Goal: Task Accomplishment & Management: Manage account settings

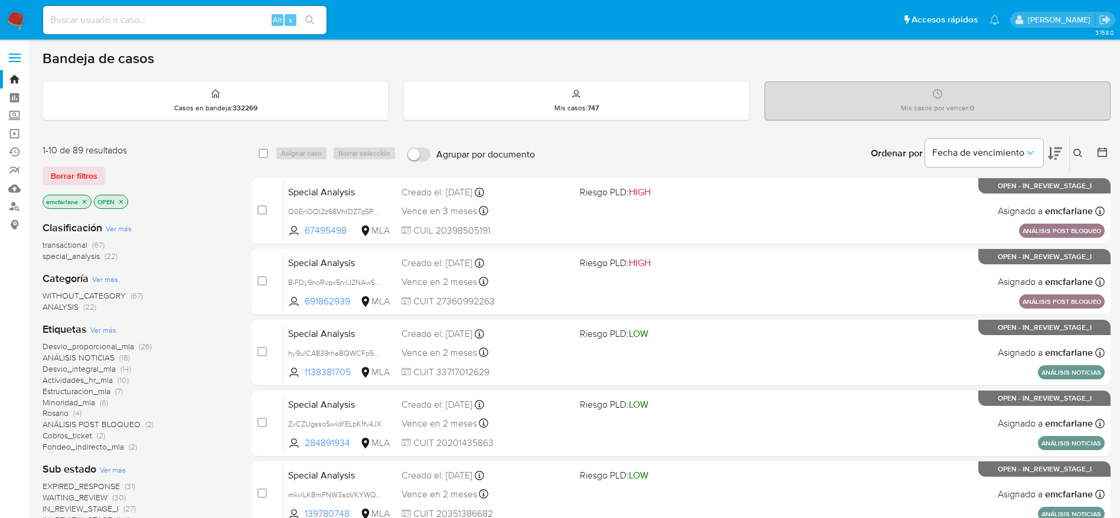
click at [158, 13] on input at bounding box center [184, 19] width 283 height 15
paste input "206292733"
type input "206292733"
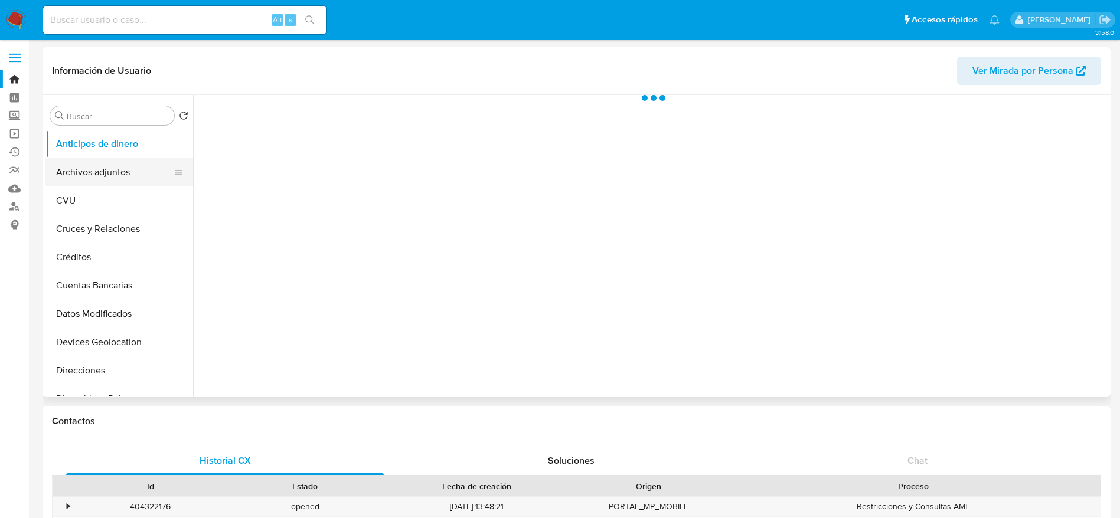
click at [114, 175] on button "Archivos adjuntos" at bounding box center [114, 172] width 138 height 28
select select "10"
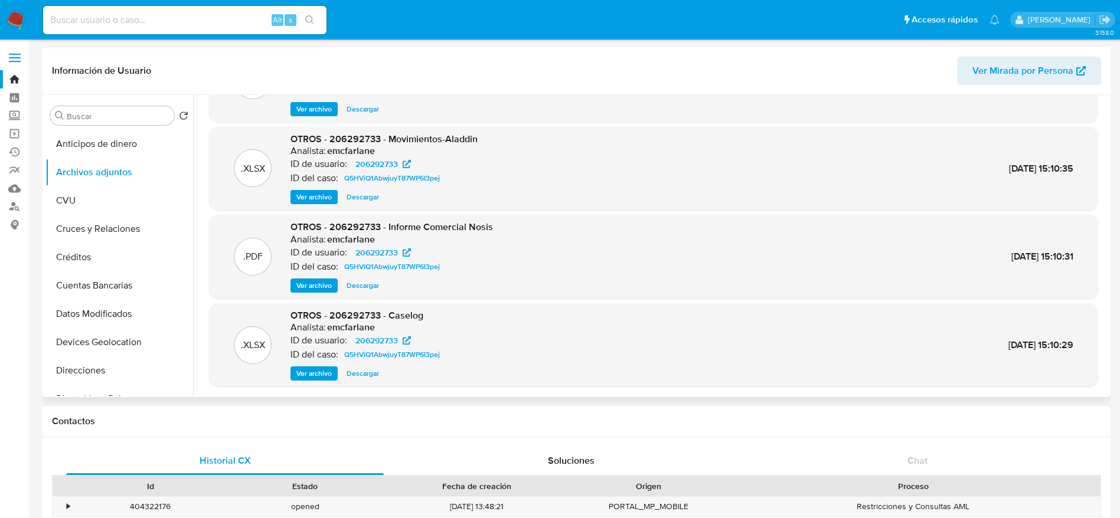
click at [366, 378] on span "Descargar" at bounding box center [363, 374] width 32 height 12
click at [365, 198] on span "Descargar" at bounding box center [363, 197] width 32 height 12
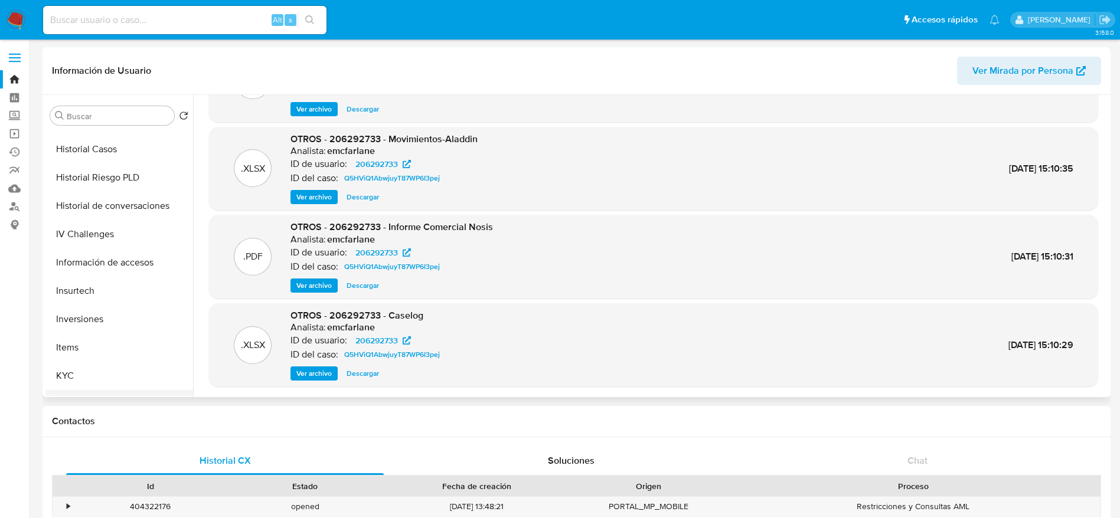
scroll to position [443, 0]
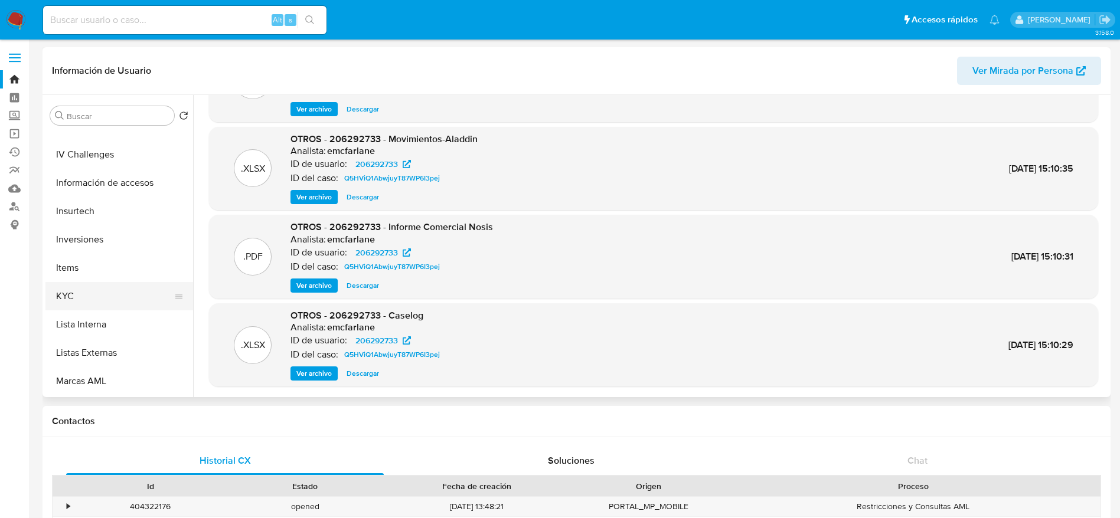
click at [75, 293] on button "KYC" at bounding box center [114, 296] width 138 height 28
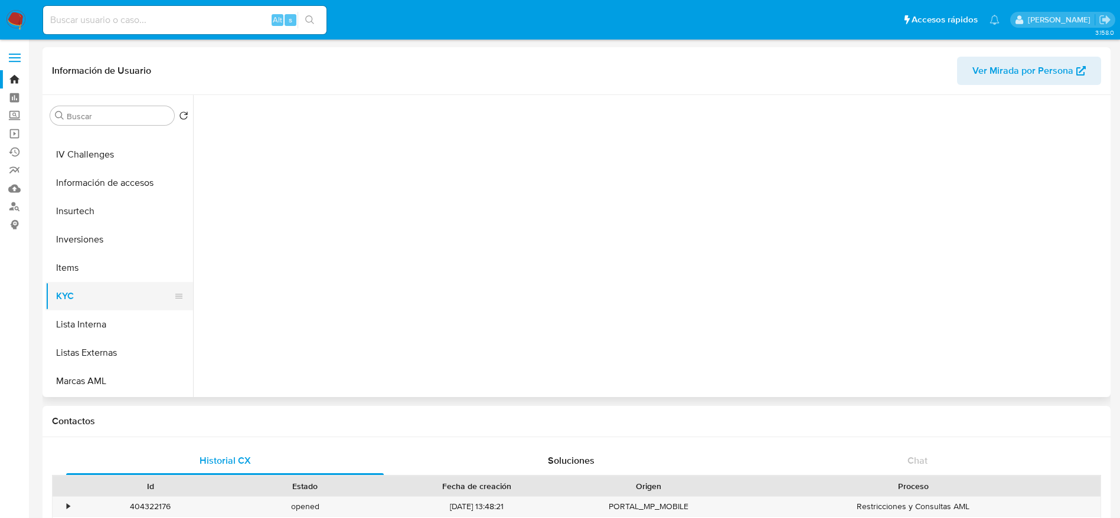
scroll to position [0, 0]
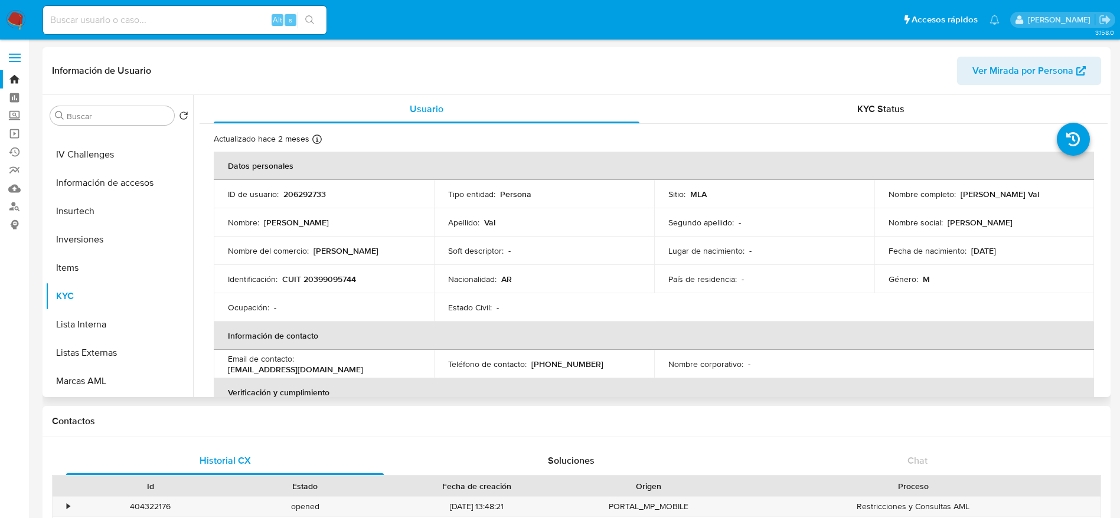
click at [335, 282] on p "CUIT 20399095744" at bounding box center [319, 279] width 74 height 11
copy p "20399095744"
drag, startPoint x: 956, startPoint y: 198, endPoint x: 1033, endPoint y: 225, distance: 81.2
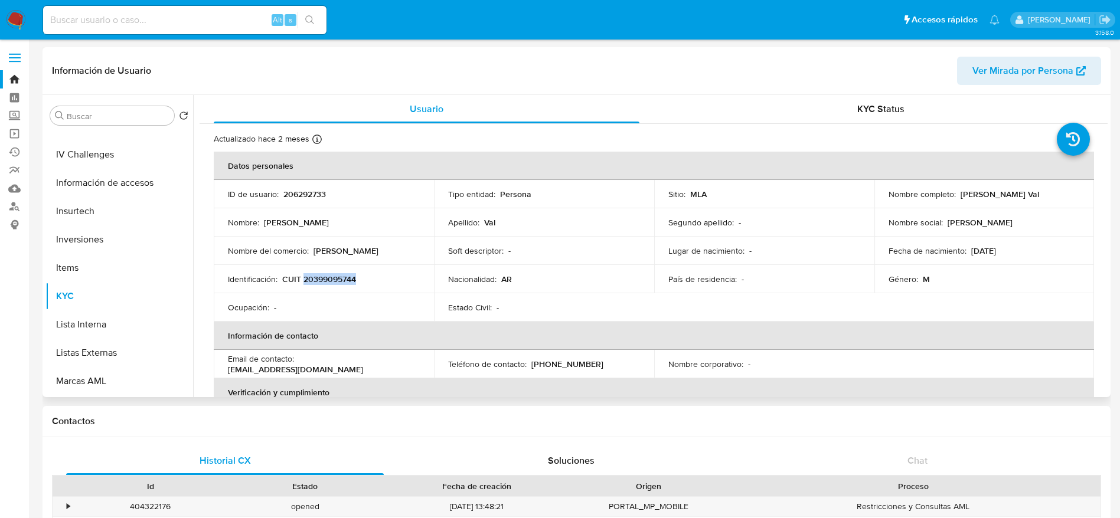
click at [1051, 201] on td "Nombre completo : Gabriel Aldaberon Val" at bounding box center [984, 194] width 220 height 28
copy p "Gabriel Aldaberon Val"
click at [316, 279] on p "CUIT 20399095744" at bounding box center [319, 279] width 74 height 11
click at [316, 278] on p "CUIT 20399095744" at bounding box center [319, 279] width 74 height 11
copy p "20399095744"
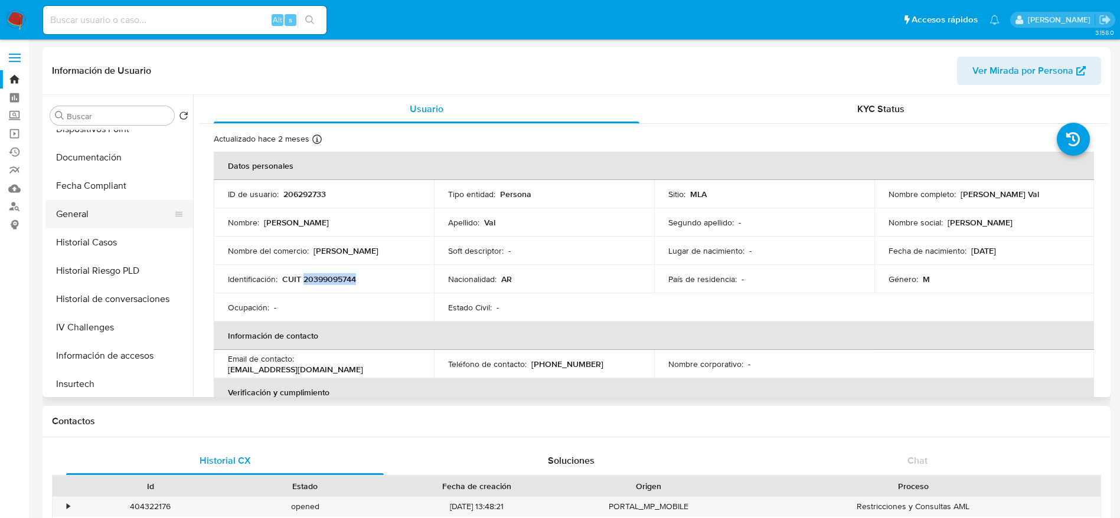
scroll to position [266, 0]
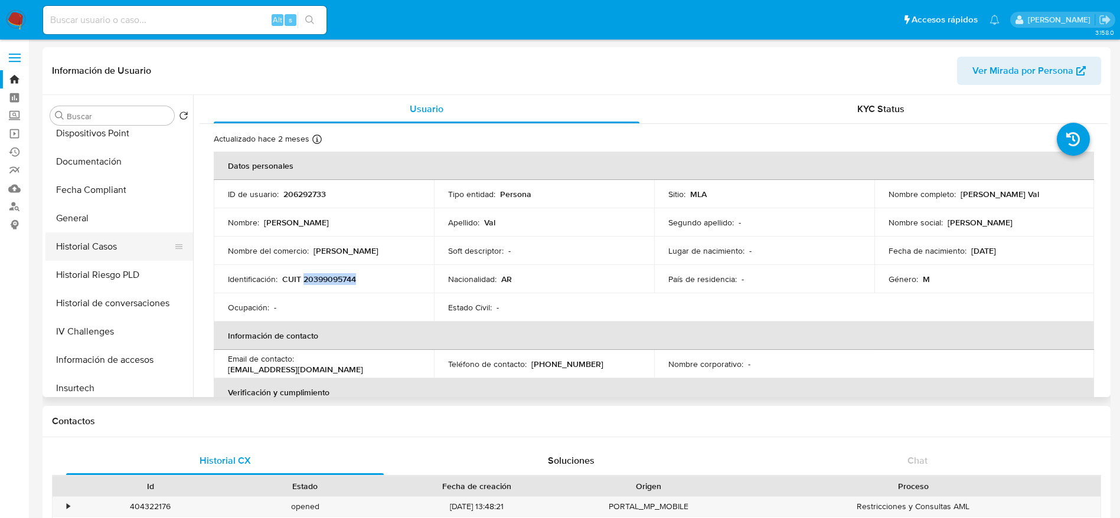
click at [100, 246] on button "Historial Casos" at bounding box center [114, 247] width 138 height 28
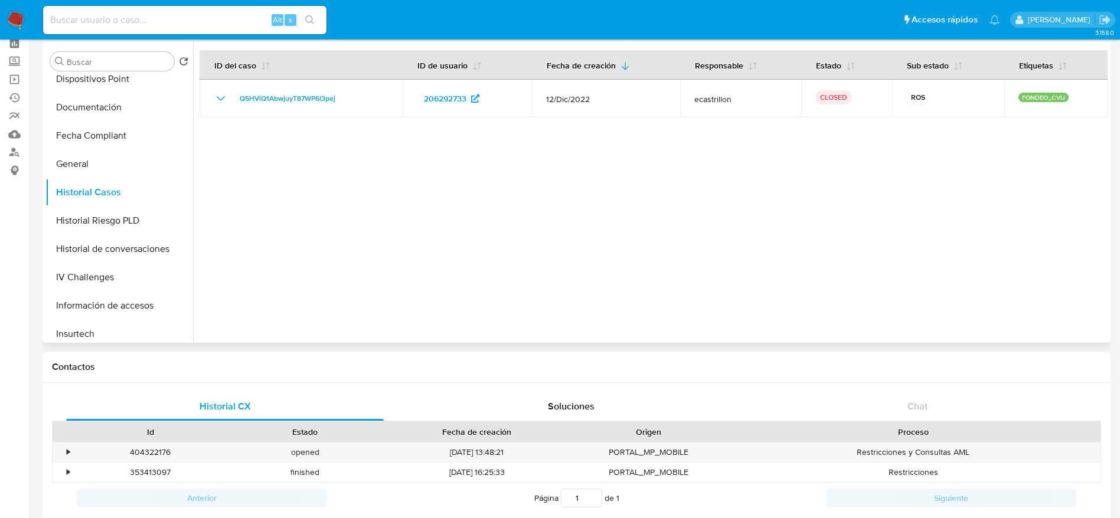
scroll to position [0, 0]
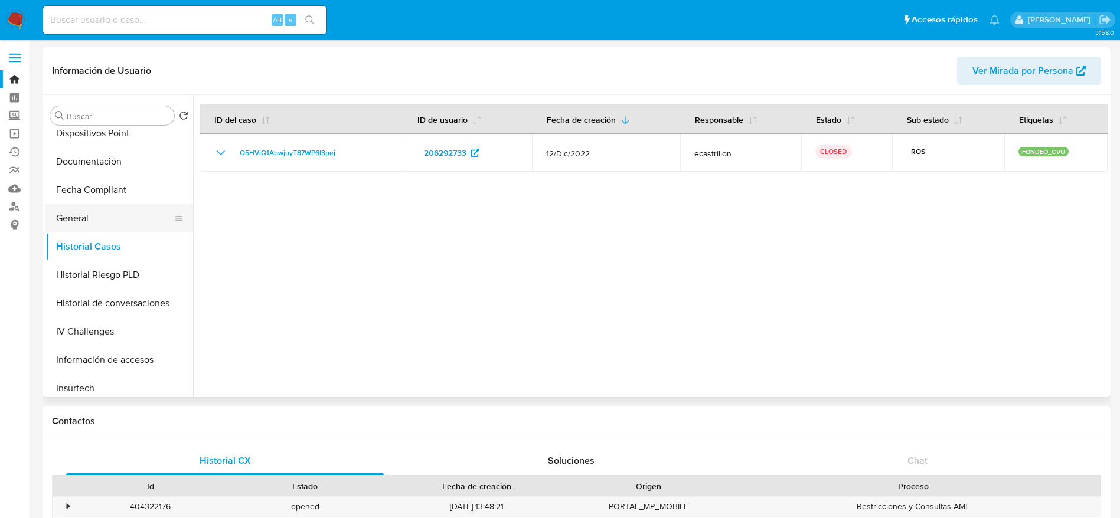
click at [106, 222] on button "General" at bounding box center [114, 218] width 138 height 28
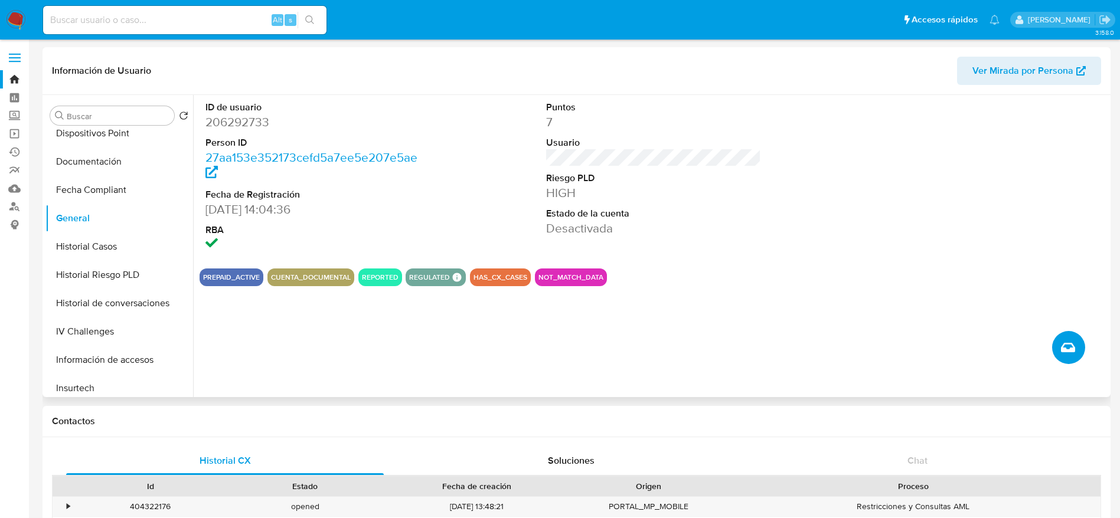
click at [1071, 341] on icon "Crear caso manual" at bounding box center [1068, 348] width 14 height 14
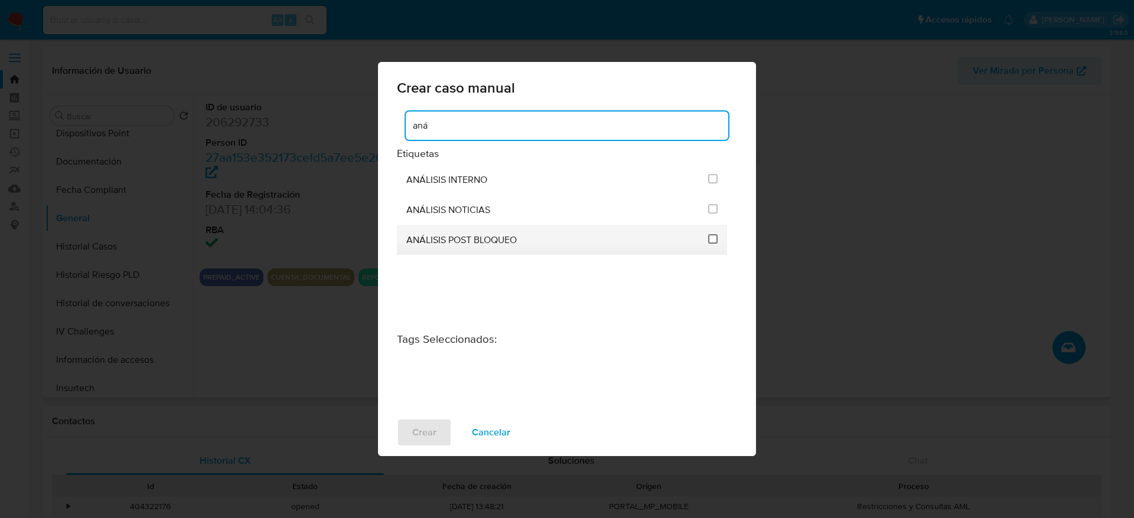
type input "aná"
click at [715, 243] on input "3249" at bounding box center [712, 238] width 9 height 9
checkbox input "true"
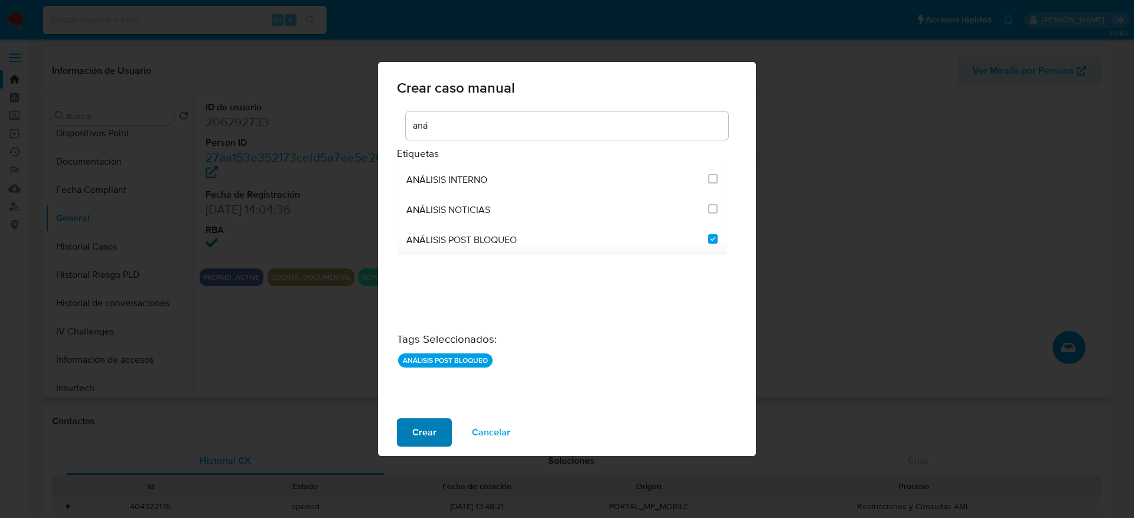
click at [415, 432] on span "Crear" at bounding box center [424, 433] width 24 height 26
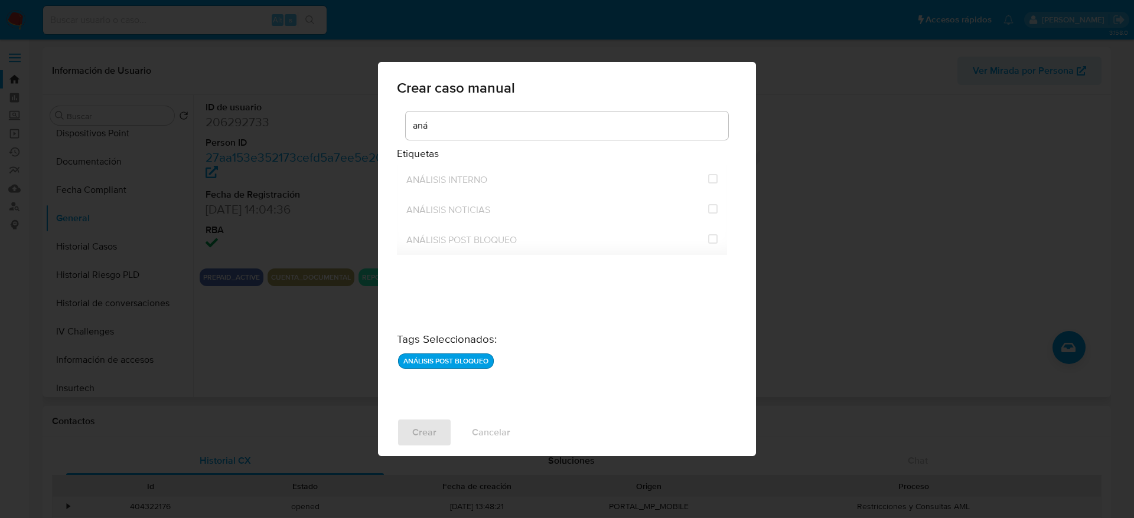
checkbox input "false"
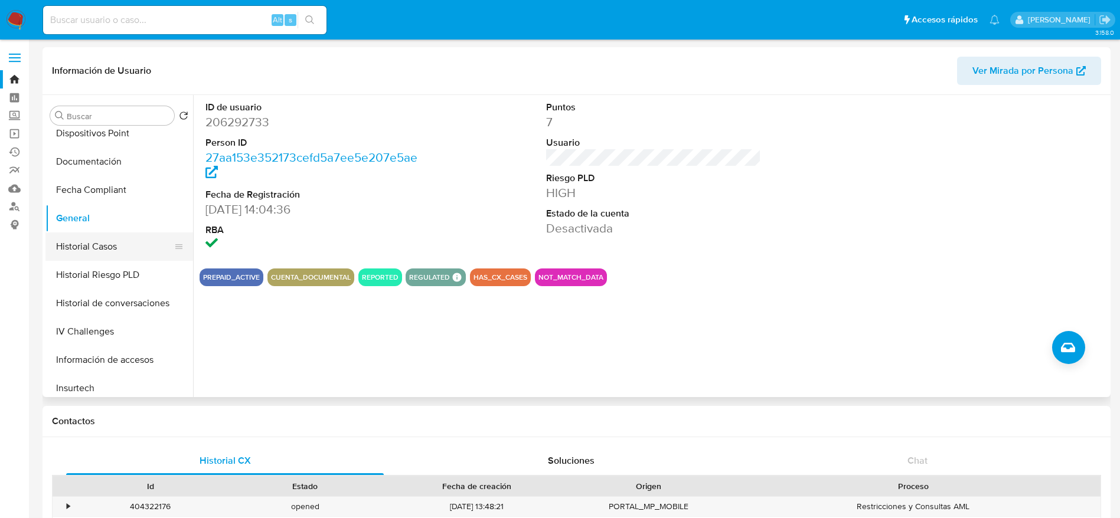
click at [105, 244] on button "Historial Casos" at bounding box center [114, 247] width 138 height 28
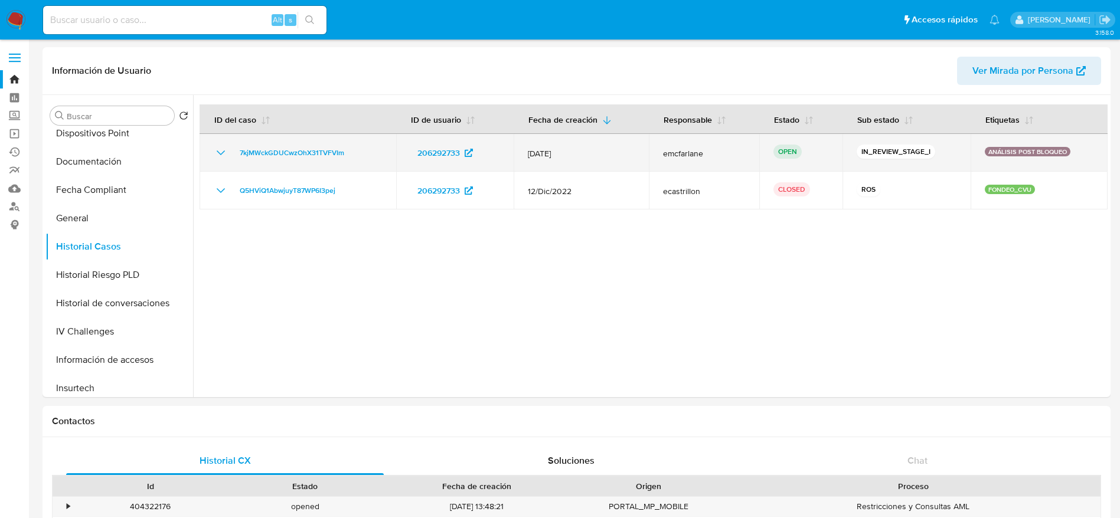
click at [268, 145] on td "7kjMWckGDUCwzOhX31TVFVIm" at bounding box center [298, 153] width 197 height 38
click at [297, 155] on span "7kjMWckGDUCwzOhX31TVFVIm" at bounding box center [292, 153] width 105 height 14
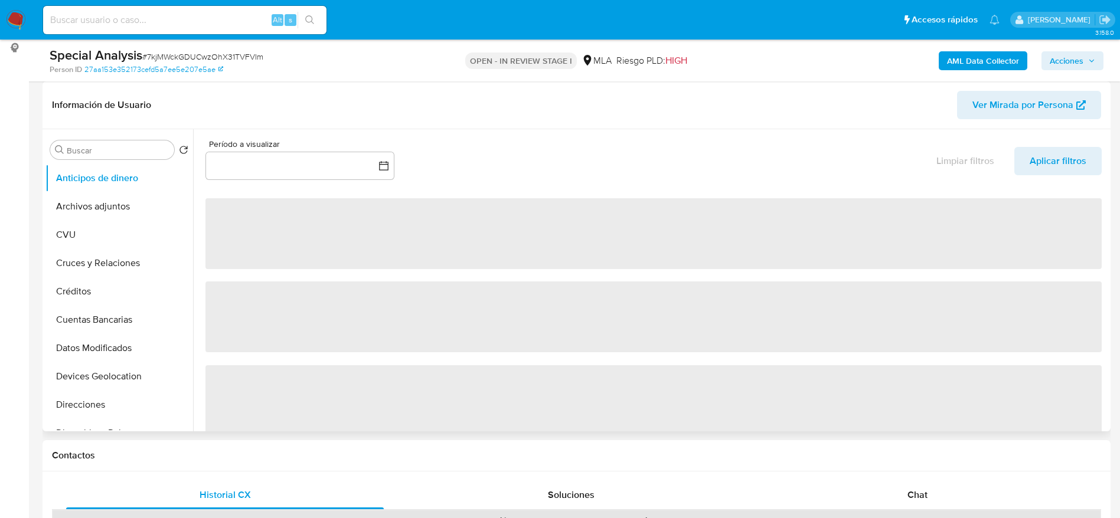
scroll to position [266, 0]
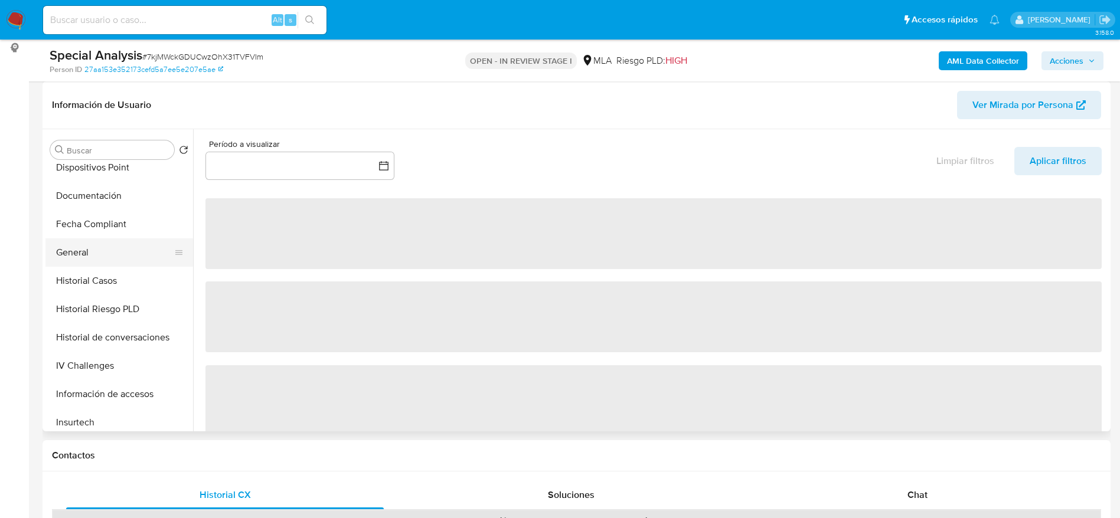
select select "10"
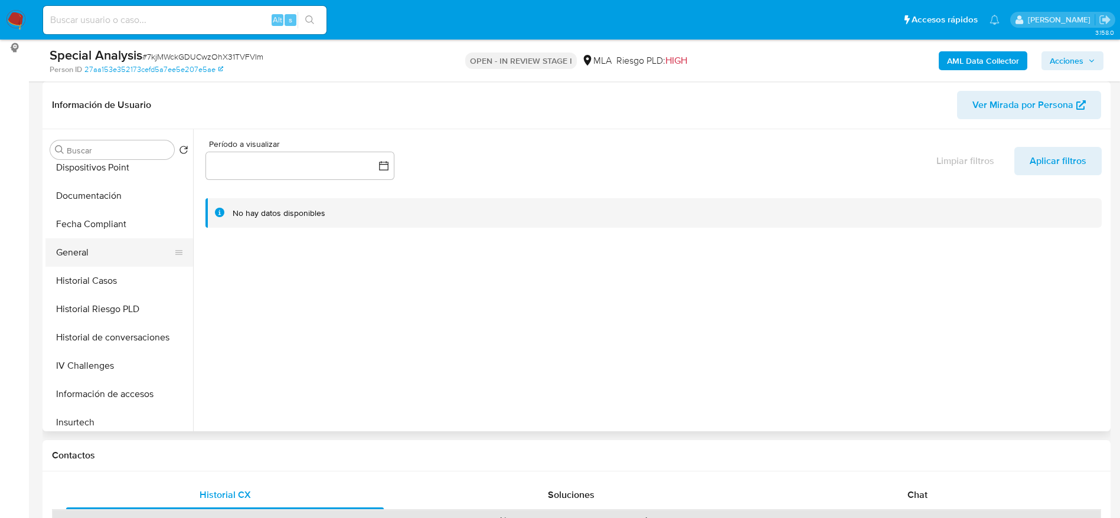
click at [87, 257] on button "General" at bounding box center [114, 253] width 138 height 28
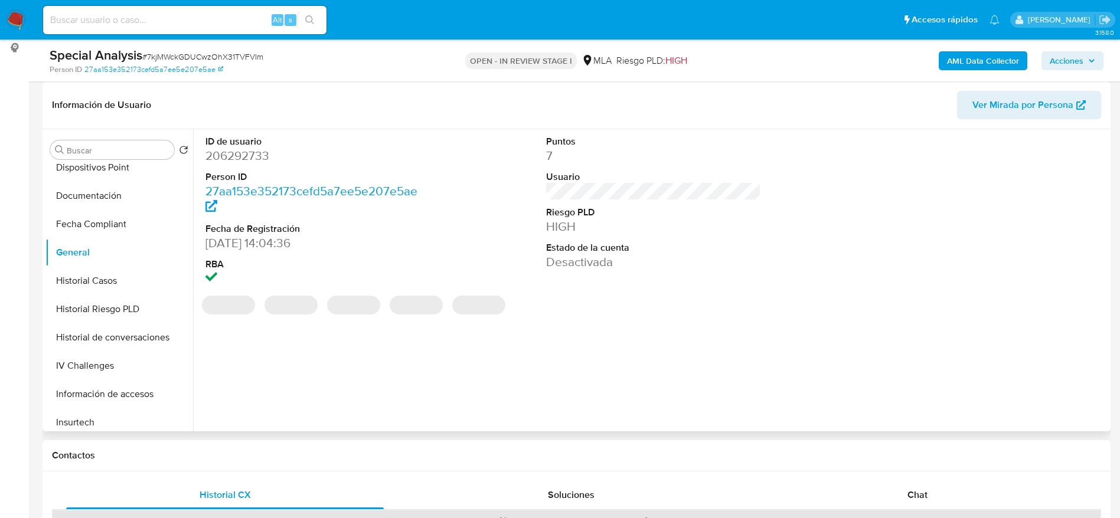
click at [241, 160] on dd "206292733" at bounding box center [312, 156] width 215 height 17
copy dd "206292733"
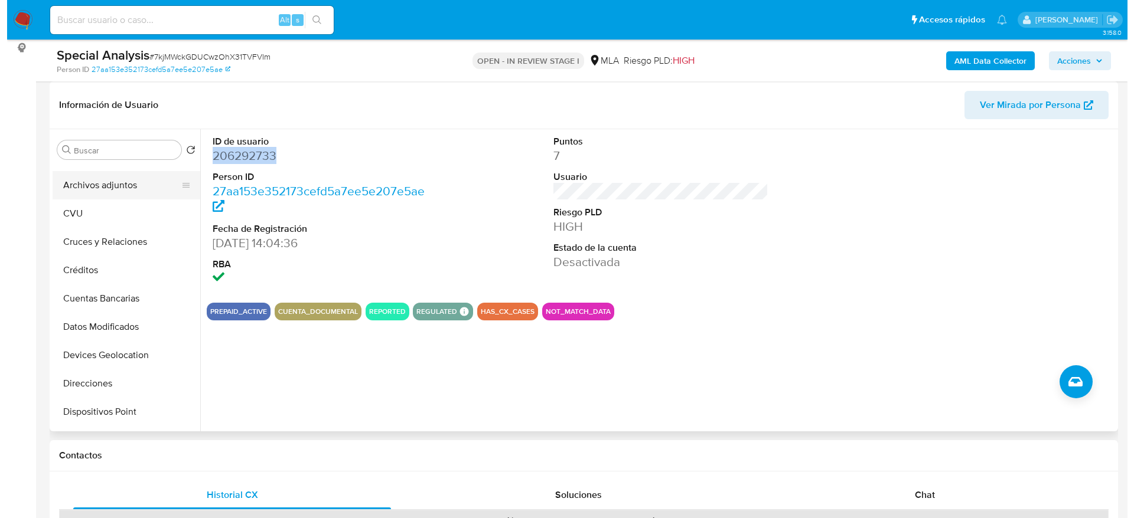
scroll to position [0, 0]
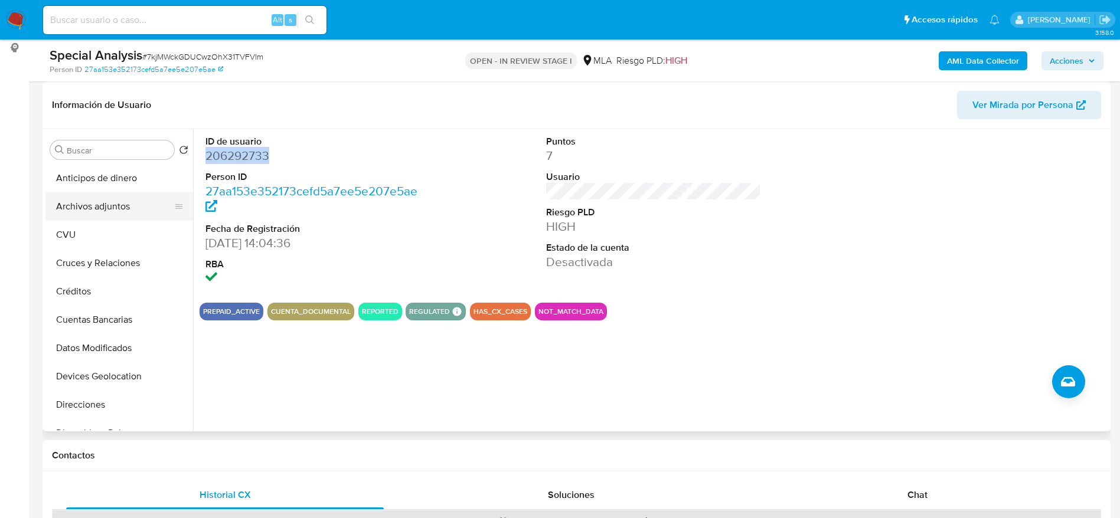
click at [90, 194] on button "Archivos adjuntos" at bounding box center [114, 206] width 138 height 28
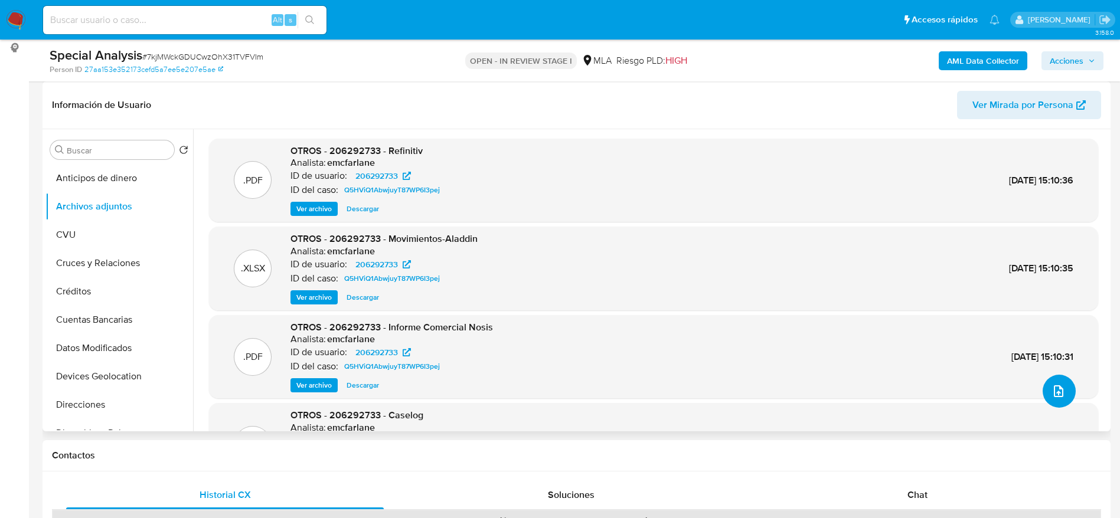
click at [1060, 393] on icon "upload-file" at bounding box center [1059, 391] width 14 height 14
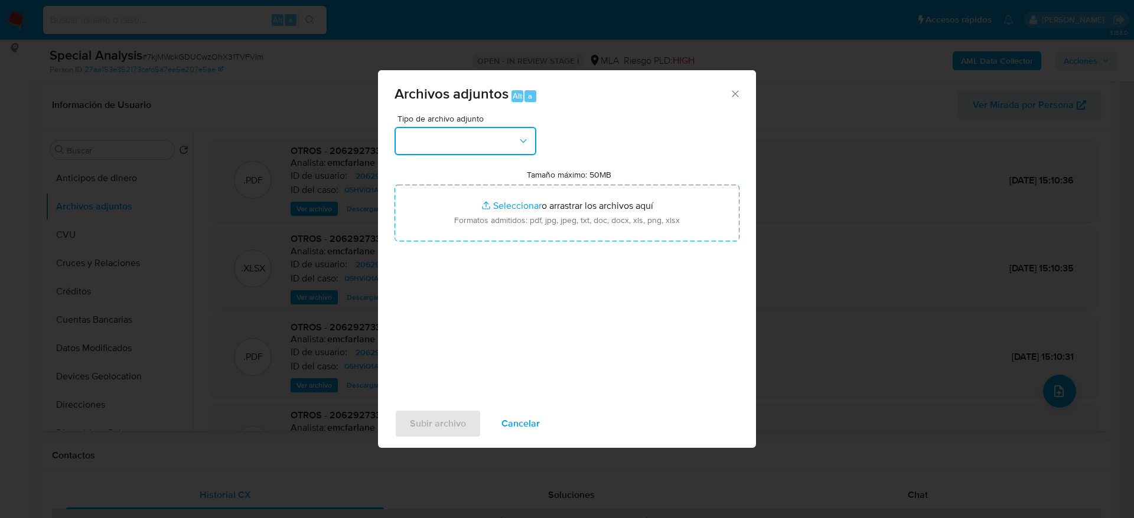
click at [520, 144] on icon "button" at bounding box center [523, 141] width 12 height 12
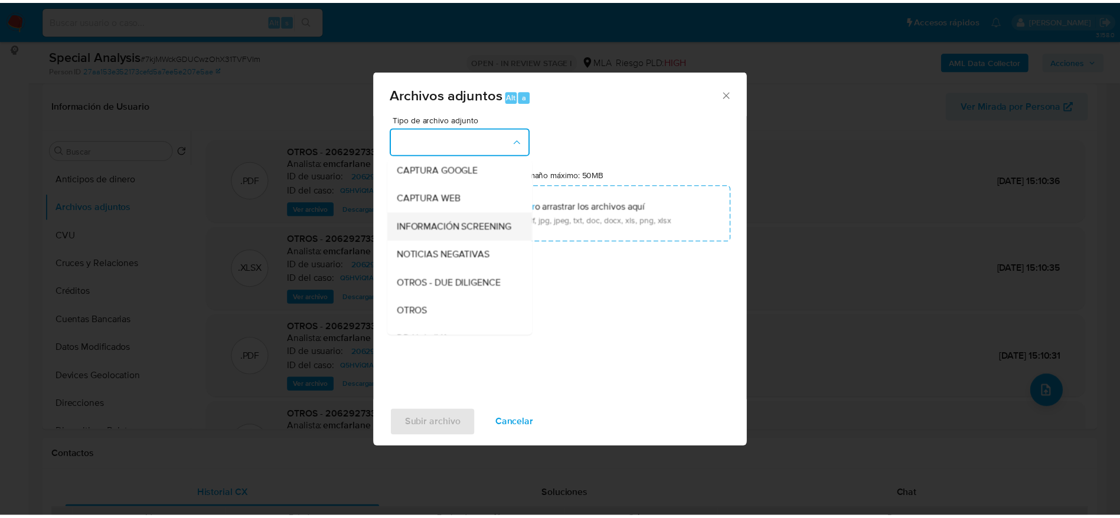
scroll to position [177, 0]
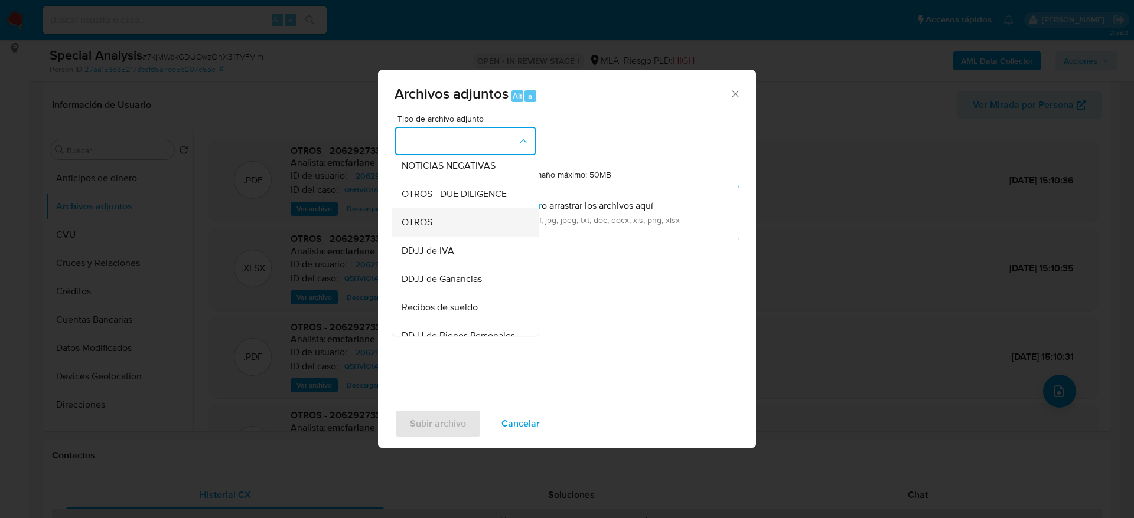
click at [429, 228] on span "OTROS" at bounding box center [416, 223] width 31 height 12
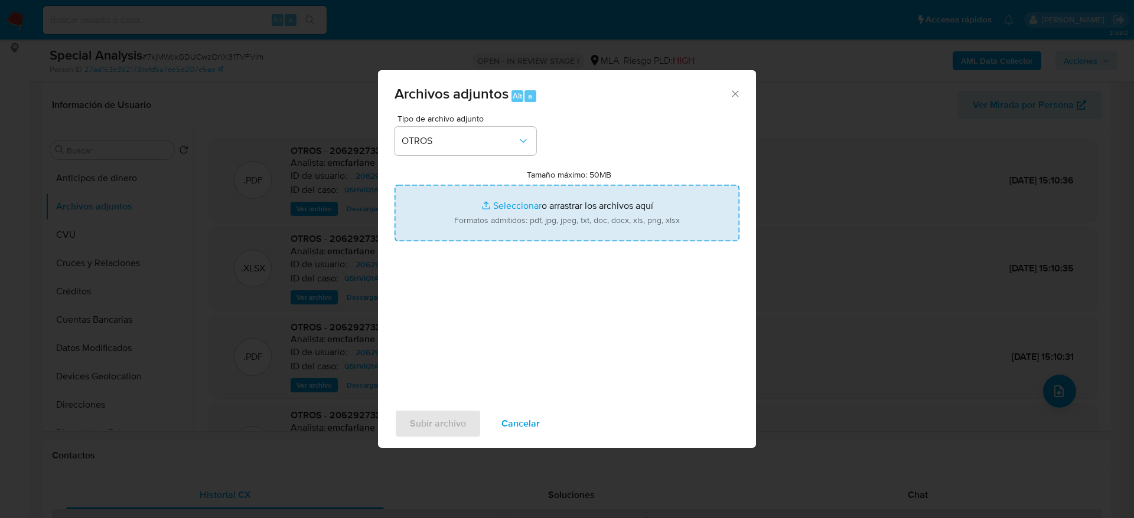
type input "C:\fakepath\206292733_documentacion.pdf"
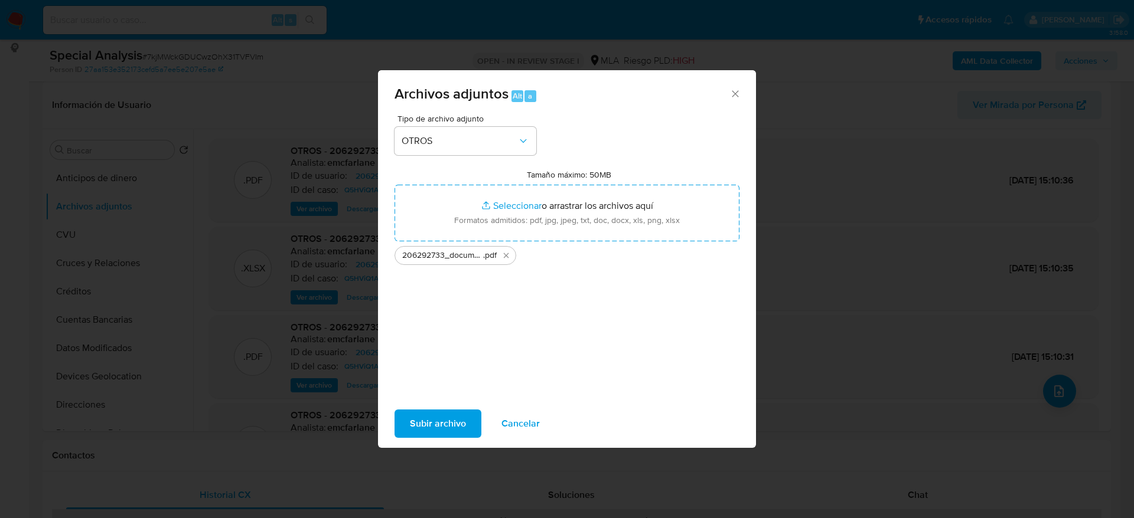
click at [434, 422] on span "Subir archivo" at bounding box center [438, 424] width 56 height 26
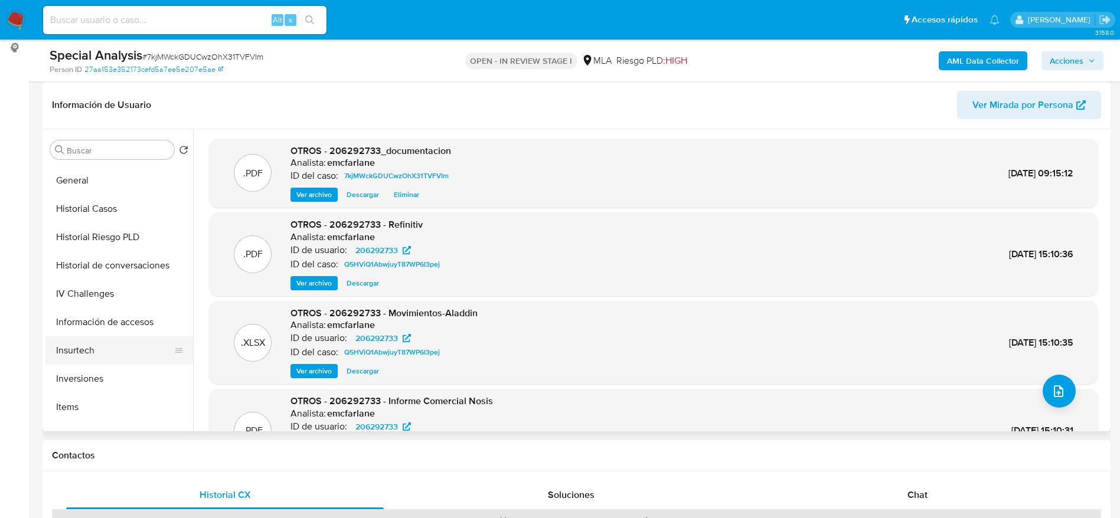
scroll to position [354, 0]
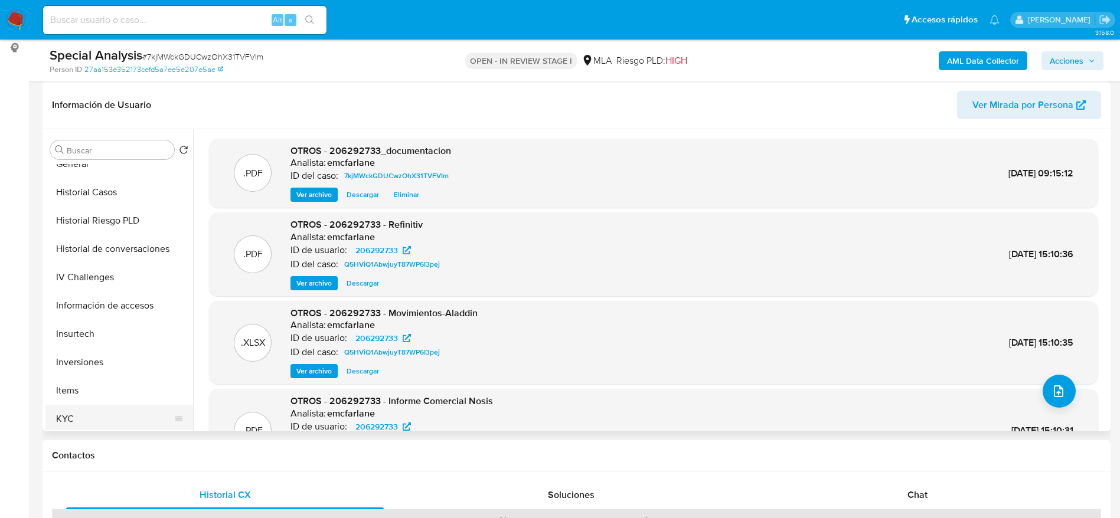
click at [70, 412] on button "KYC" at bounding box center [114, 419] width 138 height 28
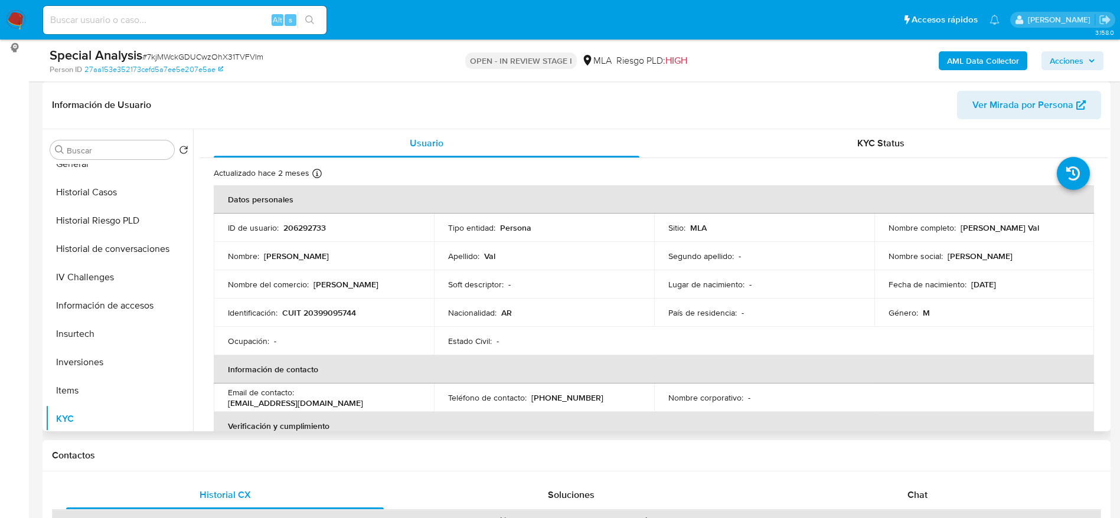
click at [307, 305] on td "Identificación : CUIT 20399095744" at bounding box center [324, 313] width 220 height 28
click at [312, 315] on p "CUIT 20399095744" at bounding box center [319, 313] width 74 height 11
copy p "20399095744"
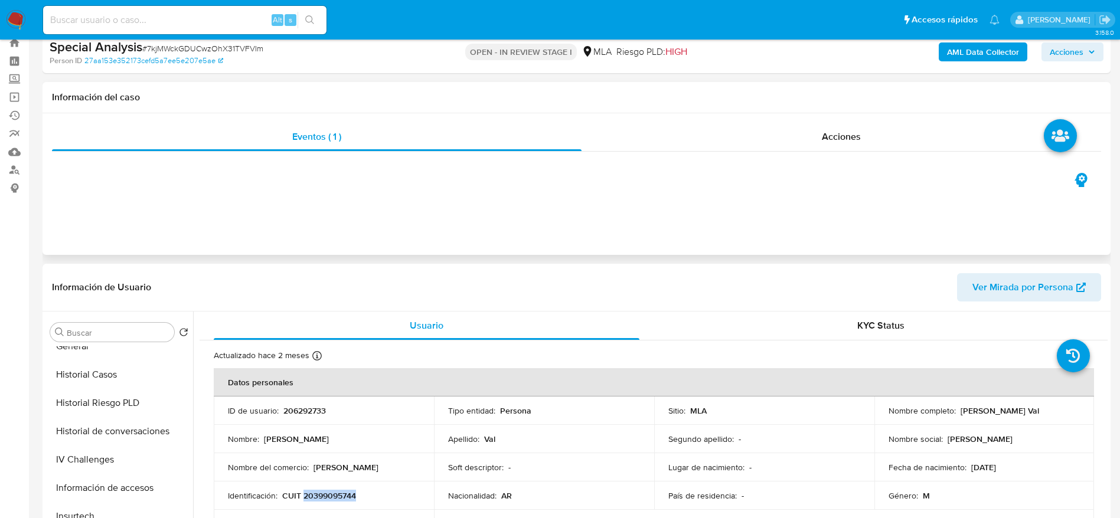
scroll to position [0, 0]
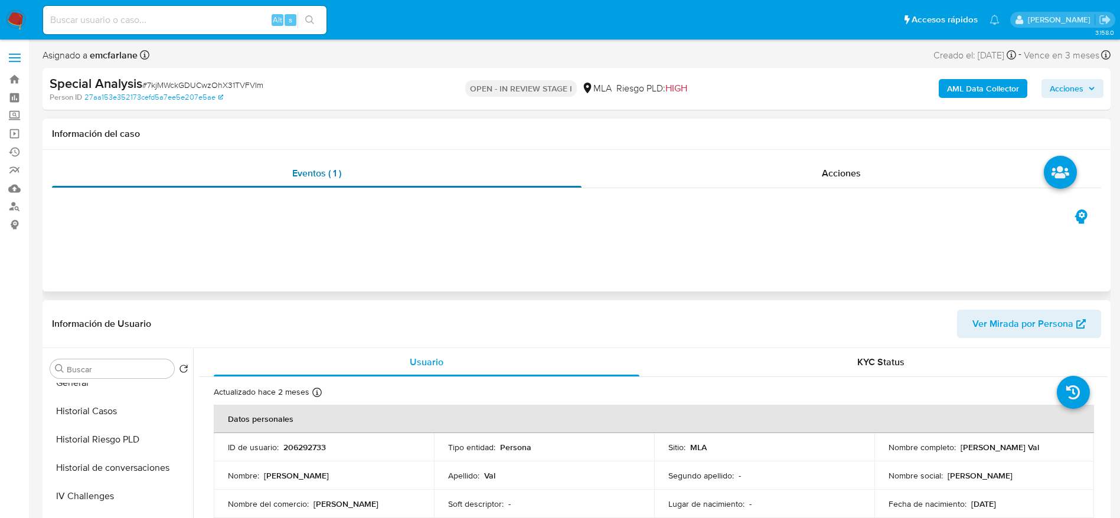
click at [310, 175] on span "Eventos ( 1 )" at bounding box center [316, 173] width 49 height 14
click at [760, 191] on div at bounding box center [576, 197] width 1049 height 19
click at [810, 181] on div "Acciones" at bounding box center [842, 173] width 520 height 28
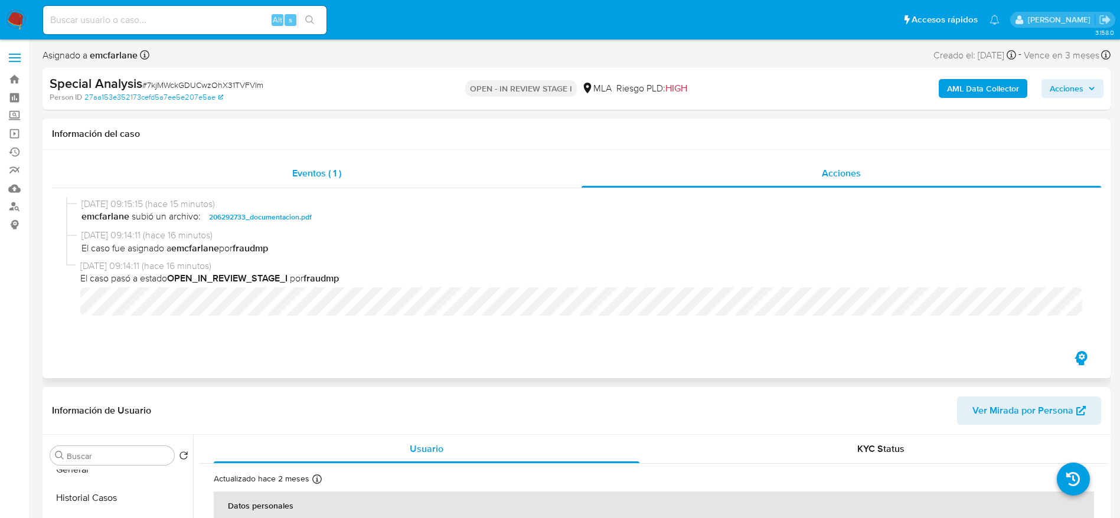
click at [353, 171] on div "Eventos ( 1 )" at bounding box center [317, 173] width 530 height 28
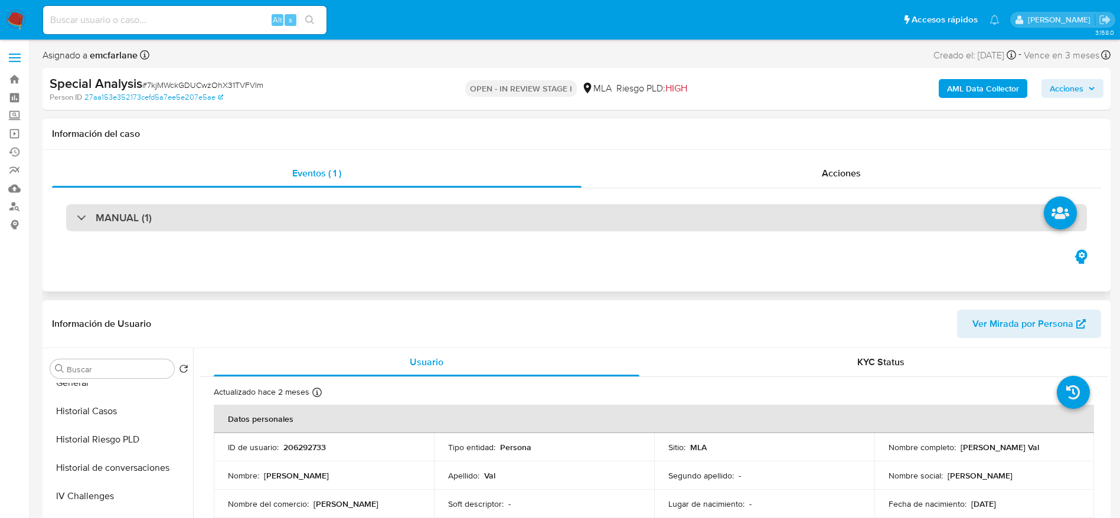
click at [164, 217] on div "MANUAL (1)" at bounding box center [576, 217] width 1021 height 27
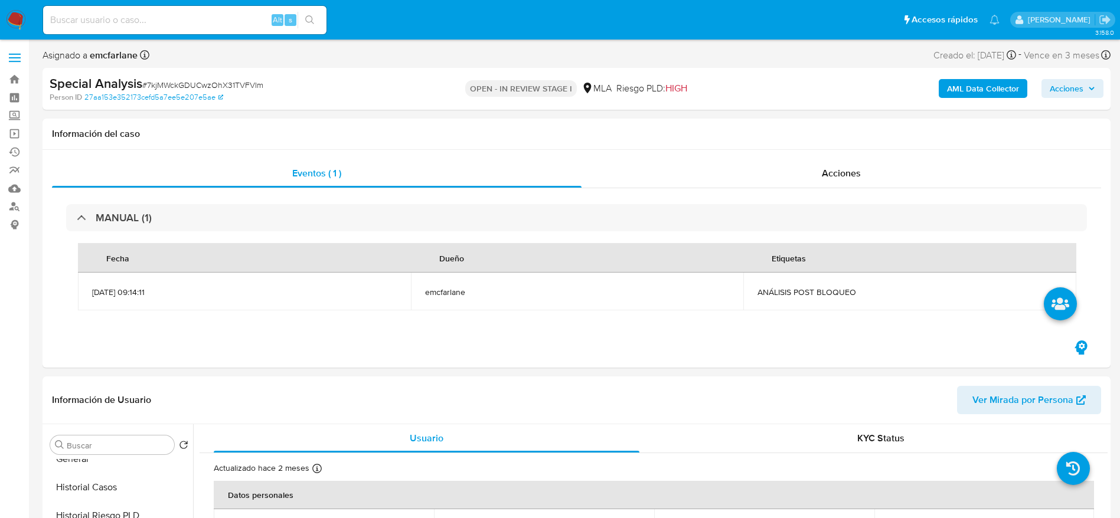
click at [1077, 89] on span "Acciones" at bounding box center [1067, 88] width 34 height 19
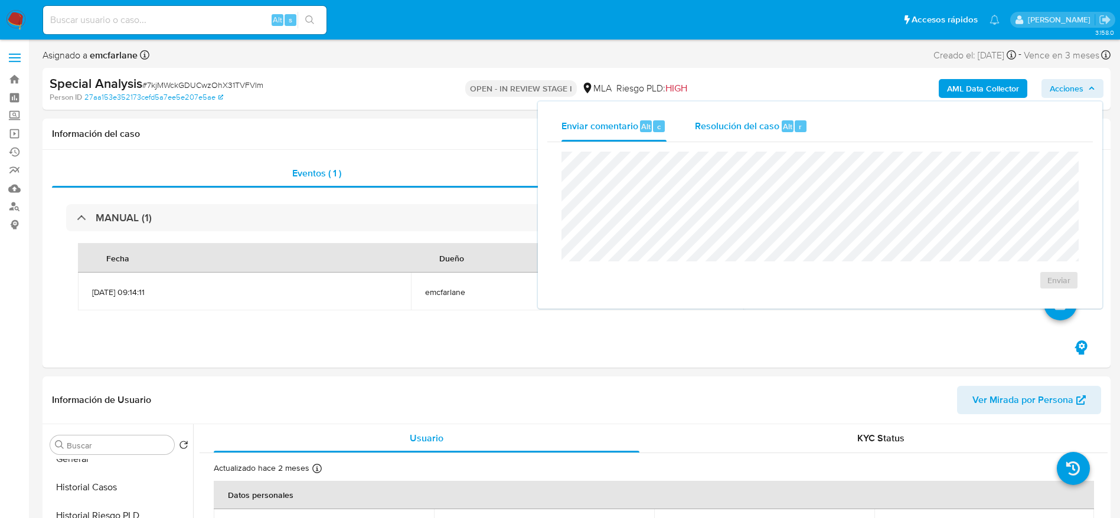
click at [758, 132] on div "Resolución del caso Alt r" at bounding box center [751, 126] width 113 height 31
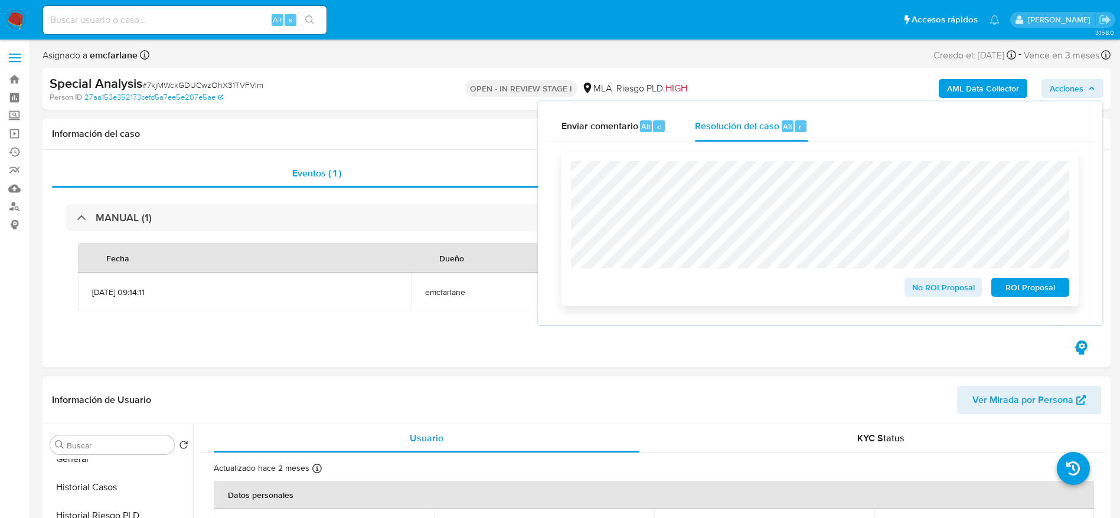
click at [946, 287] on span "No ROI Proposal" at bounding box center [943, 287] width 61 height 17
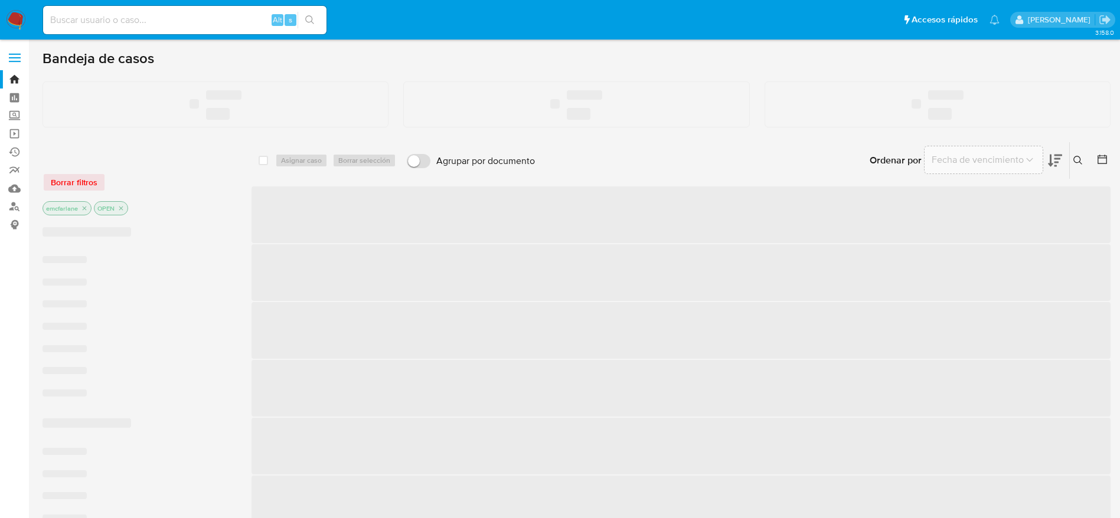
click at [88, 11] on div "Alt s" at bounding box center [184, 20] width 283 height 28
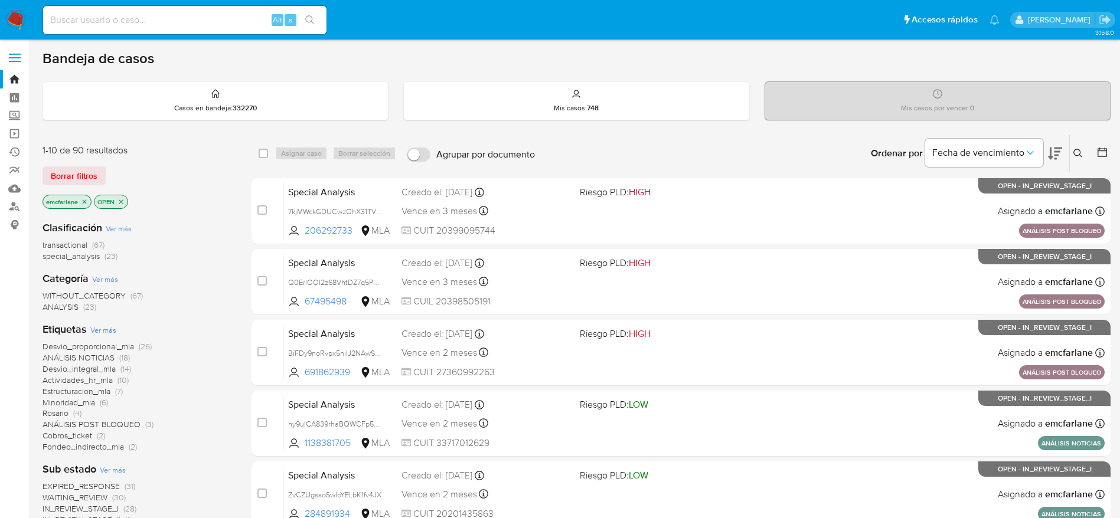
click at [77, 22] on input at bounding box center [184, 19] width 283 height 15
paste input "KgjdrUlwr9AMWJ70cKlpt1HV"
type input "KgjdrUlwr9AMWJ70cKlpt1HV"
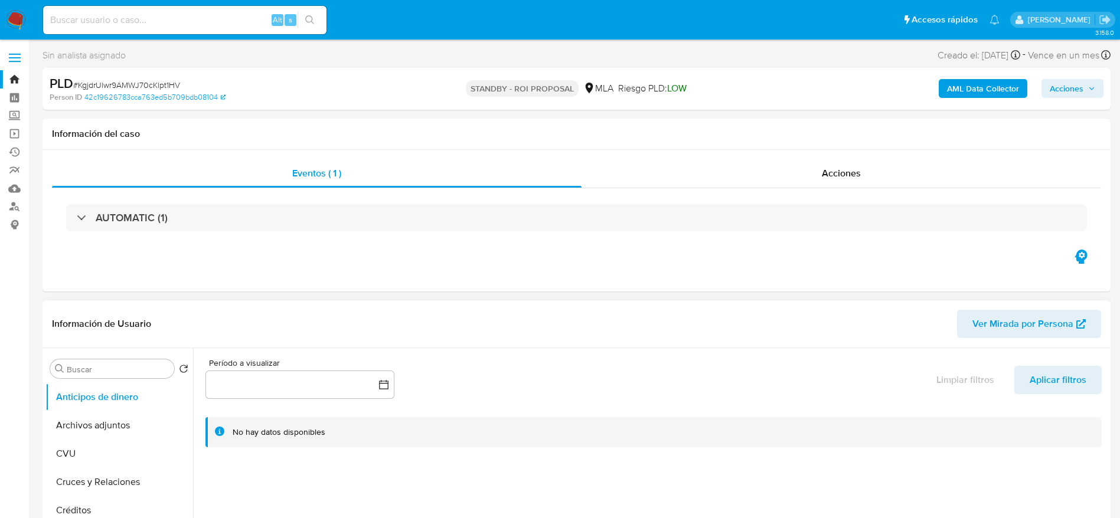
select select "10"
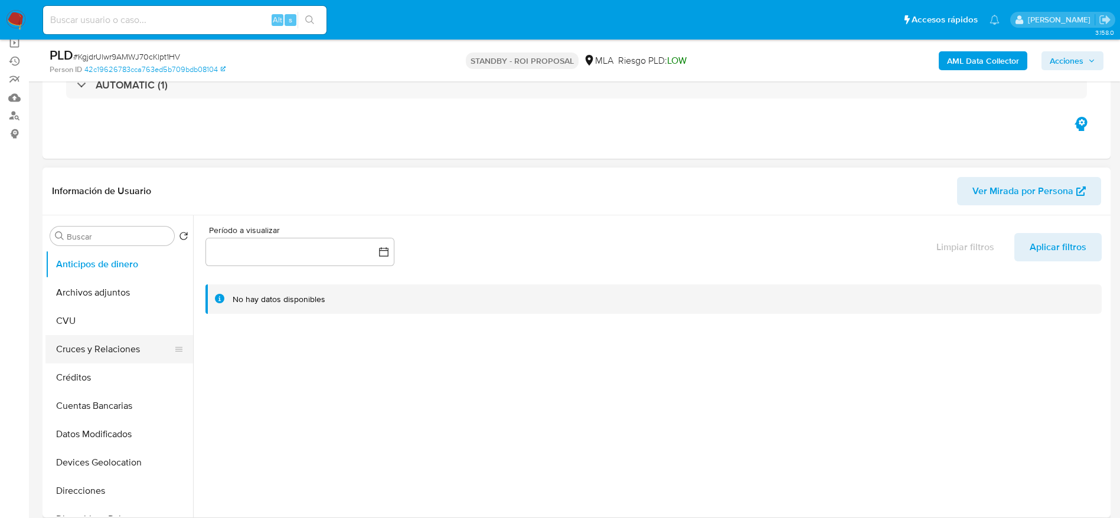
scroll to position [89, 0]
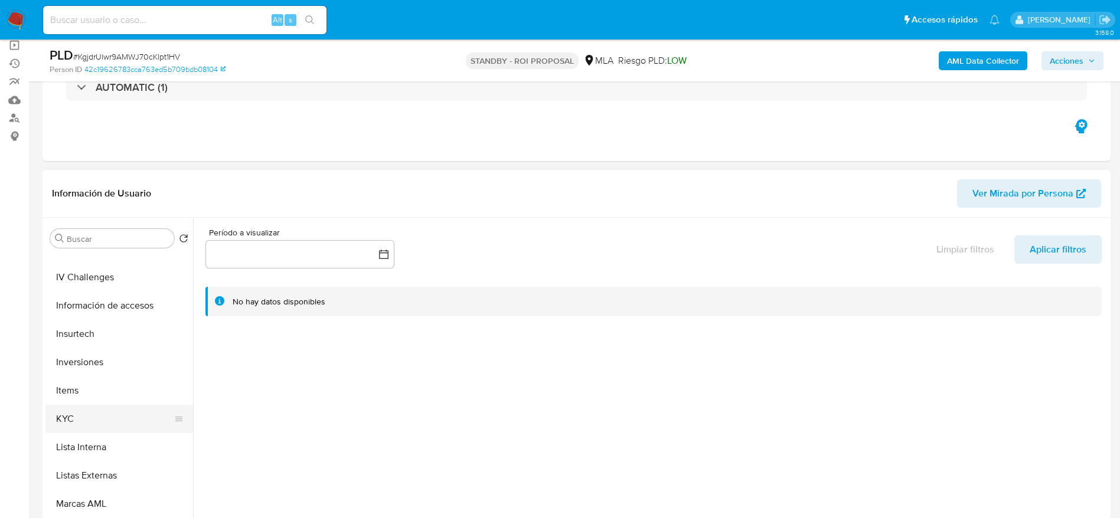
click at [84, 423] on button "KYC" at bounding box center [114, 419] width 138 height 28
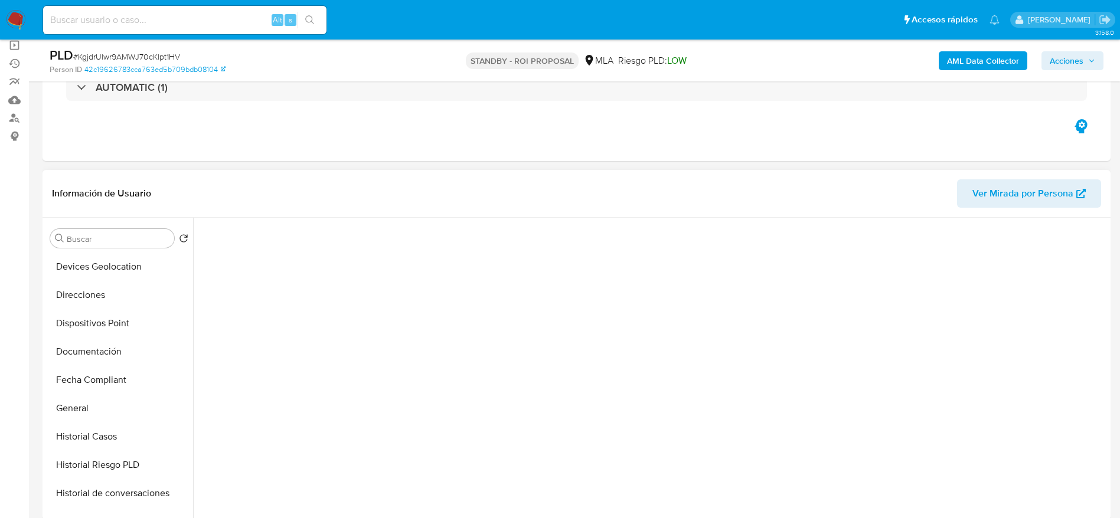
scroll to position [0, 0]
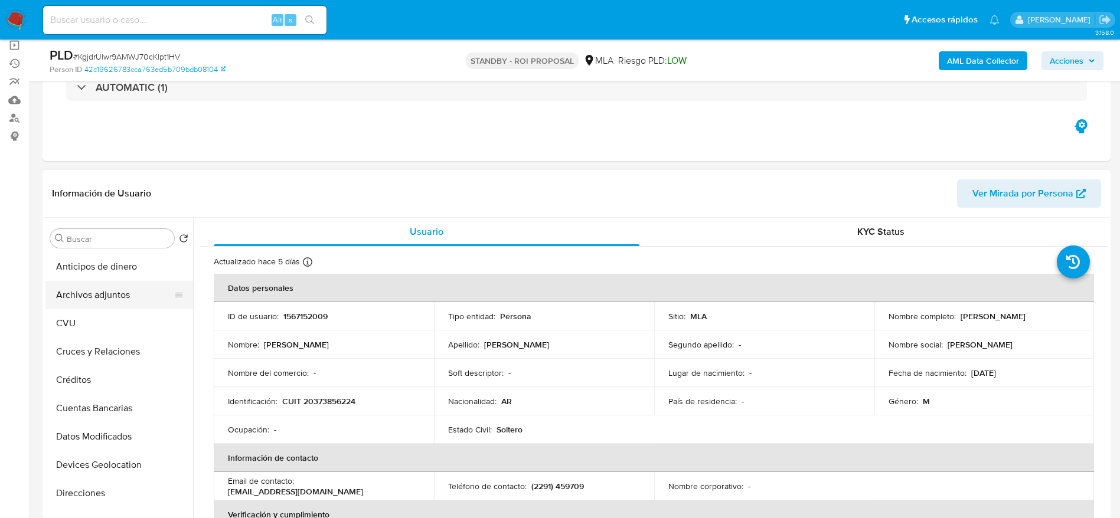
click at [89, 302] on button "Archivos adjuntos" at bounding box center [114, 295] width 138 height 28
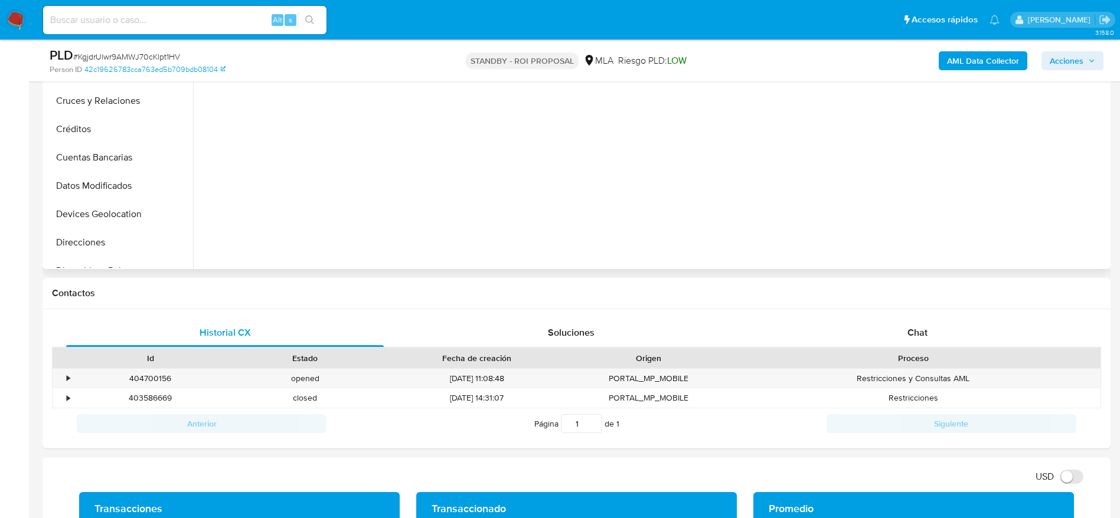
scroll to position [531, 0]
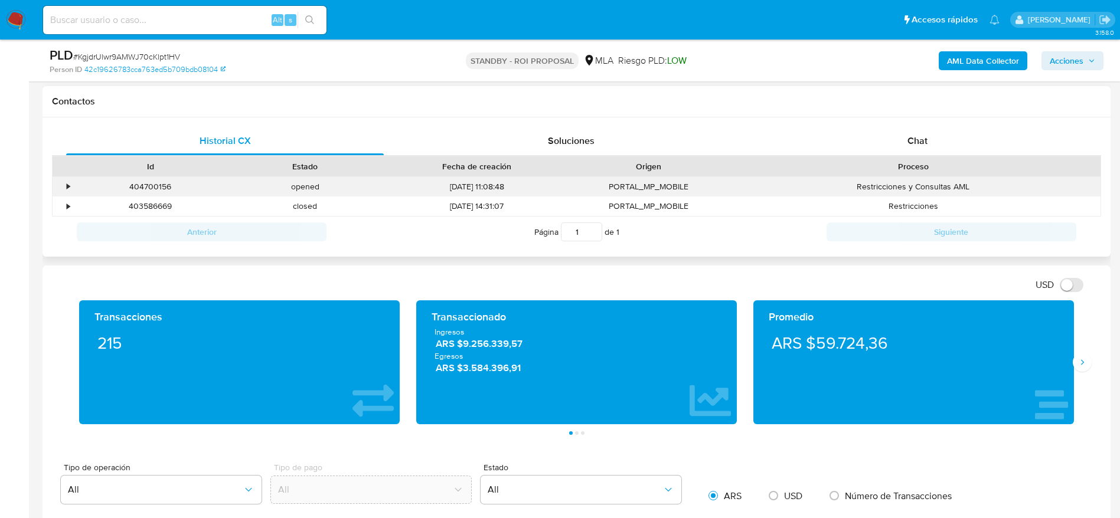
click at [142, 190] on div "404700156" at bounding box center [150, 186] width 155 height 19
copy div "404700156"
click at [164, 51] on span "# KgjdrUlwr9AMWJ70cKlpt1HV" at bounding box center [126, 57] width 107 height 12
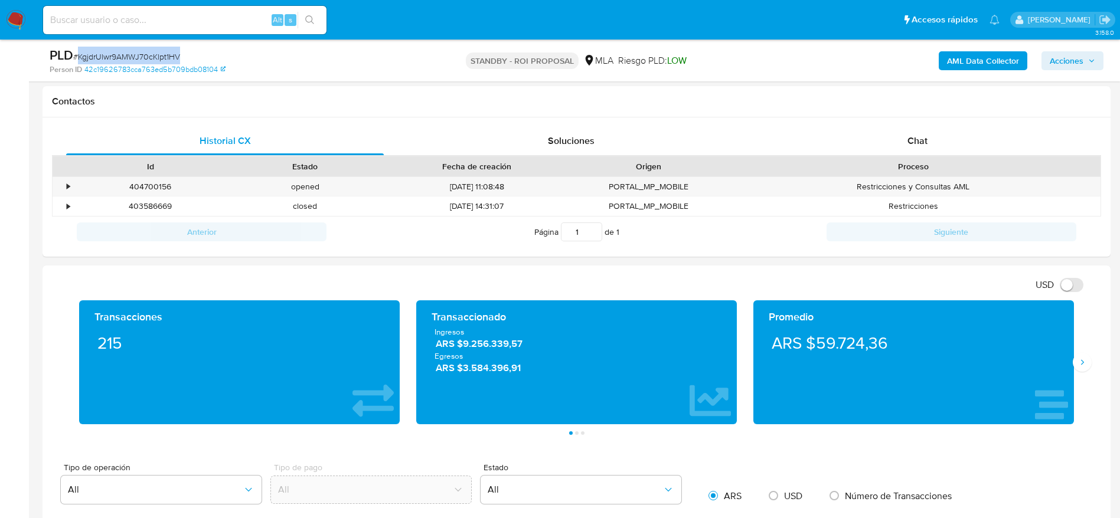
copy span "KgjdrUlwr9AMWJ70cKlpt1HV"
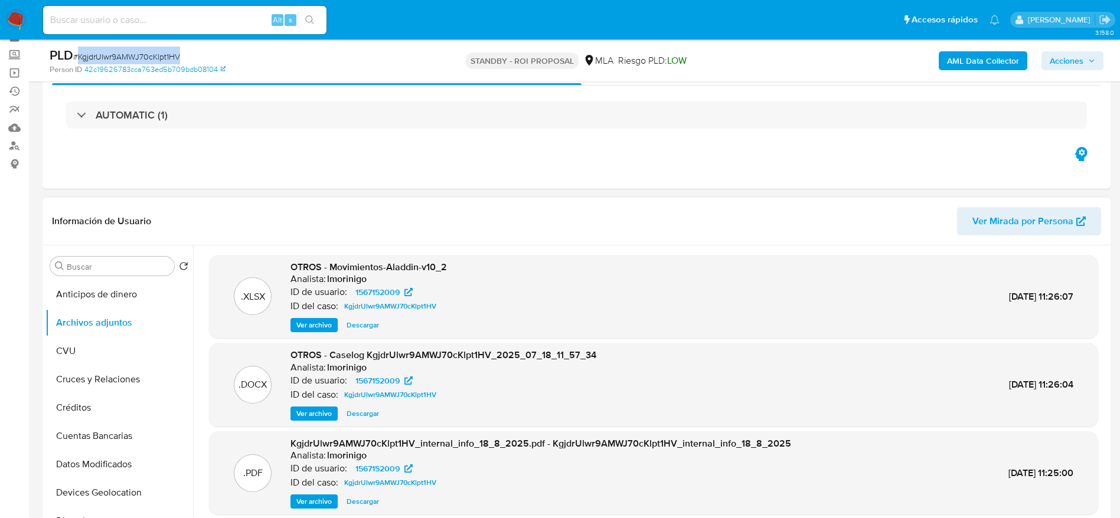
scroll to position [89, 0]
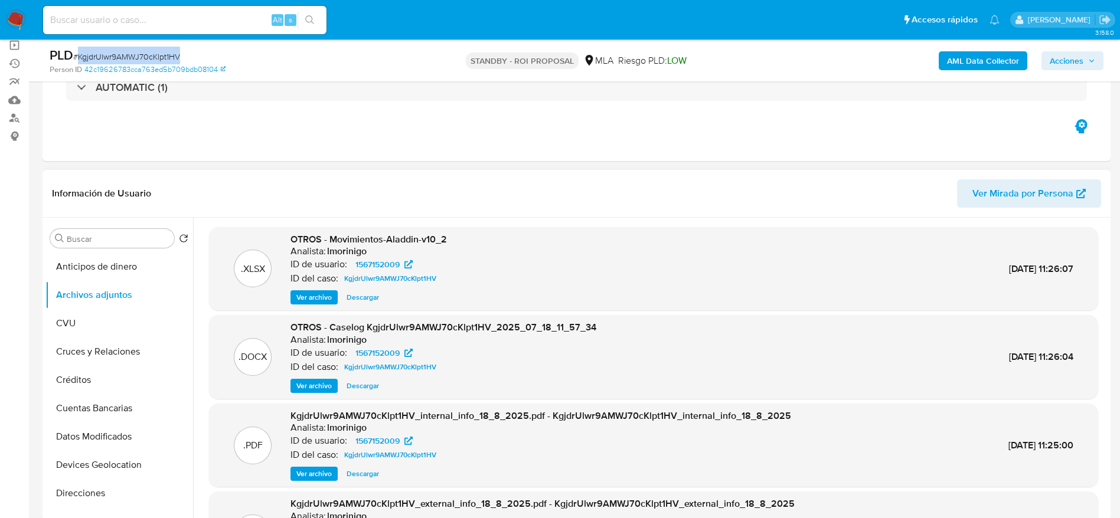
click at [370, 384] on span "Descargar" at bounding box center [363, 386] width 32 height 12
click at [360, 296] on span "Descargar" at bounding box center [363, 298] width 32 height 12
click at [368, 388] on span "Descargar" at bounding box center [363, 386] width 32 height 12
click at [358, 298] on span "Descargar" at bounding box center [363, 298] width 32 height 12
click at [206, 19] on input at bounding box center [184, 19] width 283 height 15
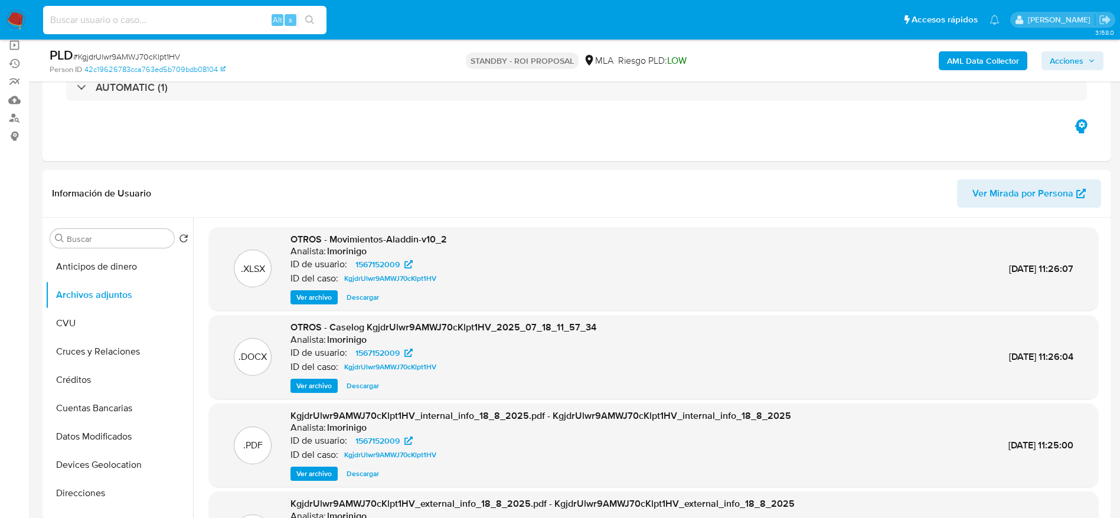
paste input "gNeHvMhIo1gcljgoZWgdyGWV"
type input "gNeHvMhIo1gcljgoZWgdyGWV"
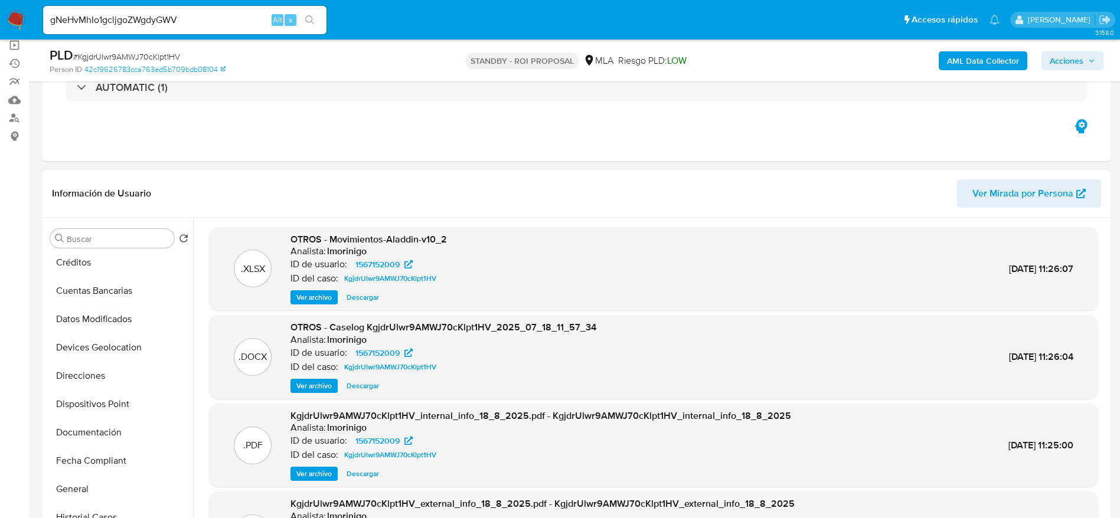
scroll to position [354, 0]
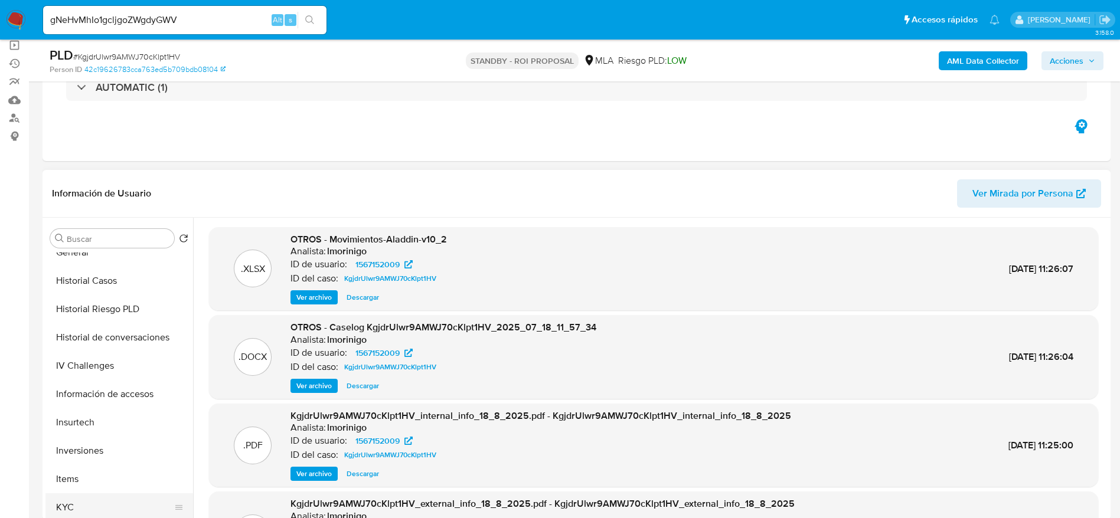
click at [74, 512] on button "KYC" at bounding box center [114, 508] width 138 height 28
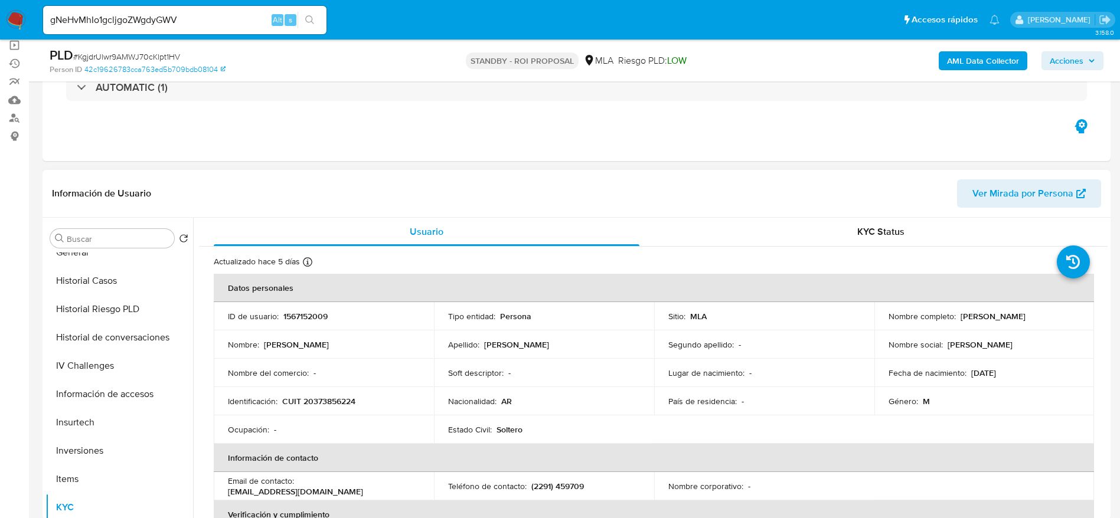
click at [338, 400] on p "CUIT 20373856224" at bounding box center [318, 401] width 73 height 11
copy p "20373856224"
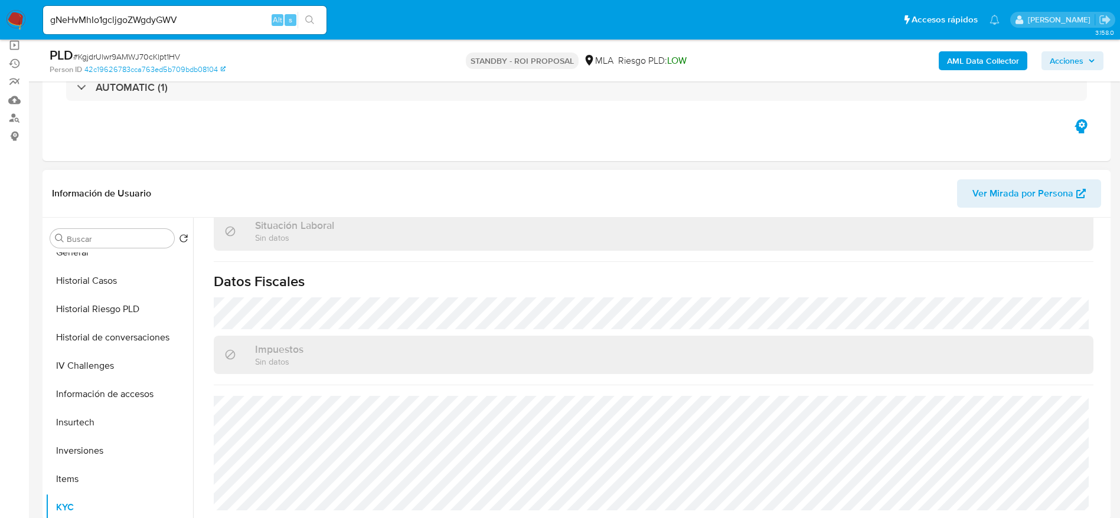
scroll to position [443, 0]
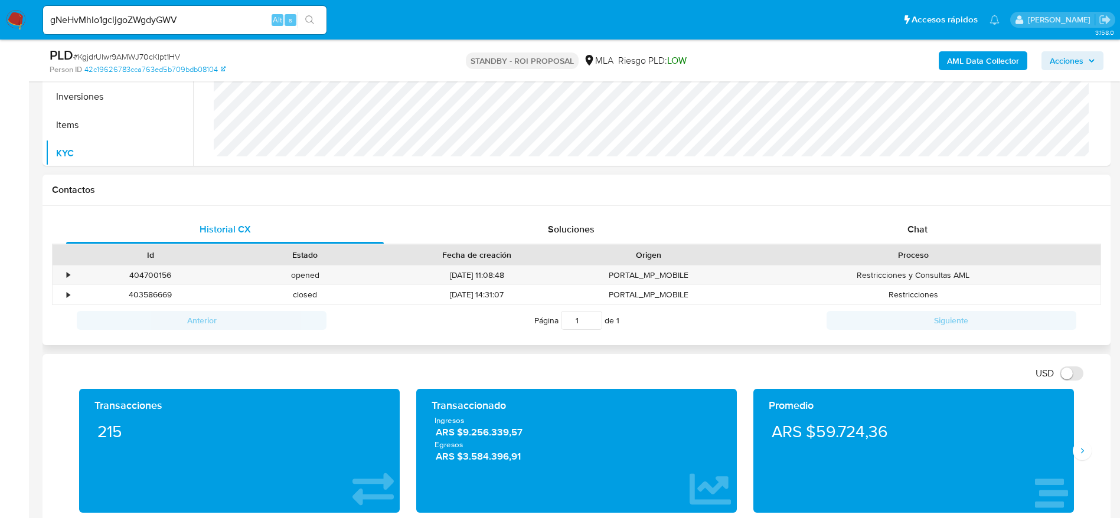
drag, startPoint x: 909, startPoint y: 231, endPoint x: 837, endPoint y: 247, distance: 74.3
click at [909, 230] on span "Chat" at bounding box center [917, 230] width 20 height 14
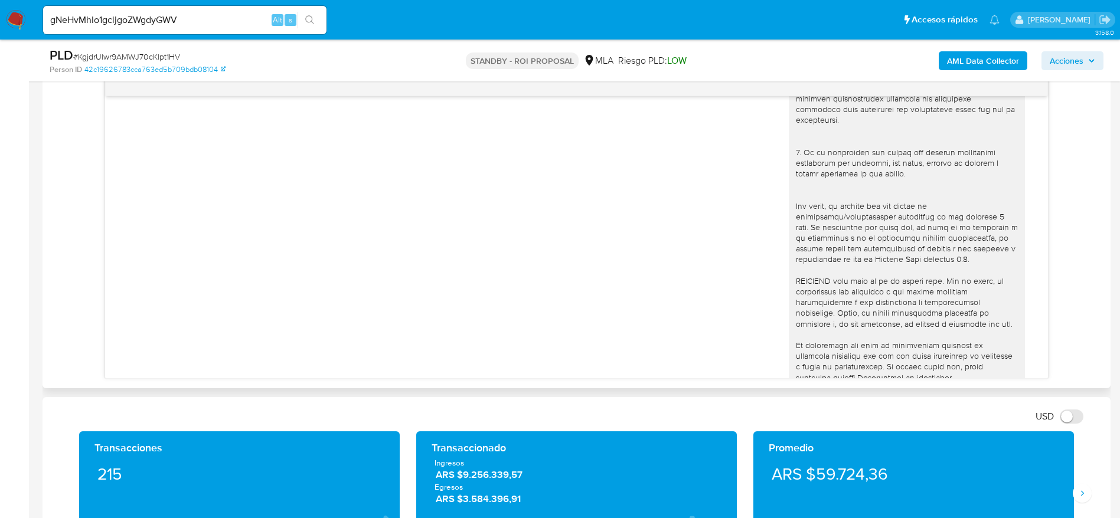
scroll to position [598, 0]
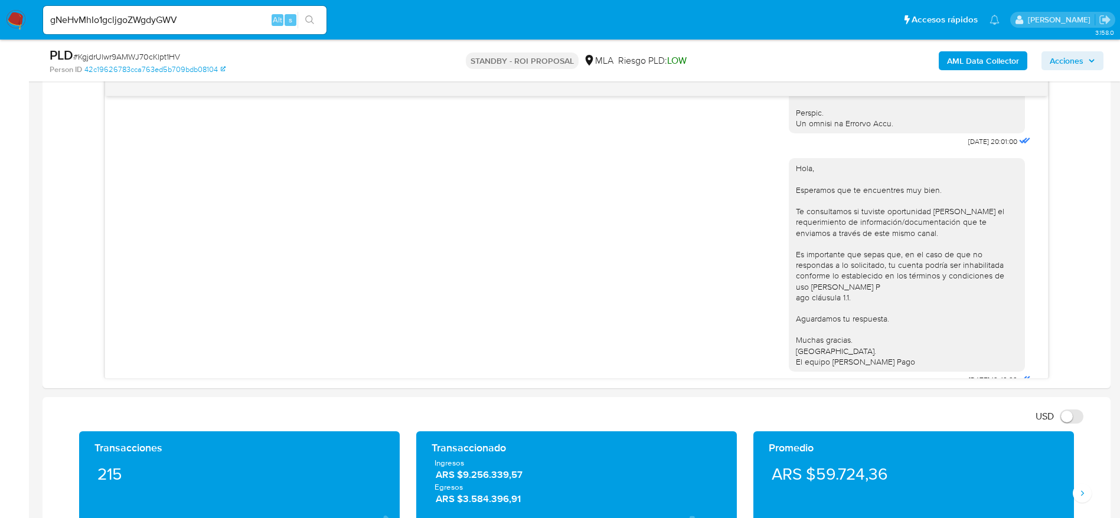
click at [87, 56] on span "# KgjdrUlwr9AMWJ70cKlpt1HV" at bounding box center [126, 57] width 107 height 12
copy span "KgjdrUlwr9AMWJ70cKlpt1HV"
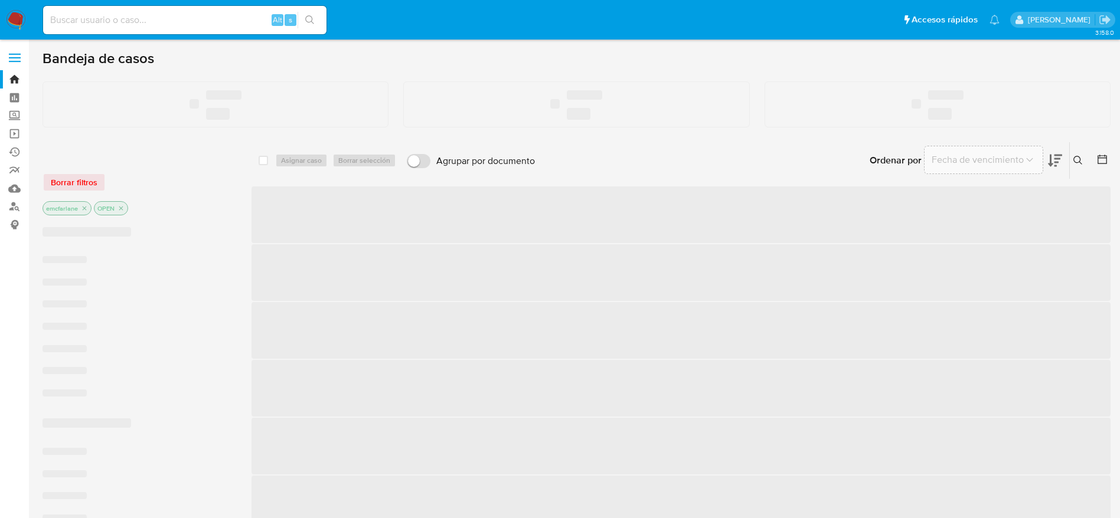
click at [154, 21] on input at bounding box center [184, 19] width 283 height 15
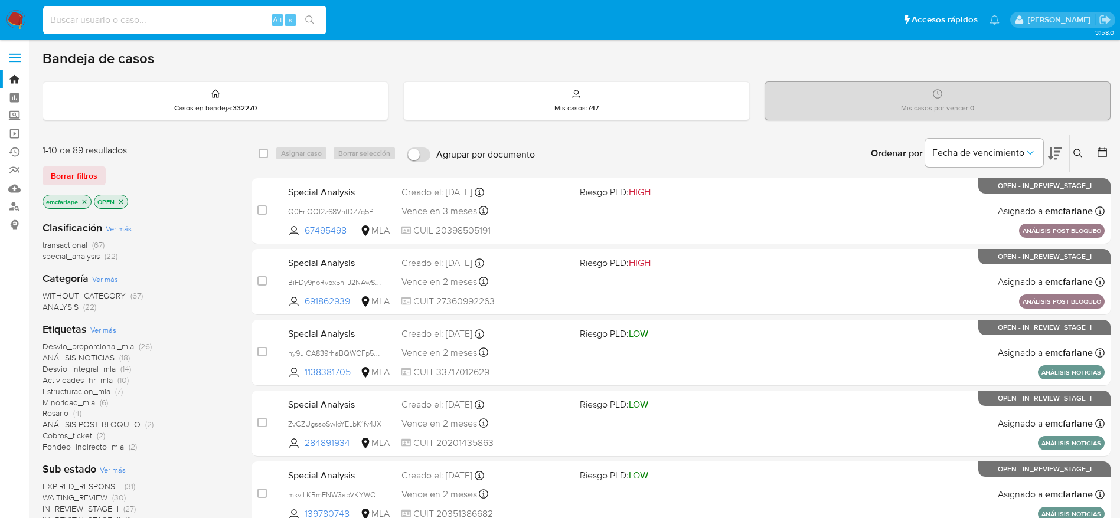
paste input "gNeHvMhIo1gcljgoZWgdyGWV"
type input "gNeHvMhIo1gcljgoZWgdyGWV"
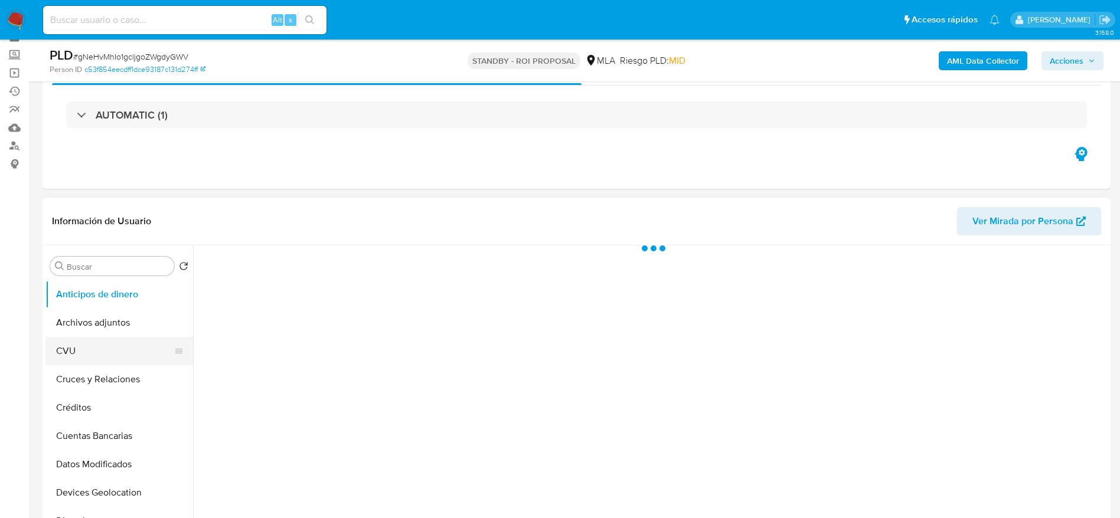
scroll to position [89, 0]
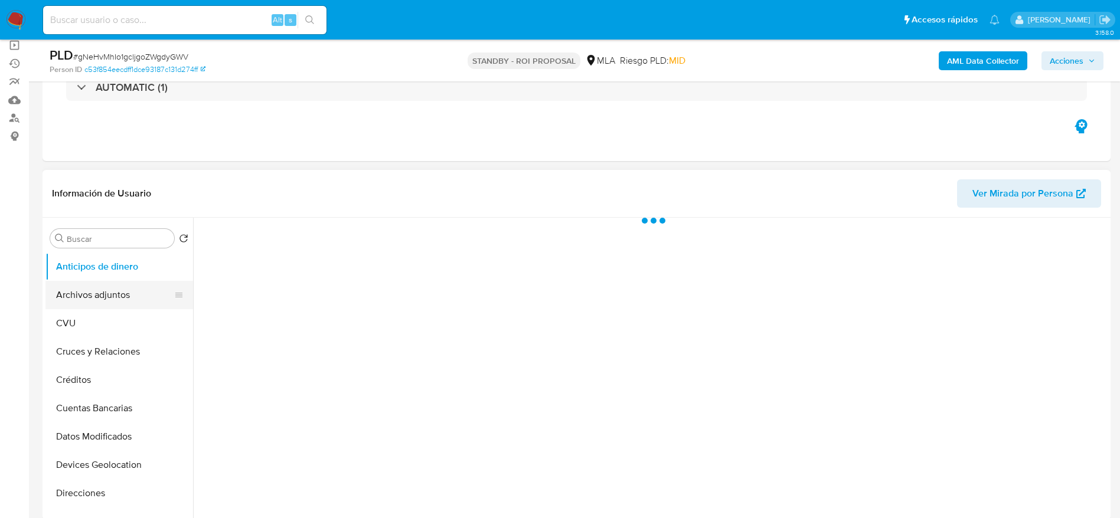
click at [110, 298] on button "Archivos adjuntos" at bounding box center [114, 295] width 138 height 28
select select "10"
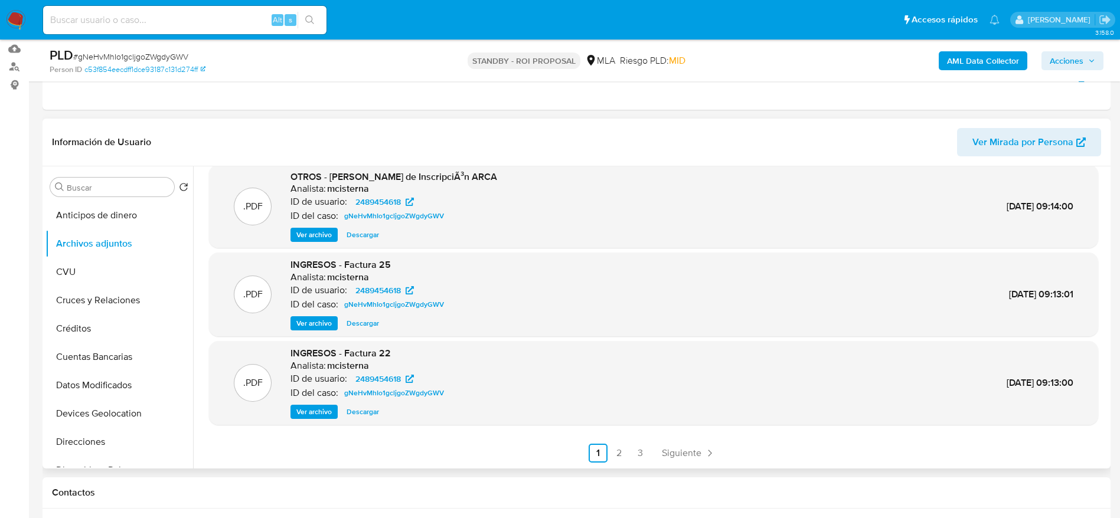
scroll to position [177, 0]
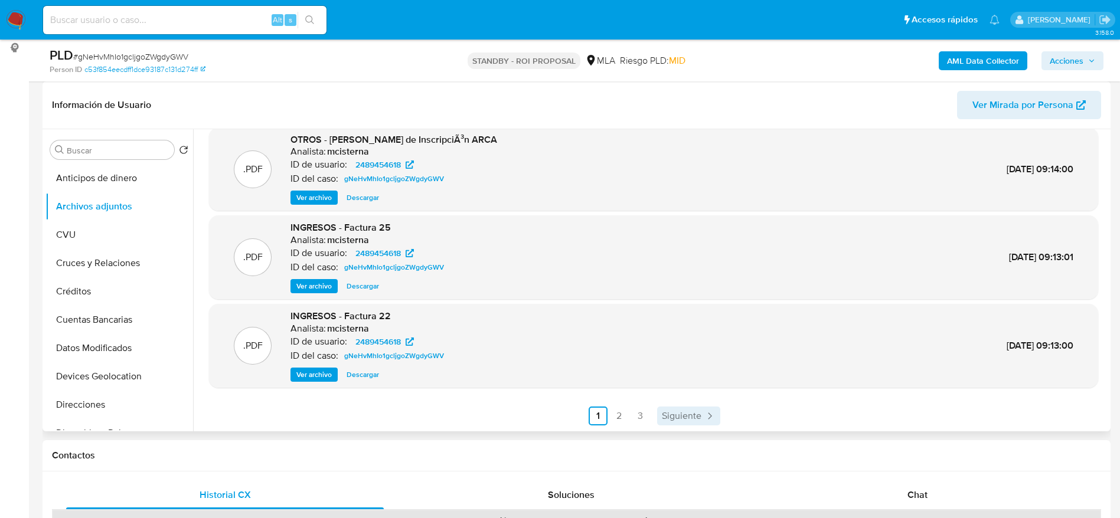
click at [683, 412] on span "Siguiente" at bounding box center [682, 416] width 40 height 9
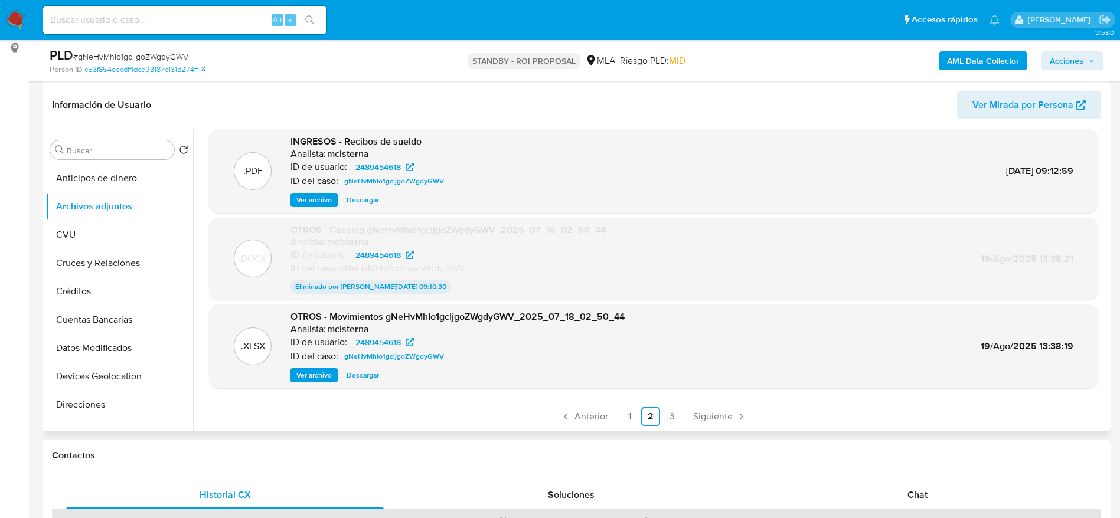
scroll to position [98, 0]
click at [714, 419] on span "Siguiente" at bounding box center [713, 416] width 40 height 9
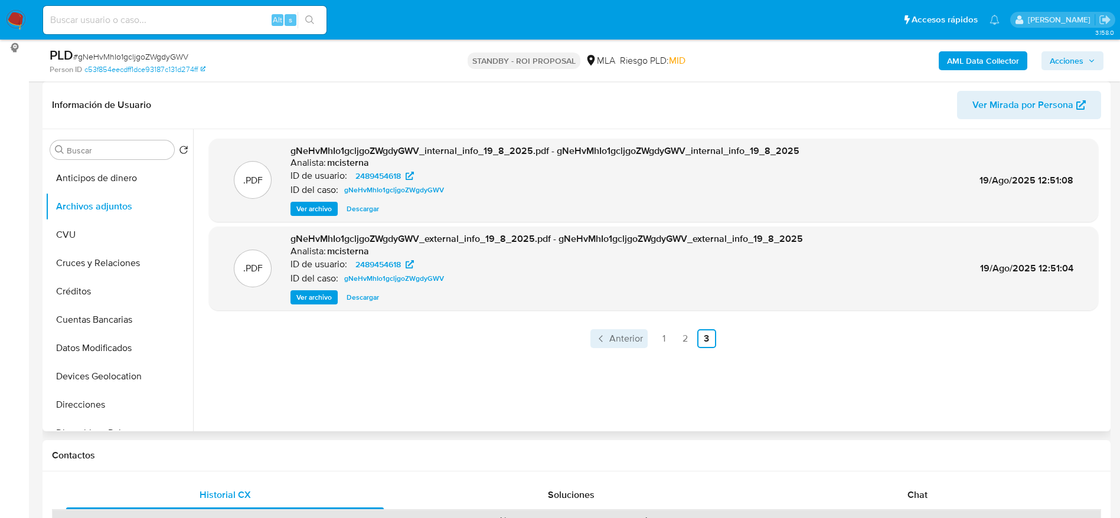
click at [633, 339] on span "Anterior" at bounding box center [626, 338] width 34 height 9
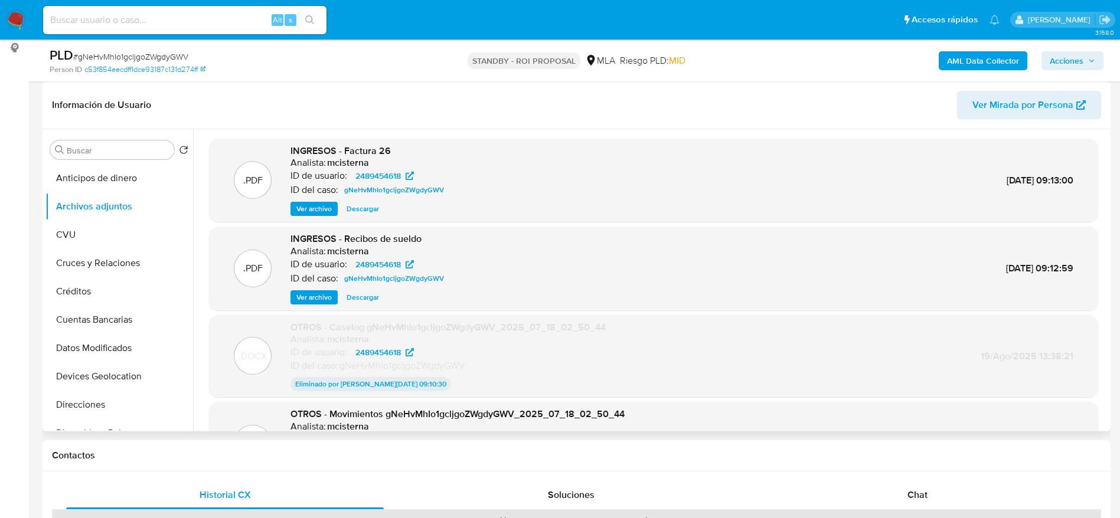
scroll to position [98, 0]
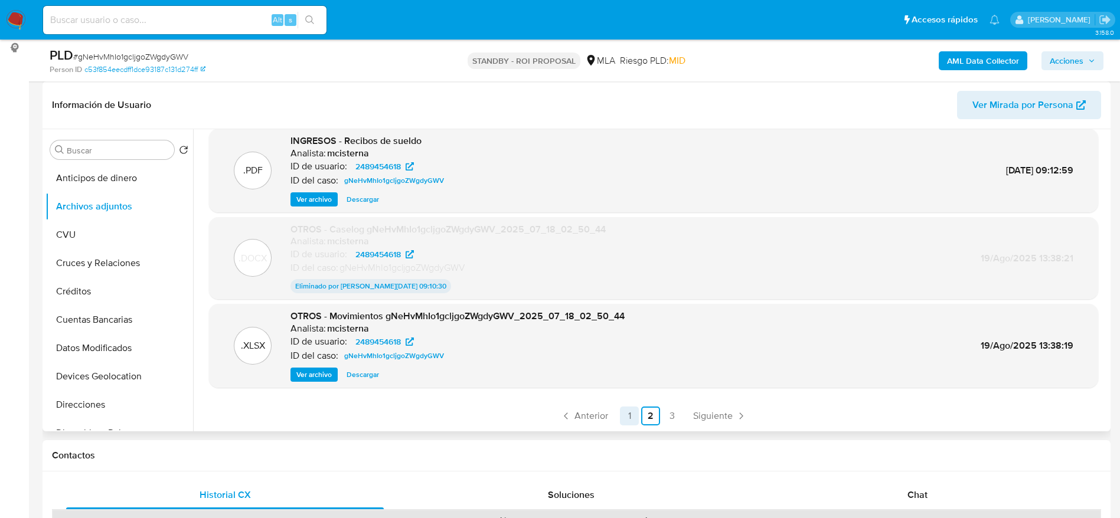
click at [589, 414] on span "Anterior" at bounding box center [591, 416] width 34 height 9
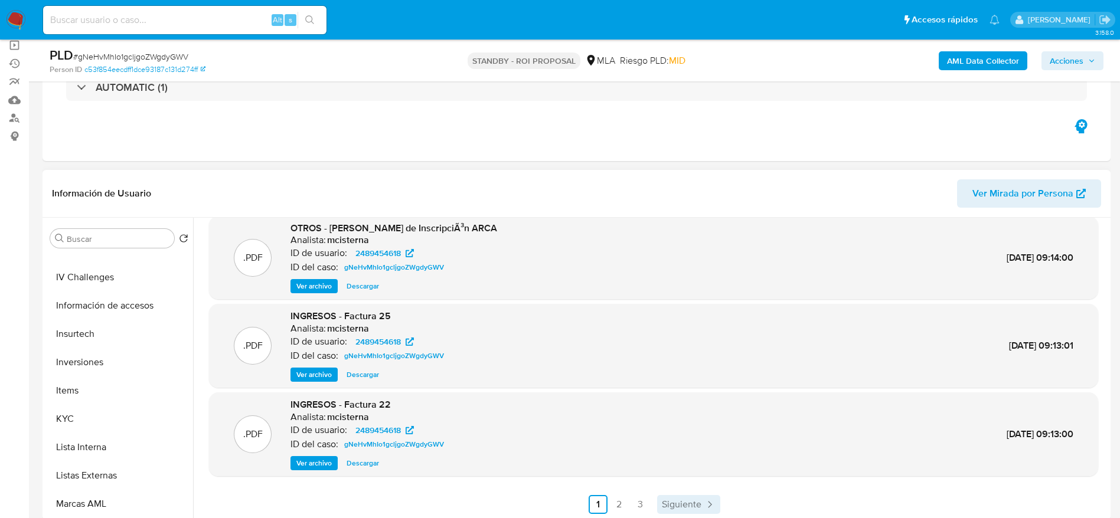
click at [687, 503] on span "Siguiente" at bounding box center [682, 504] width 40 height 9
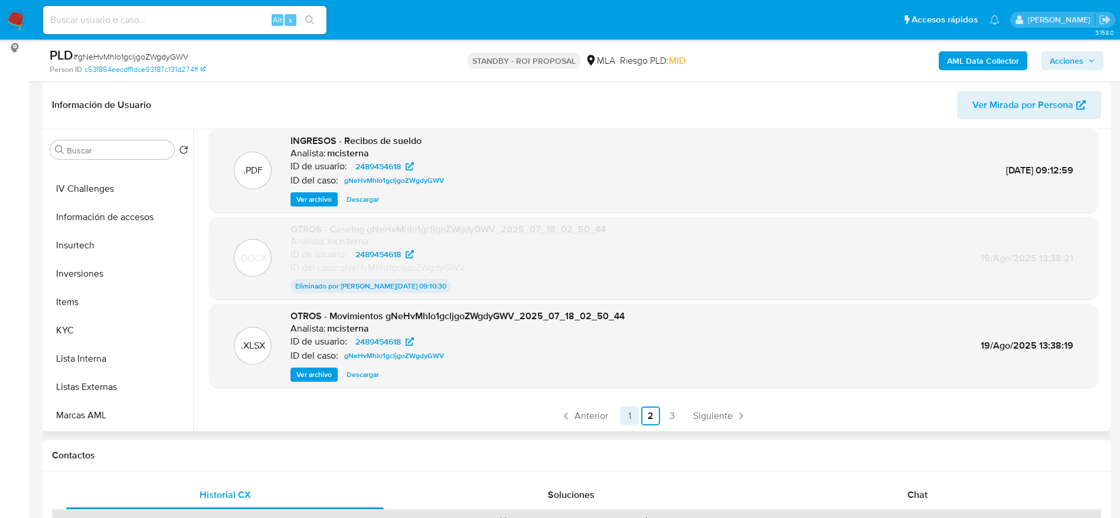
click at [627, 413] on link "1" at bounding box center [629, 416] width 19 height 19
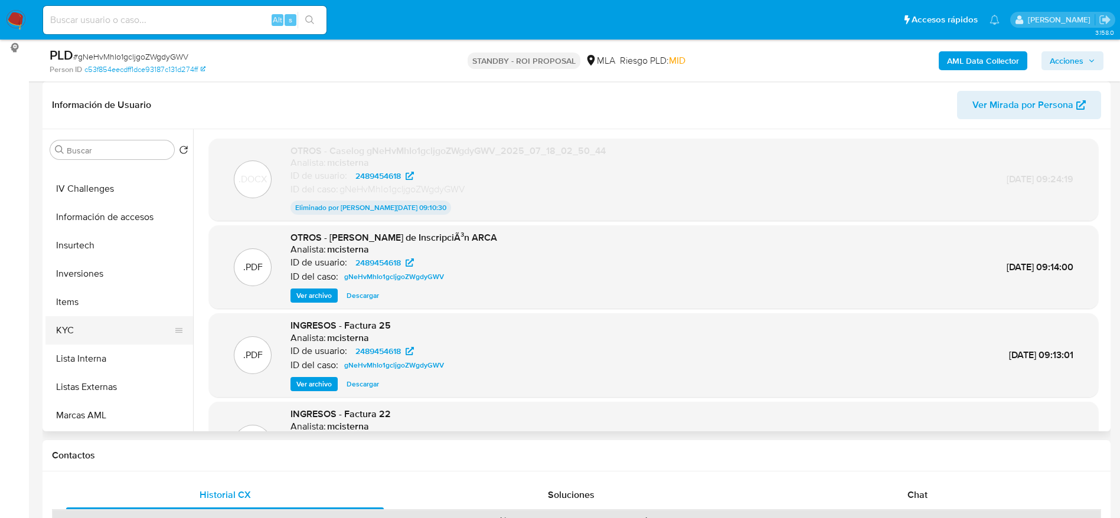
click at [73, 327] on button "KYC" at bounding box center [114, 330] width 138 height 28
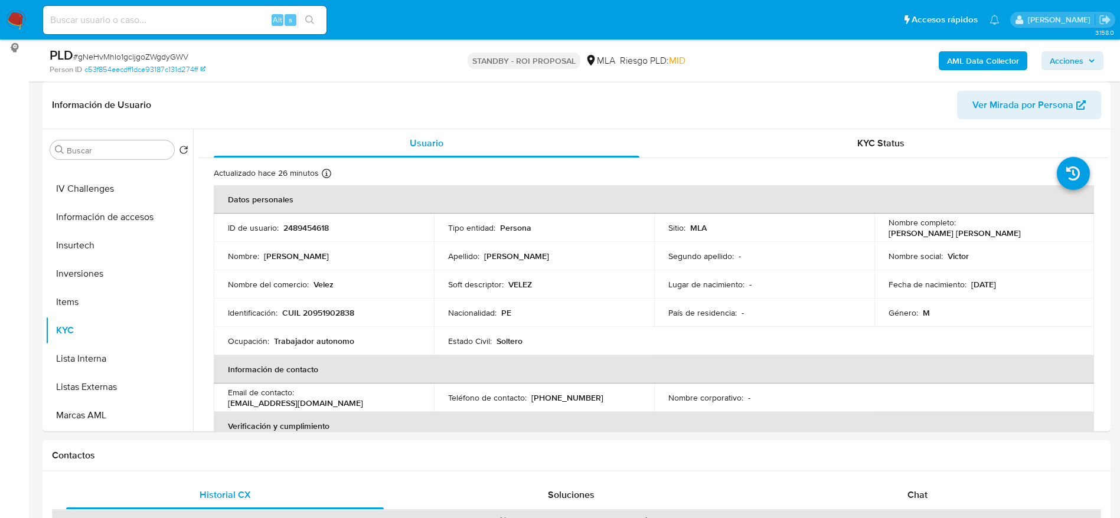
click at [314, 228] on p "2489454618" at bounding box center [305, 228] width 45 height 11
copy p "2489454618"
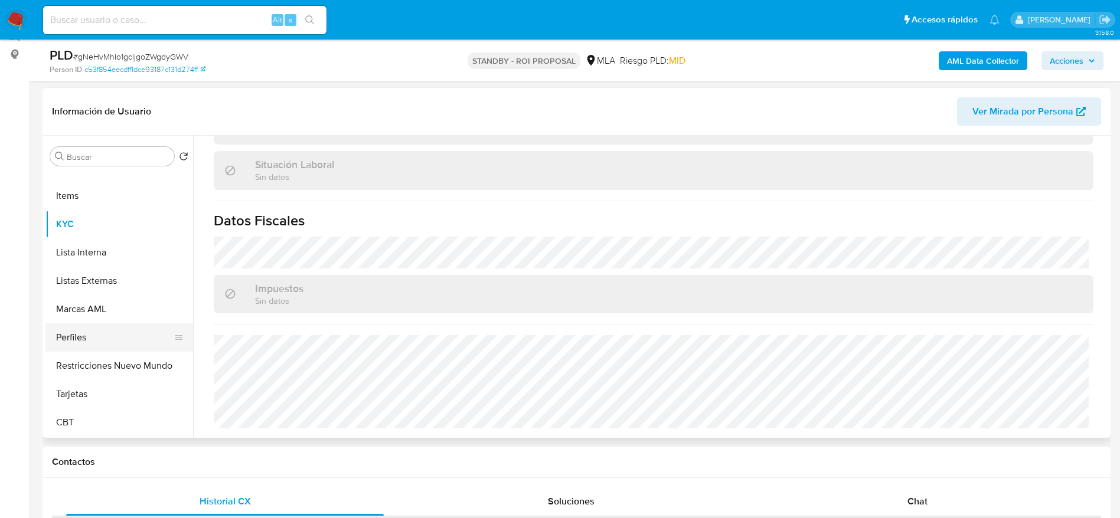
scroll to position [177, 0]
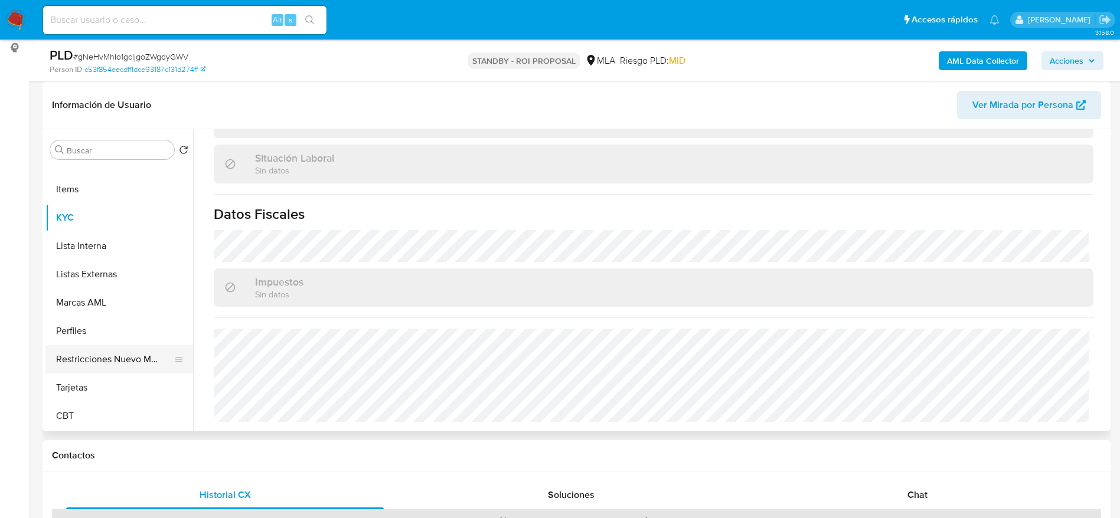
click at [115, 366] on button "Restricciones Nuevo Mundo" at bounding box center [114, 359] width 138 height 28
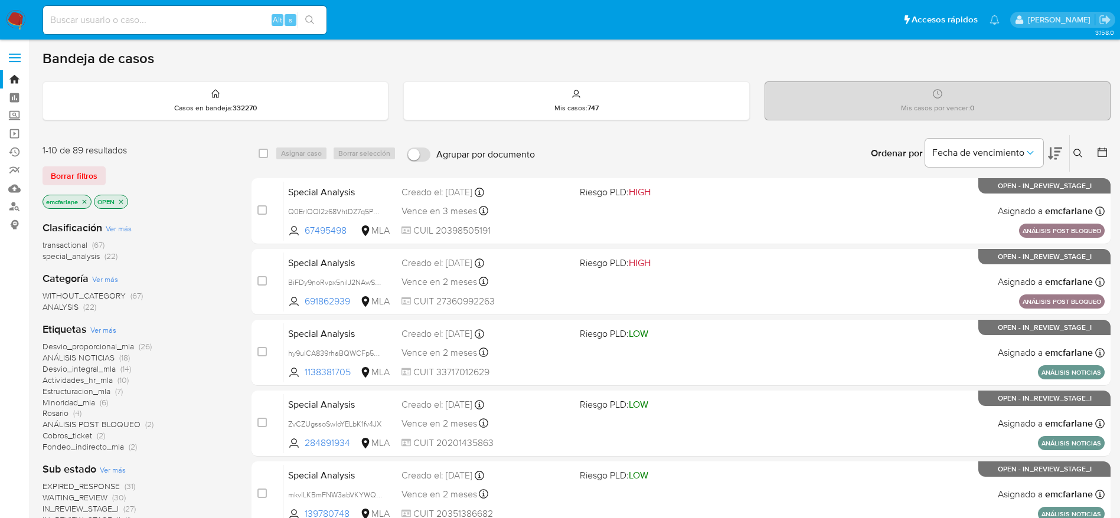
drag, startPoint x: 79, startPoint y: 171, endPoint x: 772, endPoint y: 83, distance: 698.7
click at [79, 171] on span "Borrar filtros" at bounding box center [74, 176] width 47 height 17
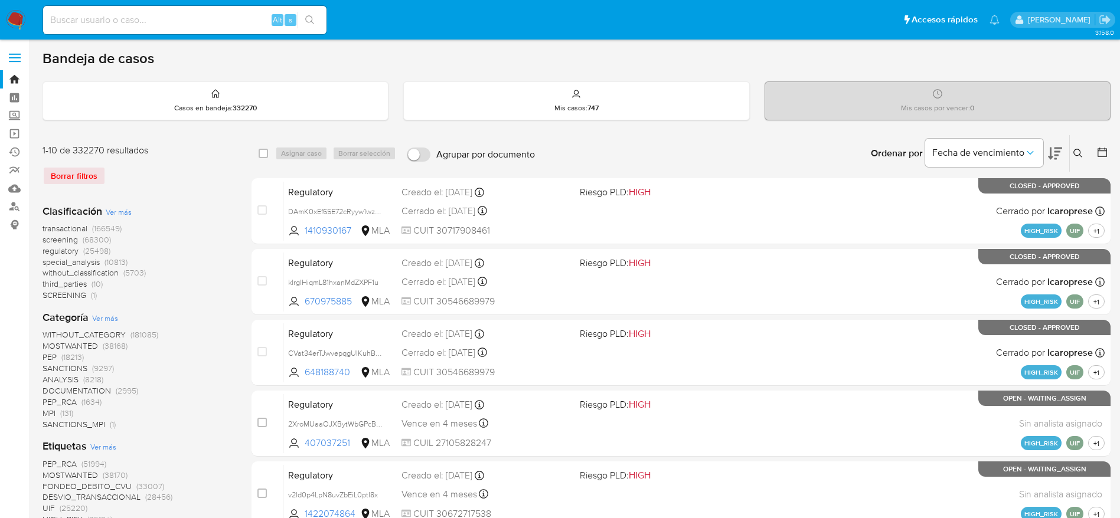
click at [1076, 149] on icon at bounding box center [1077, 153] width 9 height 9
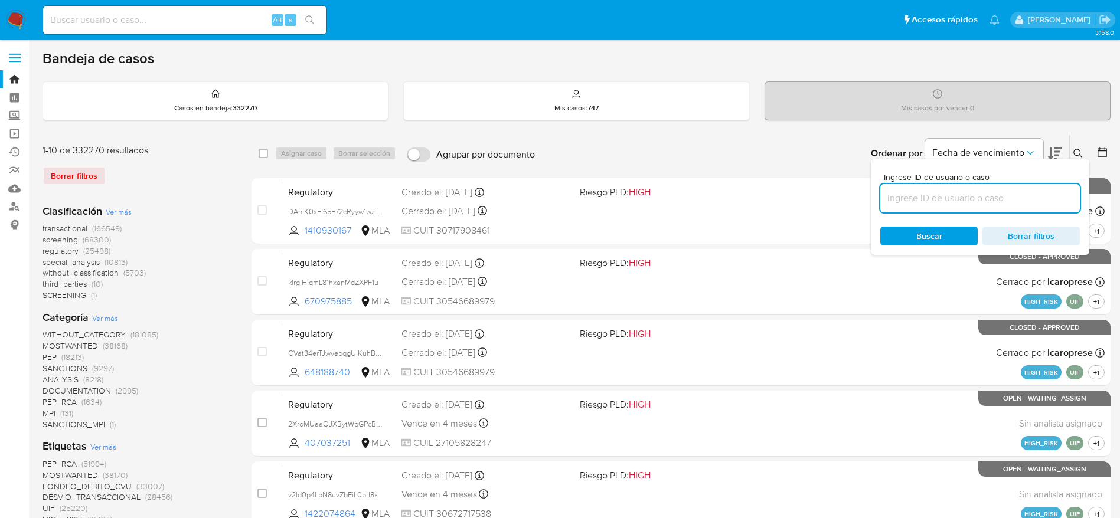
click at [969, 197] on input at bounding box center [980, 198] width 200 height 15
type input "KgjdrUlwr9AMWJ70cKlpt1HV"
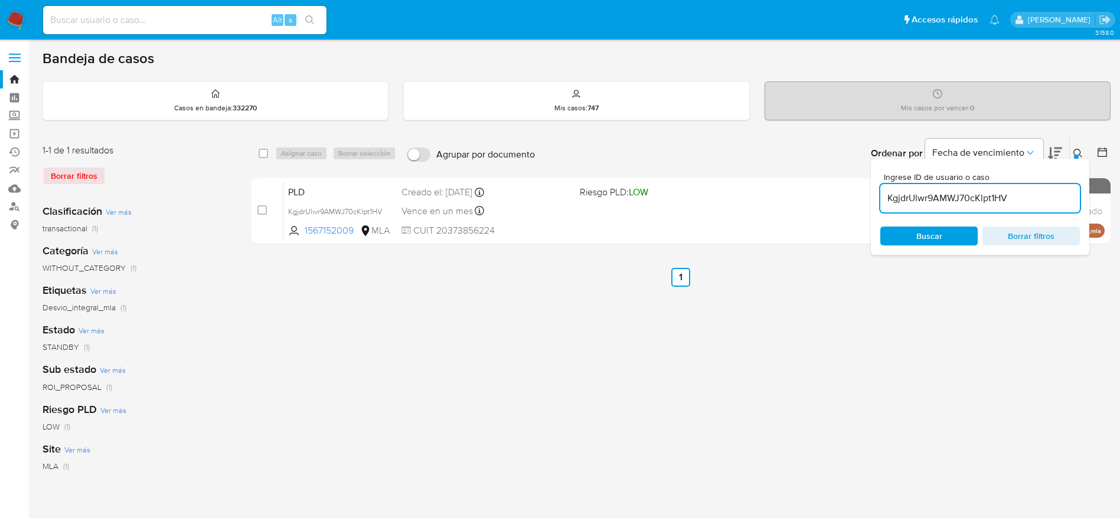
click at [262, 152] on input "checkbox" at bounding box center [263, 153] width 9 height 9
checkbox input "true"
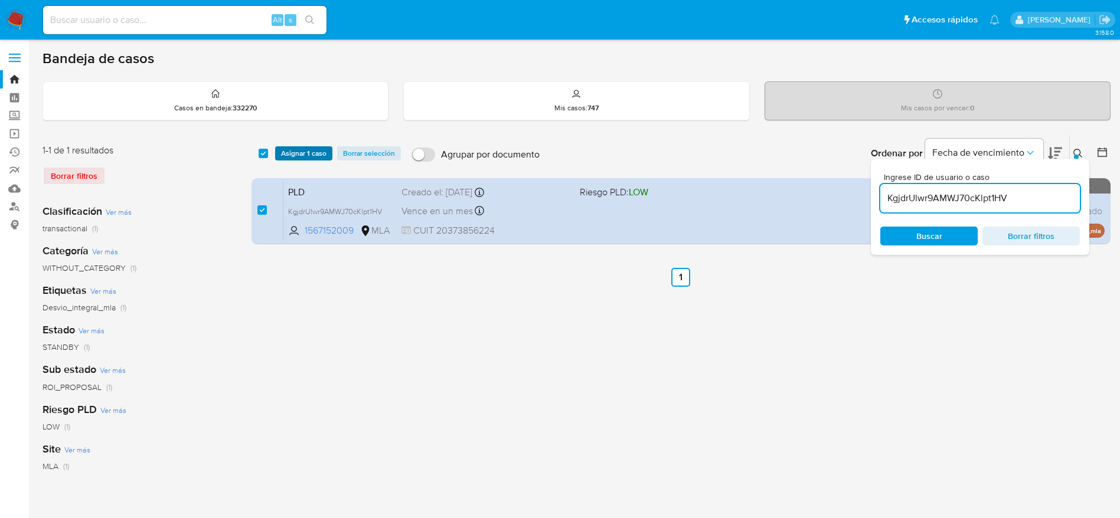
click at [293, 153] on span "Asignar 1 caso" at bounding box center [303, 154] width 45 height 12
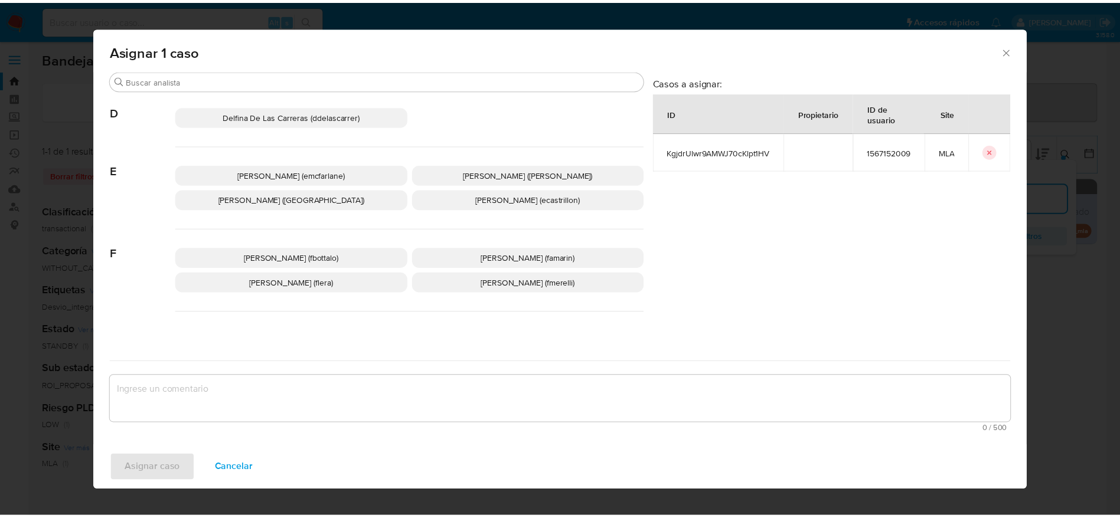
scroll to position [177, 0]
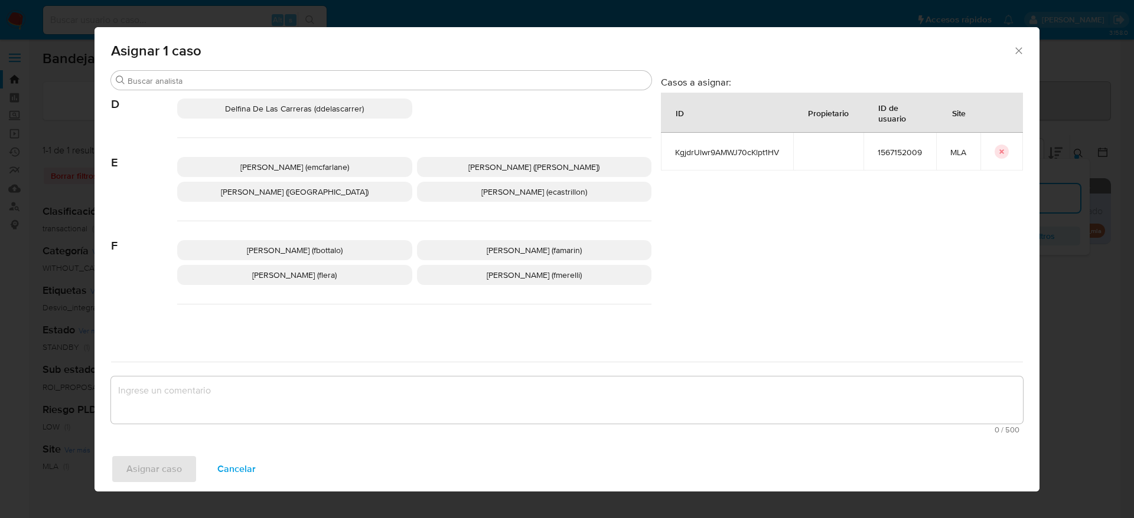
click at [325, 175] on p "[PERSON_NAME] (emcfarlane)" at bounding box center [294, 167] width 235 height 20
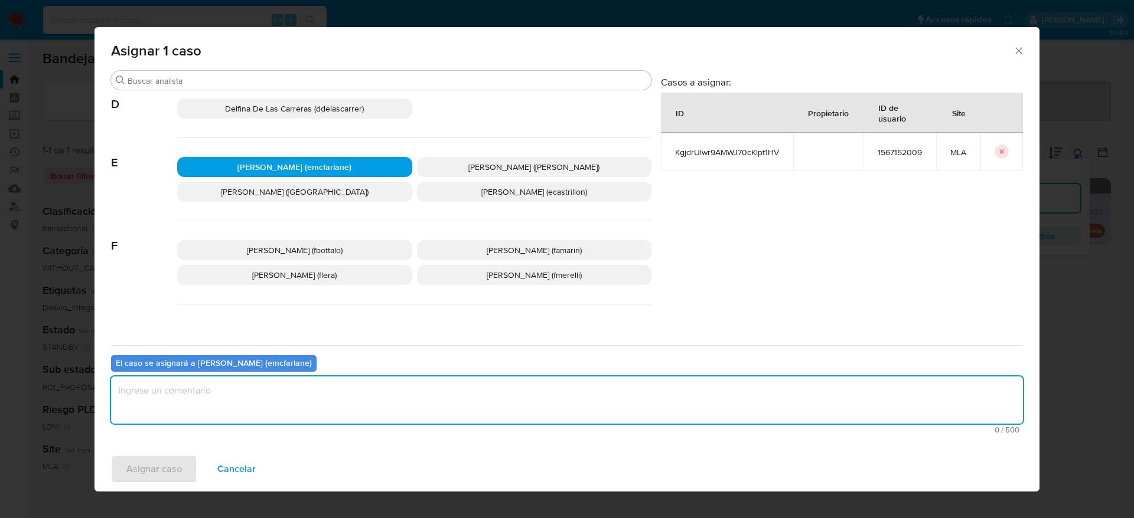
drag, startPoint x: 256, startPoint y: 395, endPoint x: 126, endPoint y: 448, distance: 140.3
click at [256, 396] on textarea "assign-modal" at bounding box center [567, 400] width 912 height 47
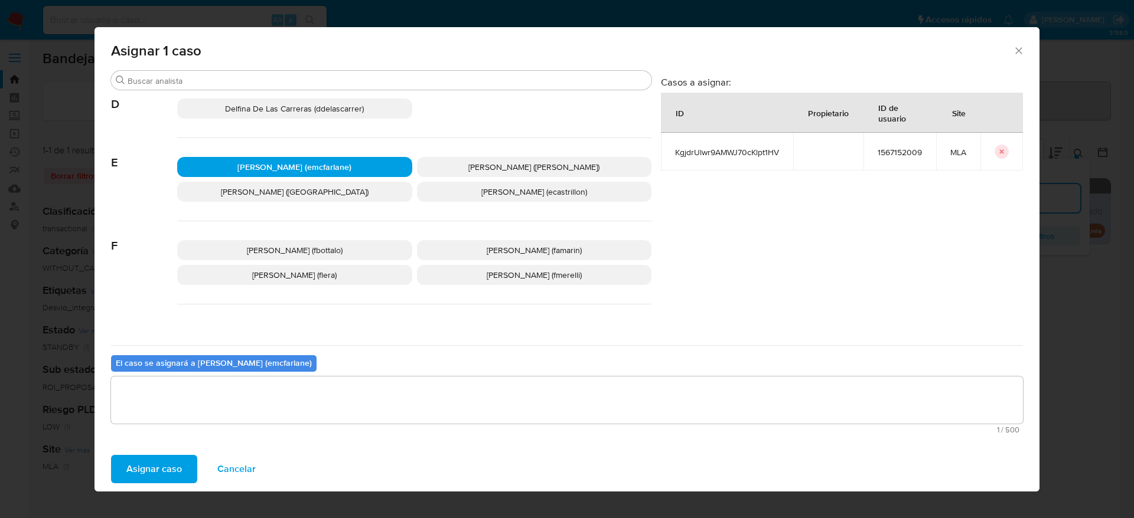
click at [134, 473] on span "Asignar caso" at bounding box center [153, 469] width 55 height 26
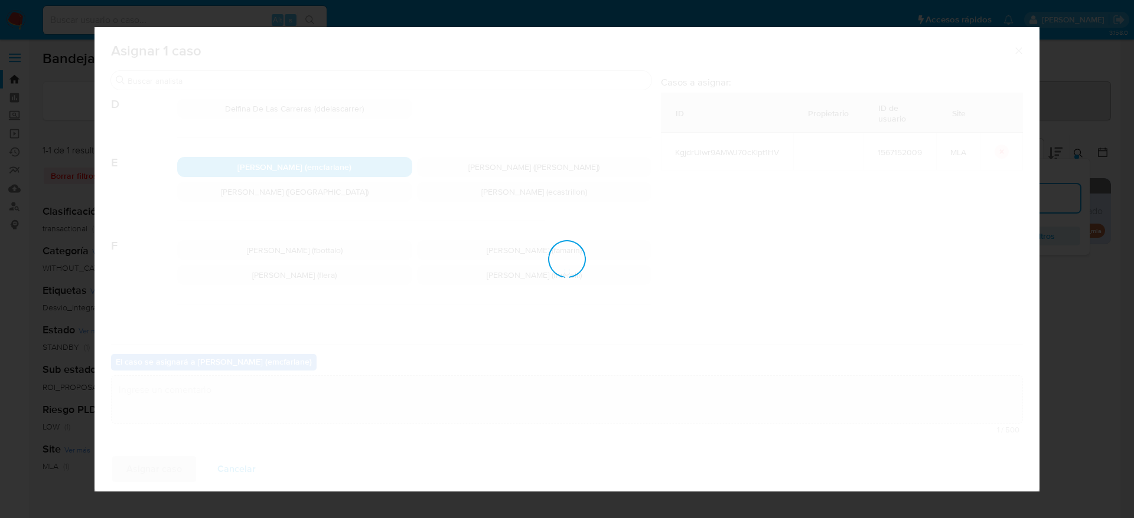
checkbox input "false"
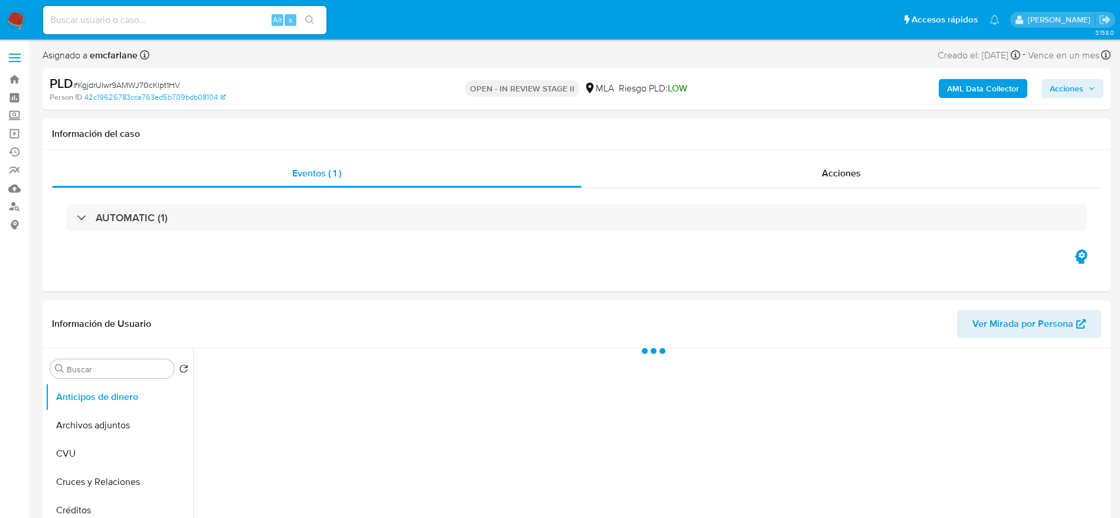
click at [1061, 93] on span "Acciones" at bounding box center [1067, 88] width 34 height 19
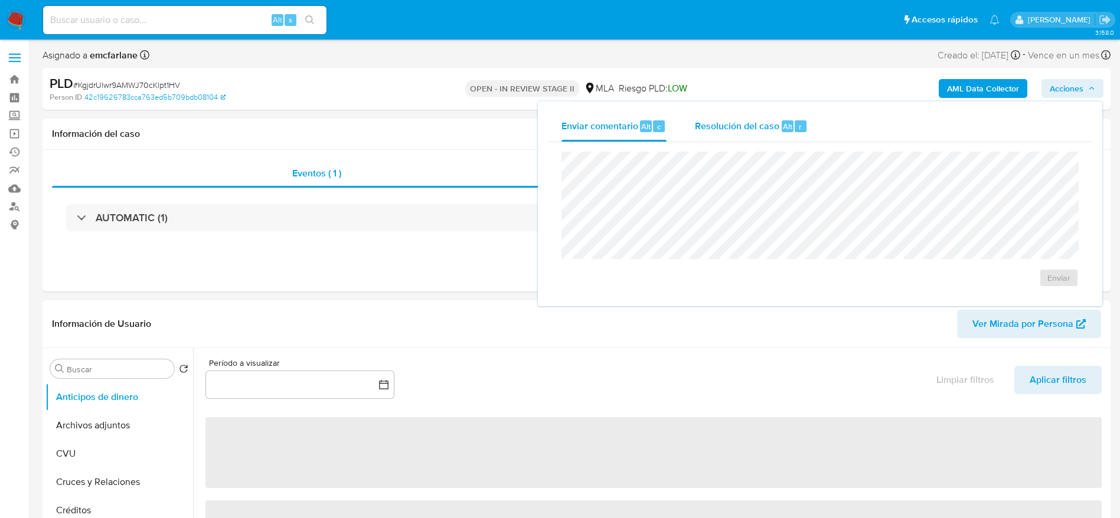
click at [743, 130] on span "Resolución del caso" at bounding box center [737, 126] width 84 height 14
select select "10"
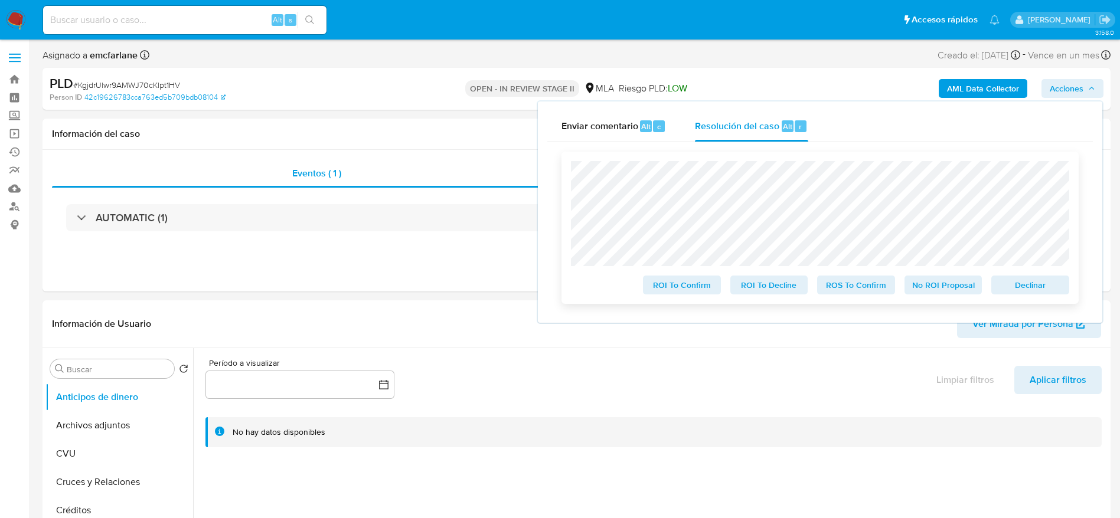
click at [1050, 291] on span "Declinar" at bounding box center [1030, 285] width 61 height 17
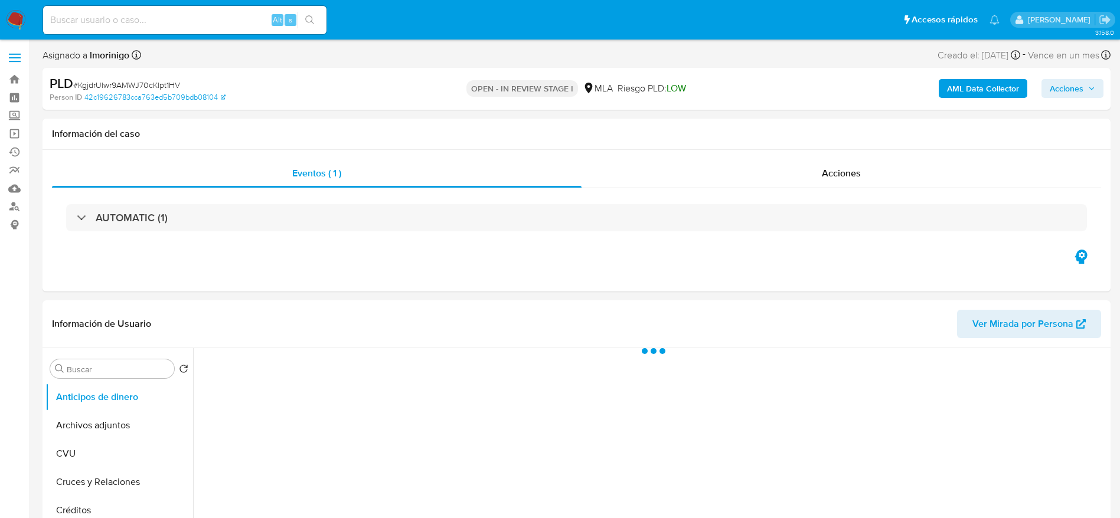
click at [122, 83] on span "# KgjdrUlwr9AMWJ70cKlpt1HV" at bounding box center [126, 85] width 107 height 12
copy span "KgjdrUlwr9AMWJ70cKlpt1HV"
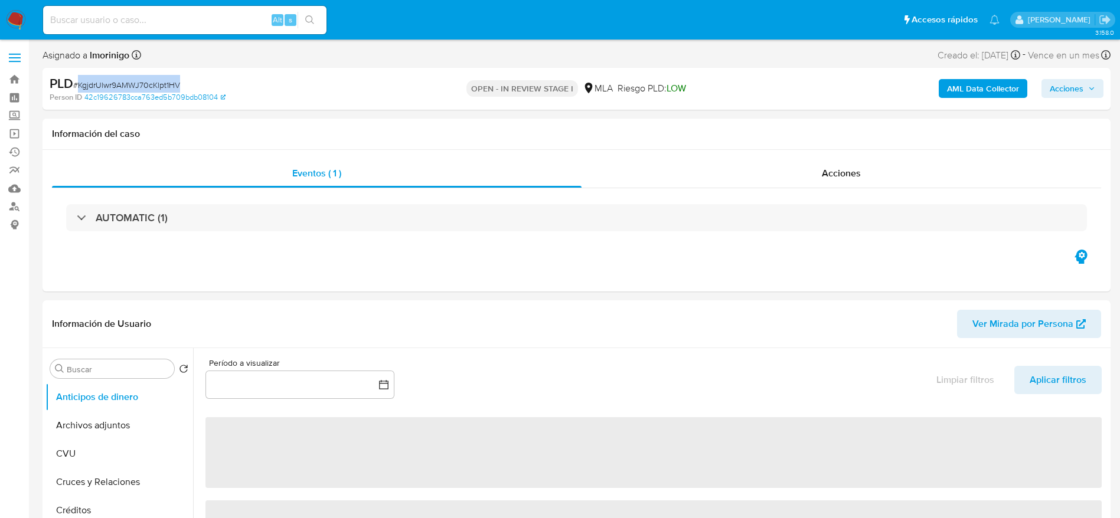
select select "10"
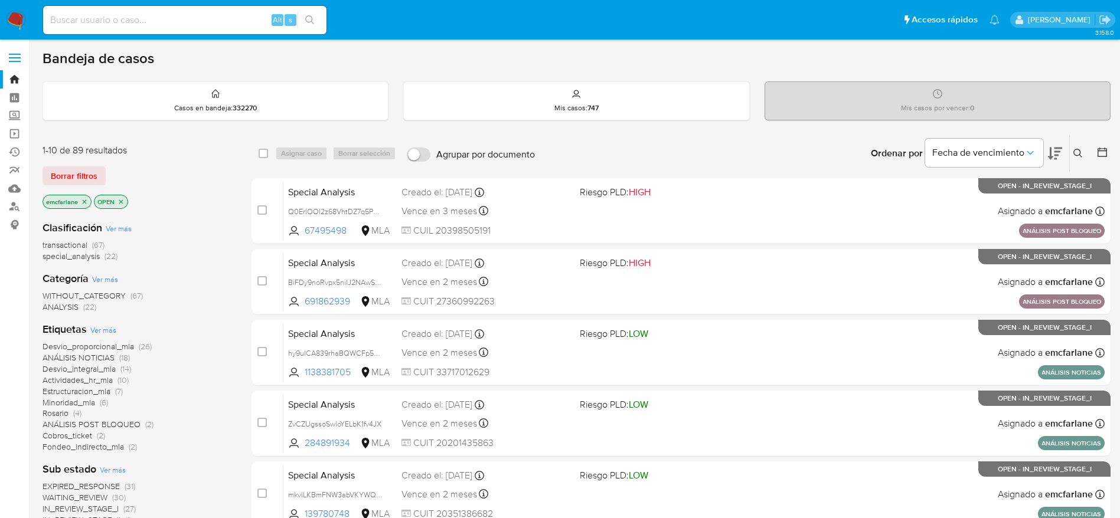
click at [70, 172] on span "Borrar filtros" at bounding box center [74, 176] width 47 height 17
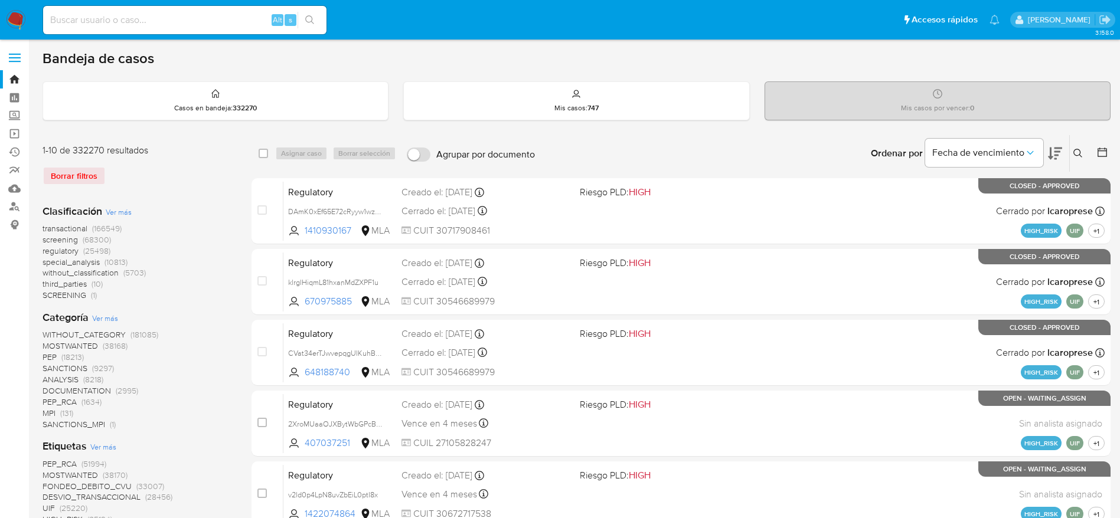
click at [1079, 151] on icon at bounding box center [1077, 153] width 9 height 9
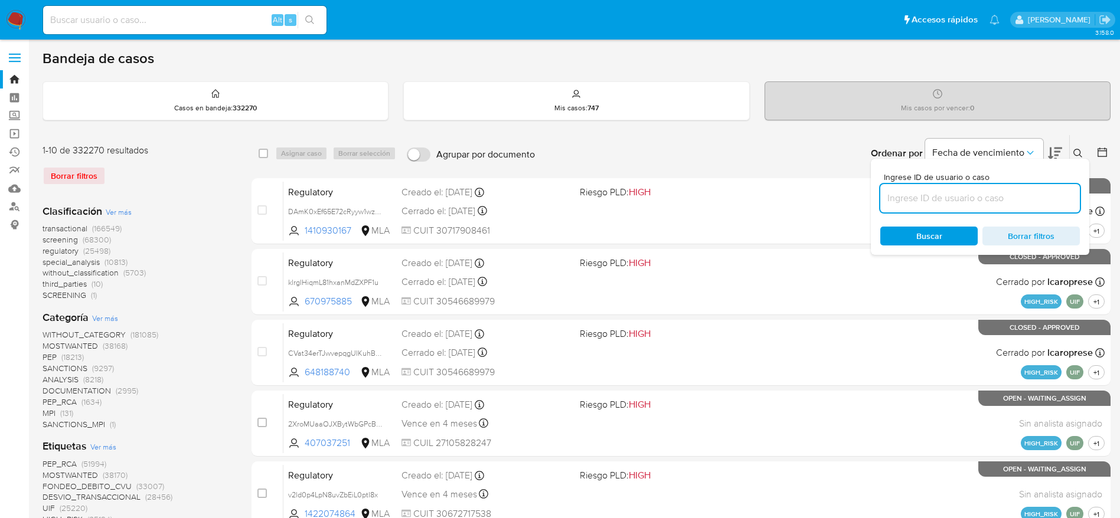
click at [936, 191] on input at bounding box center [980, 198] width 200 height 15
type input "KgjdrUlwr9AMWJ70cKlpt1HV"
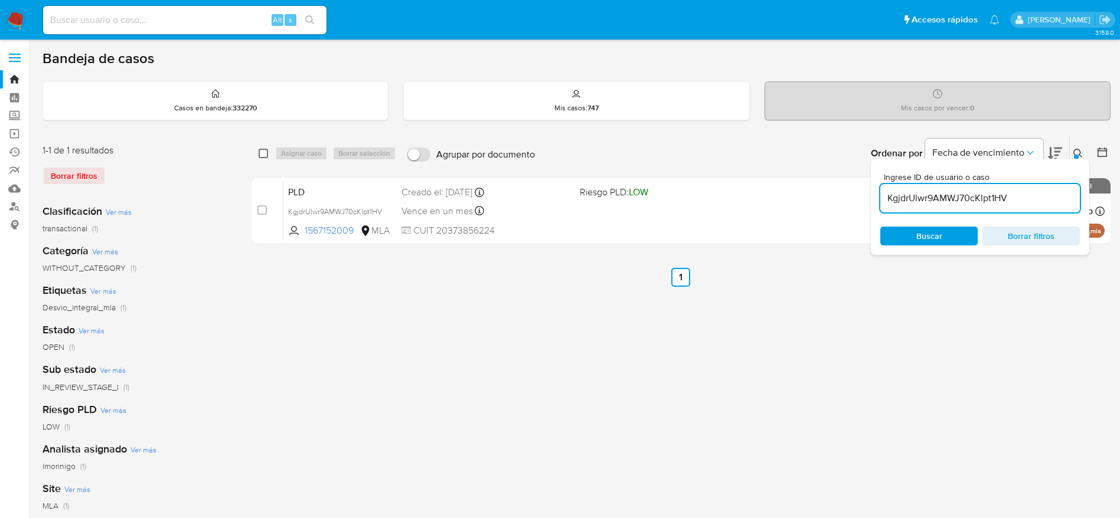
click at [262, 152] on input "checkbox" at bounding box center [263, 153] width 9 height 9
checkbox input "true"
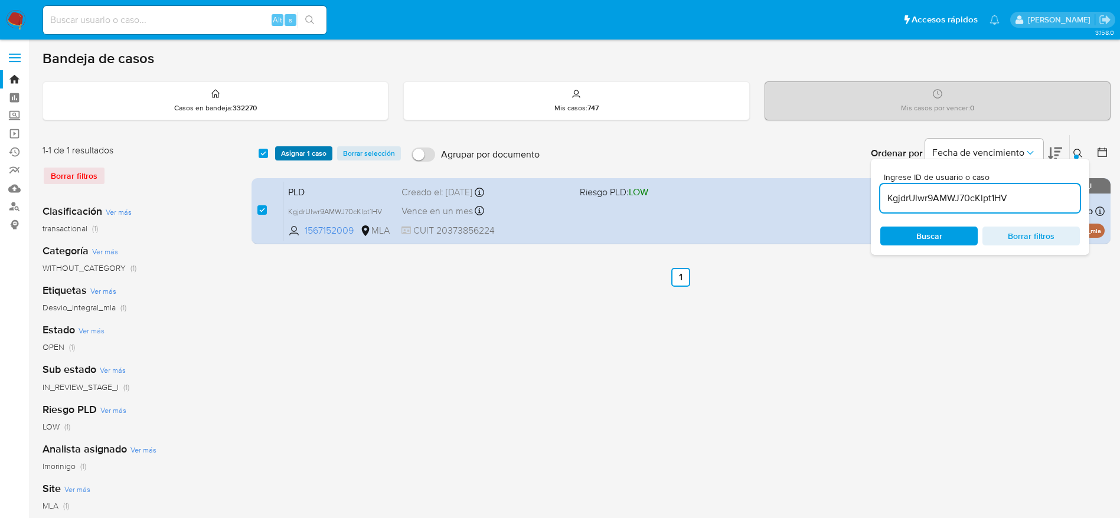
click at [305, 159] on span "Asignar 1 caso" at bounding box center [303, 154] width 45 height 12
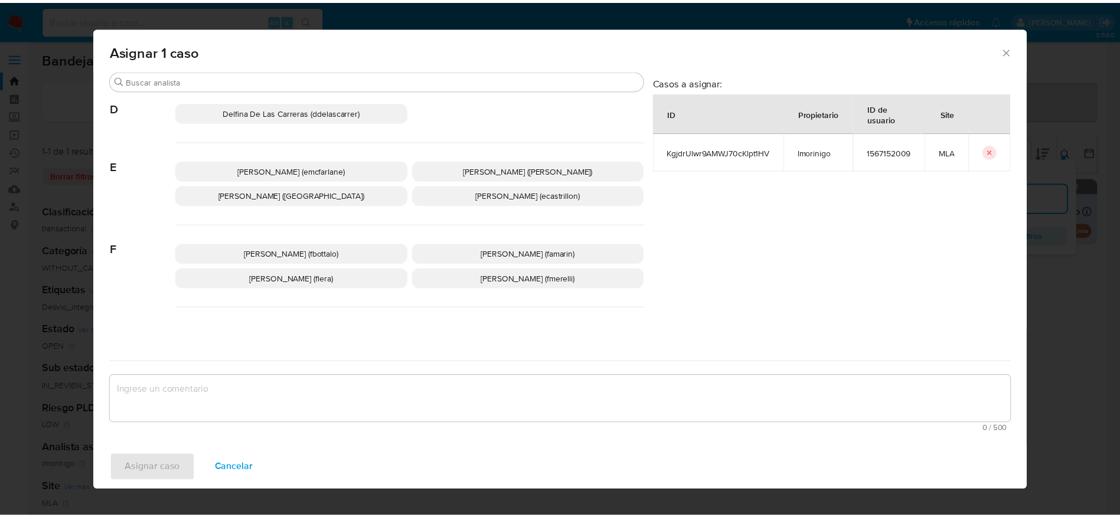
scroll to position [177, 0]
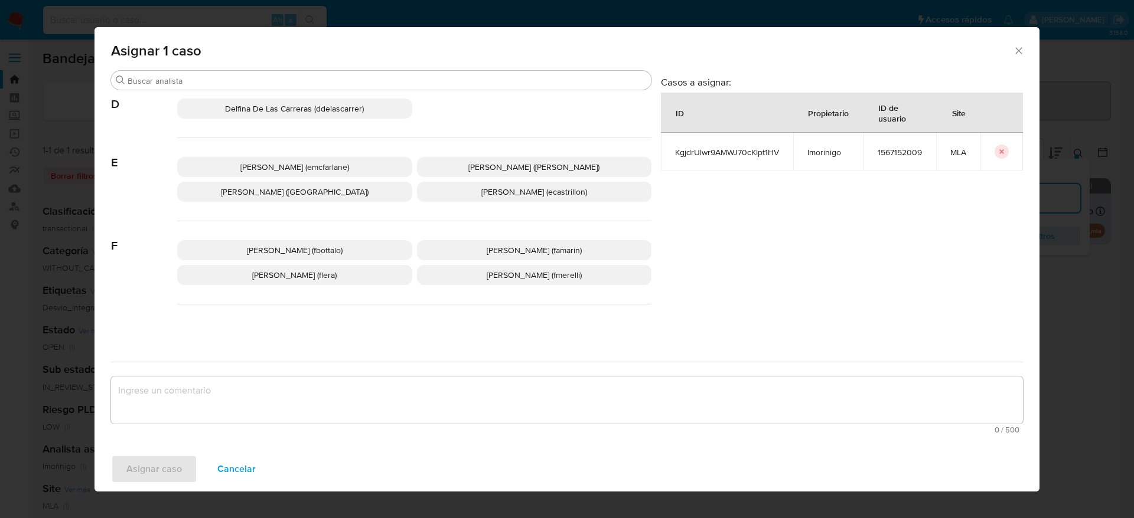
click at [296, 169] on span "Elaine Mc Farlane (emcfarlane)" at bounding box center [294, 167] width 109 height 12
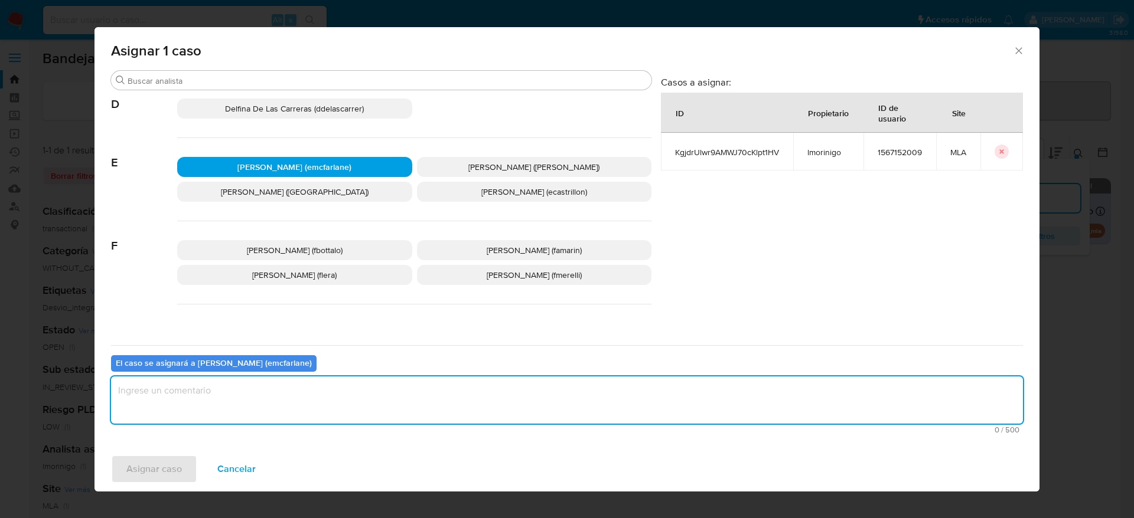
click at [250, 401] on textarea "assign-modal" at bounding box center [567, 400] width 912 height 47
click at [164, 471] on span "Asignar caso" at bounding box center [153, 469] width 55 height 26
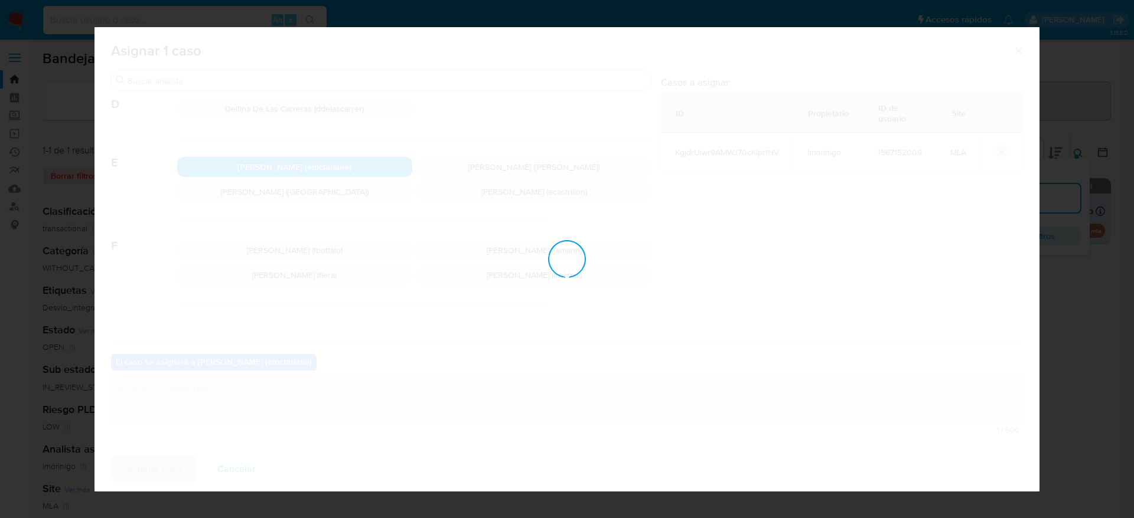
checkbox input "false"
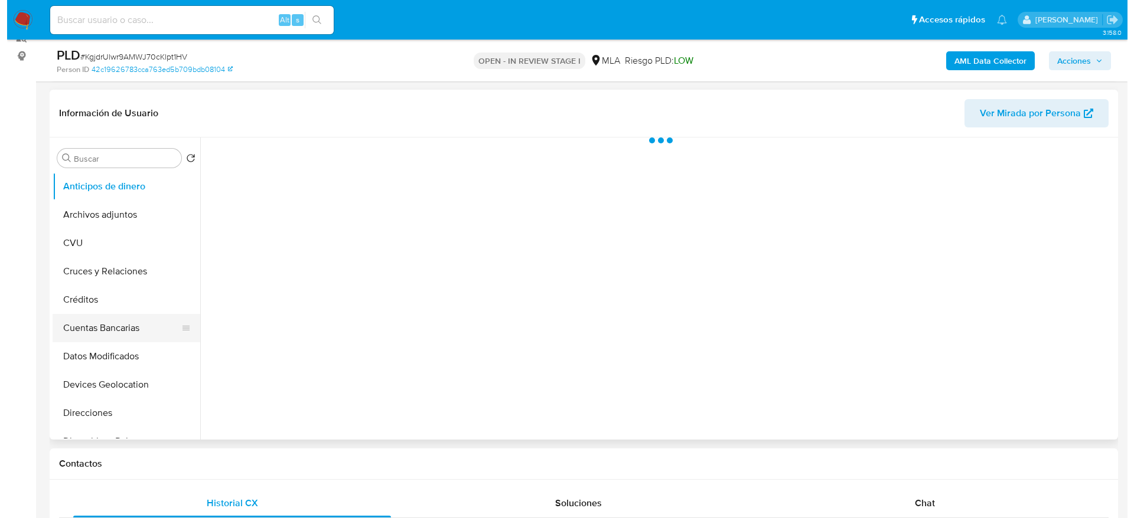
scroll to position [177, 0]
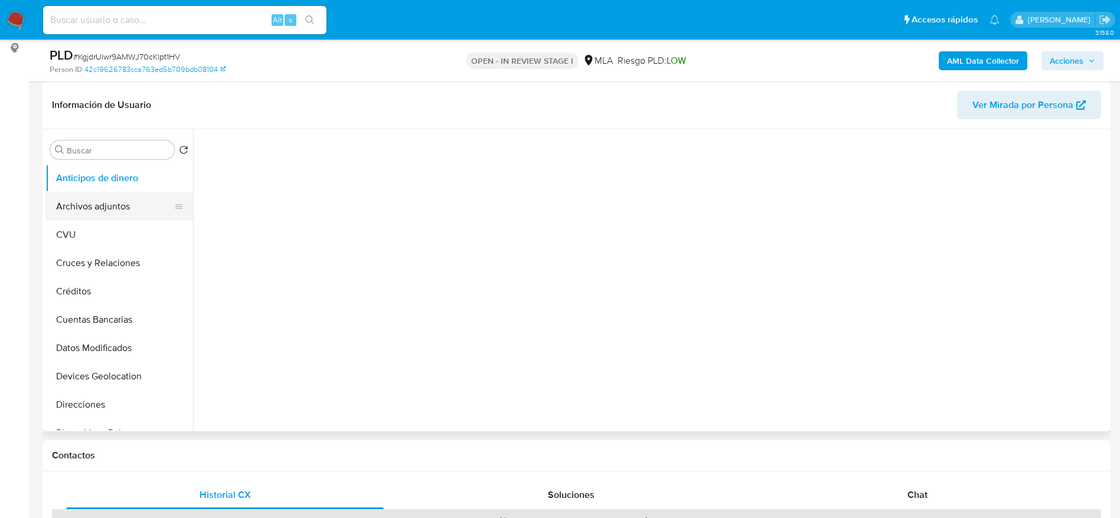
click at [92, 220] on button "Archivos adjuntos" at bounding box center [114, 206] width 138 height 28
click at [93, 212] on button "Archivos adjuntos" at bounding box center [119, 206] width 148 height 28
select select "10"
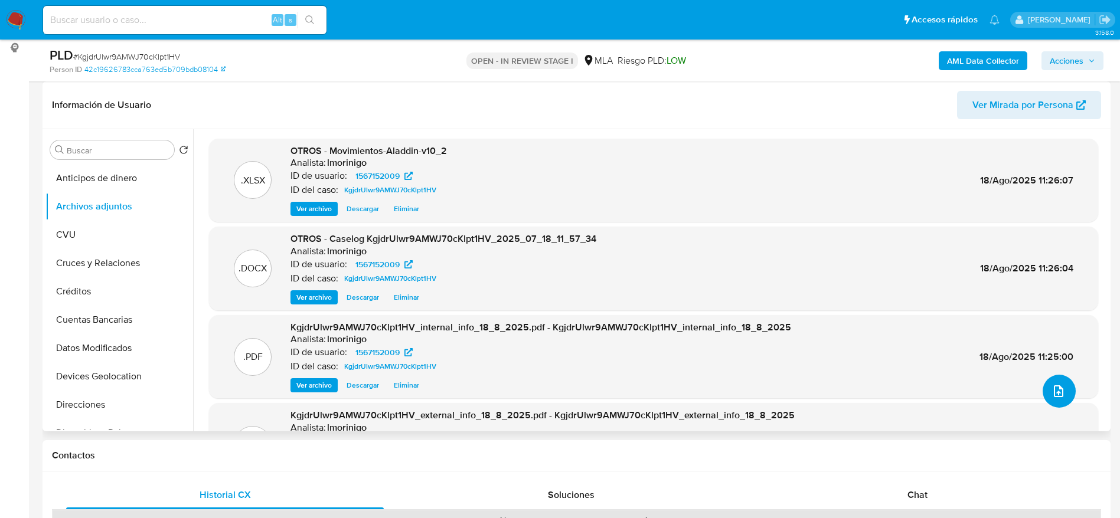
click at [1057, 395] on icon "upload-file" at bounding box center [1059, 391] width 14 height 14
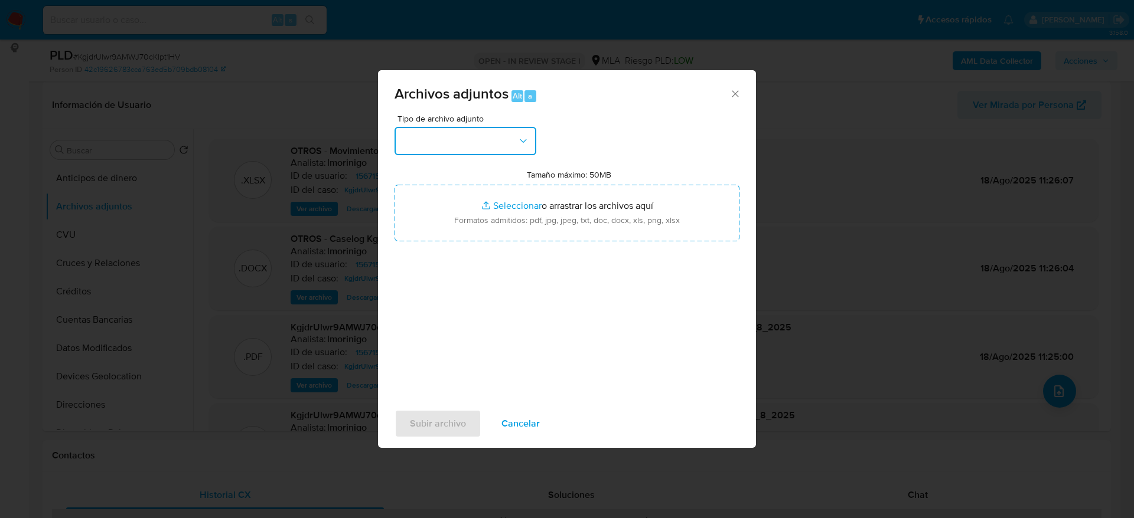
click at [496, 133] on button "button" at bounding box center [465, 141] width 142 height 28
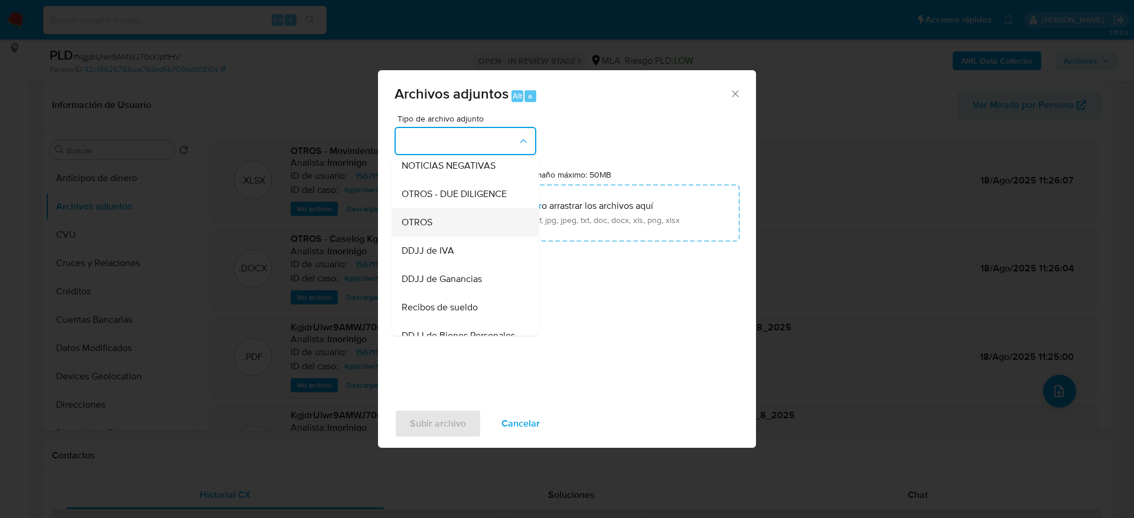
click at [417, 228] on span "OTROS" at bounding box center [416, 223] width 31 height 12
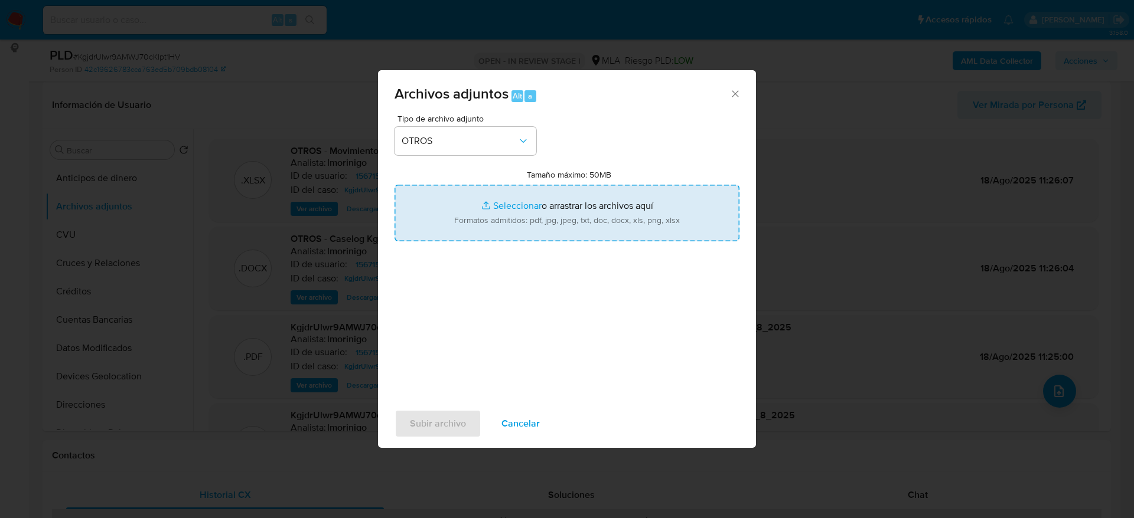
click at [520, 217] on input "Tamaño máximo: 50MB Seleccionar archivos" at bounding box center [566, 213] width 345 height 57
type input "C:\fakepath\Caselog KgjdrUlwr9AMWJ70cKlpt1HV v2.docx"
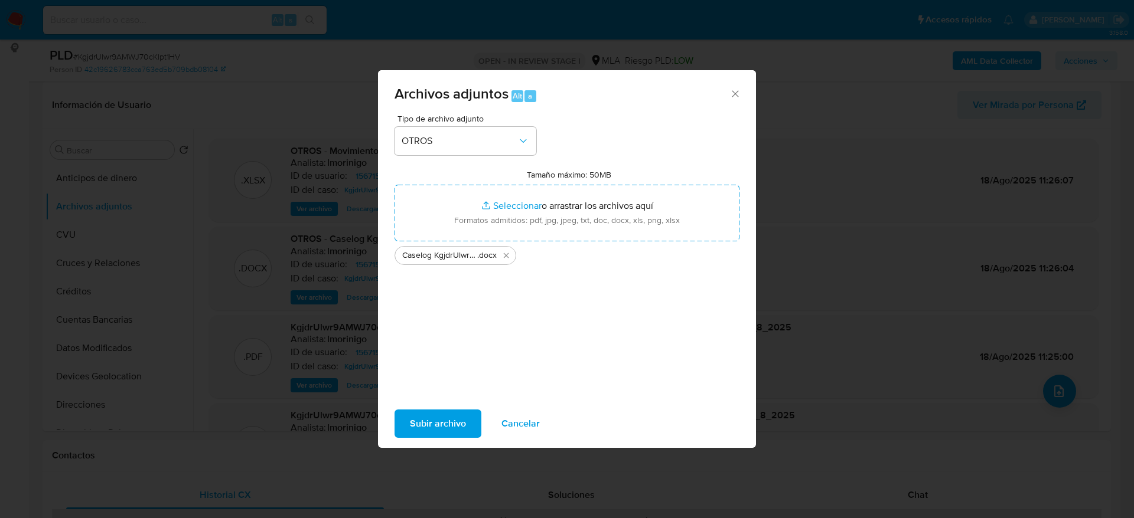
click at [448, 426] on span "Subir archivo" at bounding box center [438, 424] width 56 height 26
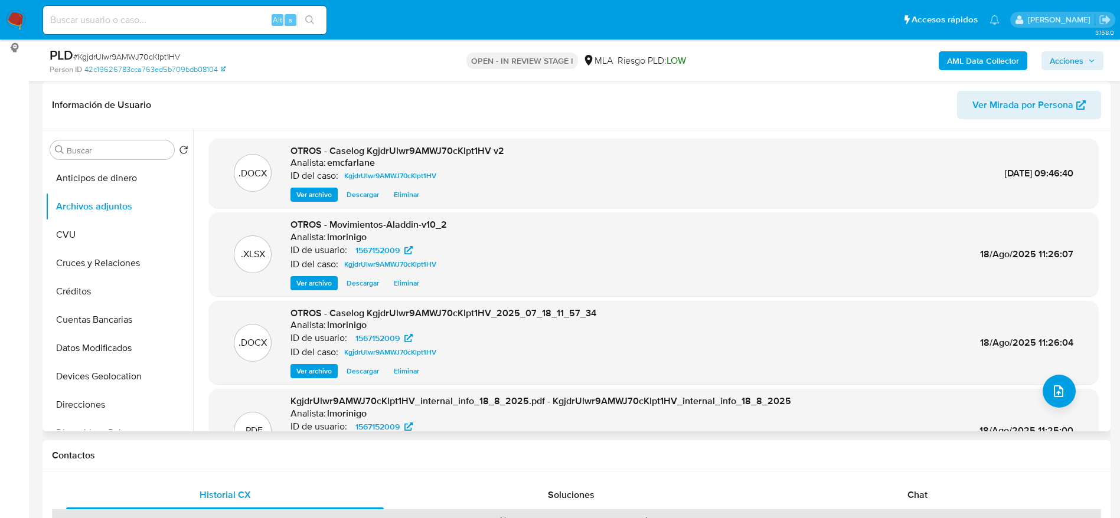
click at [405, 373] on span "Eliminar" at bounding box center [406, 371] width 25 height 12
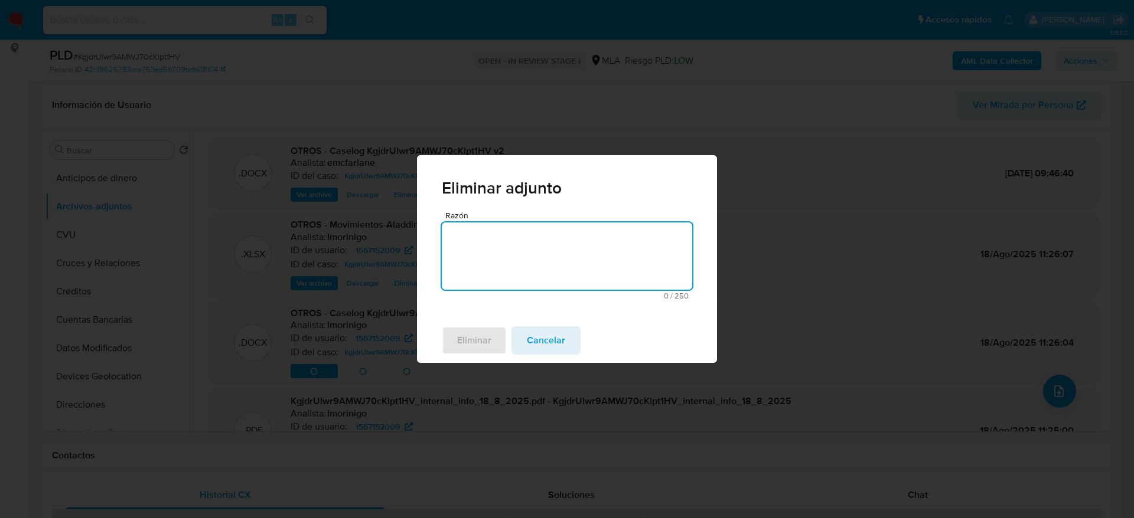
click at [476, 244] on textarea "Razón" at bounding box center [567, 256] width 250 height 67
click at [469, 338] on span "Eliminar" at bounding box center [474, 341] width 34 height 26
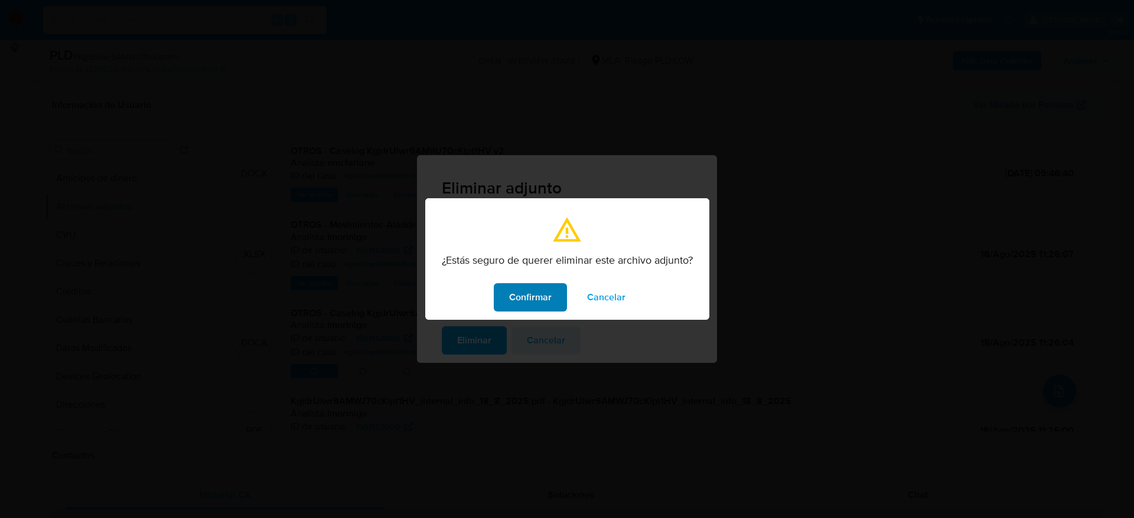
click at [543, 299] on span "Confirmar" at bounding box center [530, 298] width 43 height 26
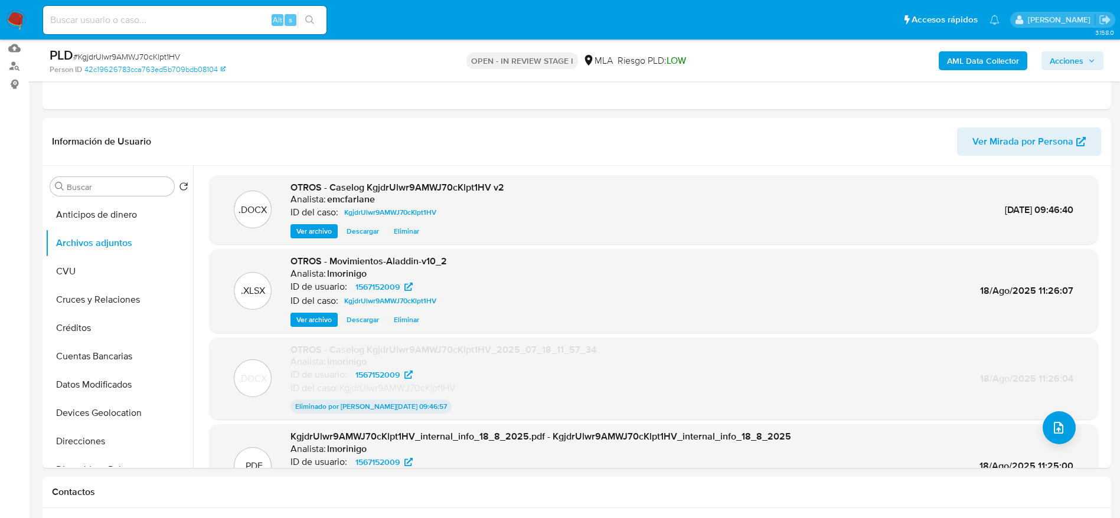
scroll to position [0, 0]
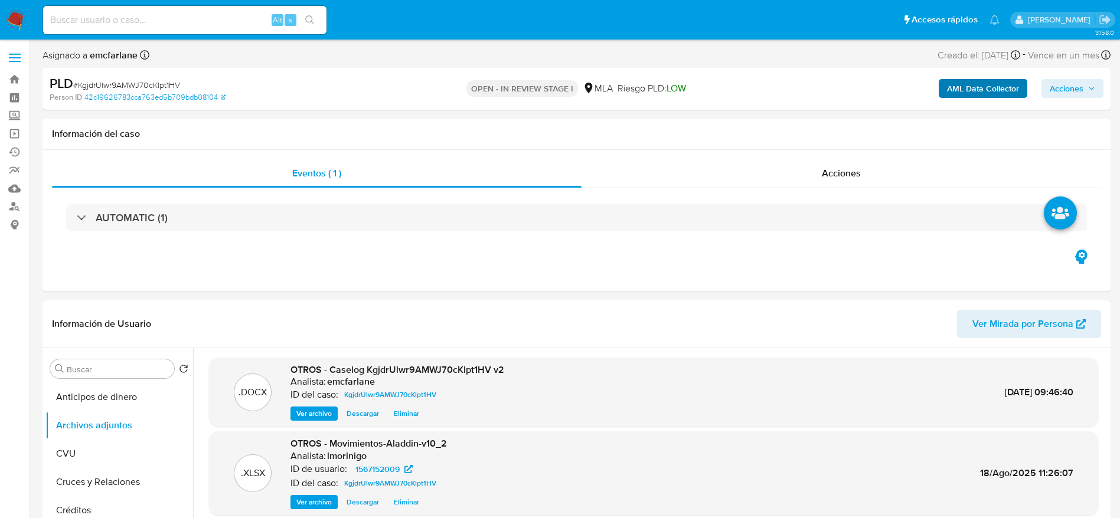
click at [1074, 84] on span "Acciones" at bounding box center [1067, 88] width 34 height 19
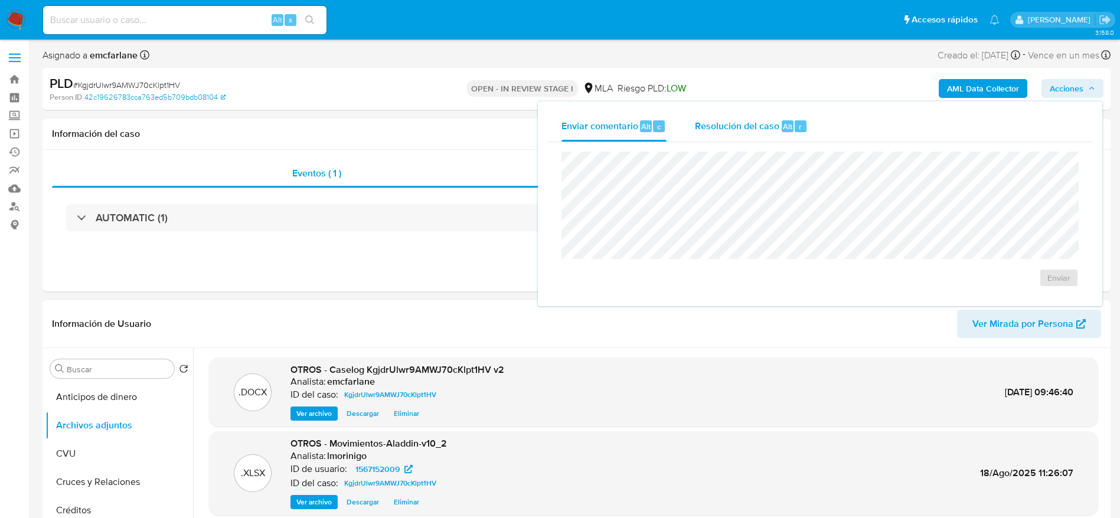
click at [757, 140] on div "Resolución del caso Alt r" at bounding box center [751, 126] width 113 height 31
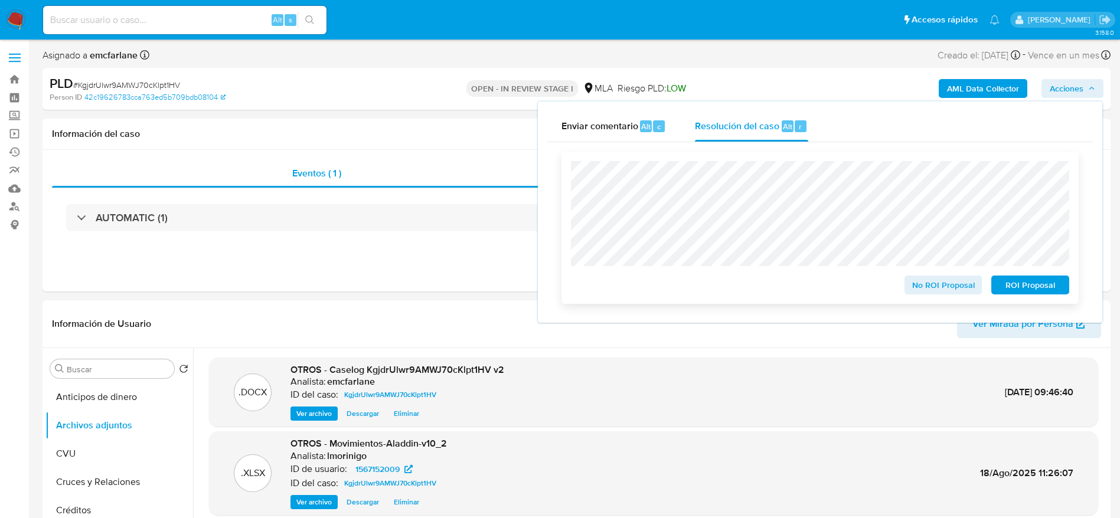
click at [1035, 280] on span "ROI Proposal" at bounding box center [1030, 285] width 61 height 17
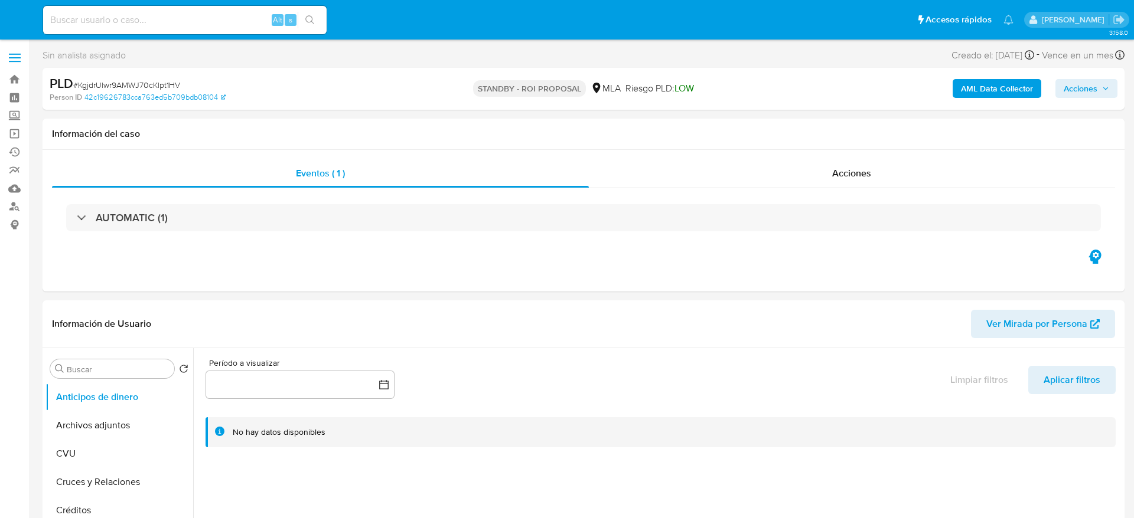
select select "10"
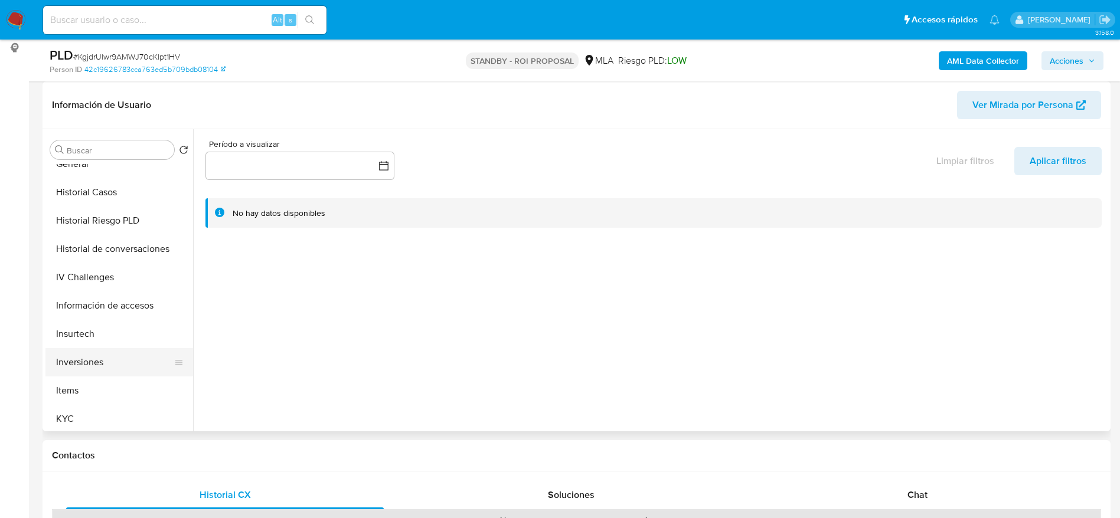
scroll to position [266, 0]
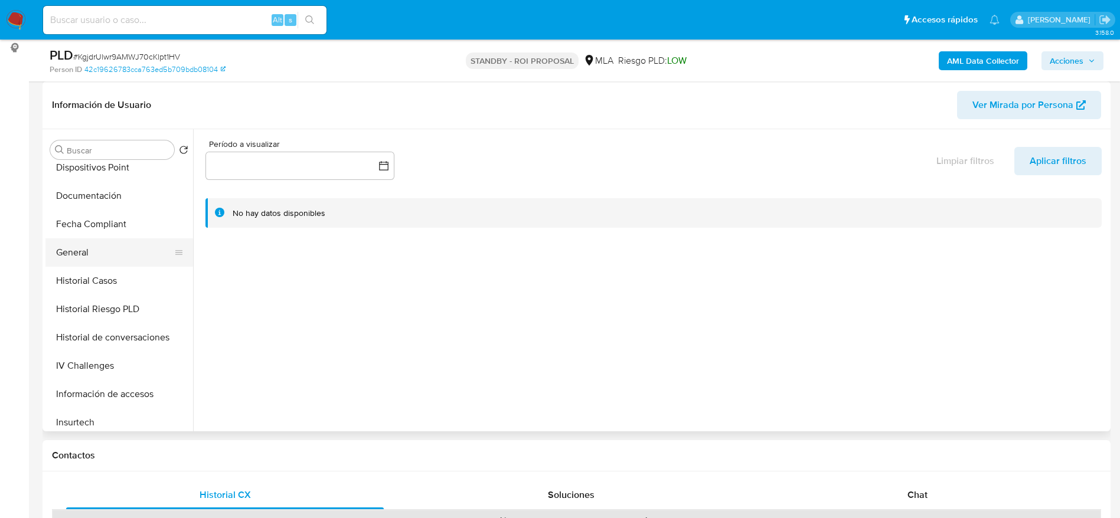
click at [67, 254] on button "General" at bounding box center [114, 253] width 138 height 28
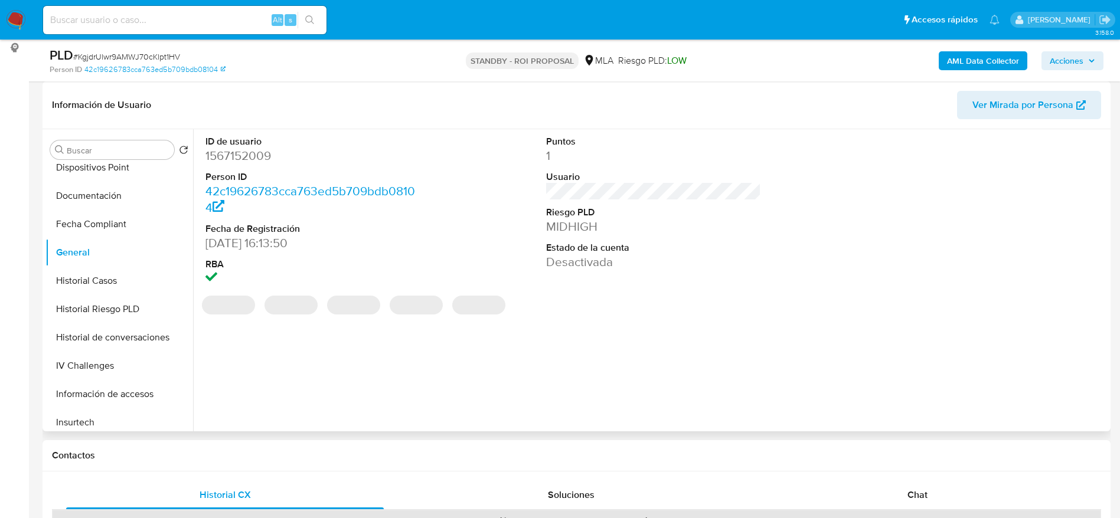
click at [234, 156] on dd "1567152009" at bounding box center [312, 156] width 215 height 17
copy dd "1567152009"
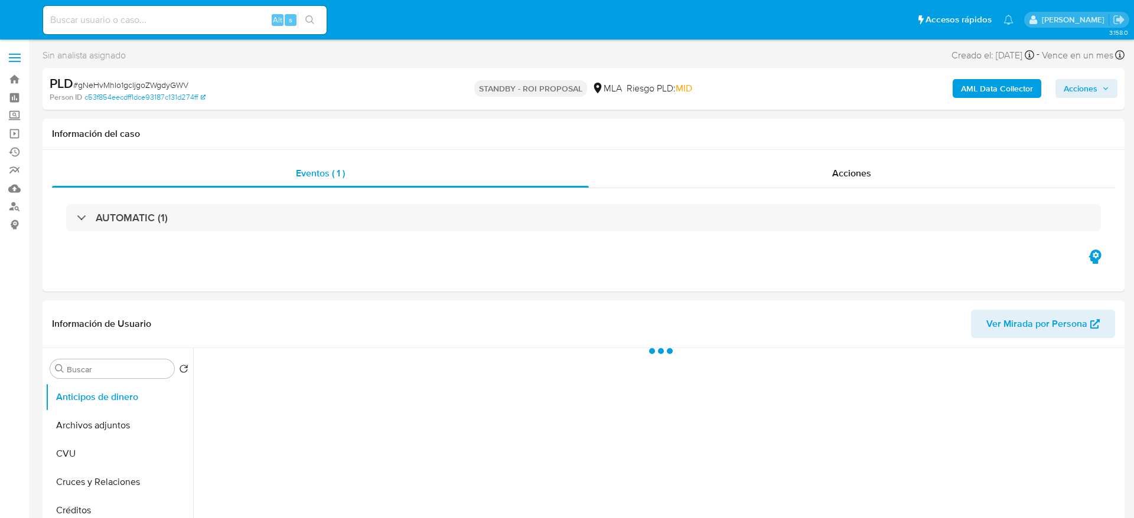
select select "10"
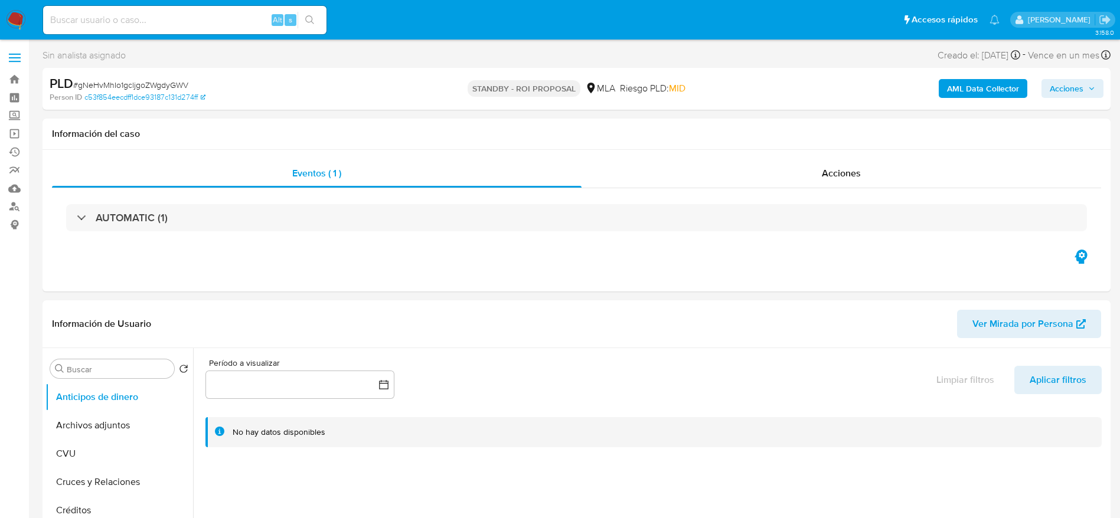
click at [172, 24] on input at bounding box center [184, 19] width 283 height 15
paste input "hal1oeTxcEiDZ0bczSFRbHUx"
type input "hal1oeTxcEiDZ0bczSFRbHUx"
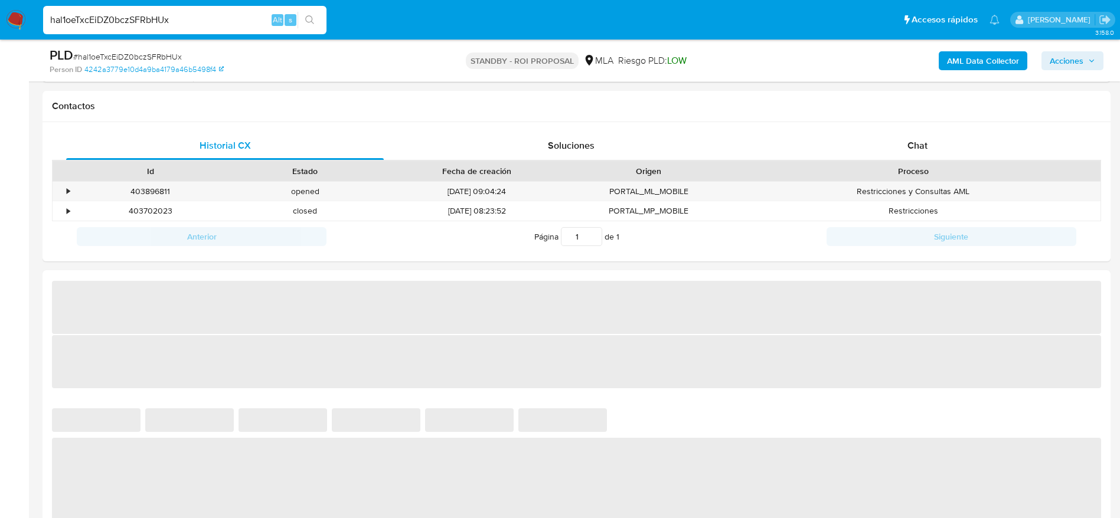
scroll to position [531, 0]
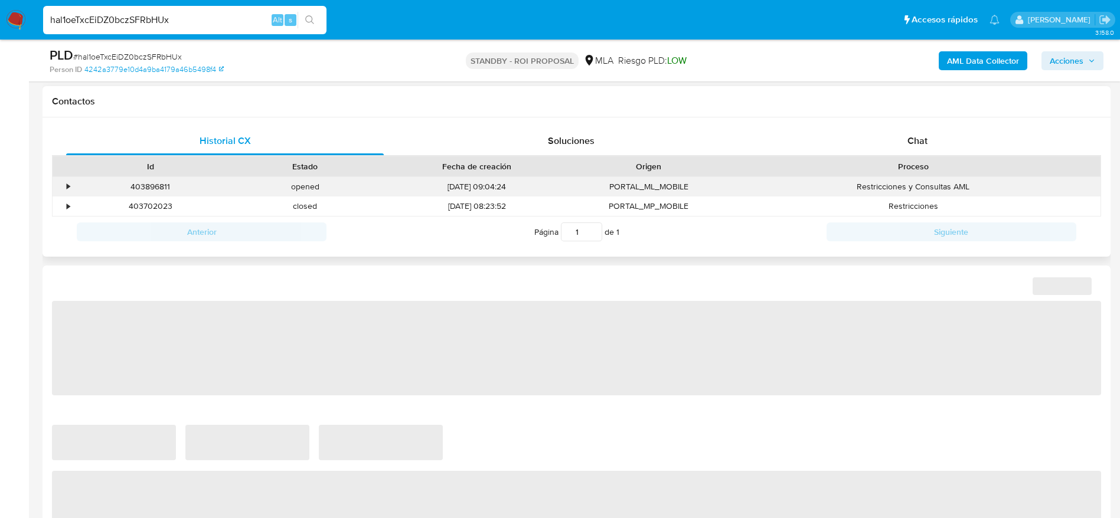
select select "10"
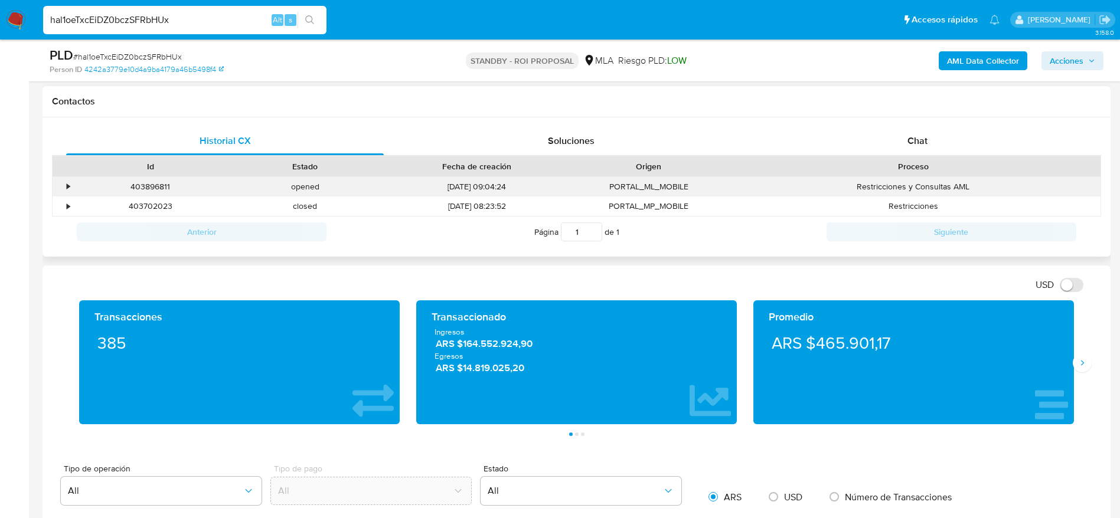
click at [152, 186] on div "403896811" at bounding box center [150, 186] width 155 height 19
copy div "403896811"
click at [181, 14] on input "hal1oeTxcEiDZ0bczSFRbHUx" at bounding box center [184, 19] width 283 height 15
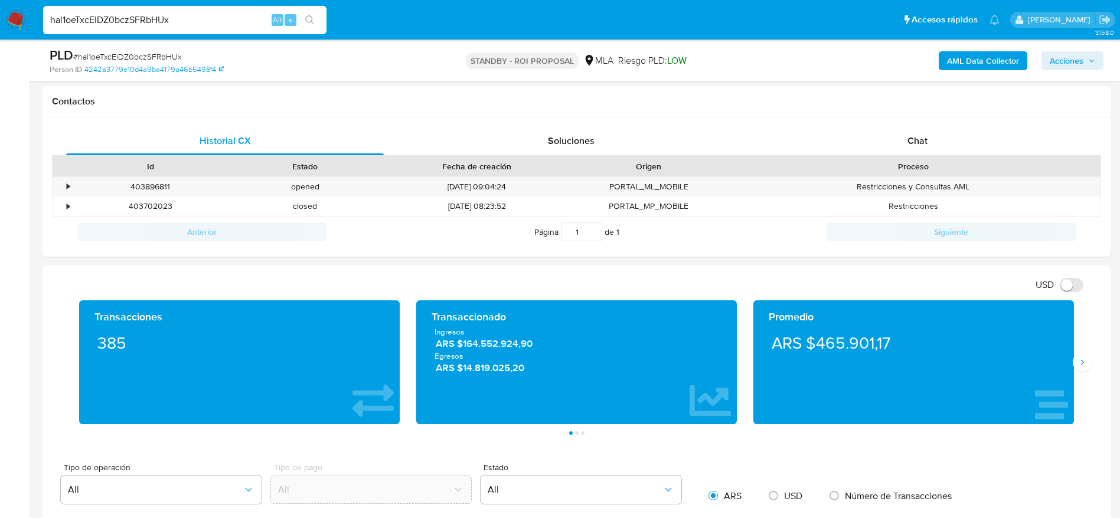
paste input "216369054"
type input "216369054"
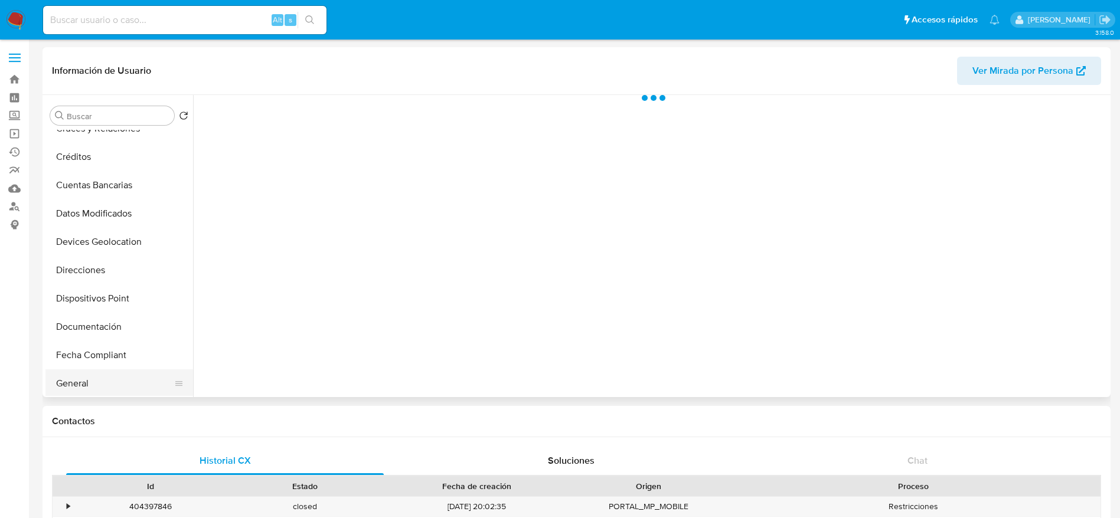
scroll to position [177, 0]
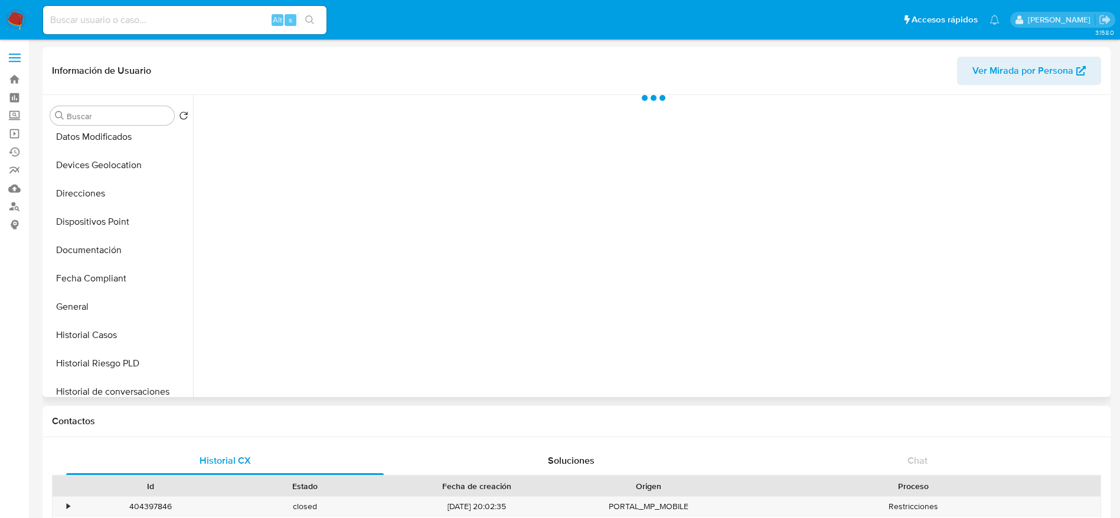
drag, startPoint x: 119, startPoint y: 342, endPoint x: 304, endPoint y: 325, distance: 186.2
click at [119, 342] on button "Historial Casos" at bounding box center [119, 335] width 148 height 28
select select "10"
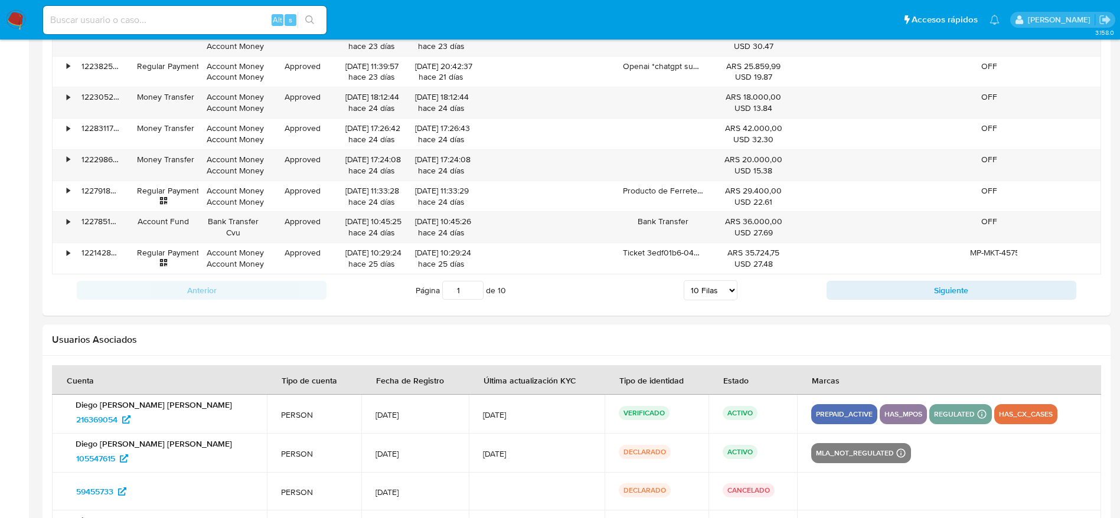
scroll to position [1434, 0]
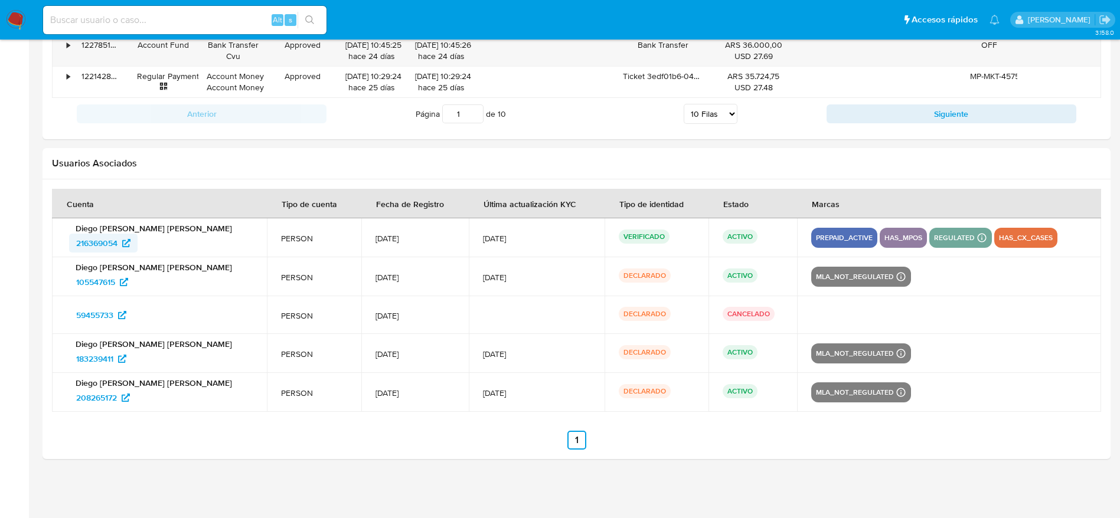
click at [107, 243] on span "216369054" at bounding box center [96, 243] width 41 height 19
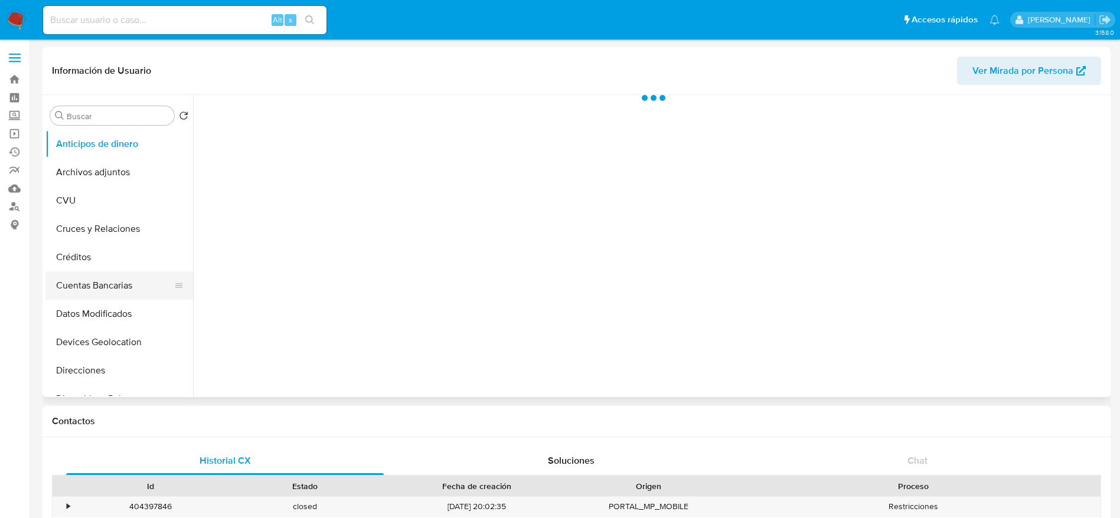
scroll to position [266, 0]
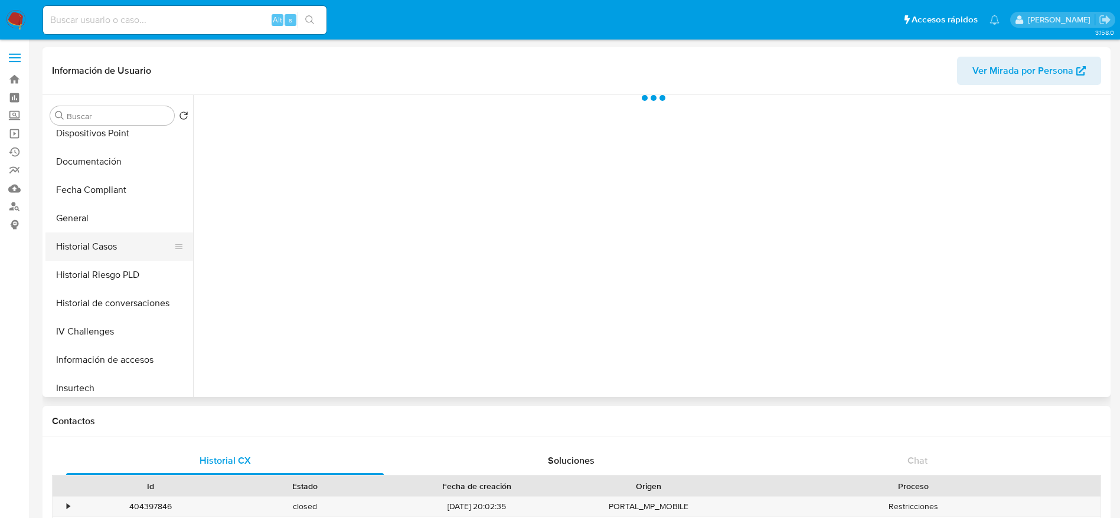
click at [102, 237] on button "Historial Casos" at bounding box center [114, 247] width 138 height 28
select select "10"
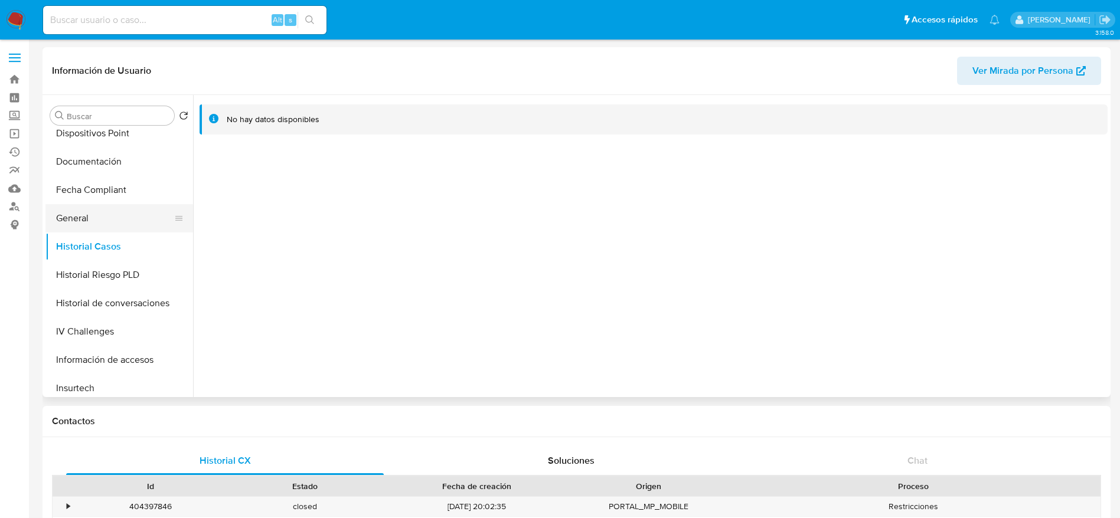
click at [98, 224] on button "General" at bounding box center [114, 218] width 138 height 28
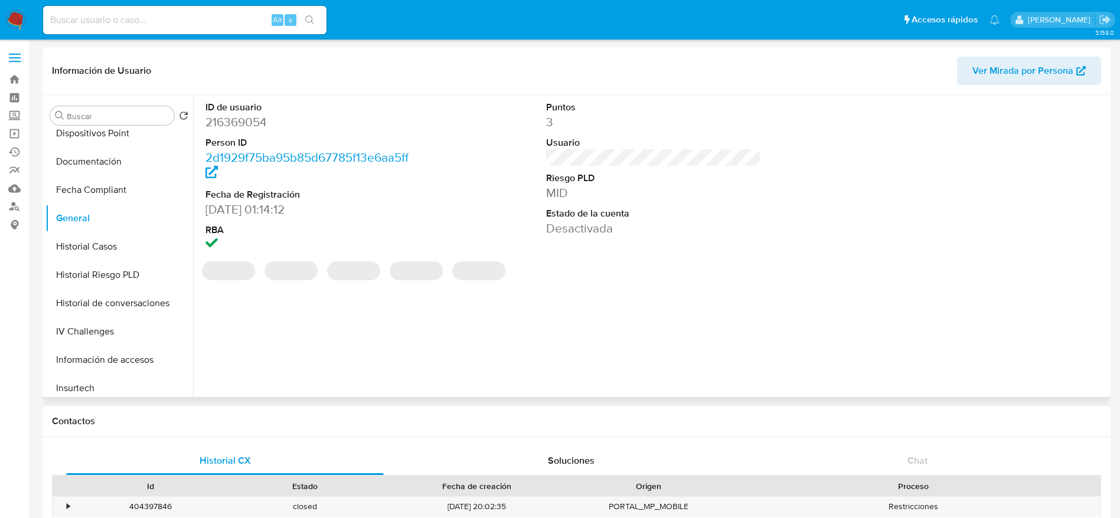
click at [242, 118] on dd "216369054" at bounding box center [312, 122] width 215 height 17
copy dd "216369054"
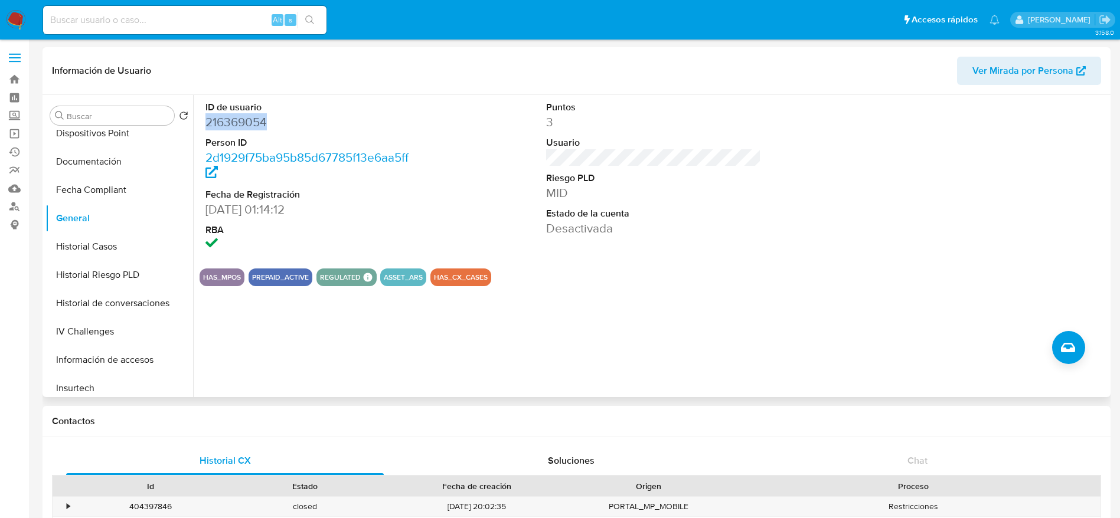
click at [1036, 60] on span "Ver Mirada por Persona" at bounding box center [1022, 71] width 101 height 28
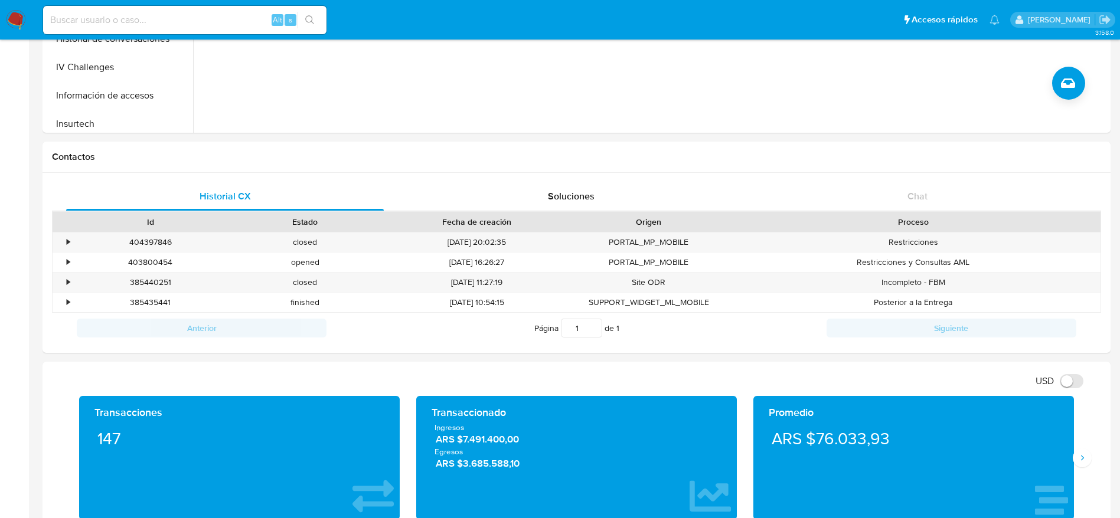
scroll to position [0, 0]
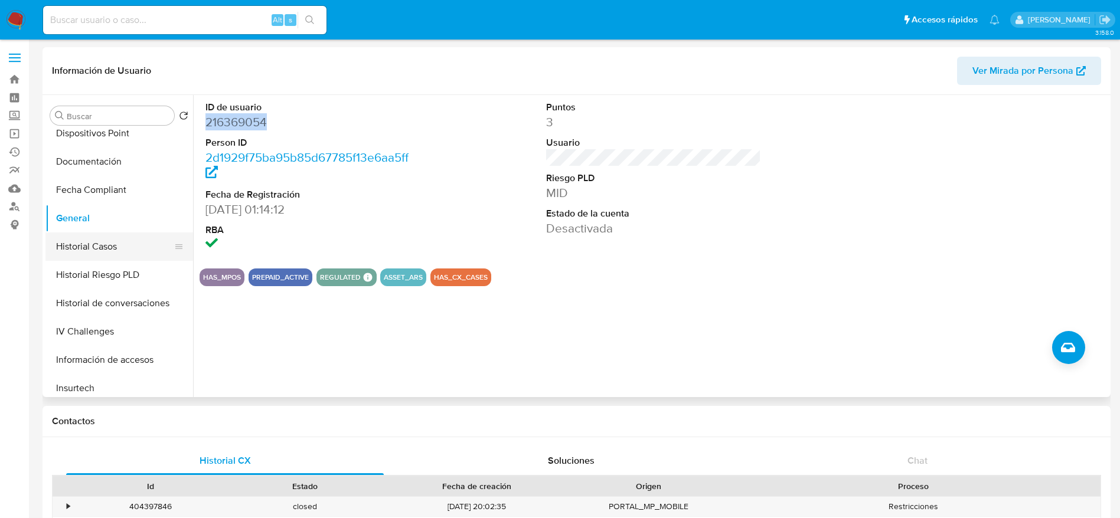
click at [100, 241] on button "Historial Casos" at bounding box center [114, 247] width 138 height 28
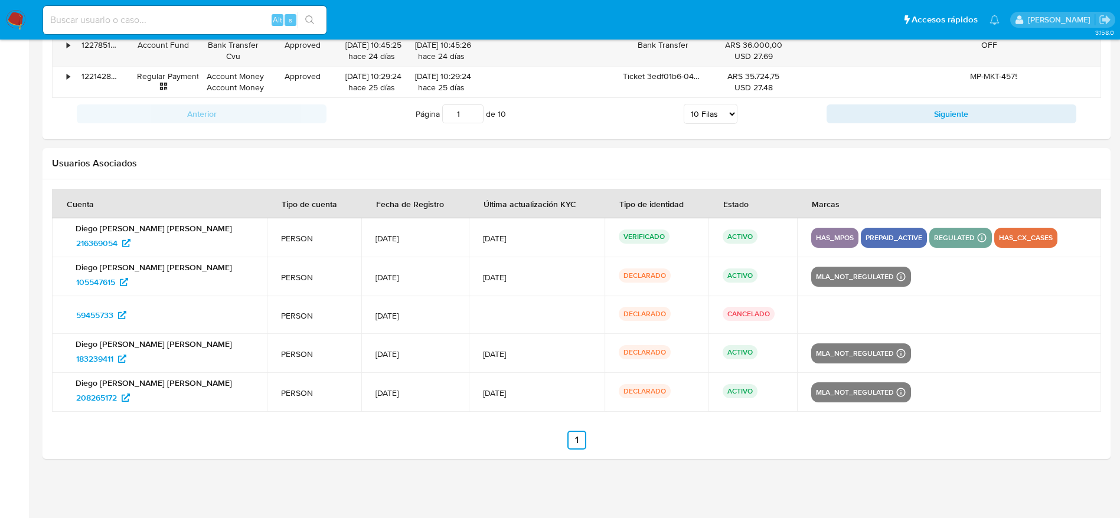
scroll to position [726, 0]
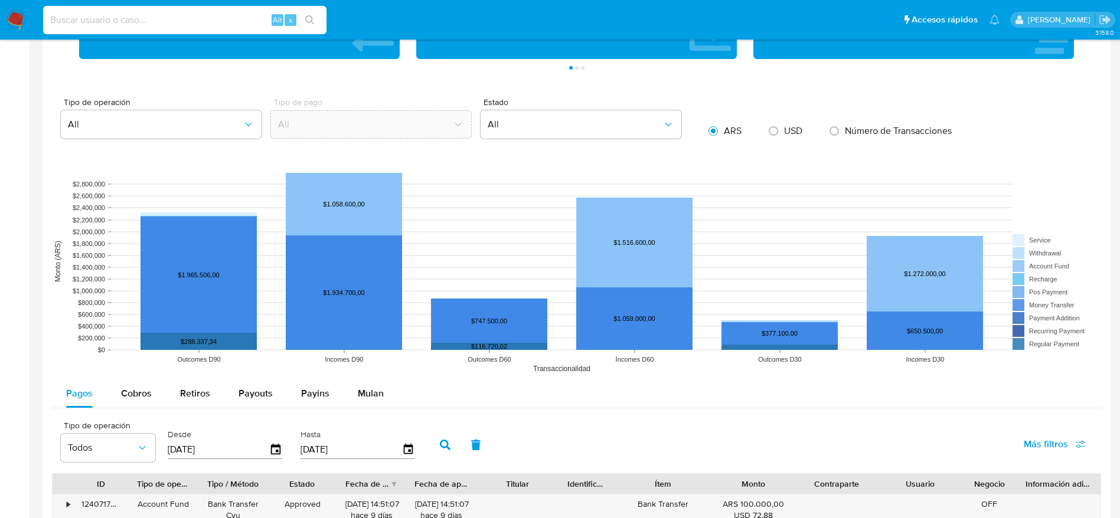
click at [156, 17] on input at bounding box center [184, 19] width 283 height 15
paste input "67495498"
type input "67495498"
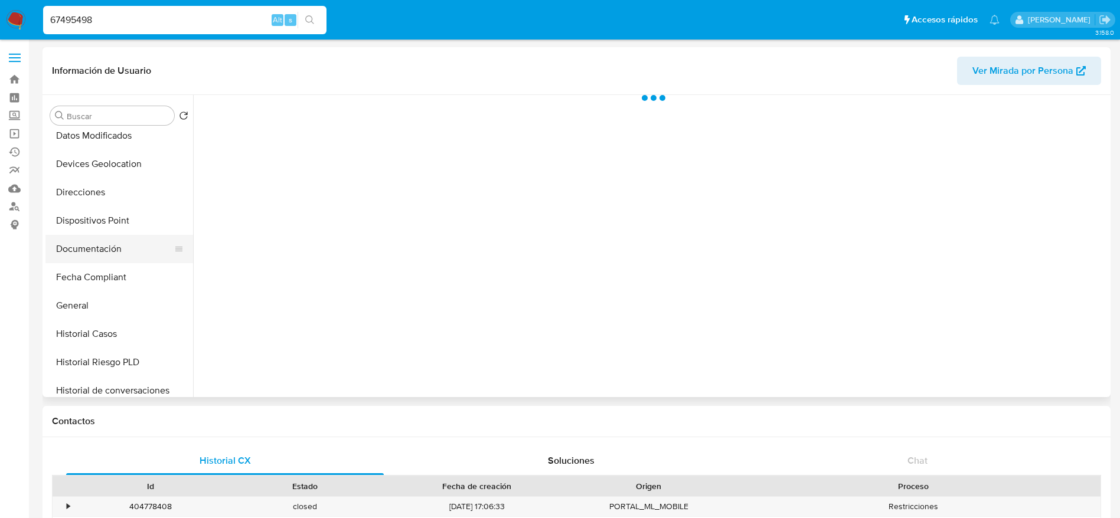
scroll to position [266, 0]
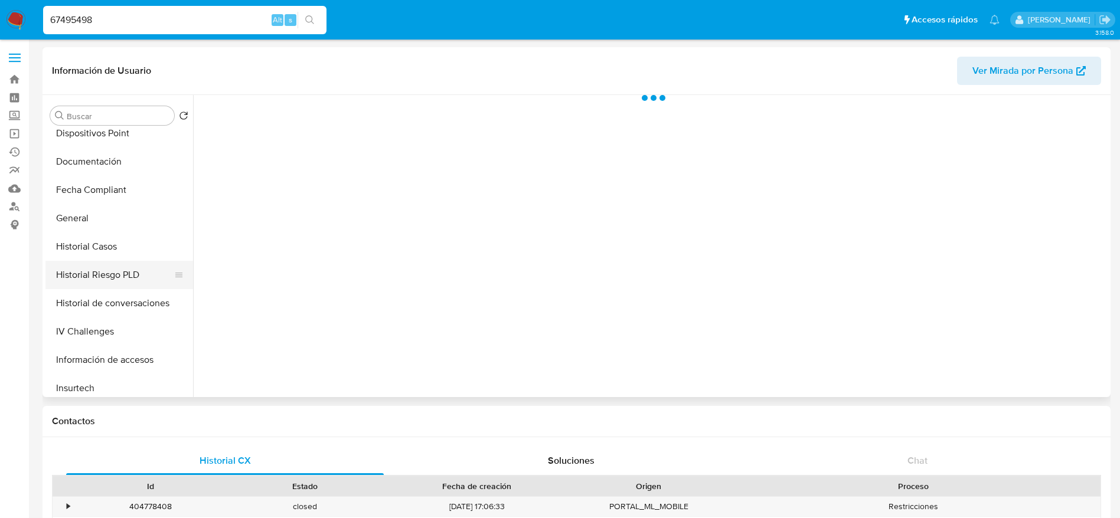
click at [102, 273] on button "Historial Riesgo PLD" at bounding box center [114, 275] width 138 height 28
select select "10"
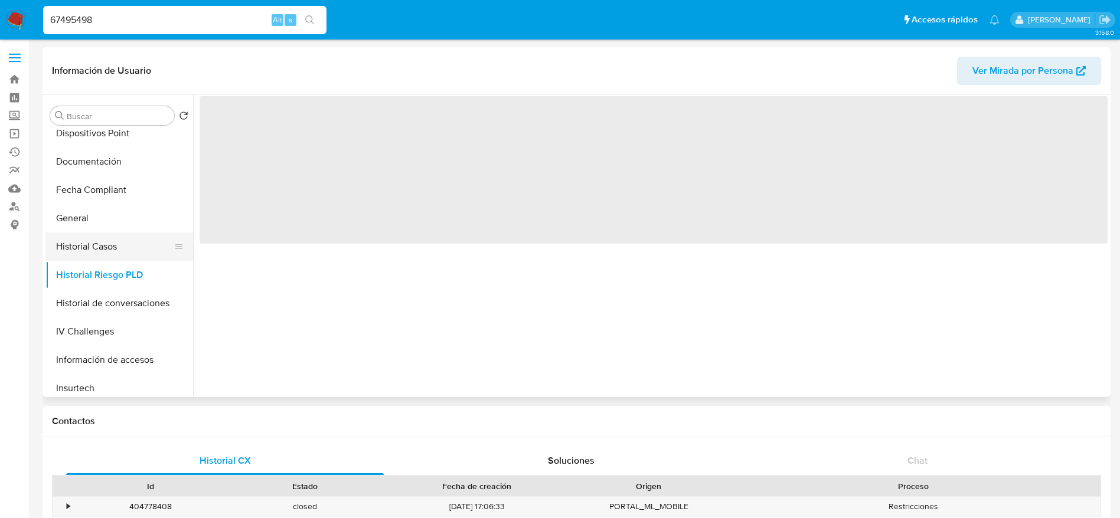
click at [98, 240] on button "Historial Casos" at bounding box center [114, 247] width 138 height 28
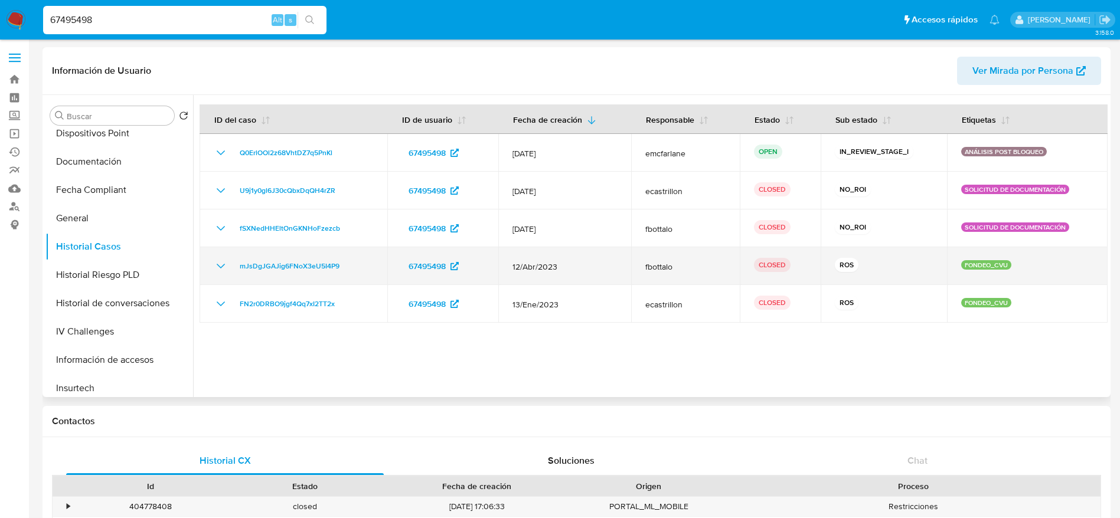
drag, startPoint x: 571, startPoint y: 270, endPoint x: 510, endPoint y: 267, distance: 60.9
click at [510, 267] on td "12/Abr/2023" at bounding box center [564, 266] width 133 height 38
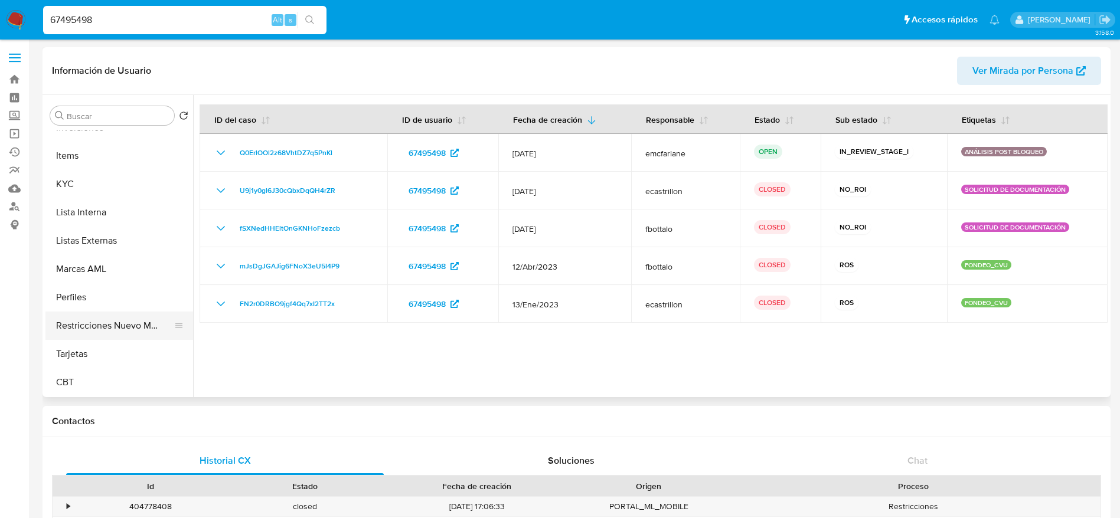
scroll to position [556, 0]
click at [126, 324] on button "Restricciones Nuevo Mundo" at bounding box center [114, 325] width 138 height 28
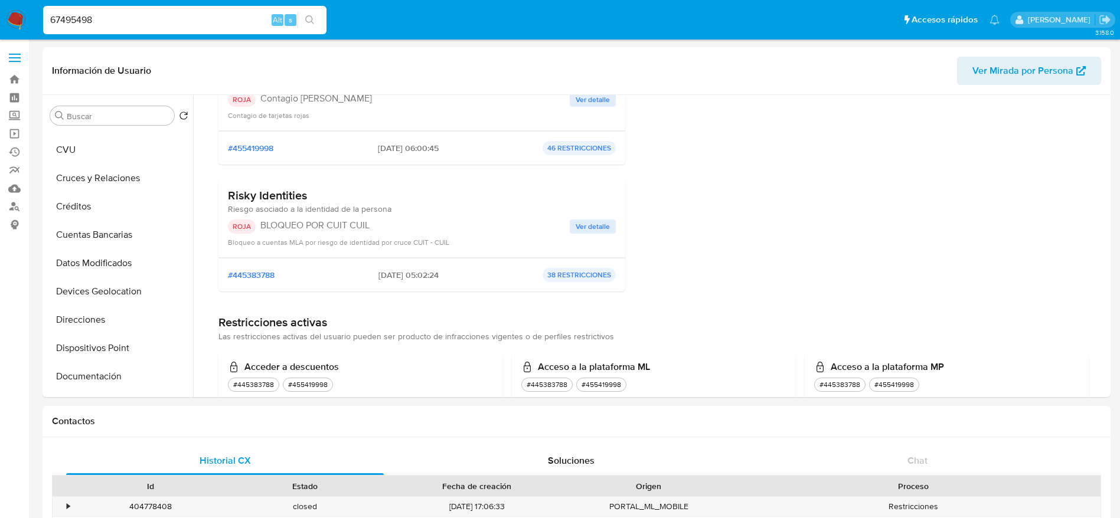
scroll to position [0, 0]
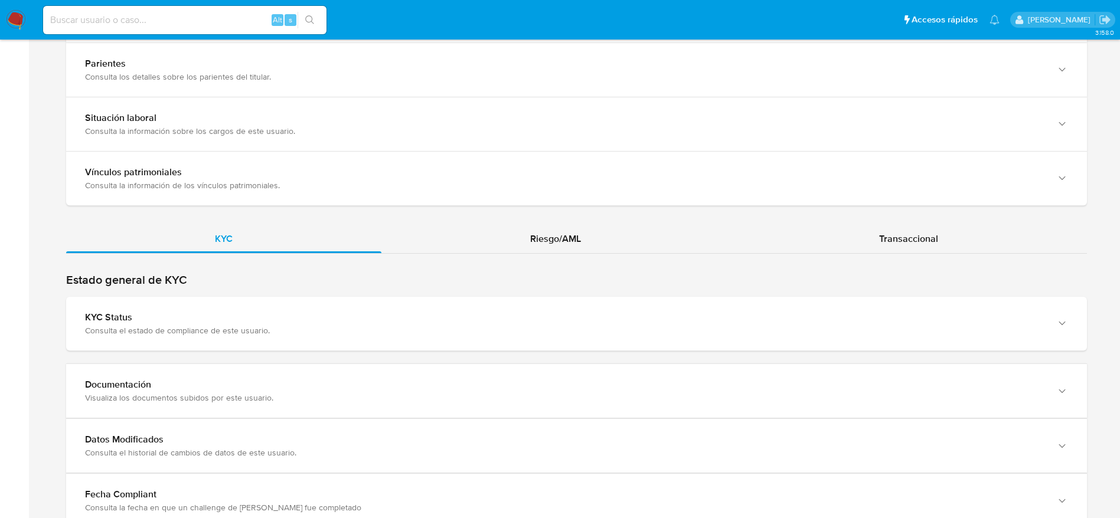
scroll to position [974, 0]
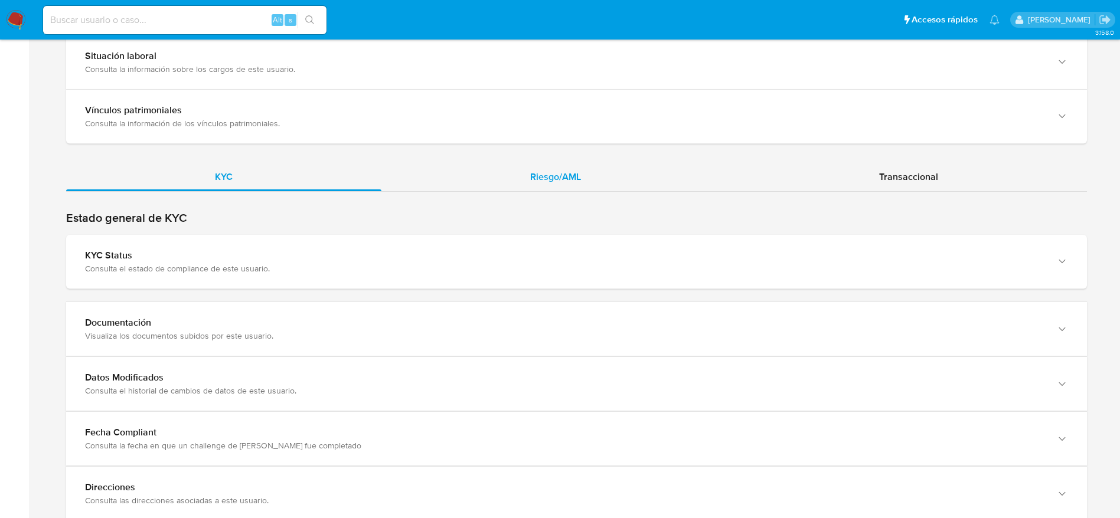
click at [547, 174] on span "Riesgo/AML" at bounding box center [555, 177] width 51 height 14
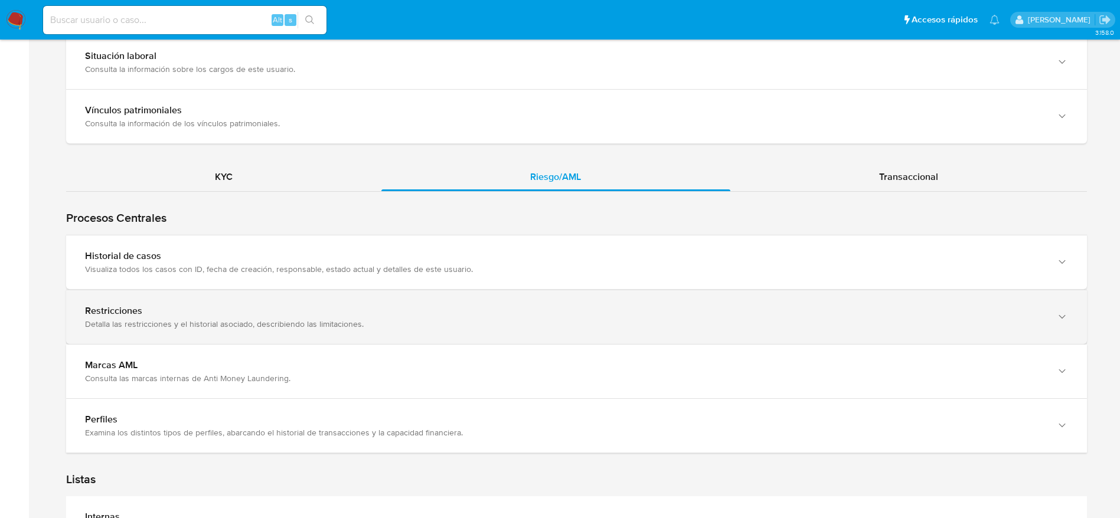
click at [308, 267] on div "Visualiza todos los casos con ID, fecha de creación, responsable, estado actual…" at bounding box center [564, 269] width 959 height 11
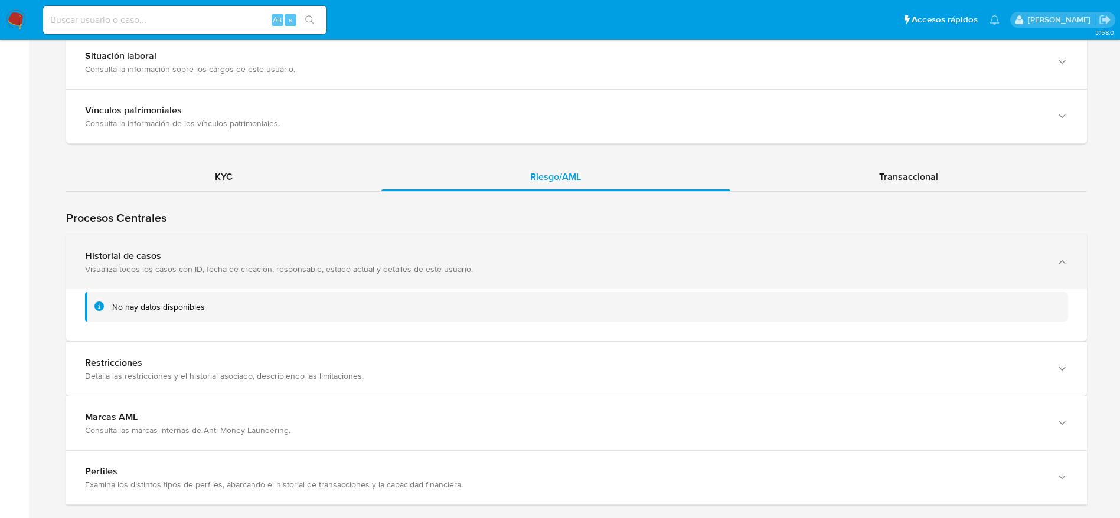
click at [1047, 257] on div "Historial de casos Visualiza todos los casos con ID, fecha de creación, respons…" at bounding box center [576, 263] width 1021 height 54
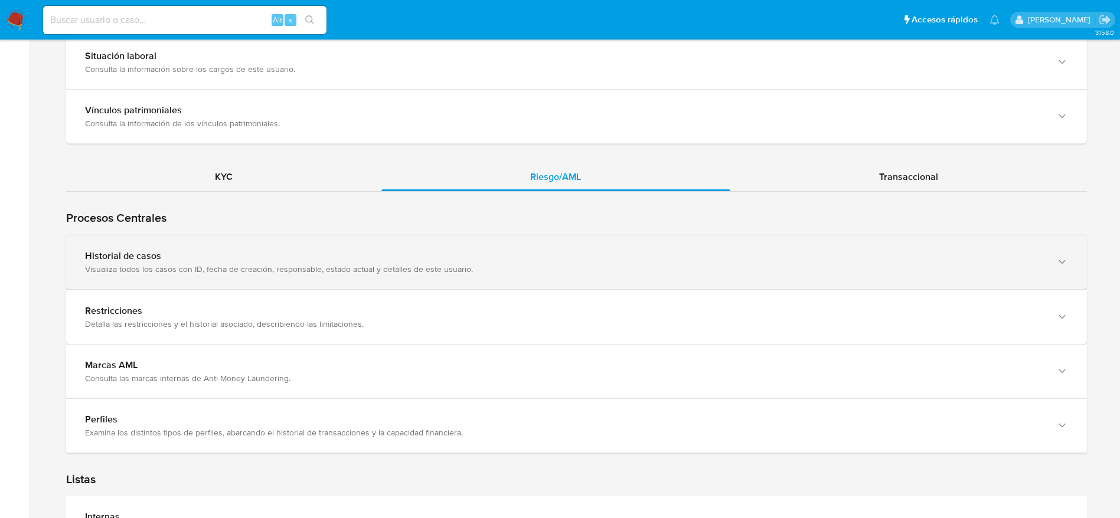
click at [1047, 257] on div "Historial de casos Visualiza todos los casos con ID, fecha de creación, respons…" at bounding box center [576, 263] width 1021 height 54
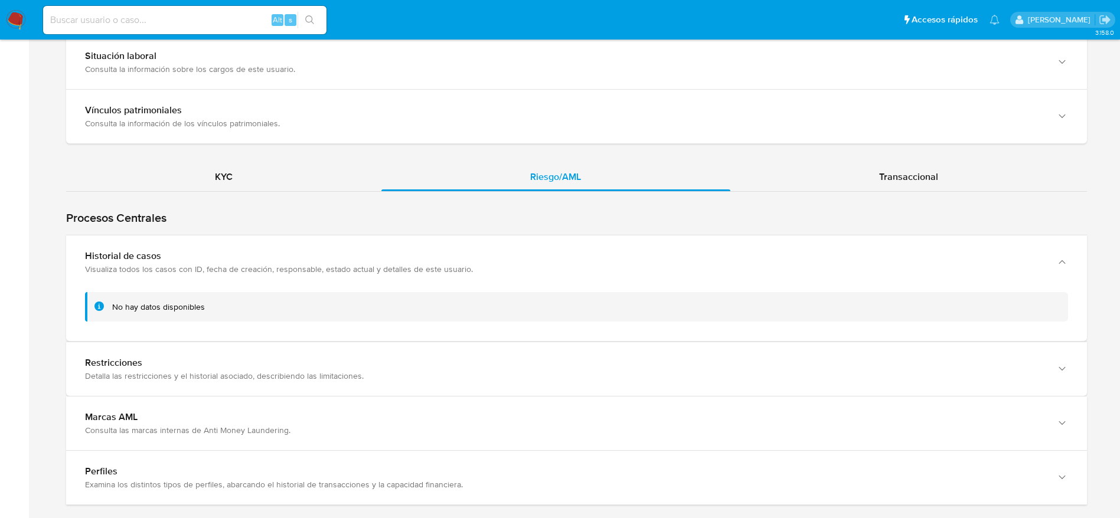
click at [126, 11] on div "Alt s" at bounding box center [184, 20] width 283 height 28
paste input "67495498"
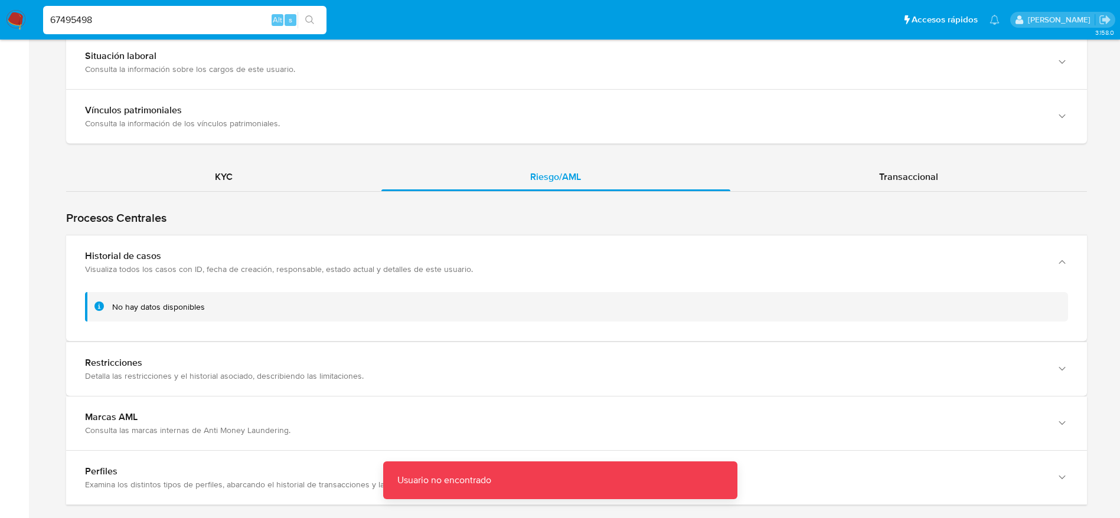
click at [132, 18] on input "67495498" at bounding box center [184, 19] width 283 height 15
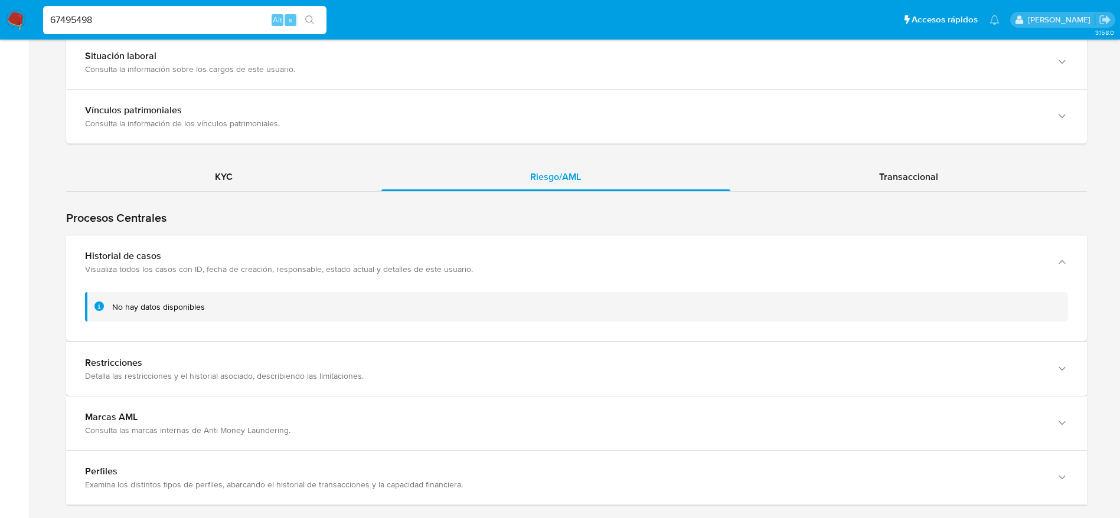
type input "67495498"
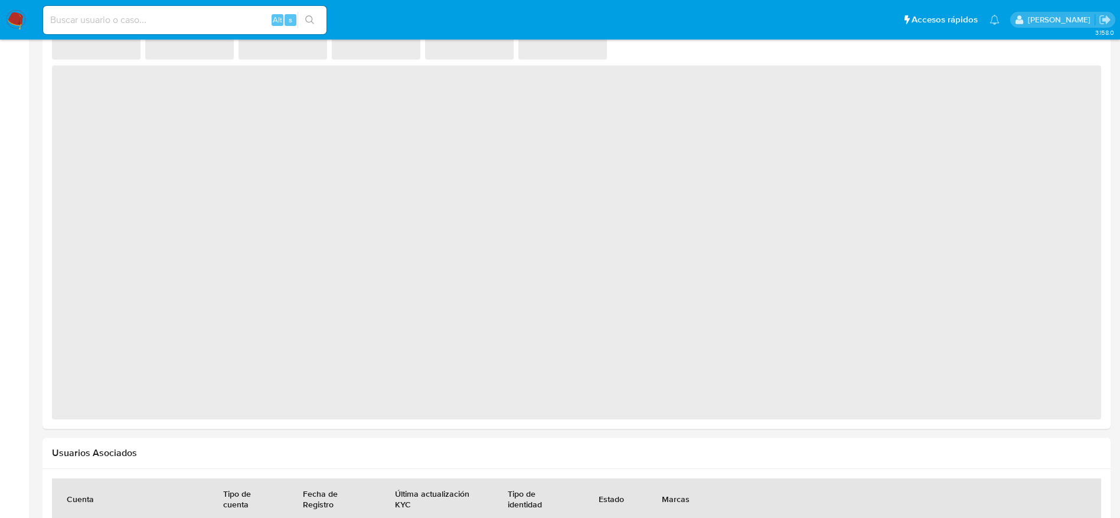
scroll to position [951, 0]
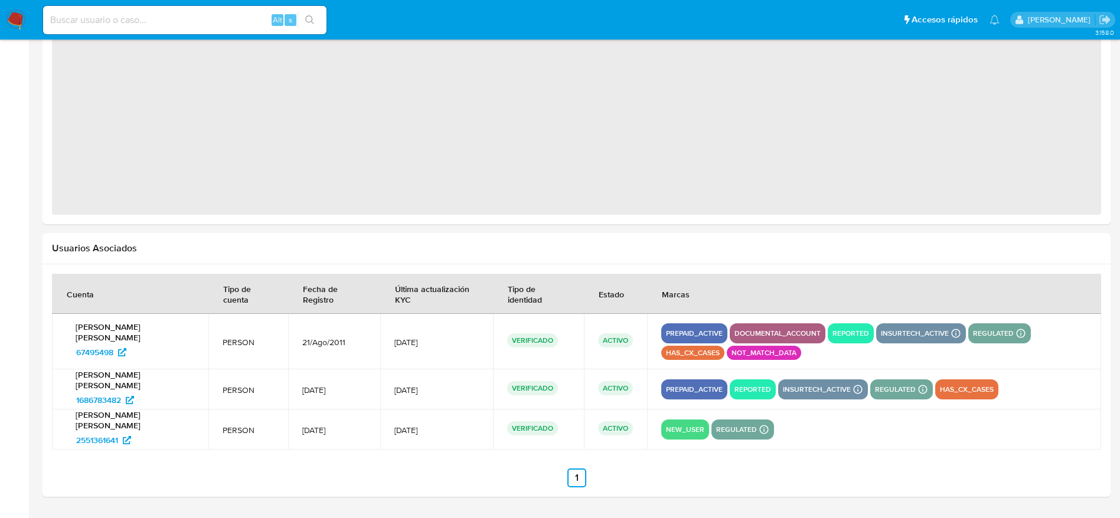
select select "10"
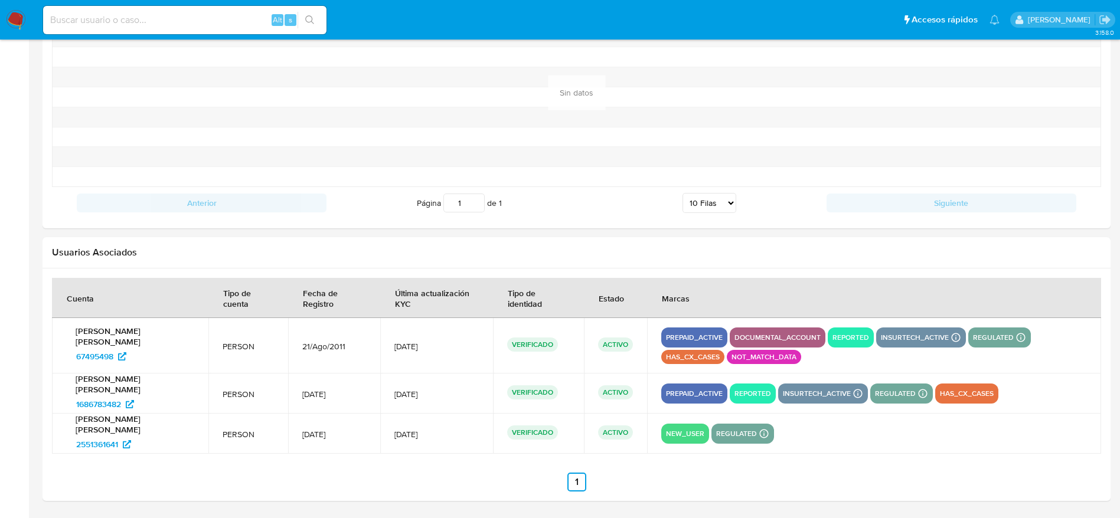
scroll to position [1255, 0]
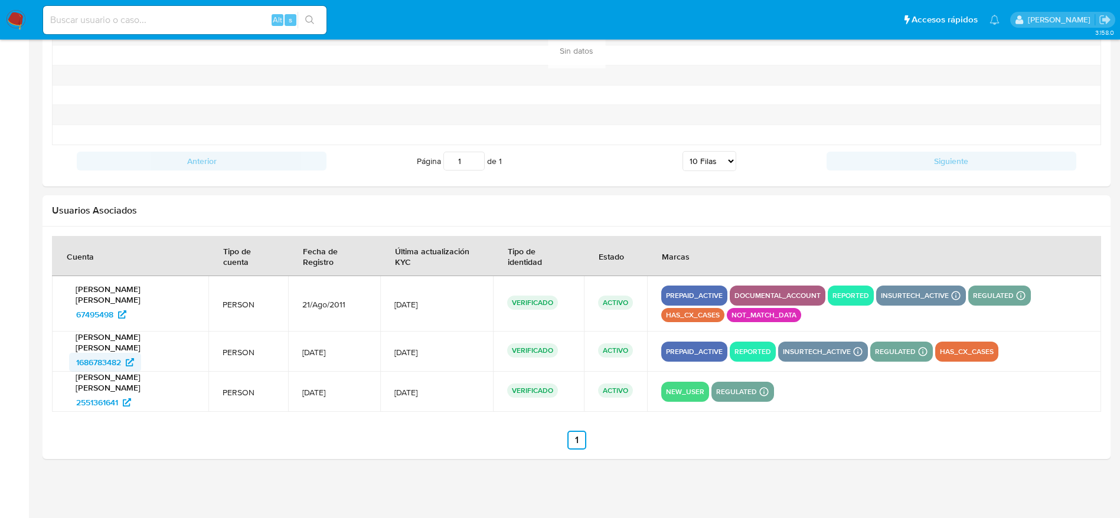
click at [104, 365] on span "1686783482" at bounding box center [98, 362] width 45 height 19
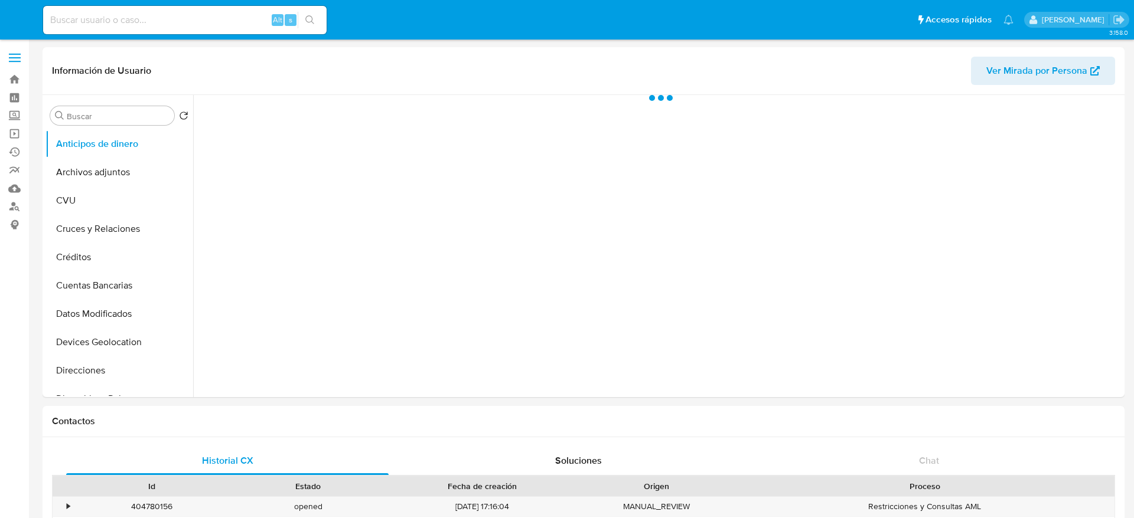
select select "10"
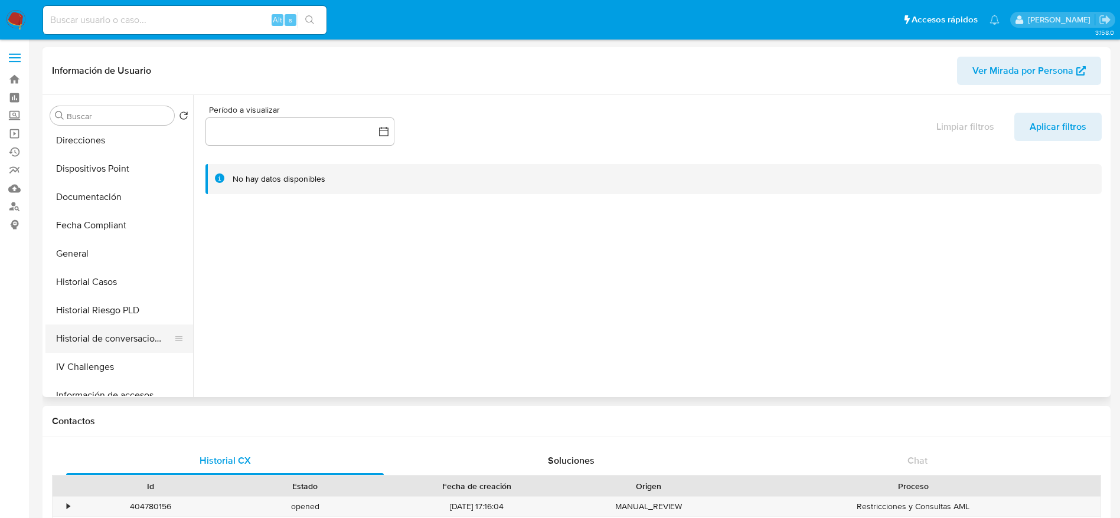
select select "10"
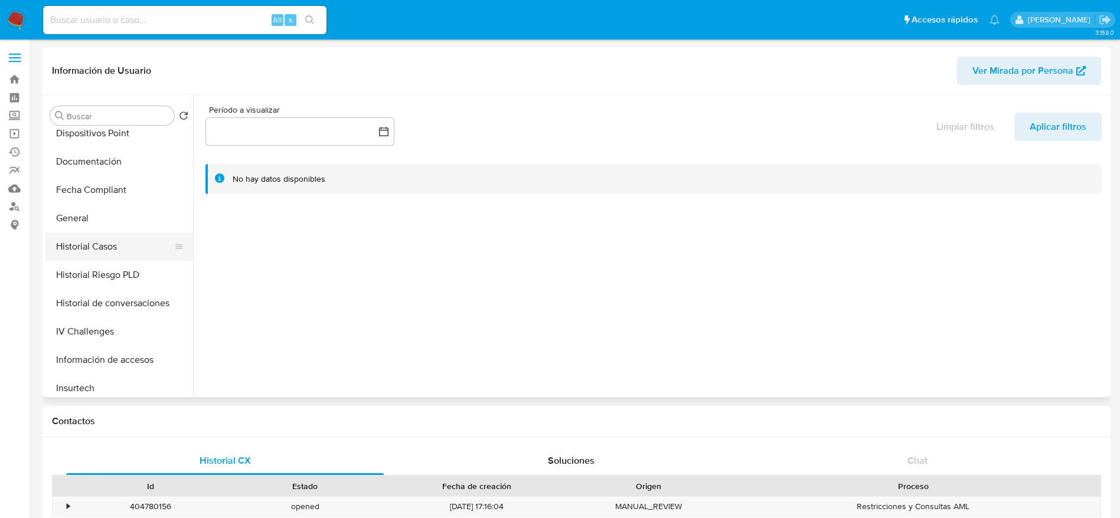
click at [97, 258] on button "Historial Casos" at bounding box center [114, 247] width 138 height 28
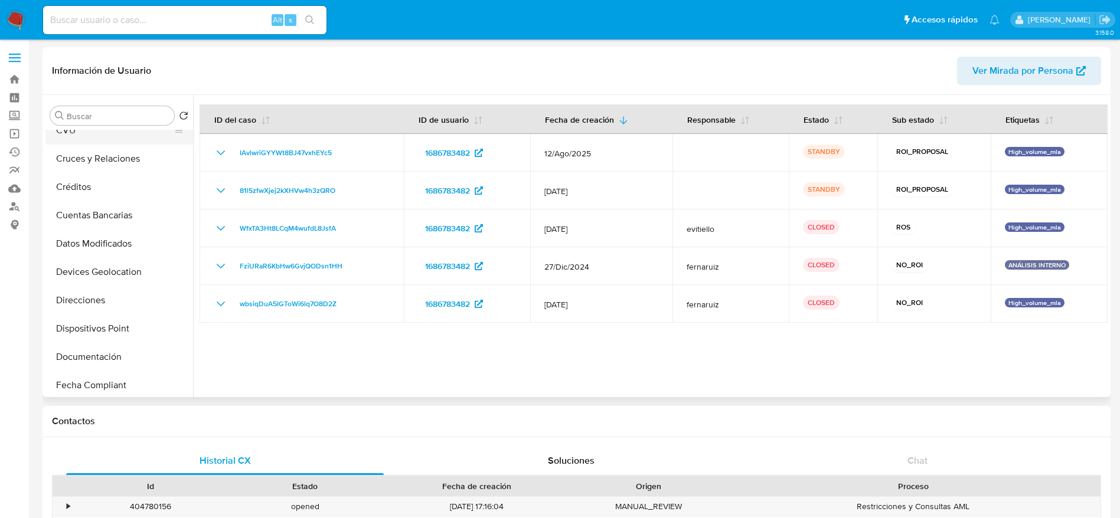
scroll to position [0, 0]
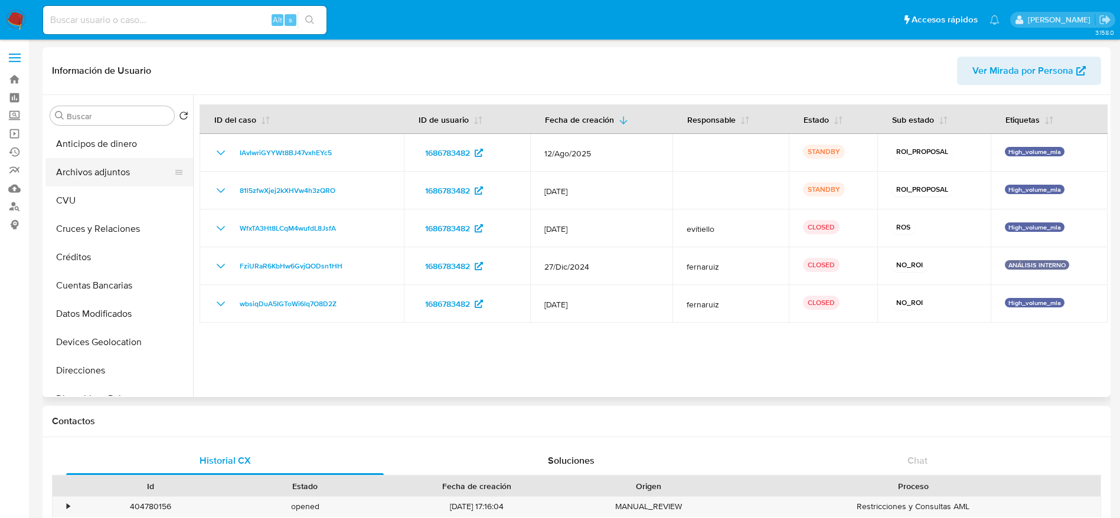
click at [86, 164] on button "Archivos adjuntos" at bounding box center [114, 172] width 138 height 28
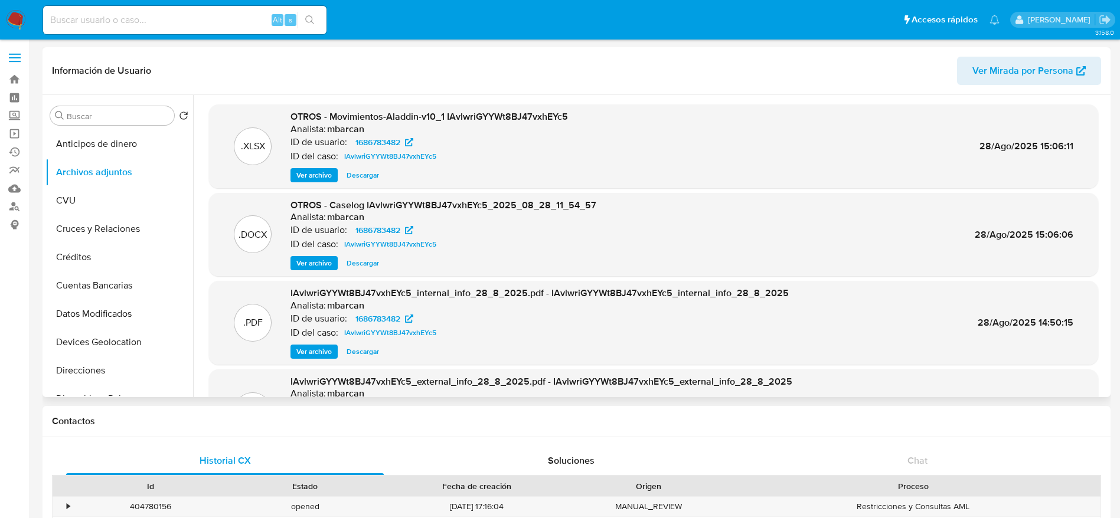
click at [355, 171] on span "Descargar" at bounding box center [363, 175] width 32 height 12
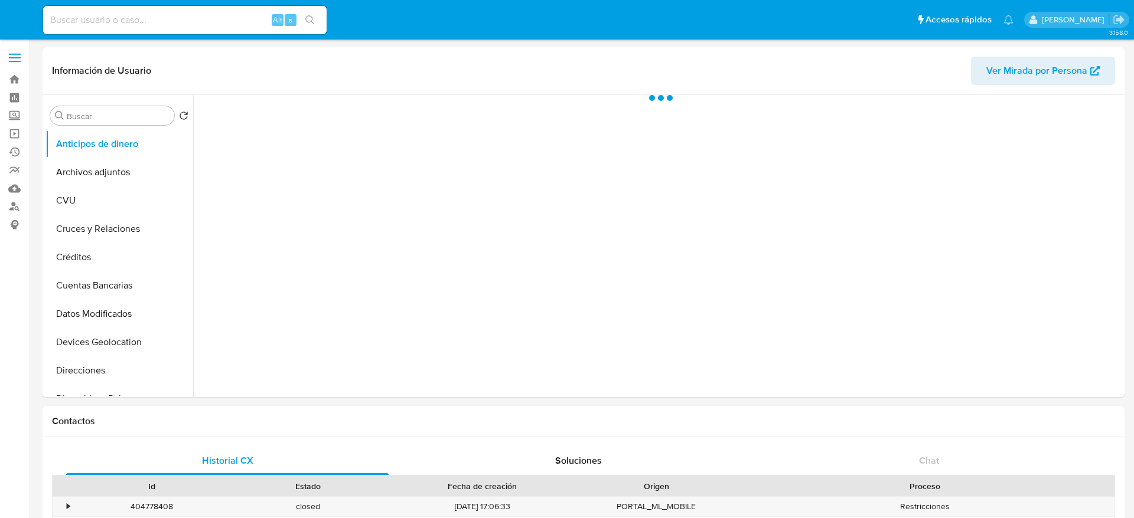
select select "10"
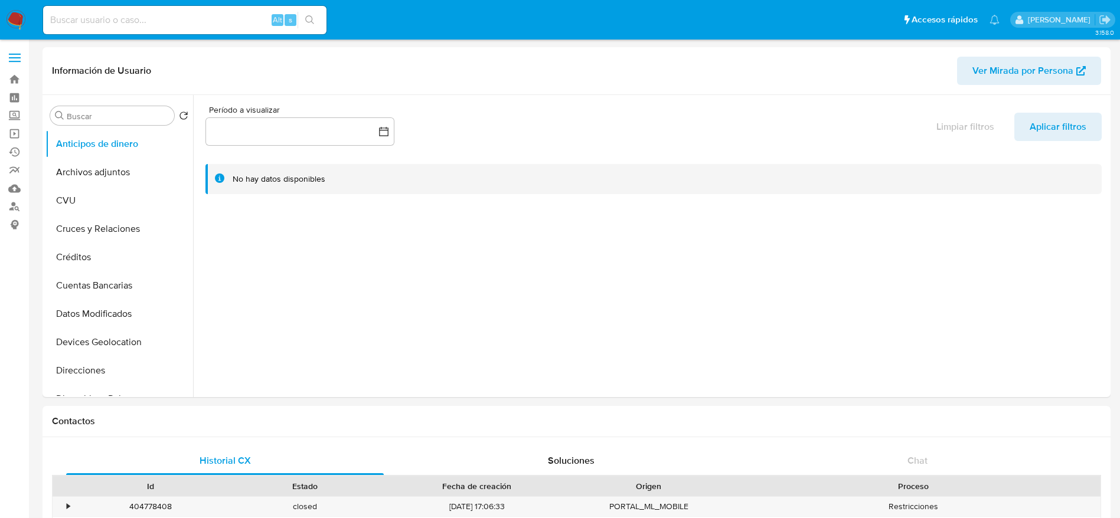
click at [96, 30] on div "Alt s" at bounding box center [184, 20] width 283 height 28
click at [98, 19] on input at bounding box center [184, 19] width 283 height 15
paste input "U1Xv0dzBtCWm5BGBqipZVoni"
type input "U1Xv0dzBtCWm5BGBqipZVoni"
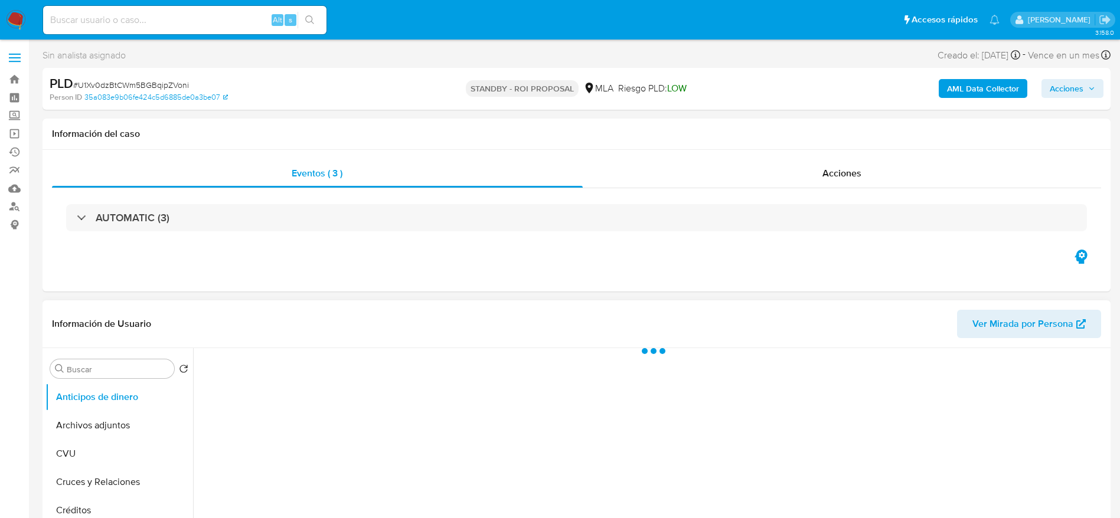
click at [102, 432] on button "Archivos adjuntos" at bounding box center [119, 426] width 148 height 28
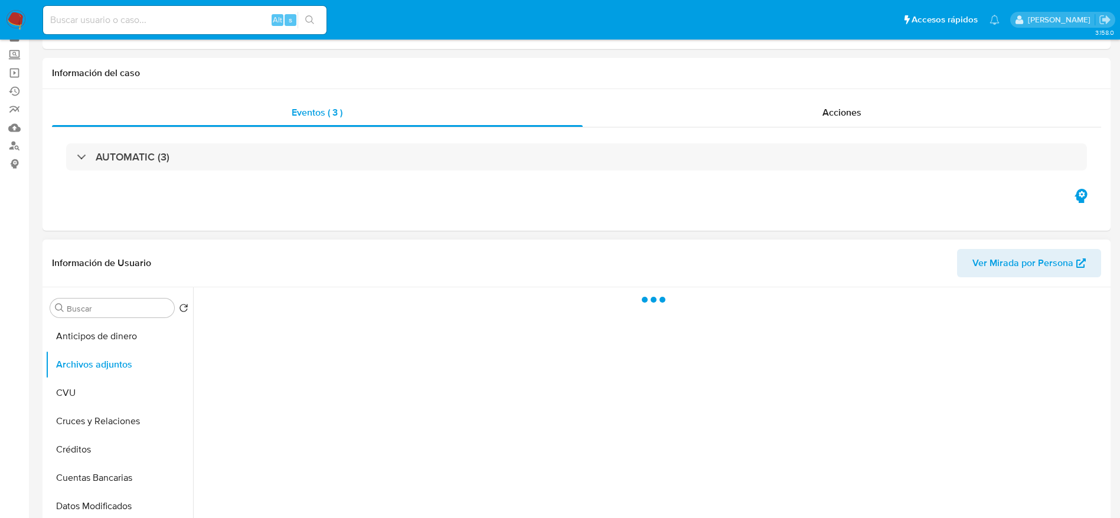
scroll to position [89, 0]
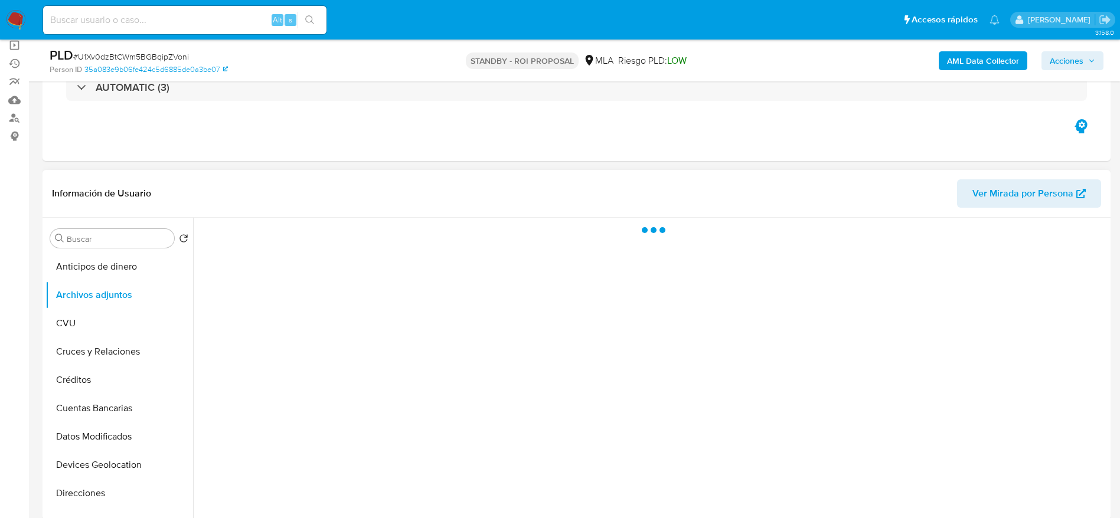
select select "10"
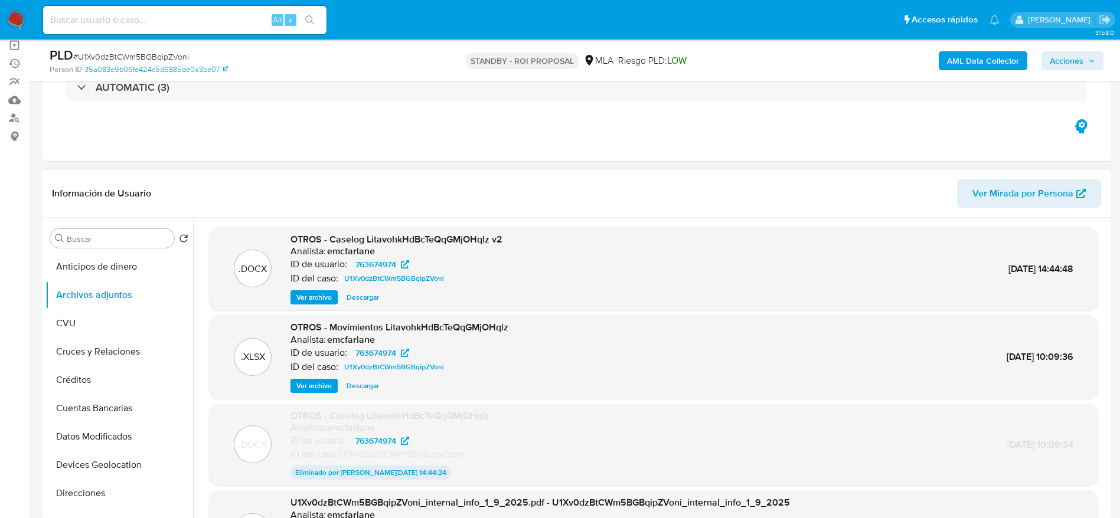
drag, startPoint x: 358, startPoint y: 303, endPoint x: 368, endPoint y: 295, distance: 13.0
click at [359, 303] on span "Descargar" at bounding box center [363, 298] width 32 height 12
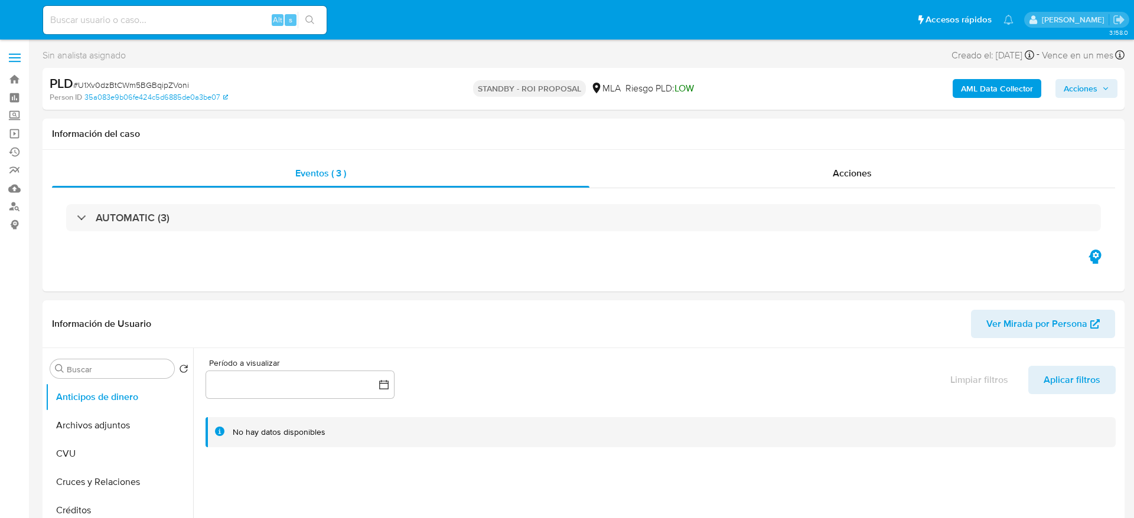
select select "10"
click at [218, 26] on input at bounding box center [184, 19] width 283 height 15
paste input "WLy26RmceNyzSVPedLeyyfpe"
type input "WLy26RmceNyzSVPedLeyyfpe"
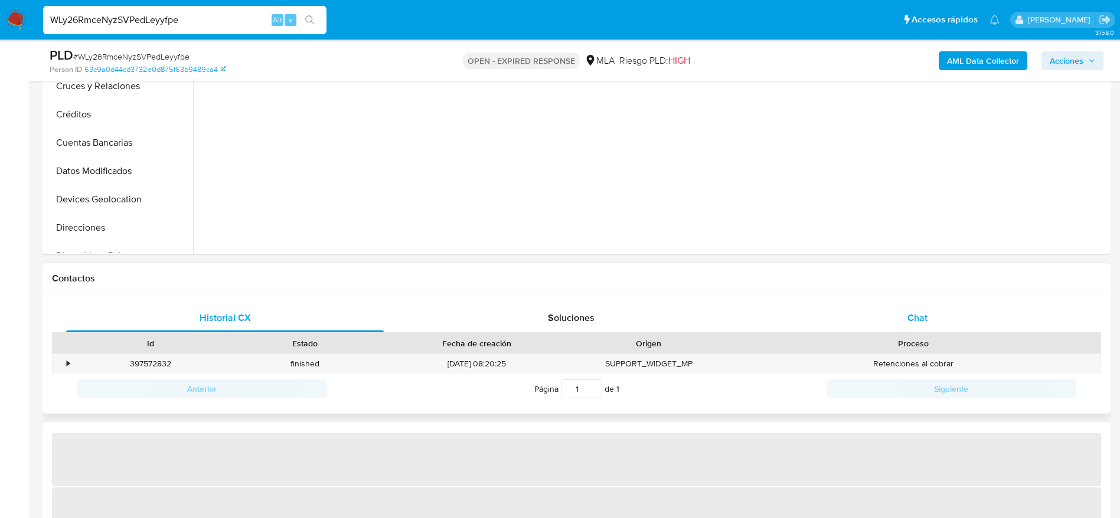
click at [939, 322] on div "Chat" at bounding box center [918, 318] width 318 height 28
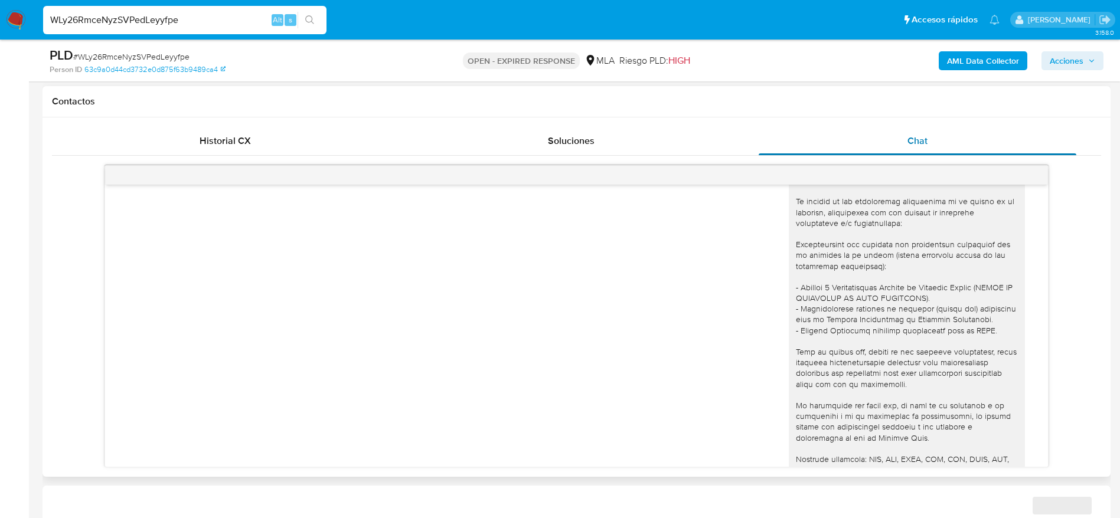
scroll to position [821, 0]
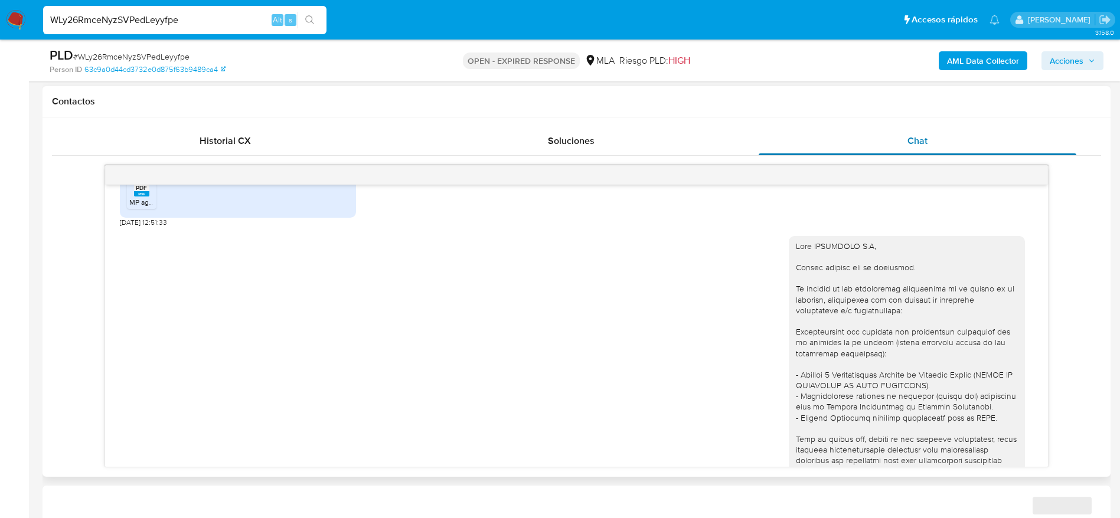
select select "10"
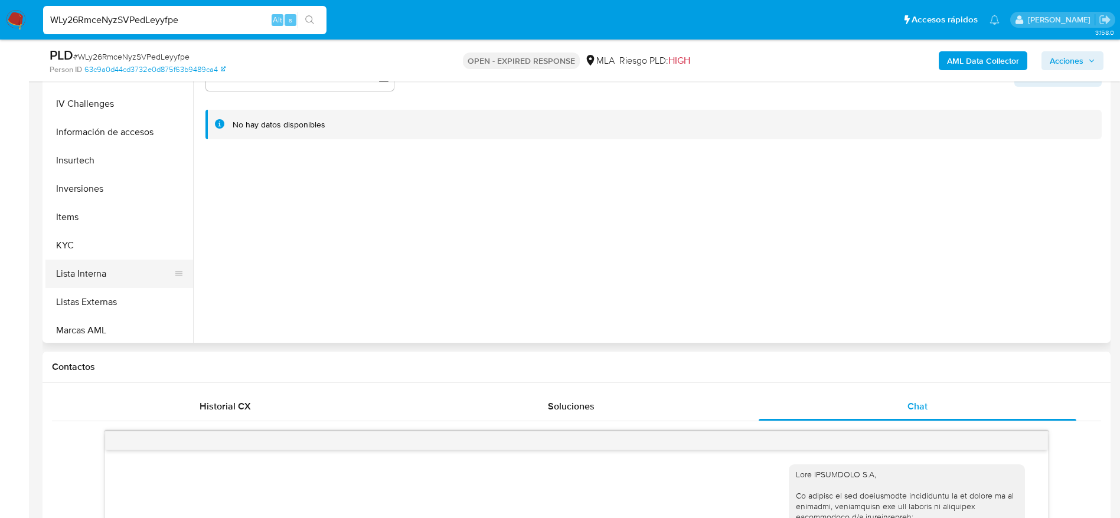
scroll to position [443, 0]
click at [88, 255] on button "KYC" at bounding box center [114, 242] width 138 height 28
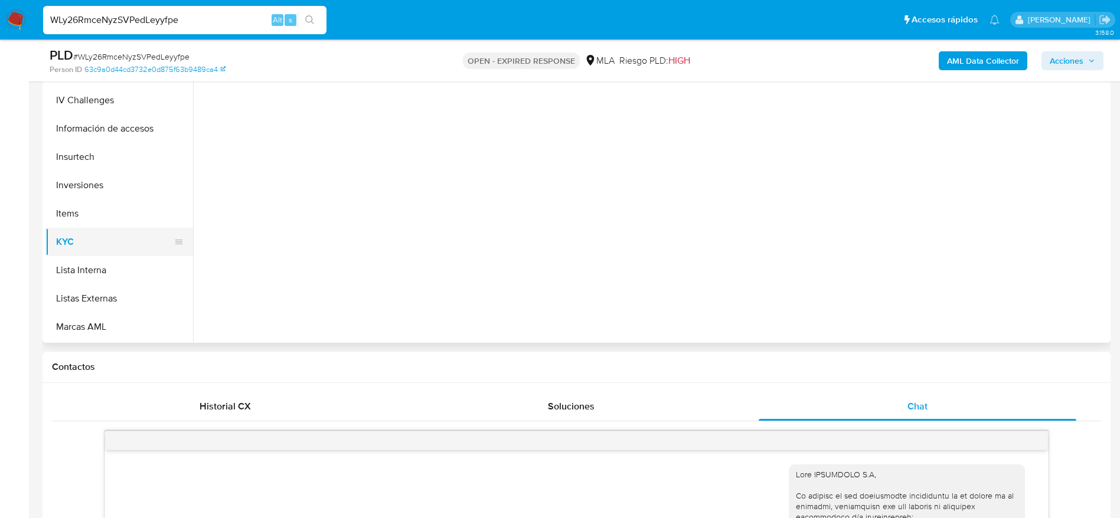
click at [93, 236] on button "KYC" at bounding box center [114, 242] width 138 height 28
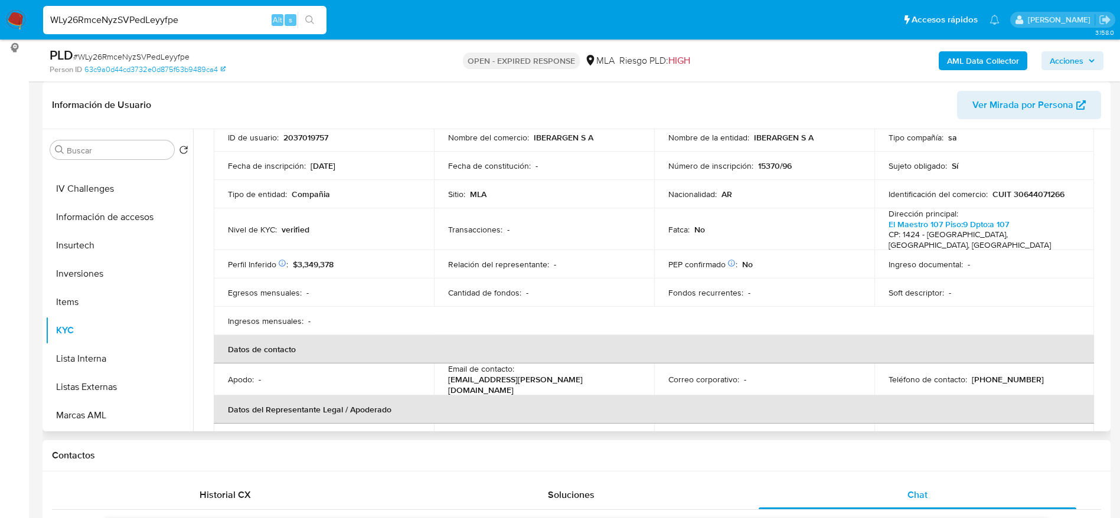
scroll to position [177, 0]
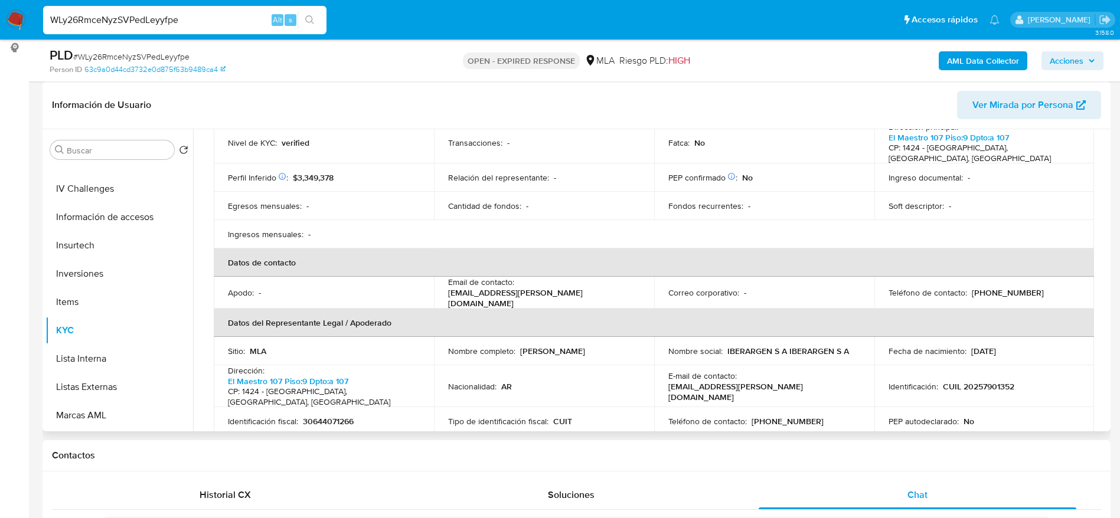
click at [1003, 289] on p "(11) 44085881" at bounding box center [1008, 293] width 72 height 11
copy p "44085881"
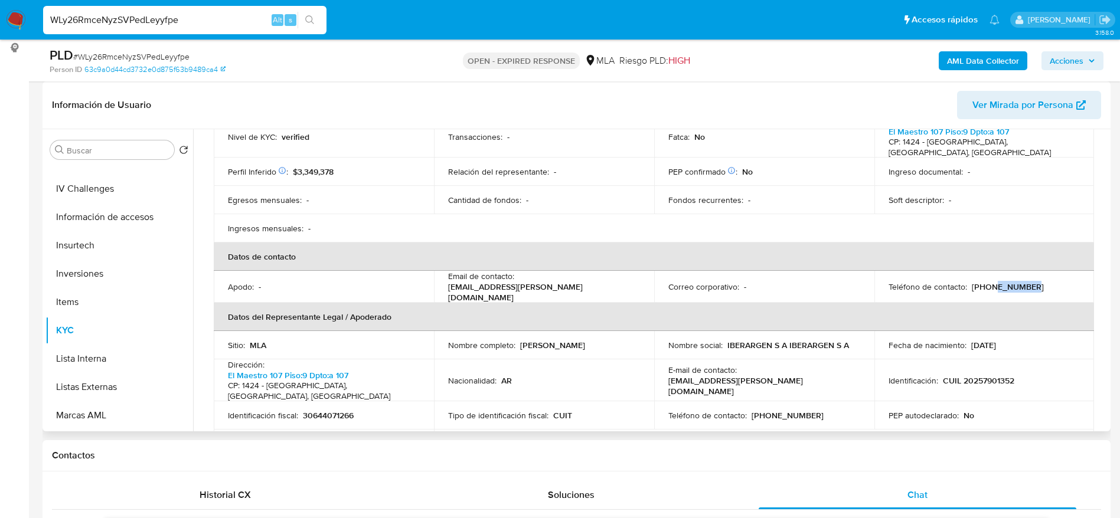
scroll to position [89, 0]
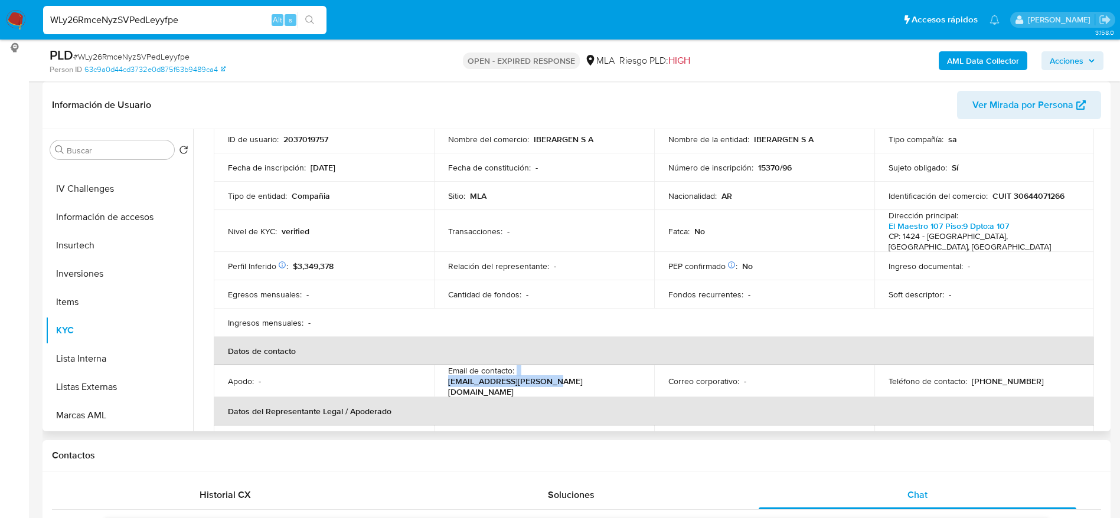
drag, startPoint x: 614, startPoint y: 378, endPoint x: 516, endPoint y: 376, distance: 98.0
click at [516, 376] on div "Email de contacto : slot.ibar.arg@codere.com" at bounding box center [544, 381] width 192 height 32
copy div "slot.ibar.arg@codere.com"
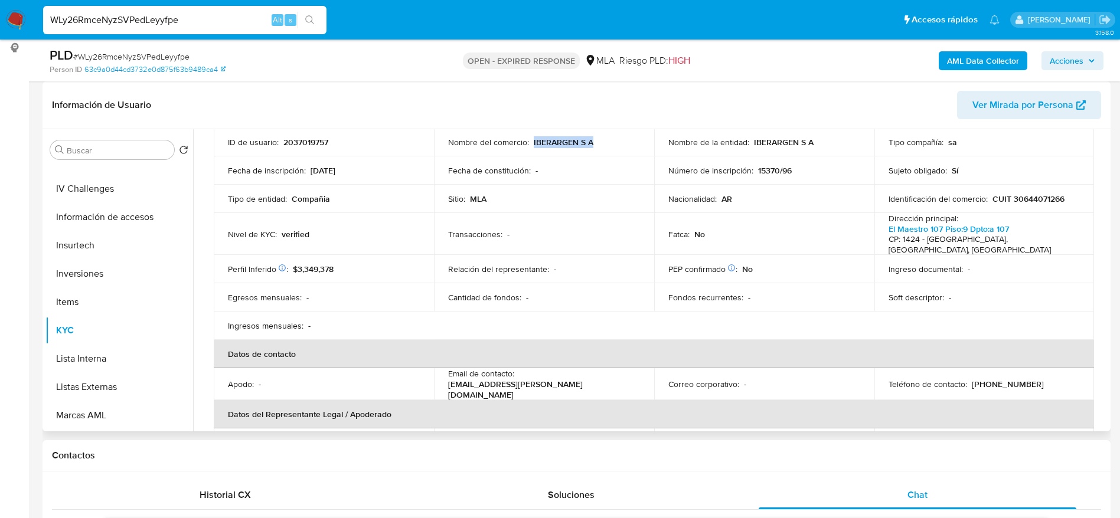
drag, startPoint x: 532, startPoint y: 139, endPoint x: 593, endPoint y: 148, distance: 62.0
click at [593, 148] on td "Nombre del comercio : IBERARGEN S A" at bounding box center [544, 142] width 220 height 28
copy p "IBERARGEN S A"
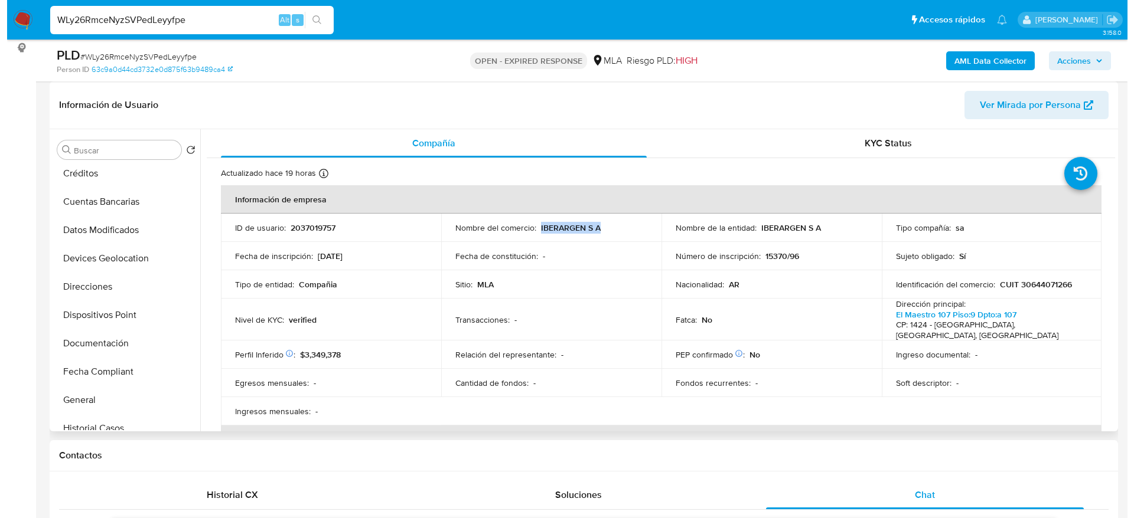
scroll to position [0, 0]
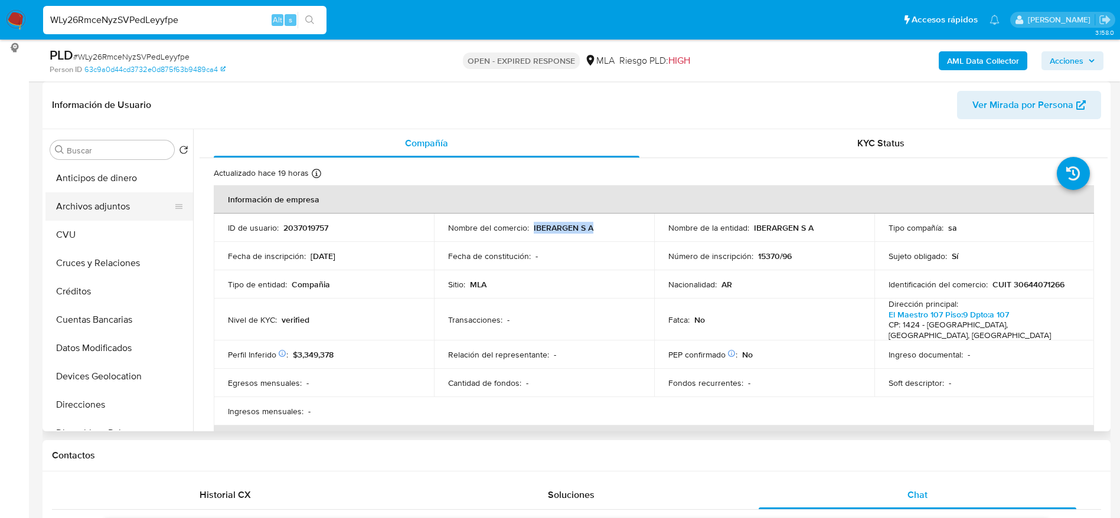
click at [112, 204] on button "Archivos adjuntos" at bounding box center [114, 206] width 138 height 28
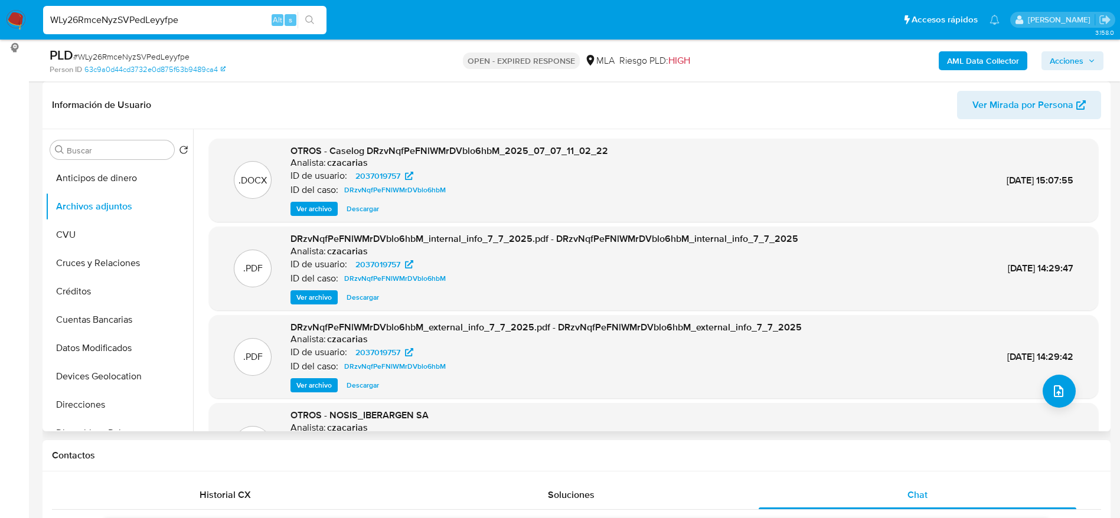
click at [326, 211] on span "Ver archivo" at bounding box center [313, 209] width 35 height 12
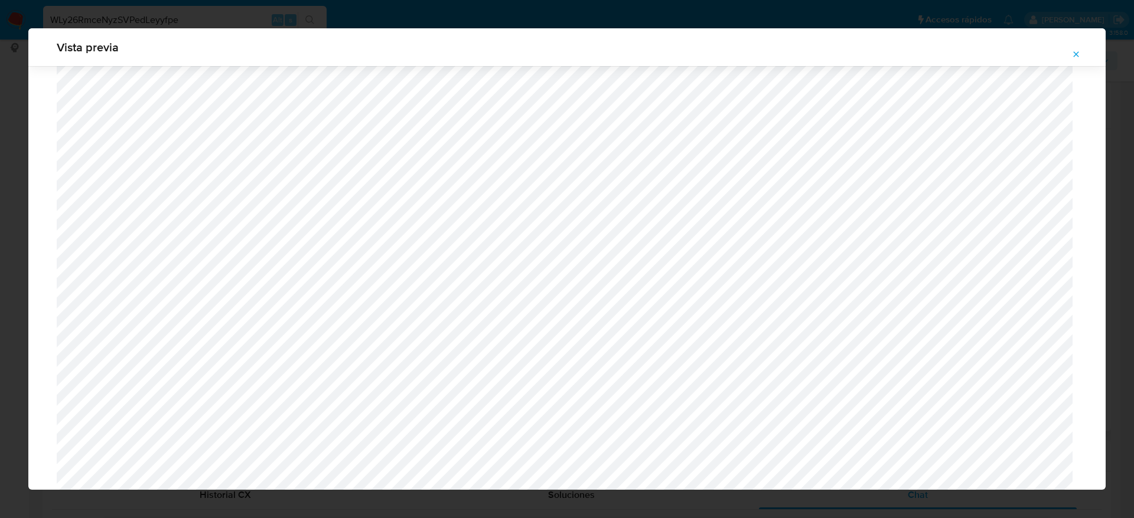
scroll to position [1039, 0]
drag, startPoint x: 1080, startPoint y: 53, endPoint x: 1073, endPoint y: 57, distance: 7.9
click at [1079, 53] on icon "Attachment preview" at bounding box center [1075, 54] width 9 height 9
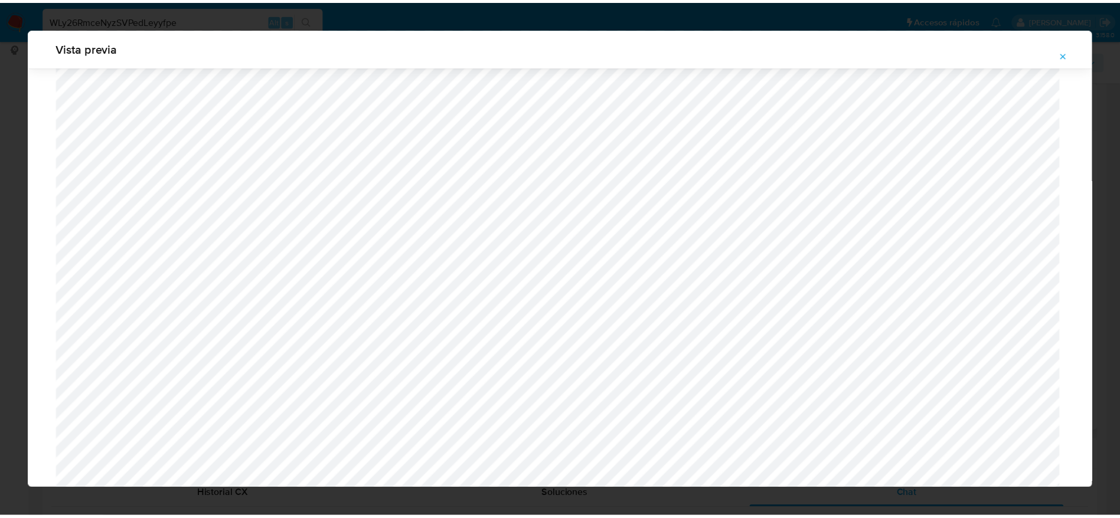
scroll to position [0, 0]
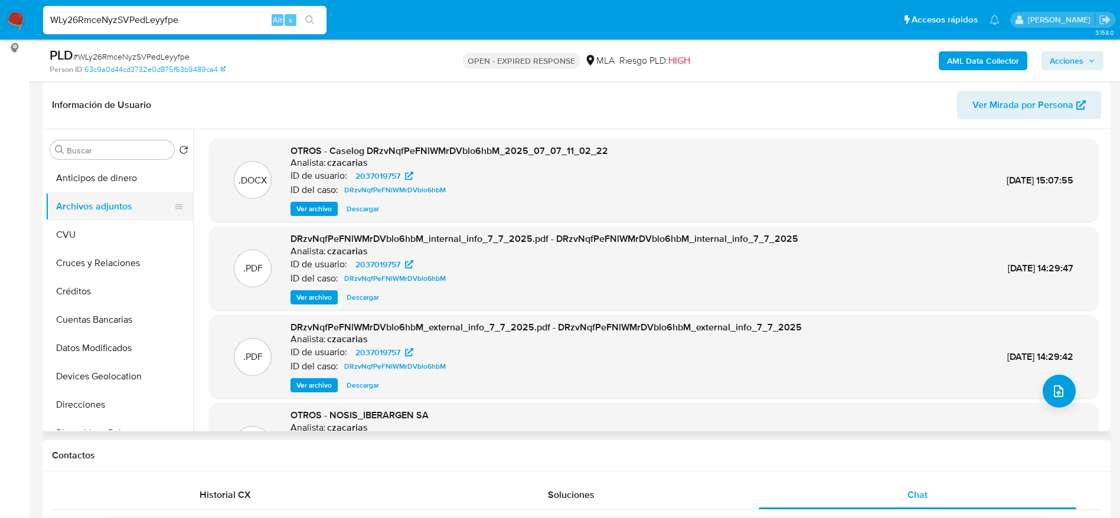
drag, startPoint x: 79, startPoint y: 233, endPoint x: 84, endPoint y: 218, distance: 15.1
click at [79, 233] on button "CVU" at bounding box center [119, 235] width 148 height 28
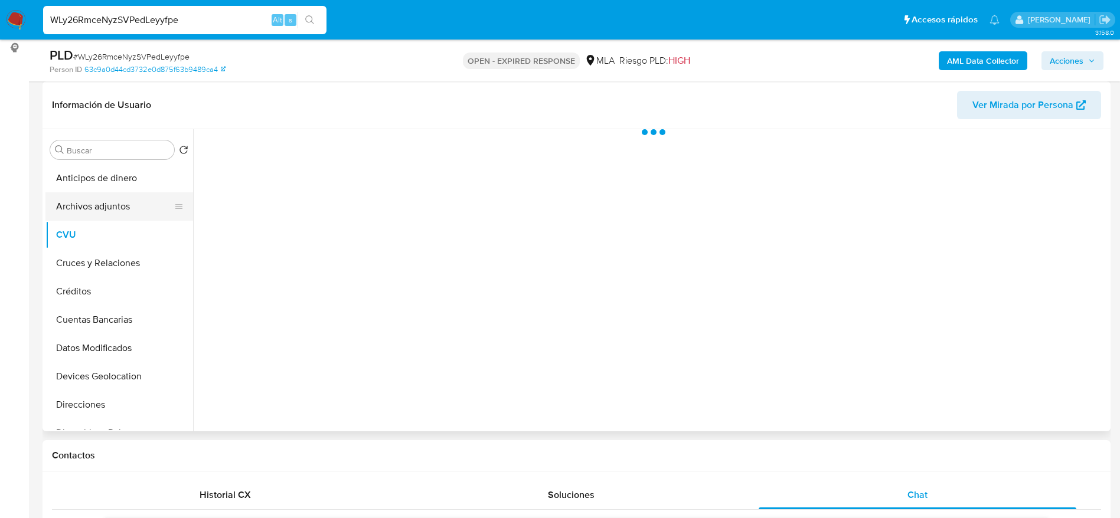
click at [81, 208] on button "Archivos adjuntos" at bounding box center [114, 206] width 138 height 28
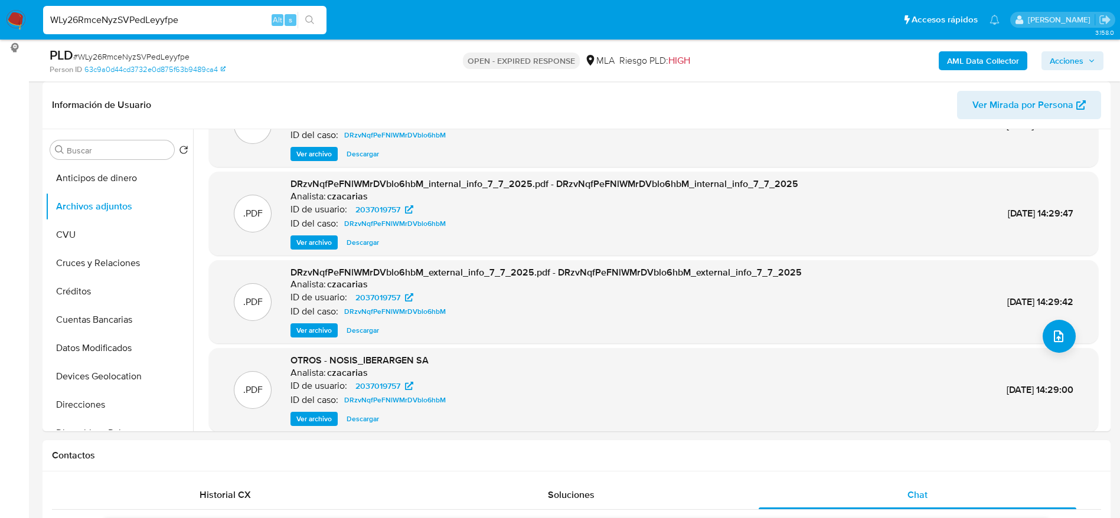
scroll to position [99, 0]
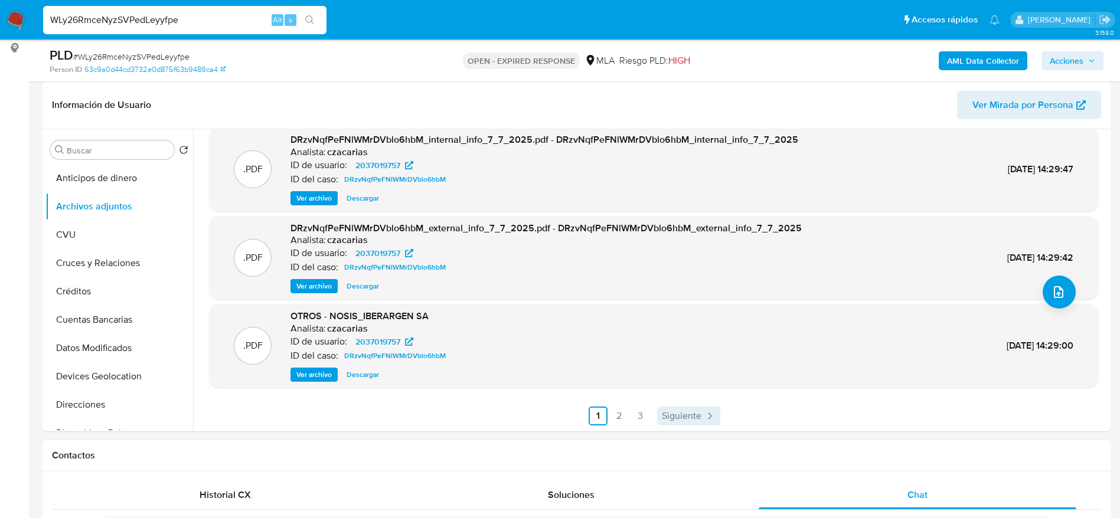
click at [688, 418] on span "Siguiente" at bounding box center [682, 416] width 40 height 9
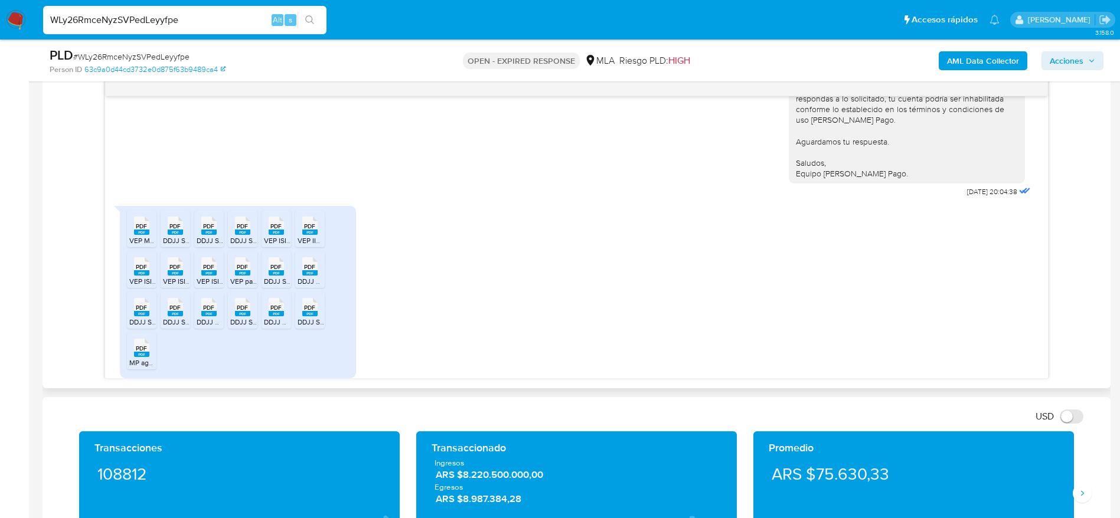
scroll to position [554, 0]
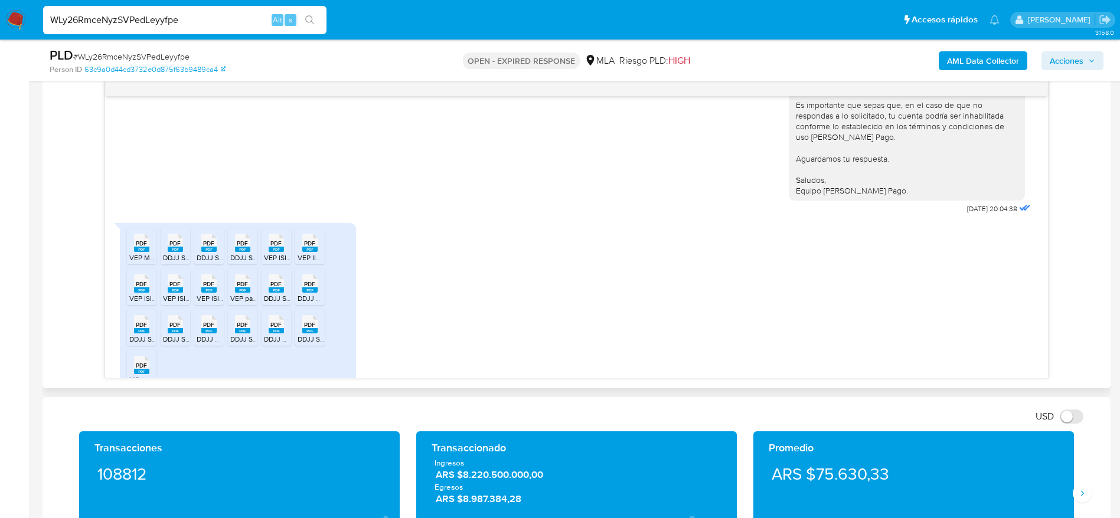
click at [187, 251] on div "PDF PDF" at bounding box center [175, 241] width 25 height 23
click at [210, 250] on rect at bounding box center [208, 249] width 15 height 5
drag, startPoint x: 241, startPoint y: 249, endPoint x: 194, endPoint y: 275, distance: 53.9
click at [241, 249] on rect at bounding box center [242, 249] width 15 height 5
click at [277, 295] on span "DDJJ SIFERE 03-2025 IBAR Rect2.pdf" at bounding box center [323, 298] width 119 height 10
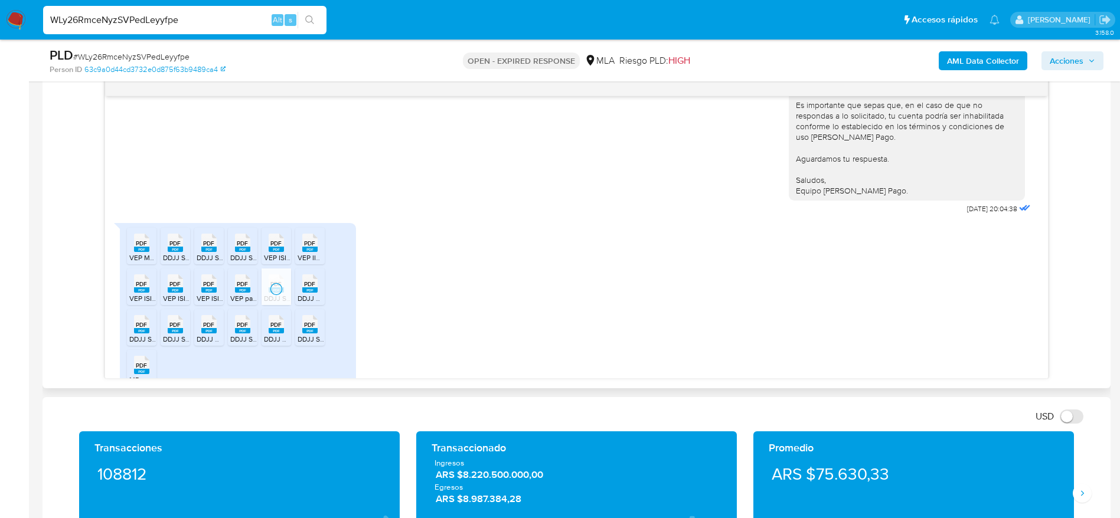
click at [316, 290] on rect at bounding box center [309, 290] width 15 height 5
click at [144, 328] on span "PDF" at bounding box center [141, 325] width 11 height 8
drag, startPoint x: 178, startPoint y: 335, endPoint x: 207, endPoint y: 341, distance: 29.5
click at [178, 335] on span "DDJJ SIFERE 03-2025 IBAR.pdf" at bounding box center [212, 339] width 99 height 10
click at [214, 334] on icon "PDF" at bounding box center [208, 324] width 15 height 21
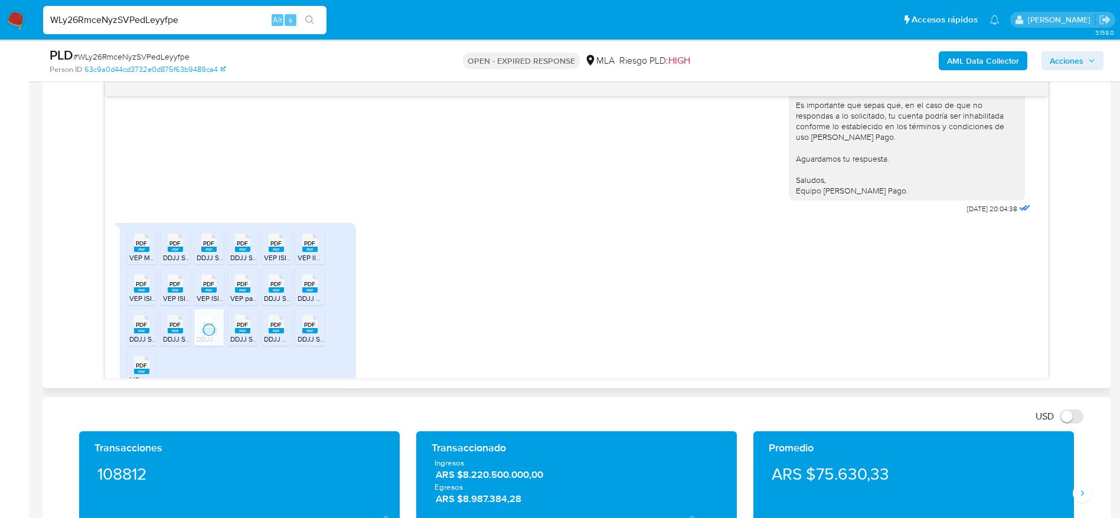
click at [245, 331] on rect at bounding box center [242, 330] width 15 height 5
drag, startPoint x: 276, startPoint y: 331, endPoint x: 317, endPoint y: 344, distance: 43.1
click at [277, 332] on rect at bounding box center [276, 330] width 15 height 5
click at [302, 330] on rect at bounding box center [309, 330] width 15 height 5
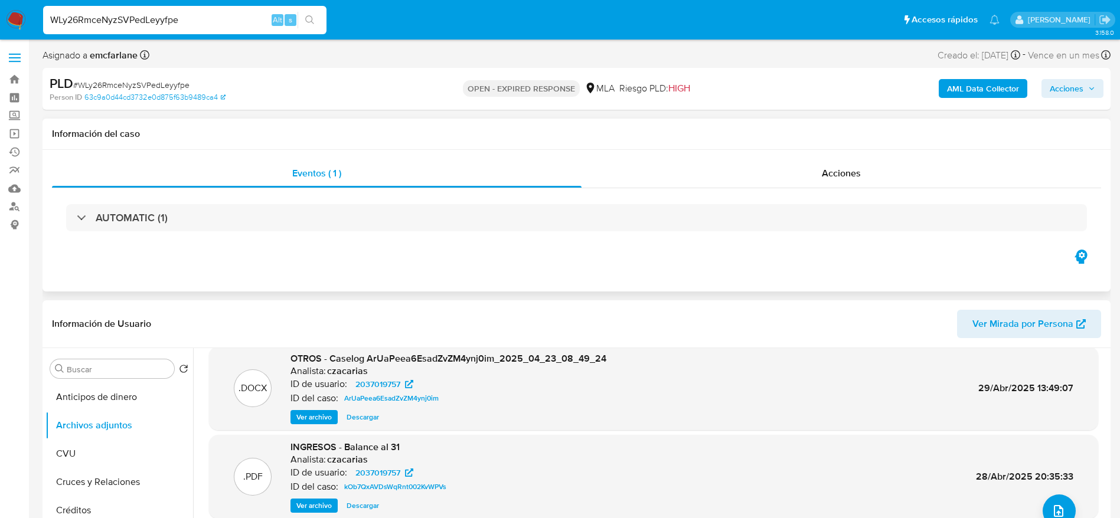
scroll to position [177, 0]
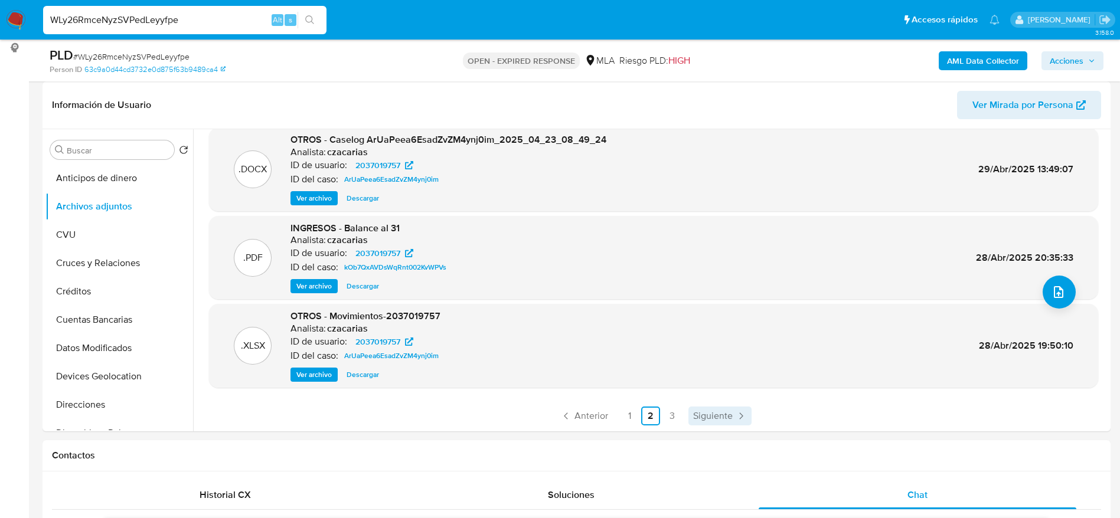
click at [720, 419] on span "Siguiente" at bounding box center [713, 416] width 40 height 9
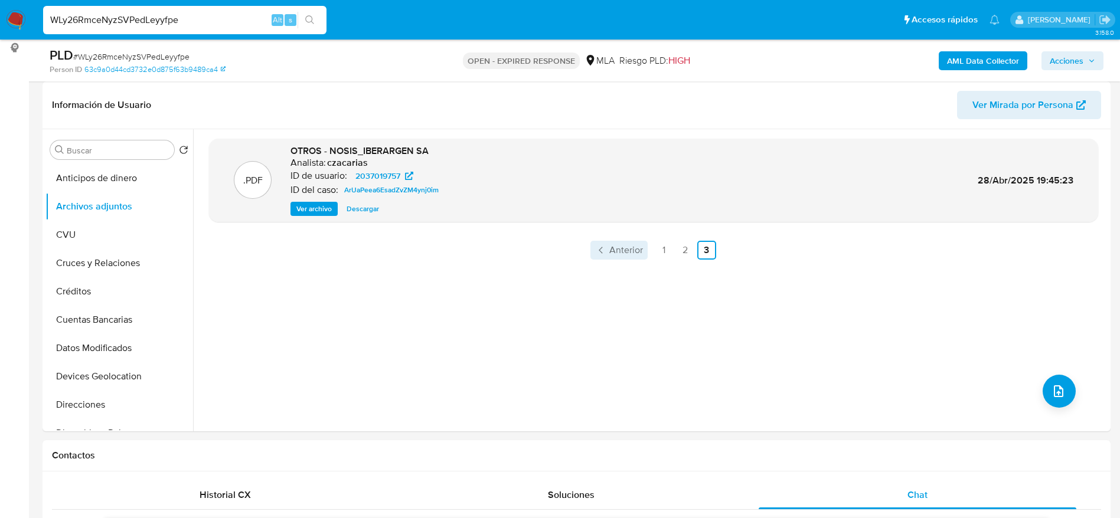
click at [619, 252] on span "Anterior" at bounding box center [626, 250] width 34 height 9
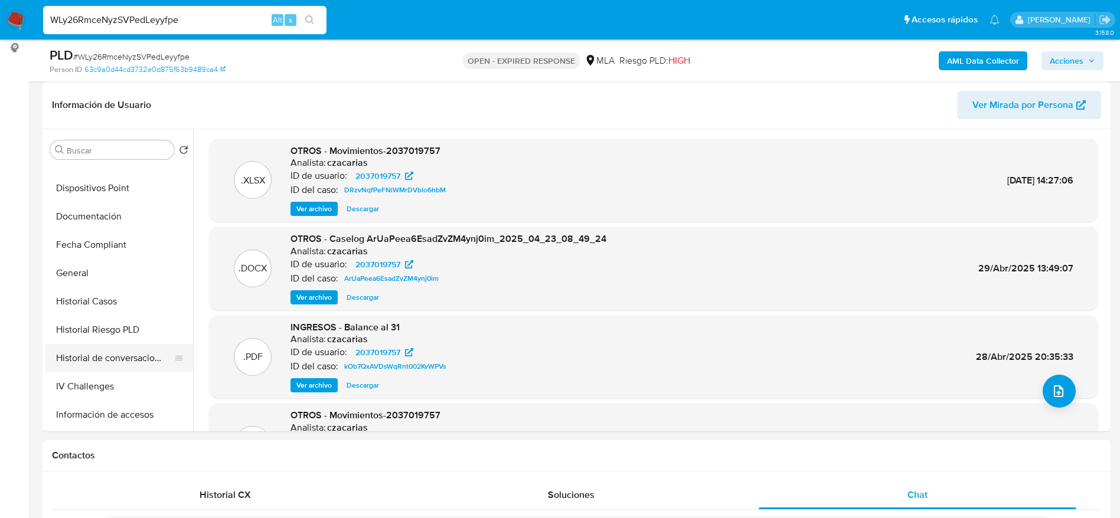
scroll to position [266, 0]
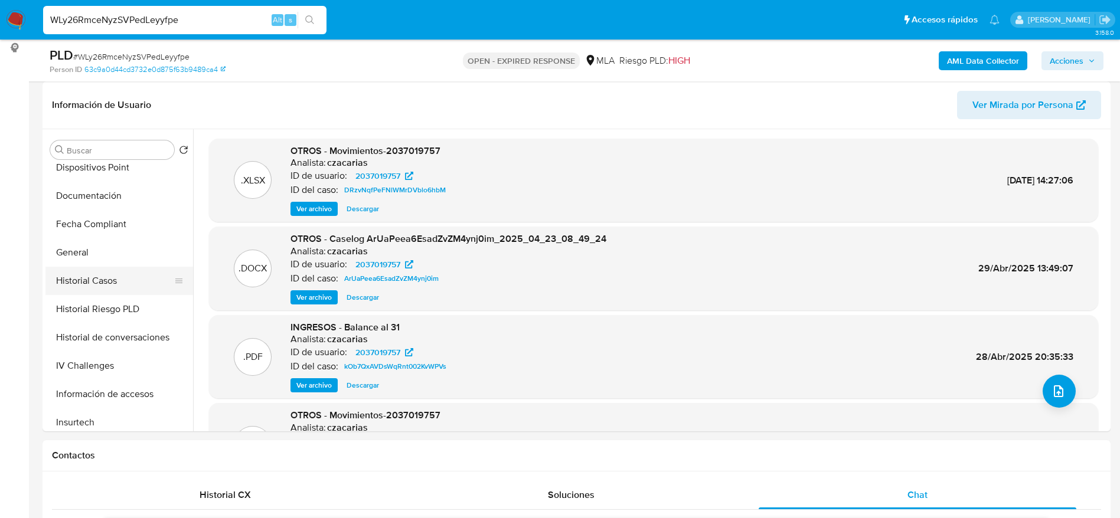
click at [105, 283] on button "Historial Casos" at bounding box center [114, 281] width 138 height 28
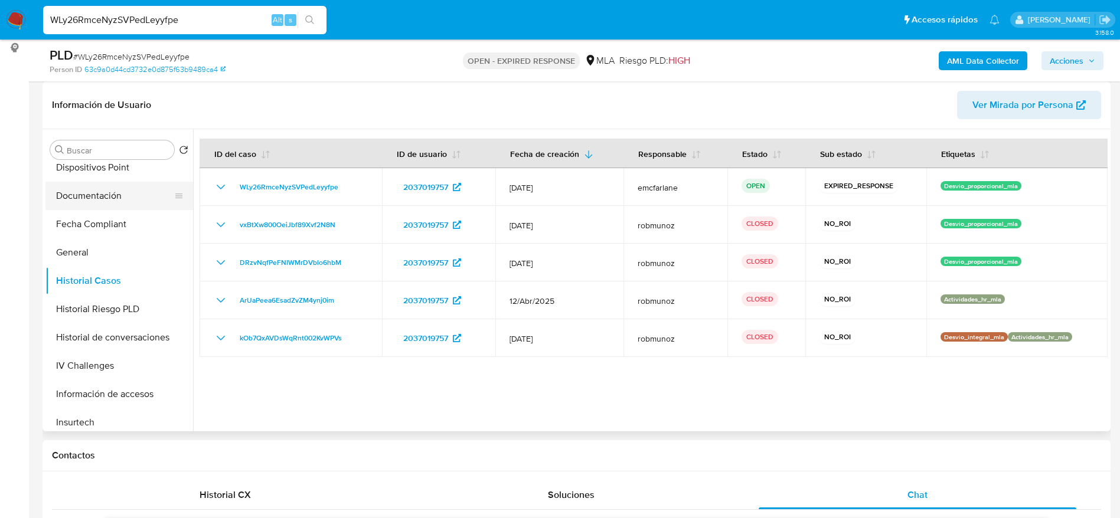
click at [92, 194] on button "Documentación" at bounding box center [114, 196] width 138 height 28
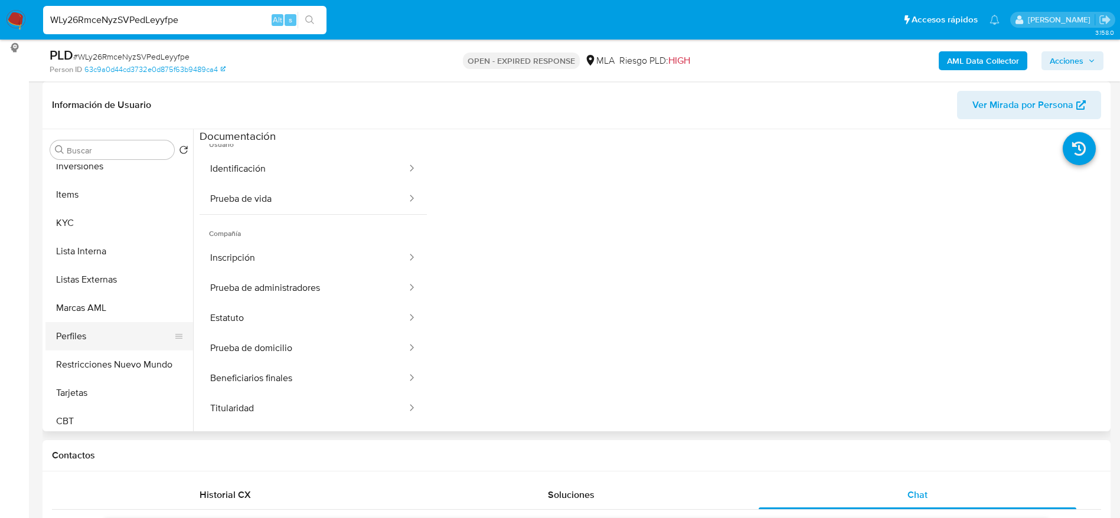
scroll to position [556, 0]
click at [148, 351] on button "Restricciones Nuevo Mundo" at bounding box center [114, 359] width 138 height 28
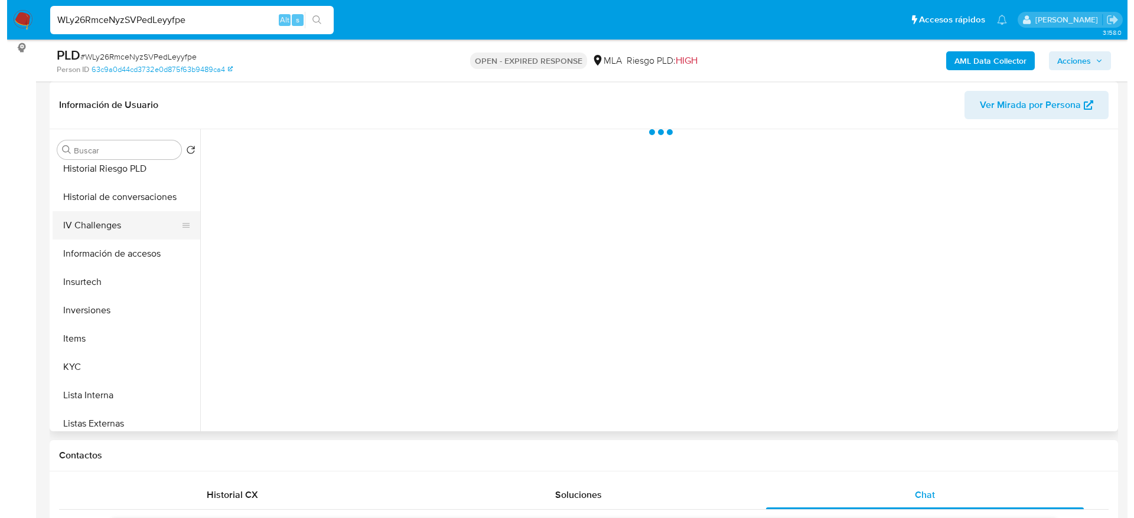
scroll to position [378, 0]
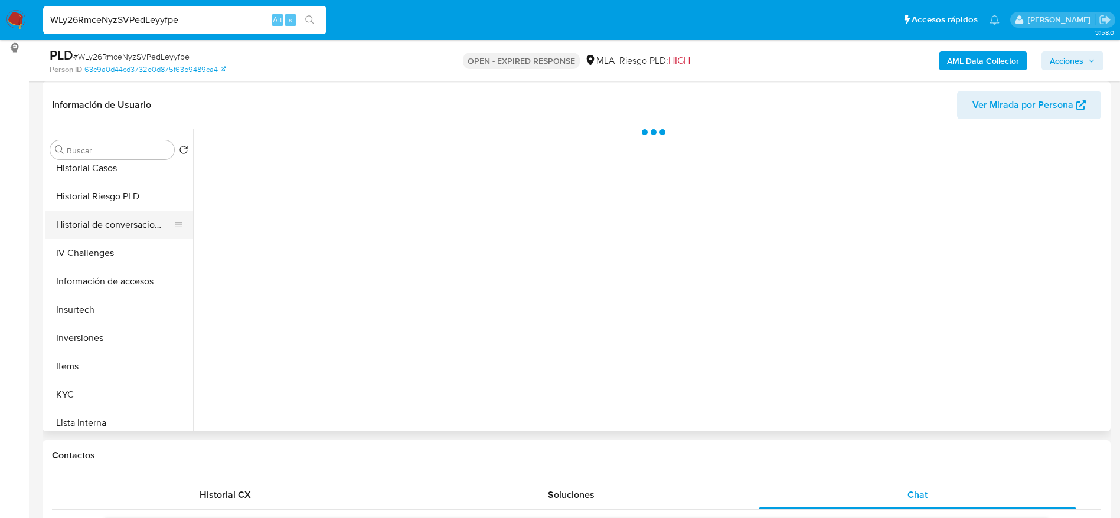
click at [127, 224] on button "Historial de conversaciones" at bounding box center [114, 225] width 138 height 28
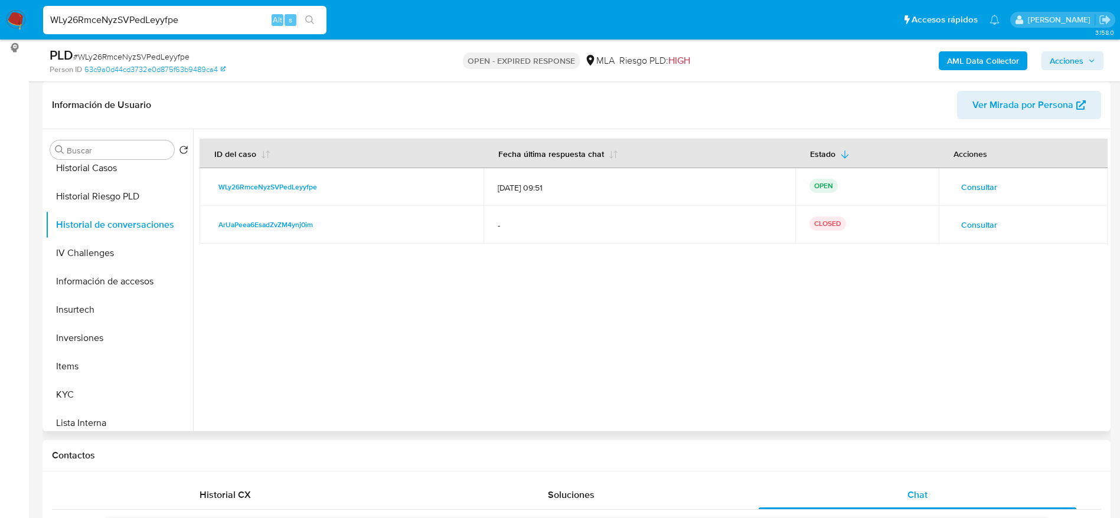
click at [987, 231] on span "Consultar" at bounding box center [979, 225] width 36 height 17
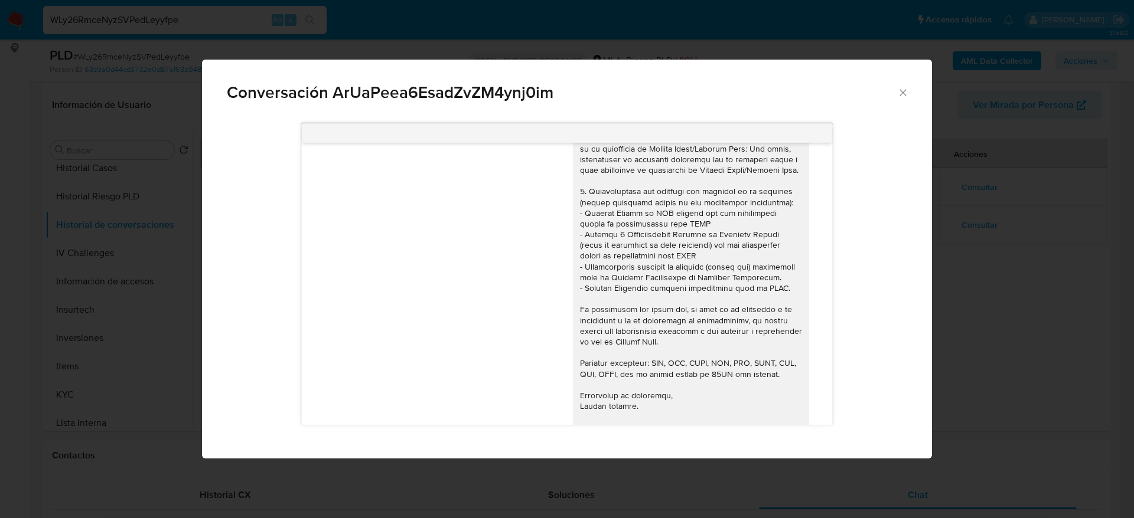
scroll to position [151, 0]
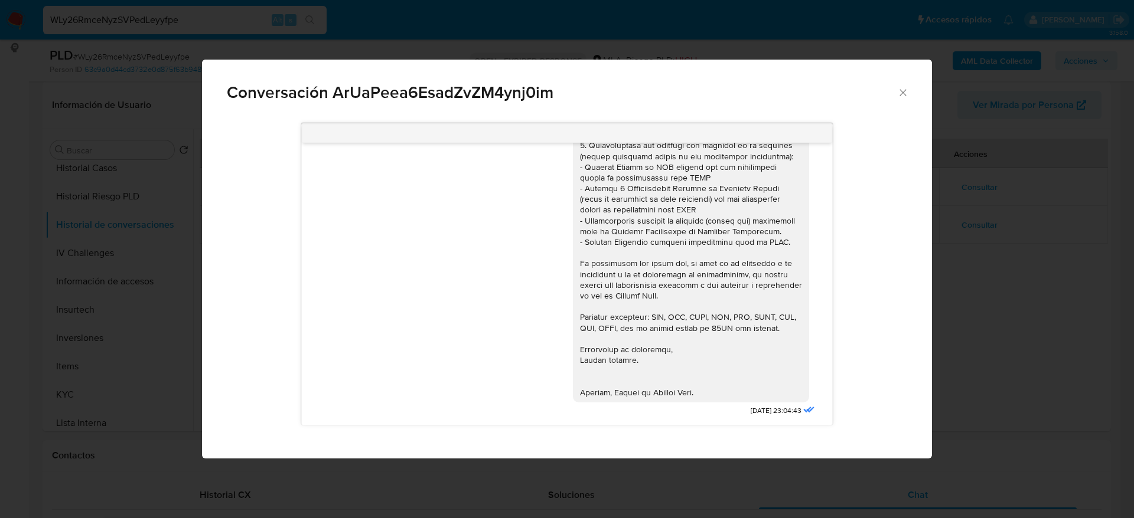
click at [902, 94] on icon "Cerrar" at bounding box center [903, 93] width 12 height 12
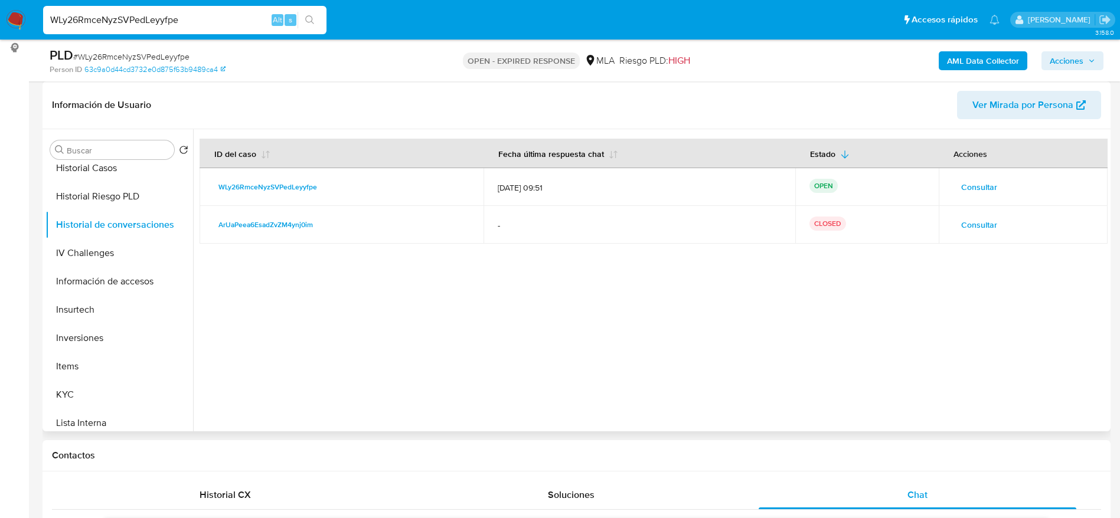
click at [982, 185] on span "Consultar" at bounding box center [979, 187] width 36 height 17
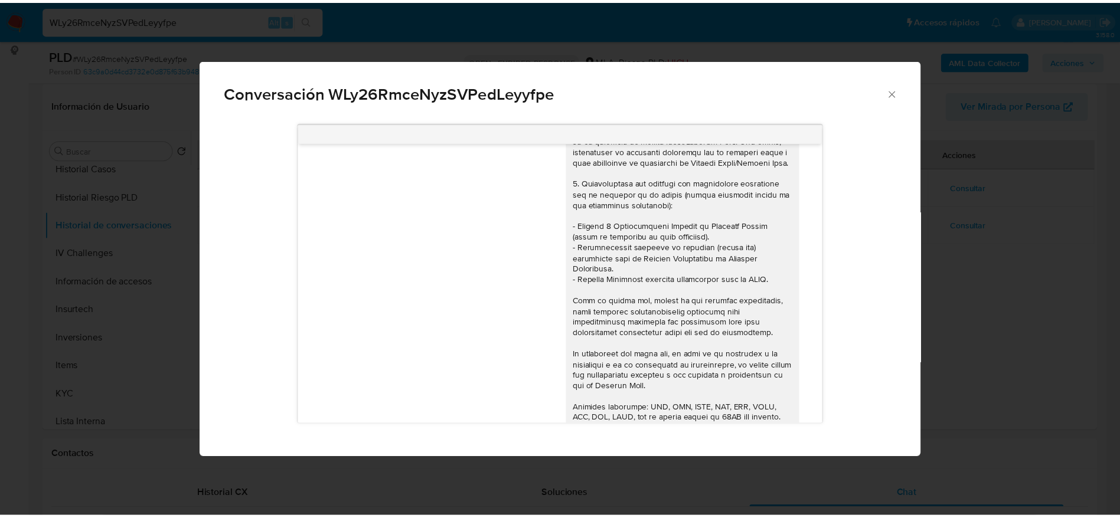
scroll to position [0, 0]
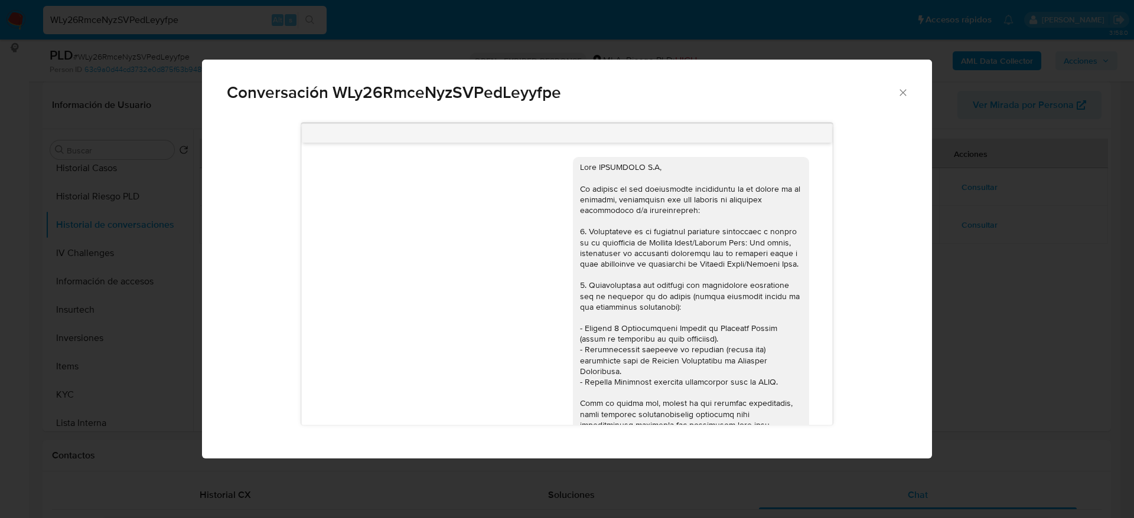
click at [903, 89] on icon "Cerrar" at bounding box center [903, 93] width 12 height 12
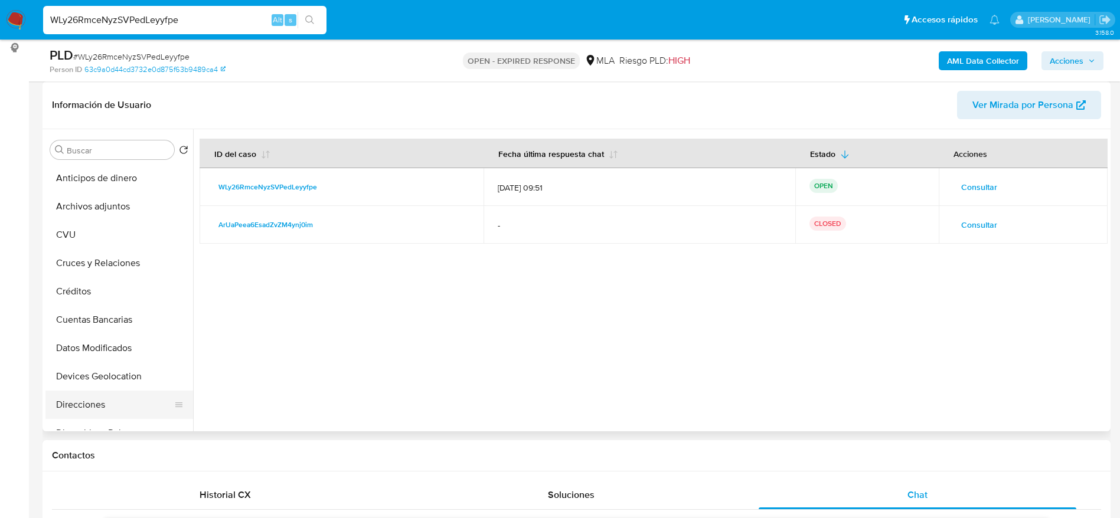
click at [107, 392] on button "Direcciones" at bounding box center [114, 405] width 138 height 28
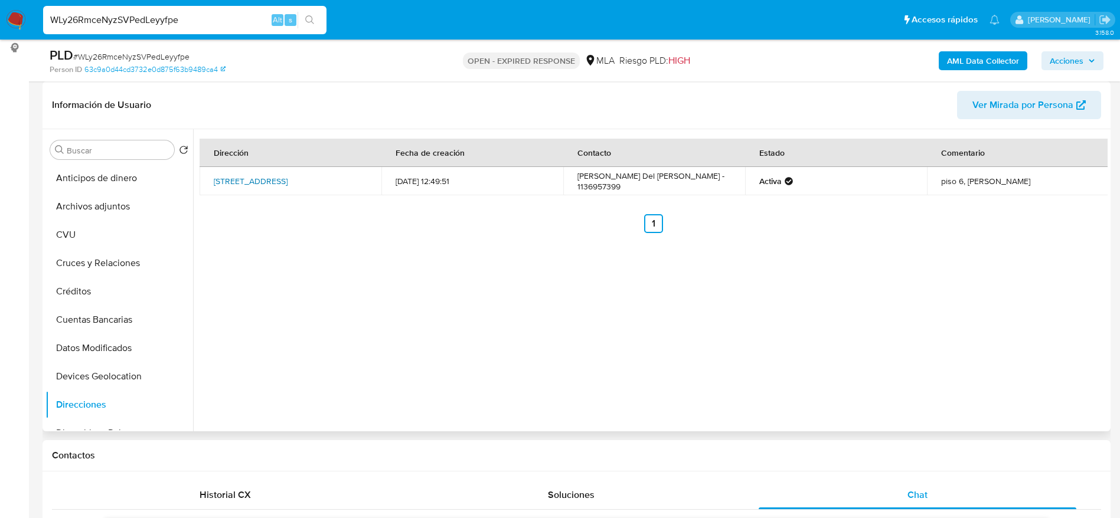
click at [250, 182] on link "Reconquista 1088, Caba, Capital Federal, 1003, Argentina 1088" at bounding box center [251, 181] width 74 height 12
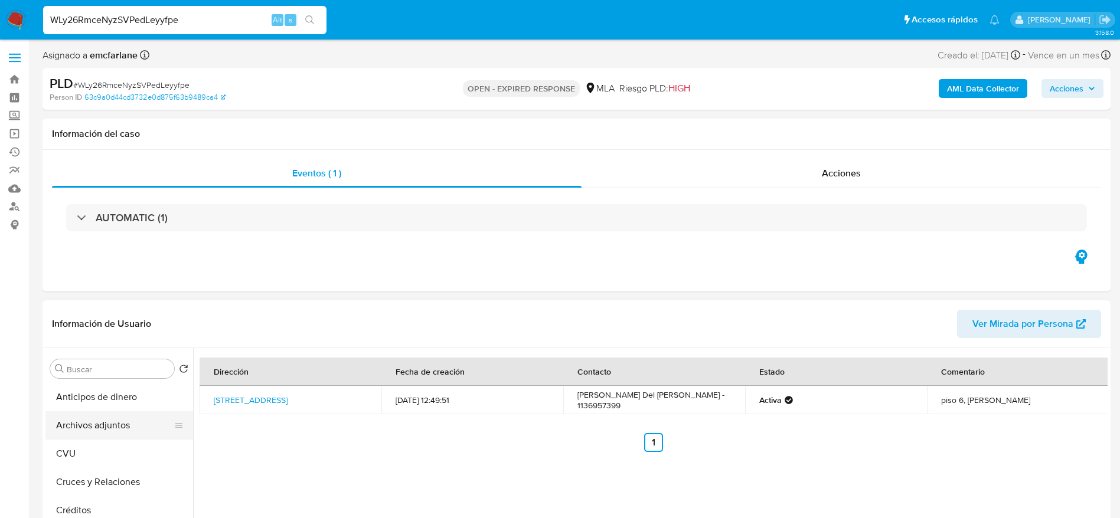
click at [112, 415] on button "Archivos adjuntos" at bounding box center [114, 426] width 138 height 28
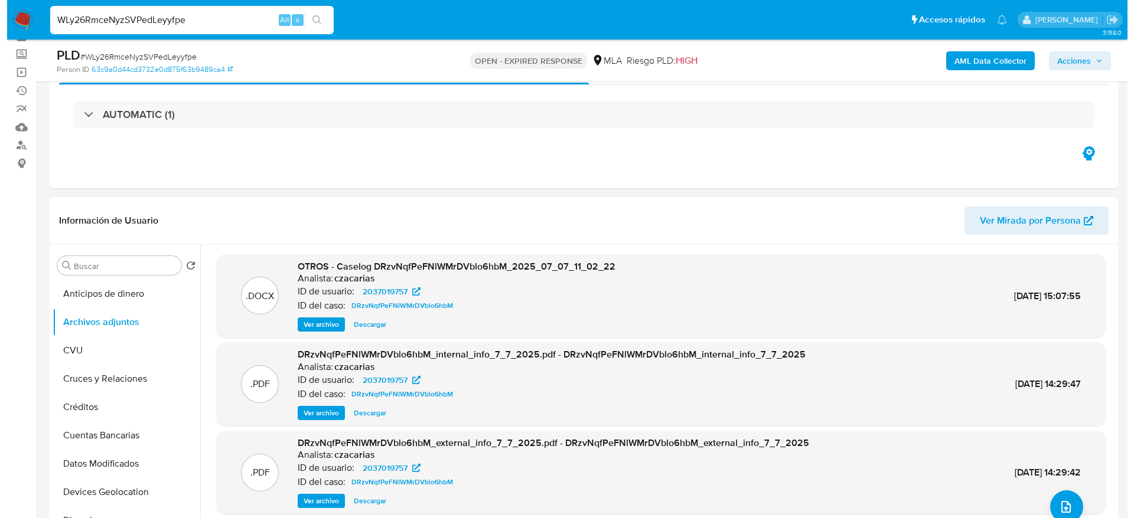
scroll to position [89, 0]
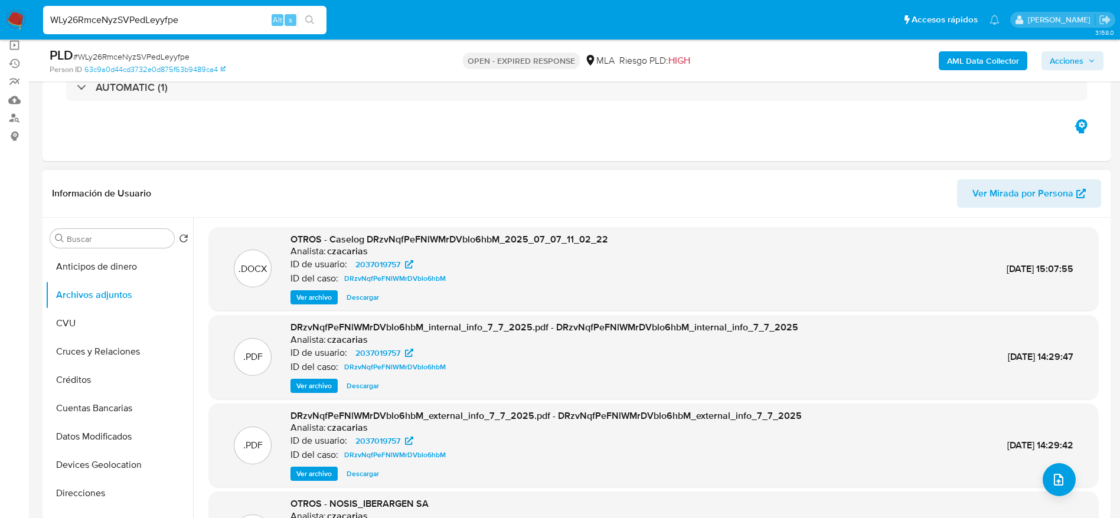
click at [317, 301] on span "Ver archivo" at bounding box center [313, 298] width 35 height 12
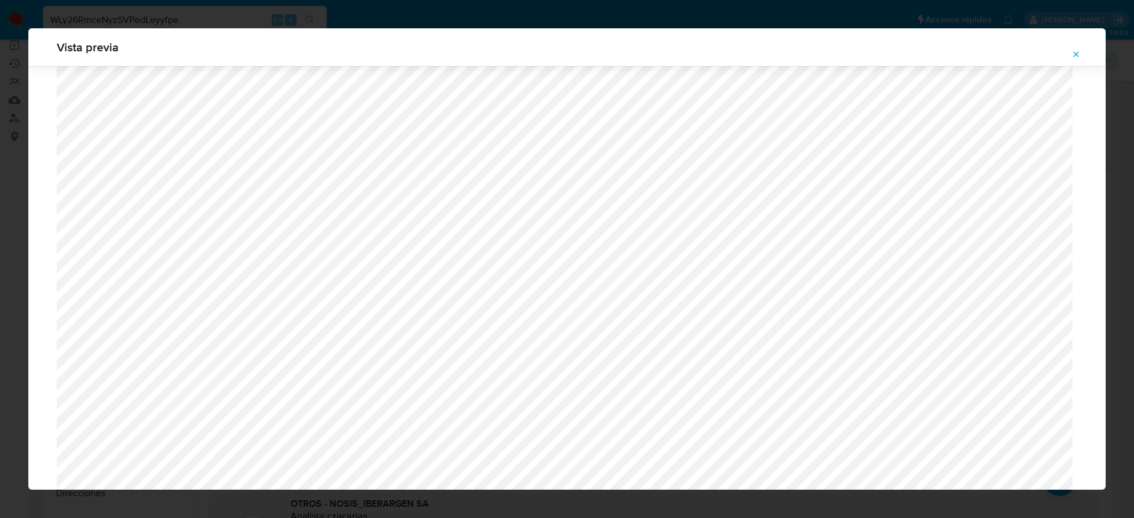
scroll to position [1039, 0]
click at [1075, 53] on icon "Attachment preview" at bounding box center [1075, 53] width 5 height 5
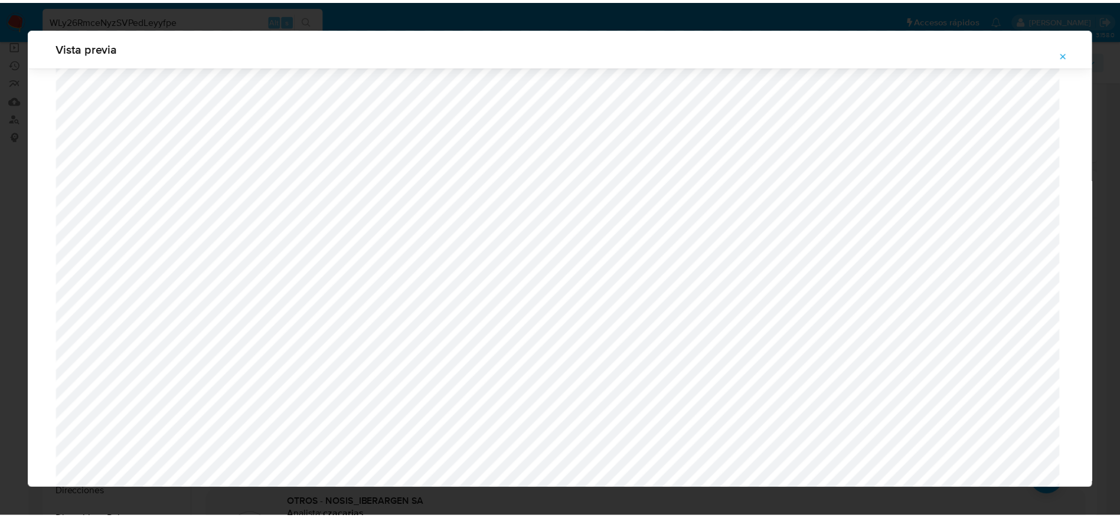
scroll to position [0, 0]
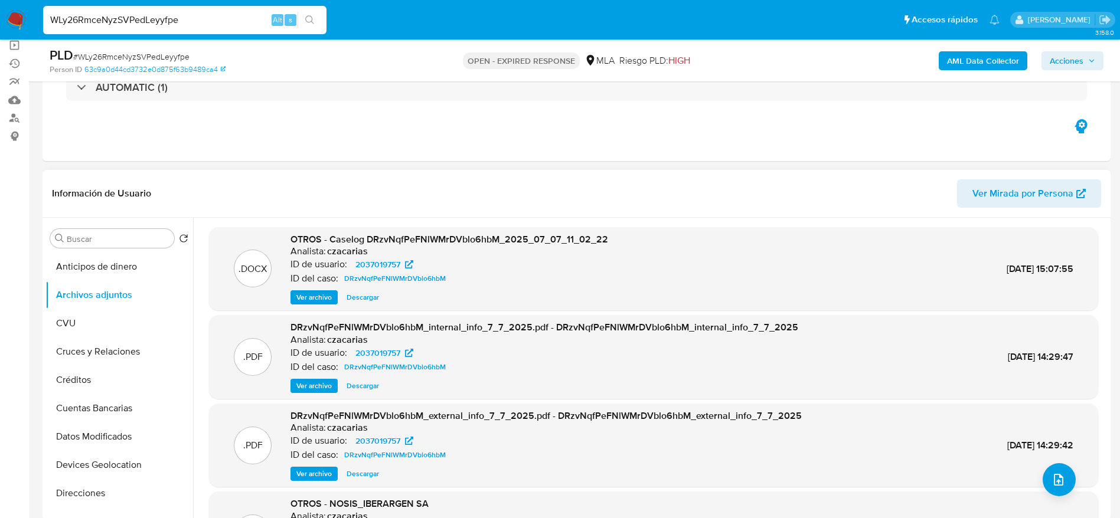
click at [204, 24] on input "WLy26RmceNyzSVPedLeyyfpe" at bounding box center [184, 19] width 283 height 15
paste input "7Z48vC4Y8oLXbWoguXN07nJs"
type input "7Z48vC4Y8oLXbWoguXN07nJs"
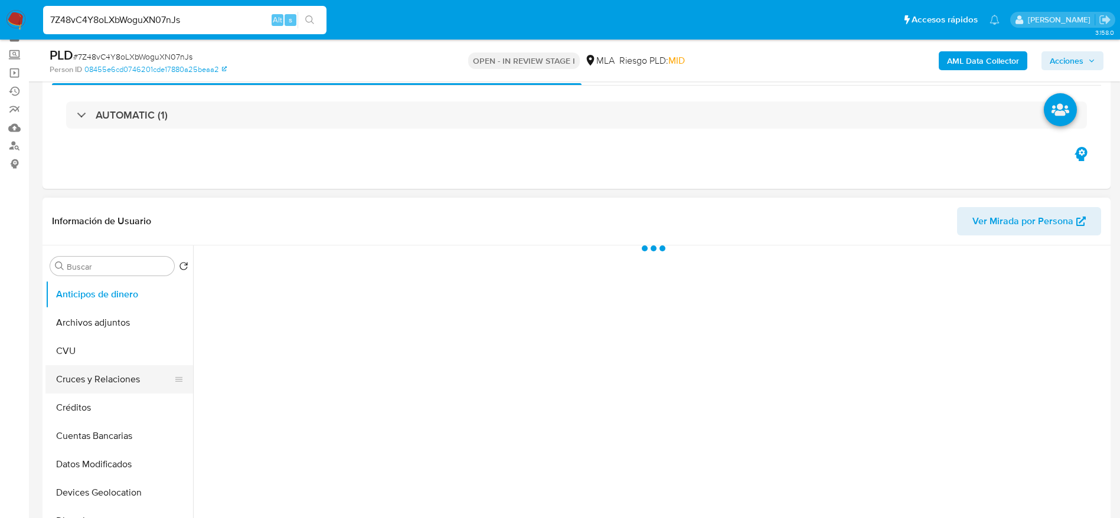
scroll to position [89, 0]
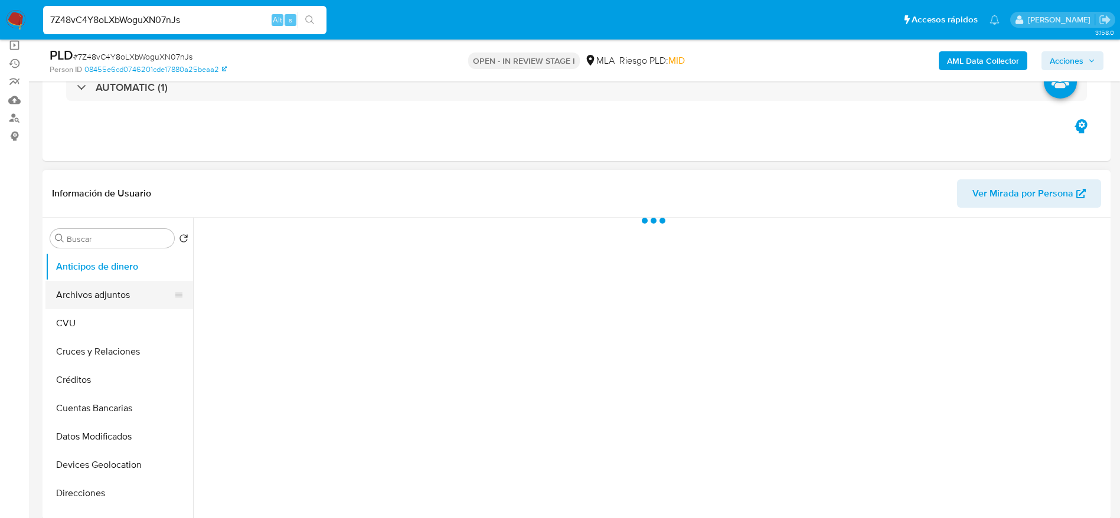
drag, startPoint x: 107, startPoint y: 299, endPoint x: 145, endPoint y: 294, distance: 37.5
click at [107, 299] on button "Archivos adjuntos" at bounding box center [114, 295] width 138 height 28
select select "10"
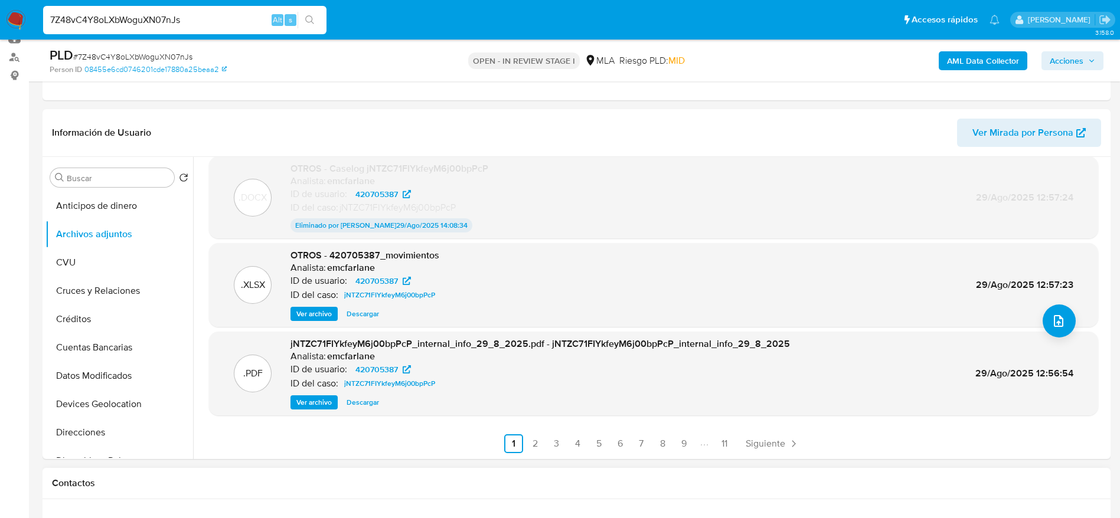
scroll to position [177, 0]
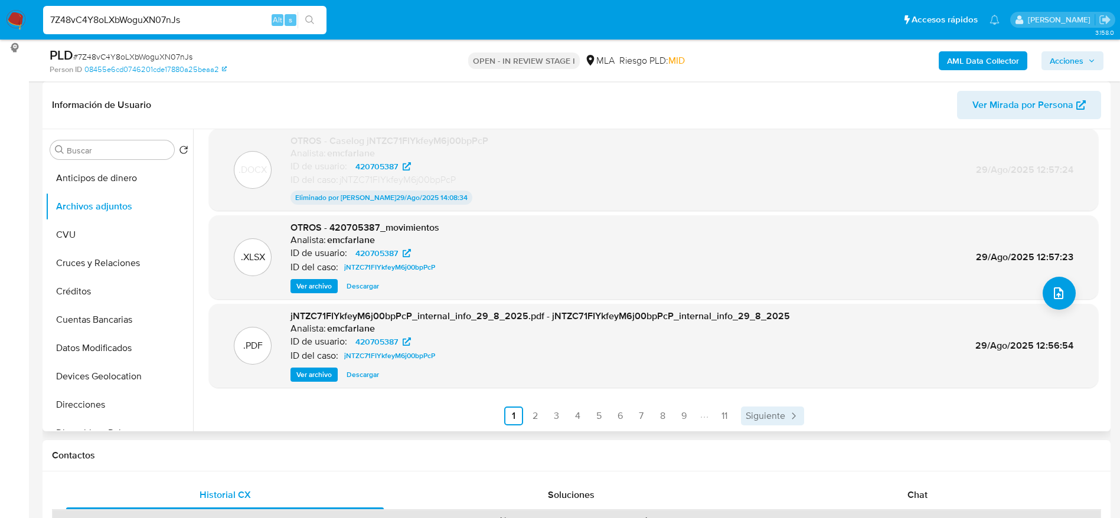
click at [763, 413] on span "Siguiente" at bounding box center [766, 416] width 40 height 9
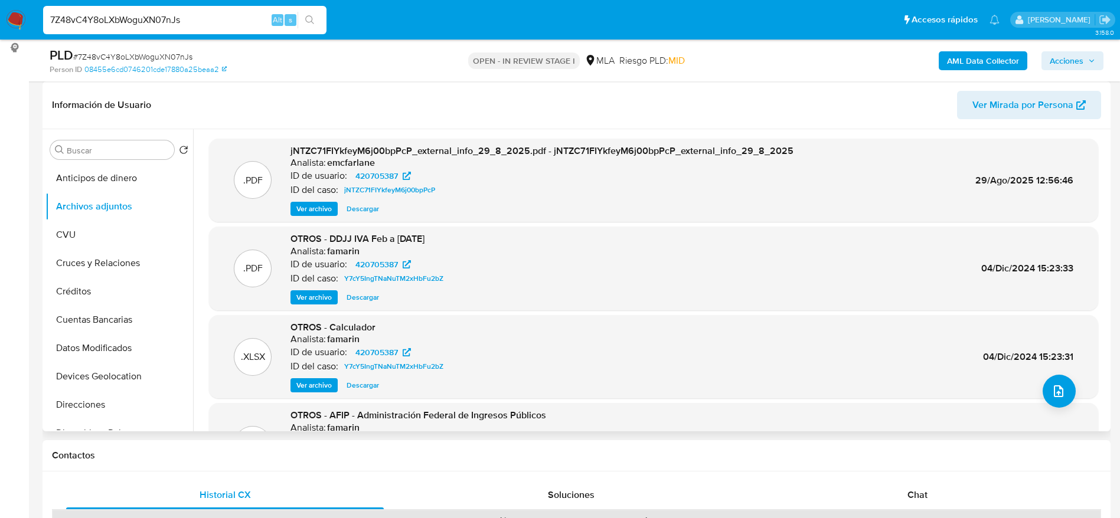
click at [318, 297] on span "Ver archivo" at bounding box center [313, 298] width 35 height 12
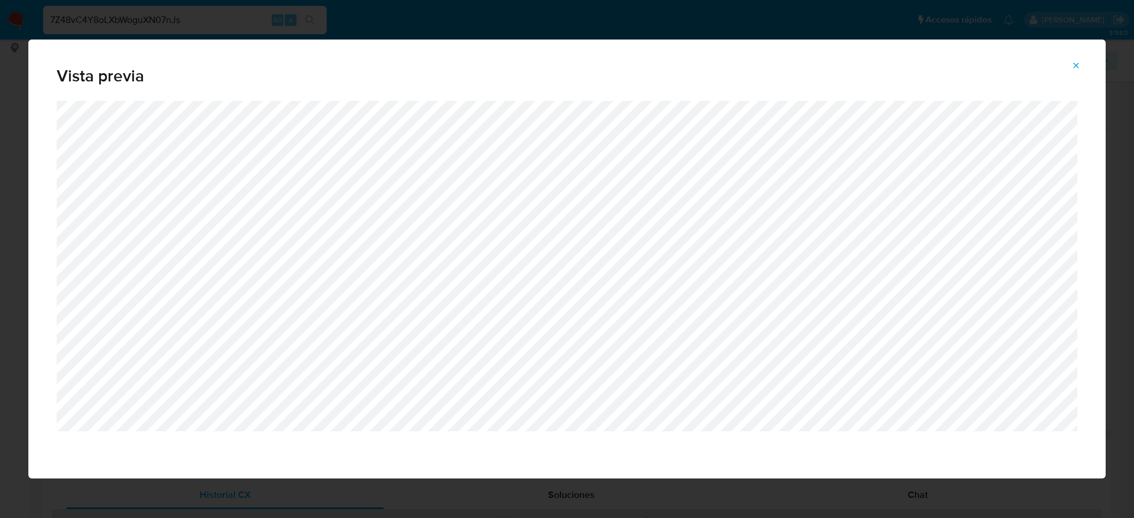
drag, startPoint x: 1072, startPoint y: 66, endPoint x: 990, endPoint y: 60, distance: 82.8
click at [1073, 66] on icon "Attachment preview" at bounding box center [1075, 65] width 9 height 9
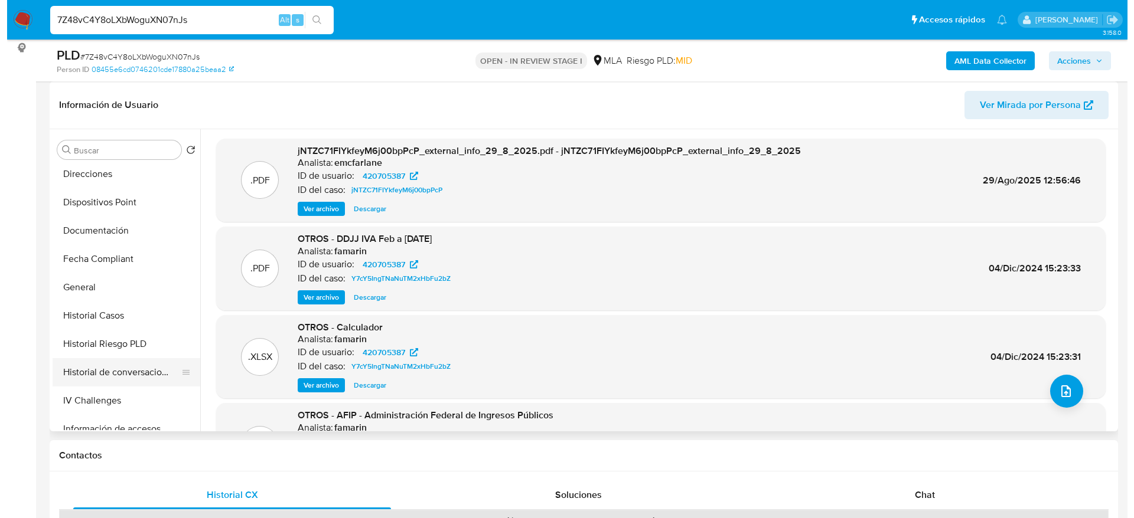
scroll to position [266, 0]
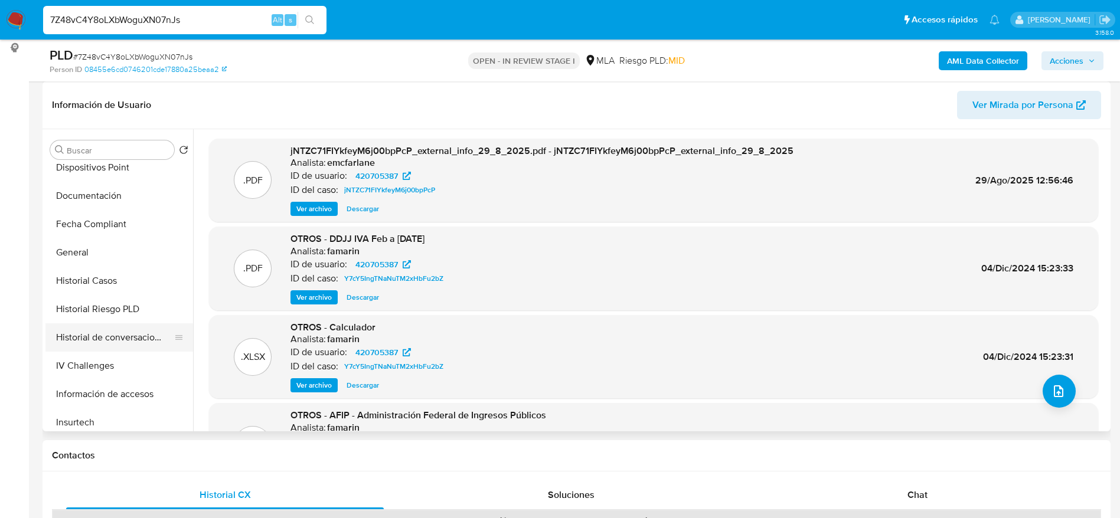
drag, startPoint x: 109, startPoint y: 337, endPoint x: 186, endPoint y: 341, distance: 76.9
click at [110, 339] on button "Historial de conversaciones" at bounding box center [114, 338] width 138 height 28
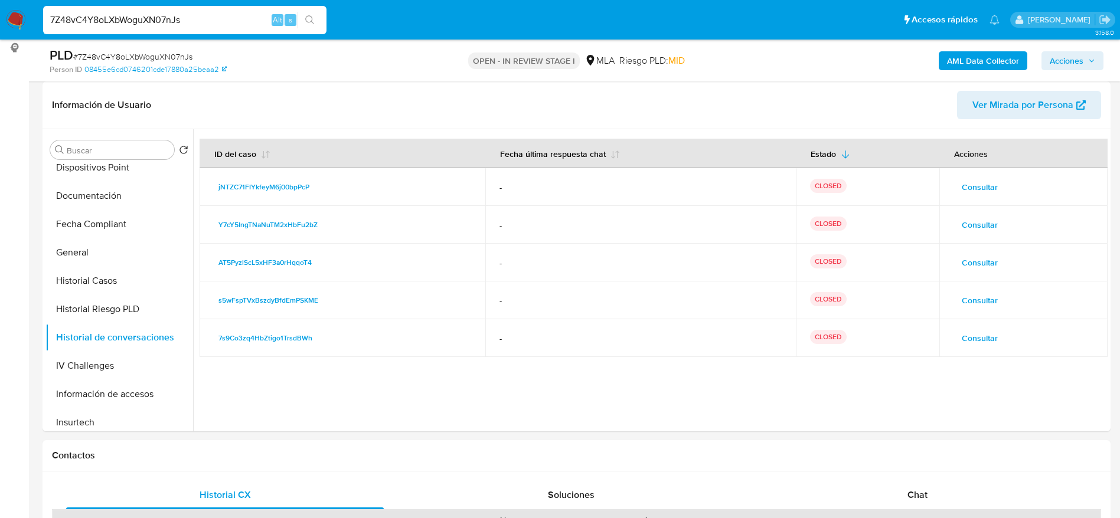
click at [979, 341] on span "Consultar" at bounding box center [980, 338] width 36 height 17
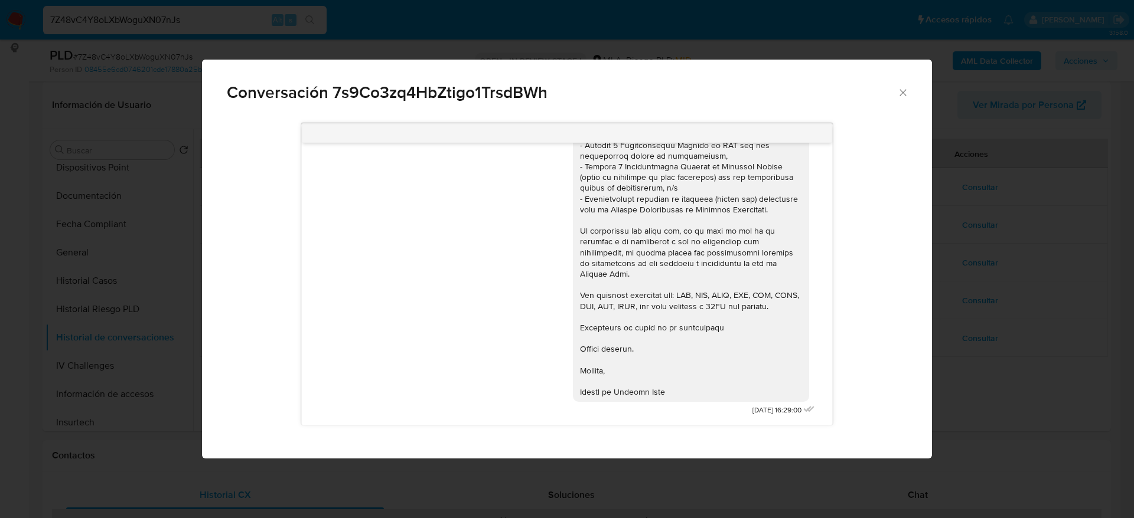
scroll to position [0, 0]
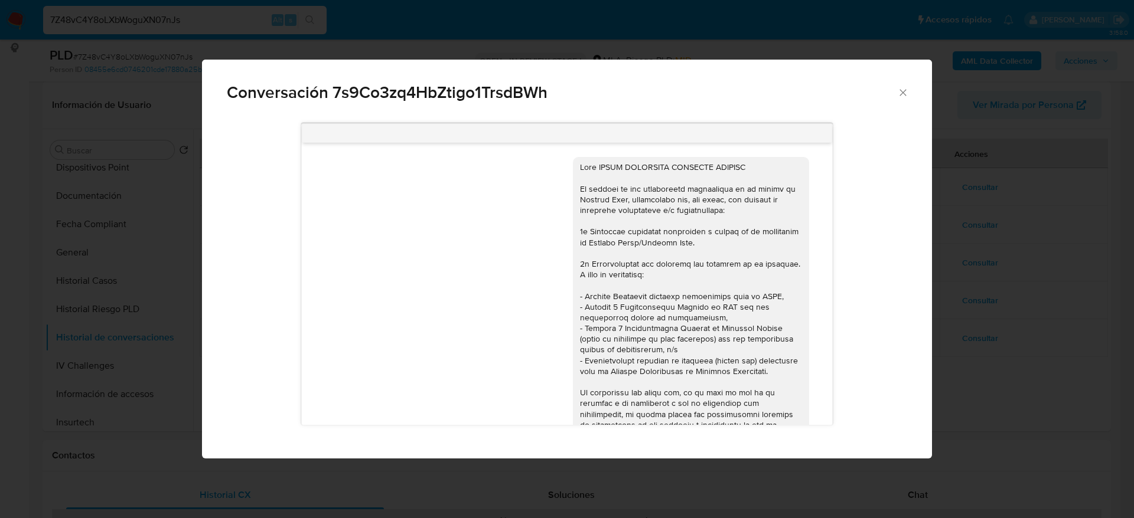
click at [903, 90] on icon "Cerrar" at bounding box center [903, 93] width 12 height 12
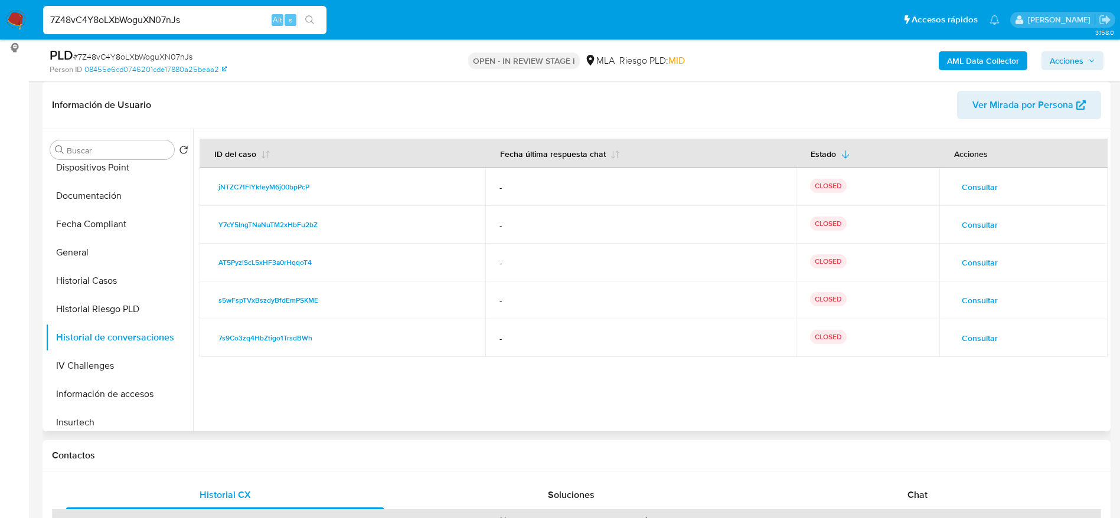
click at [978, 297] on span "Consultar" at bounding box center [980, 300] width 36 height 17
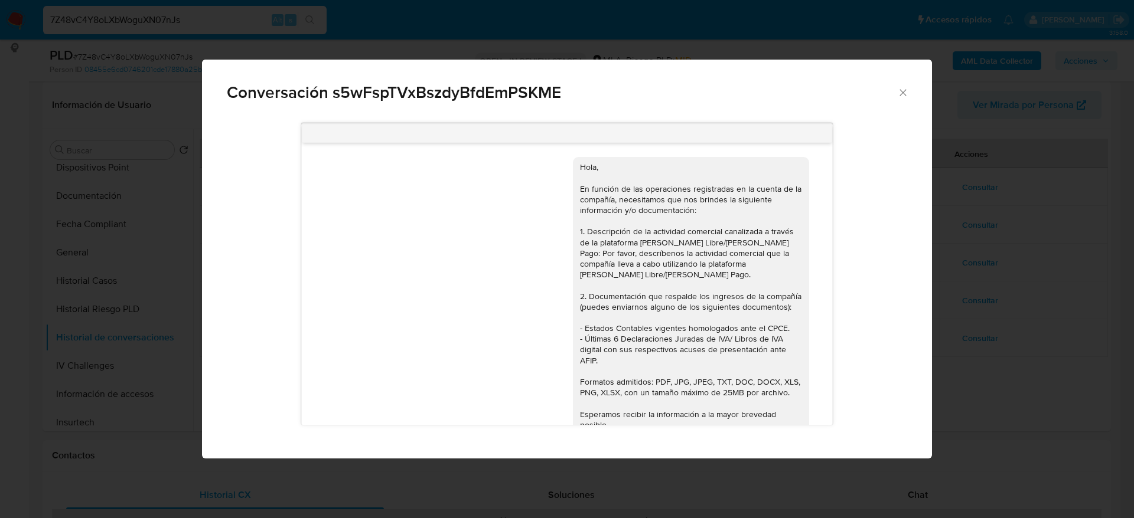
scroll to position [86, 0]
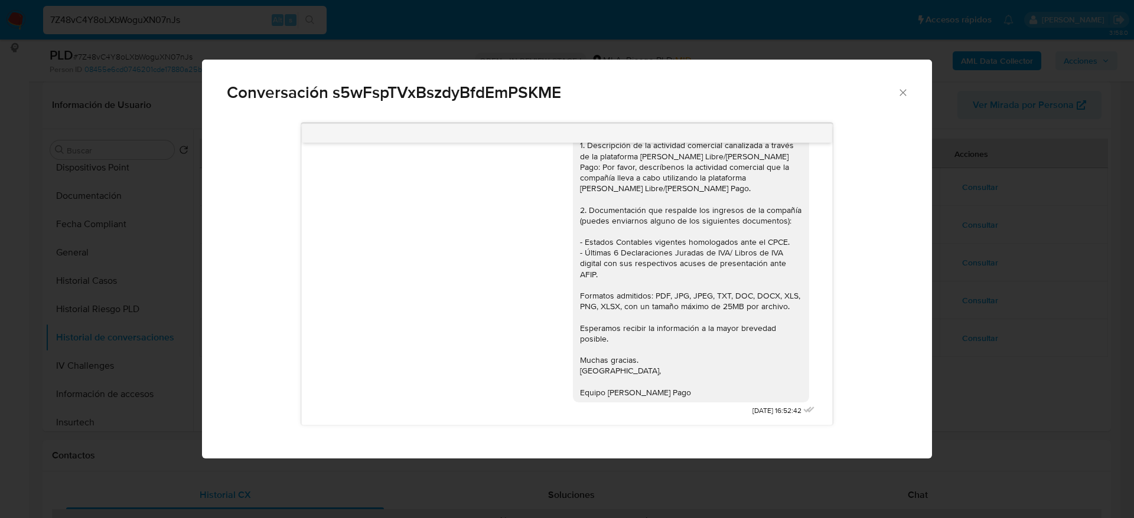
click at [902, 94] on icon "Cerrar" at bounding box center [903, 93] width 12 height 12
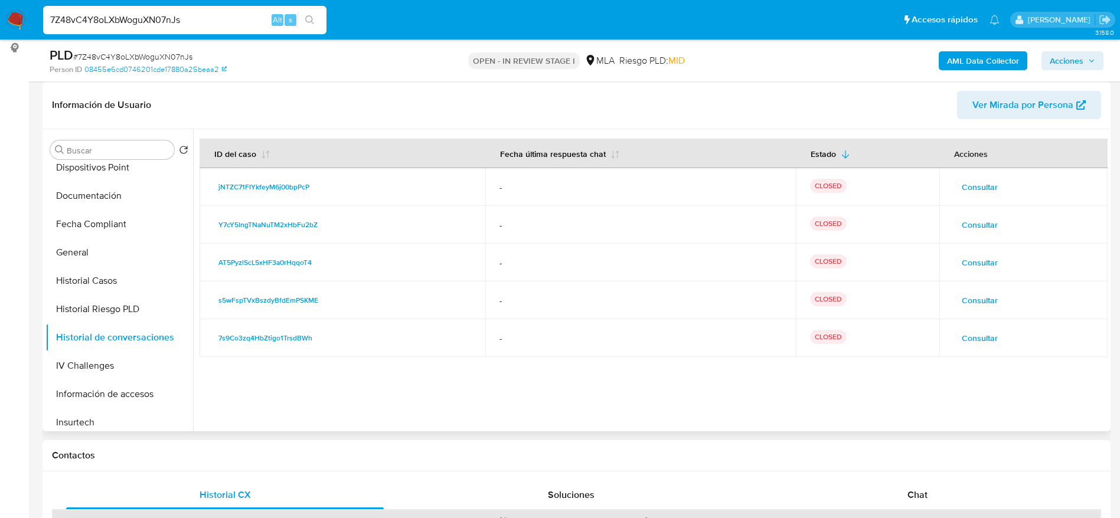
click at [976, 262] on span "Consultar" at bounding box center [980, 262] width 36 height 17
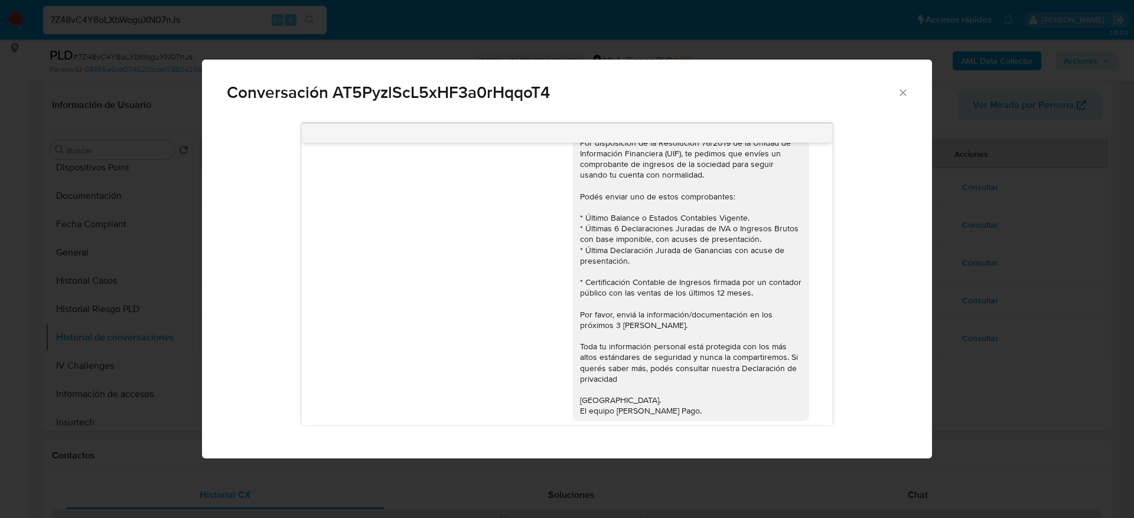
scroll to position [0, 0]
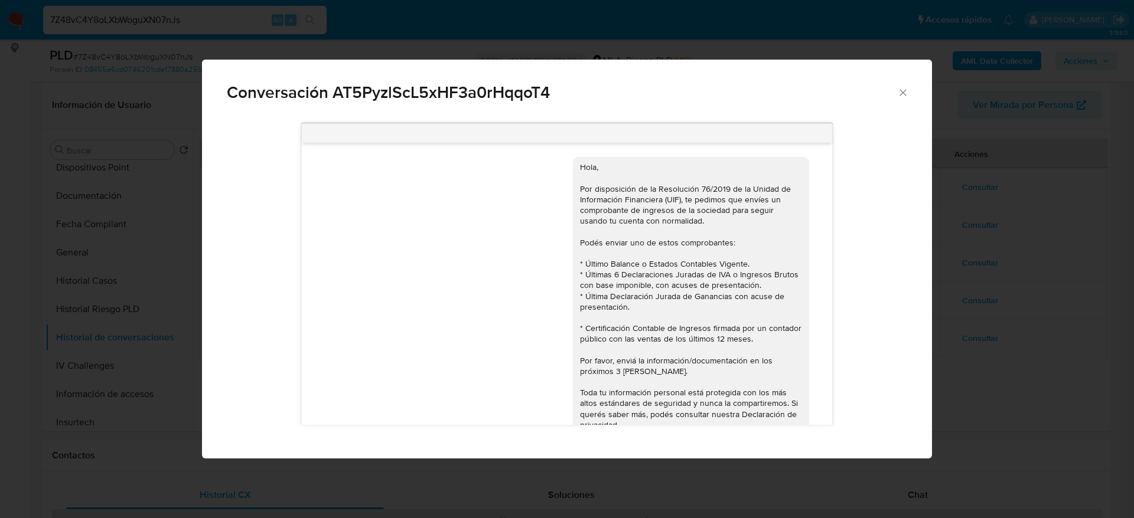
click at [902, 90] on icon "Cerrar" at bounding box center [903, 93] width 12 height 12
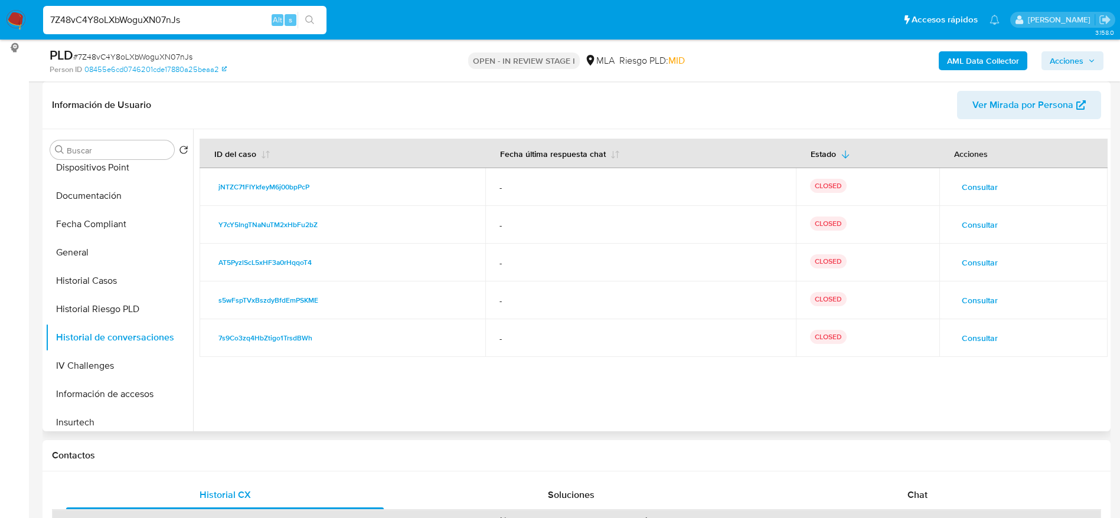
click at [984, 260] on span "Consultar" at bounding box center [980, 262] width 36 height 17
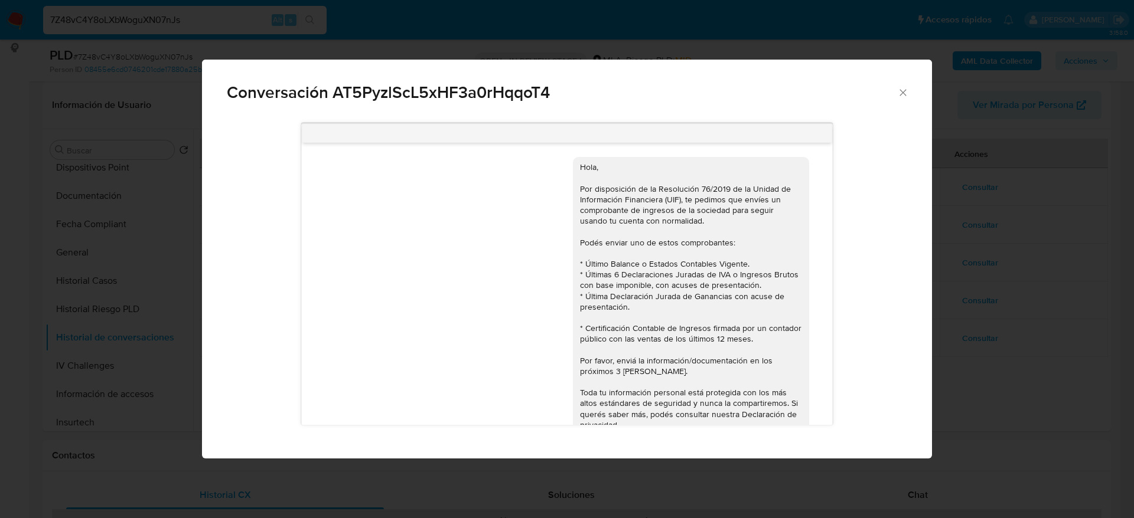
scroll to position [218, 0]
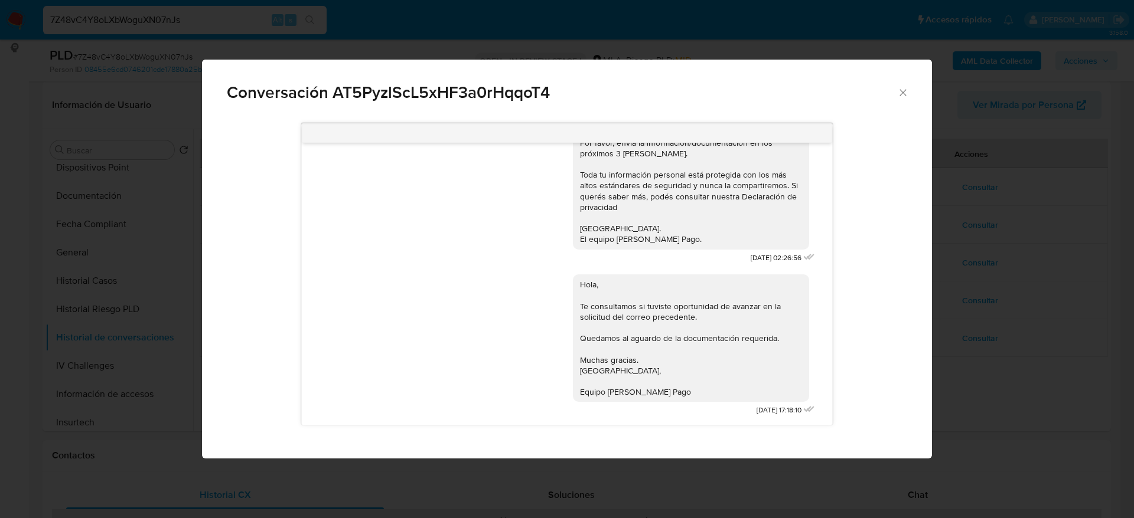
click at [899, 100] on div "Conversación AT5PyzlScL5xHF3a0rHqqoT4" at bounding box center [567, 88] width 730 height 56
click at [905, 93] on icon "Cerrar" at bounding box center [903, 93] width 12 height 12
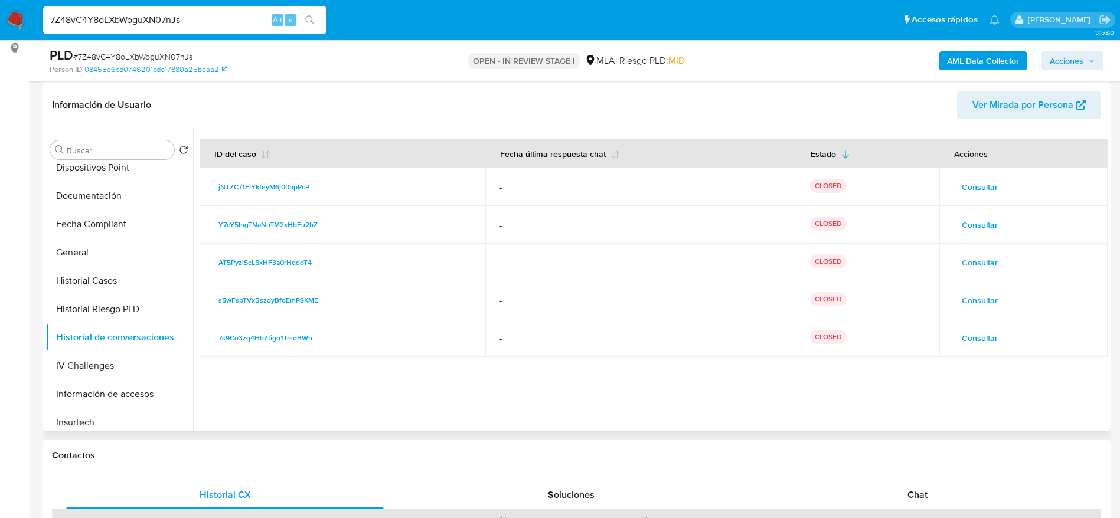
click at [980, 218] on span "Consultar" at bounding box center [980, 225] width 36 height 17
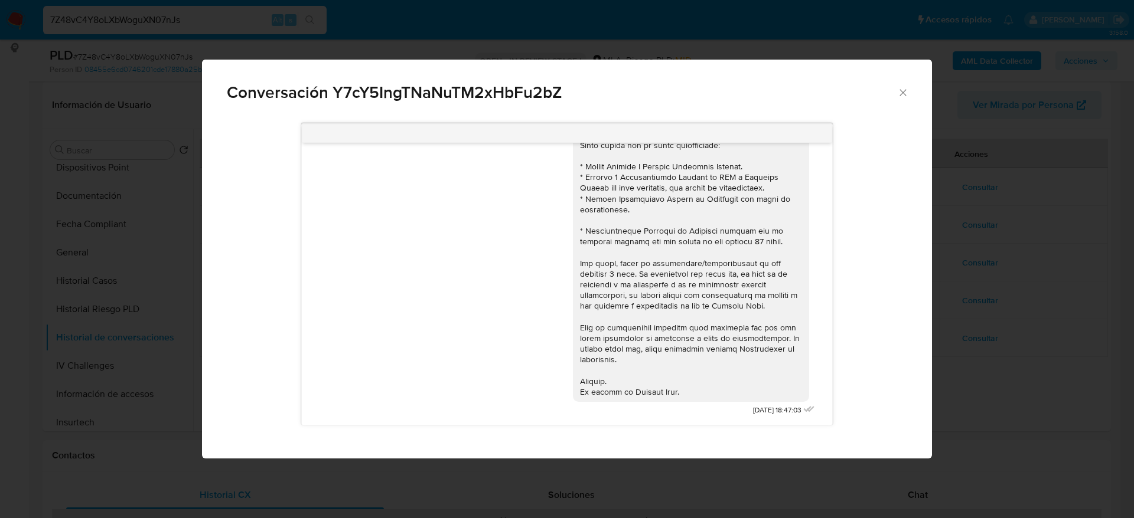
scroll to position [0, 0]
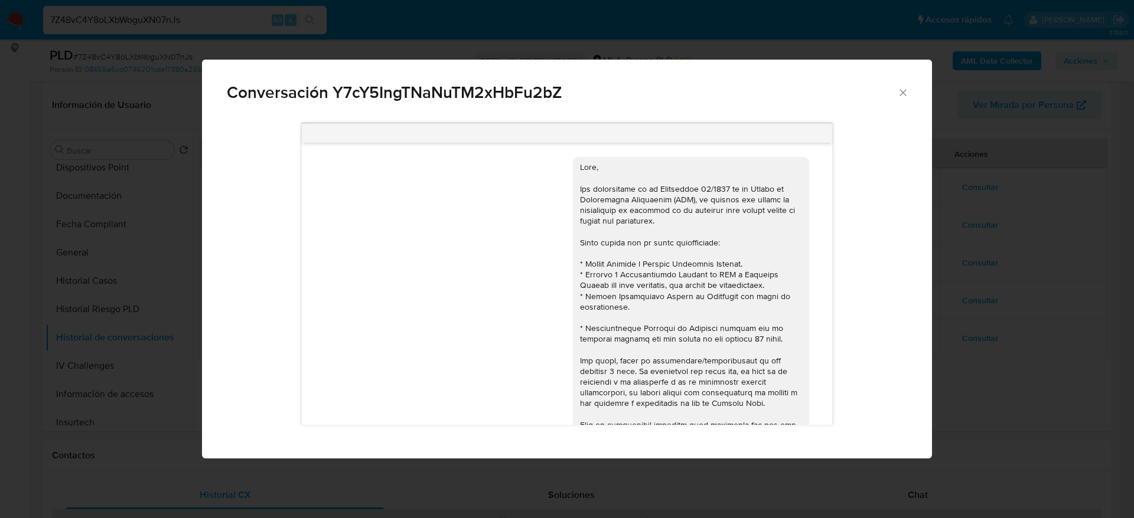
drag, startPoint x: 902, startPoint y: 93, endPoint x: 940, endPoint y: 120, distance: 46.5
click at [902, 94] on icon "Cerrar" at bounding box center [903, 93] width 12 height 12
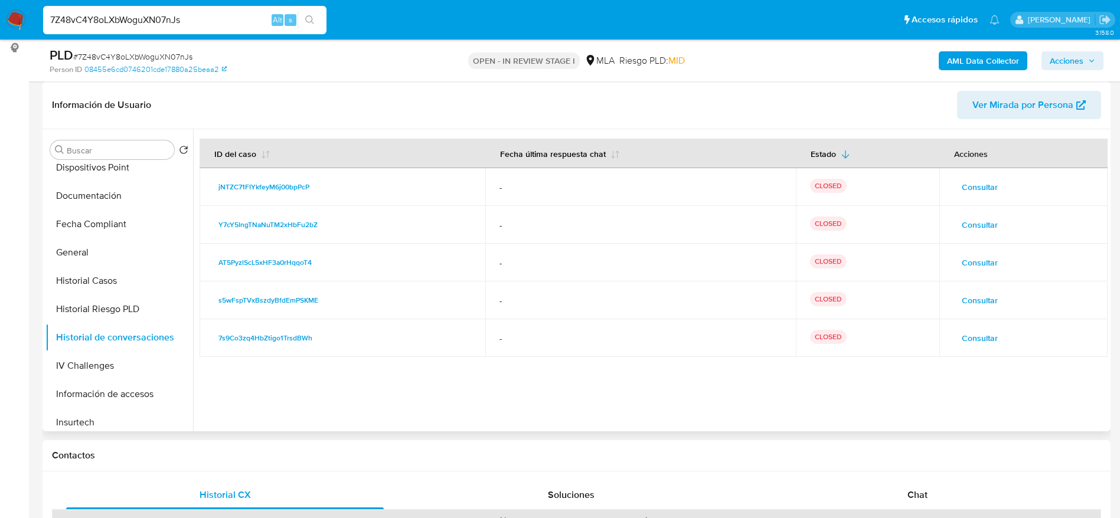
click at [977, 180] on span "Consultar" at bounding box center [980, 187] width 36 height 17
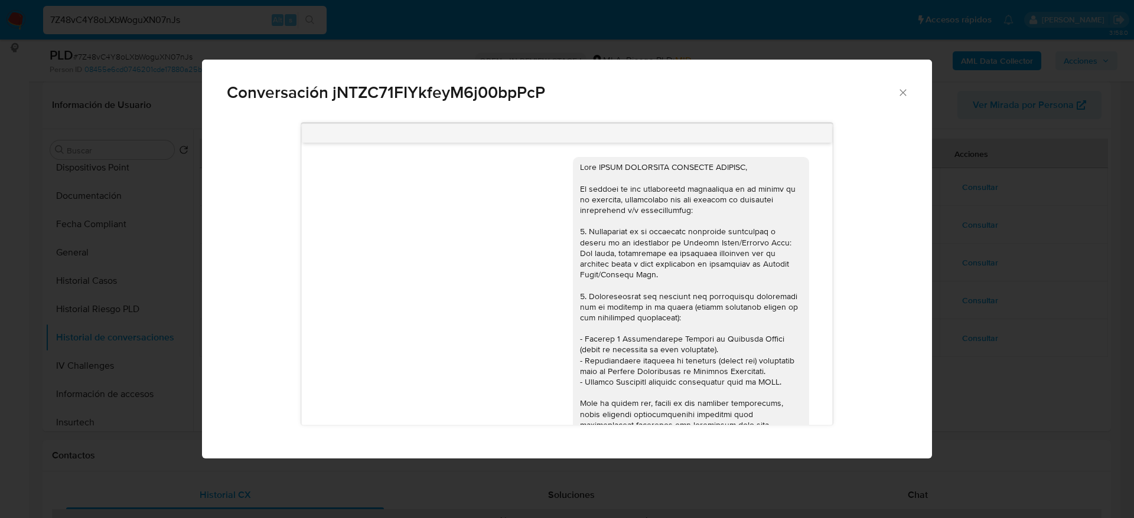
click at [902, 88] on icon "Cerrar" at bounding box center [903, 93] width 12 height 12
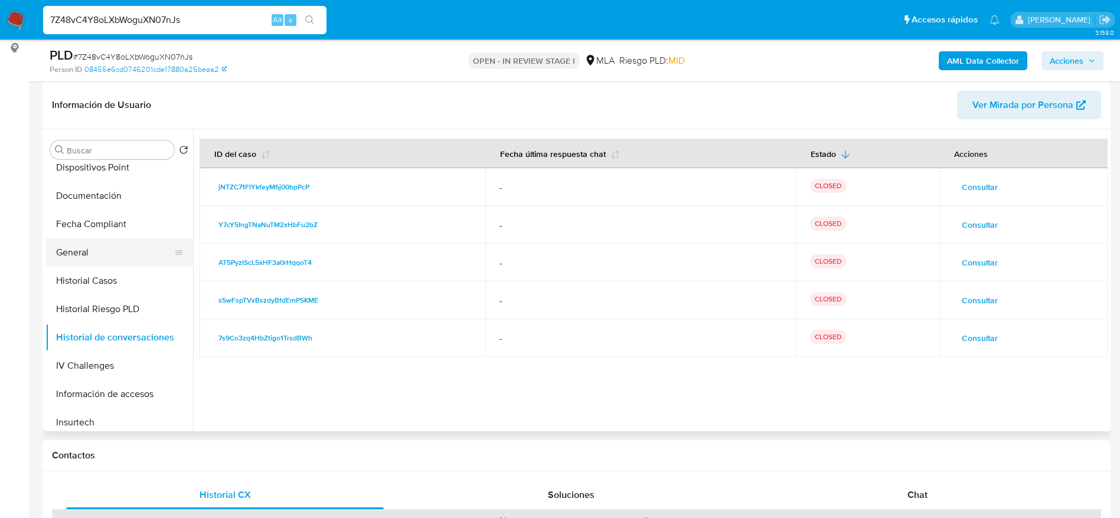
click at [106, 248] on button "General" at bounding box center [114, 253] width 138 height 28
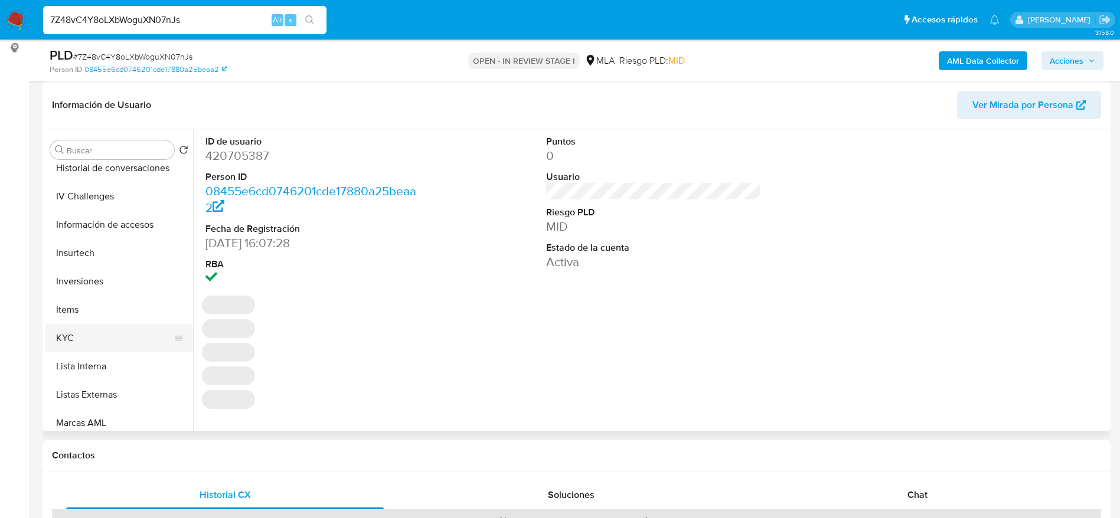
scroll to position [443, 0]
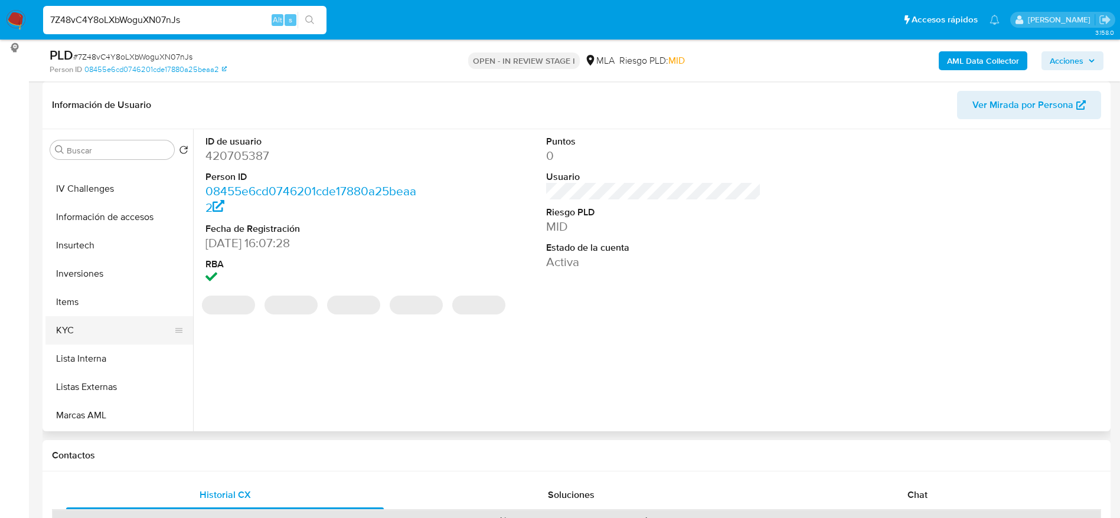
click at [99, 327] on button "KYC" at bounding box center [114, 330] width 138 height 28
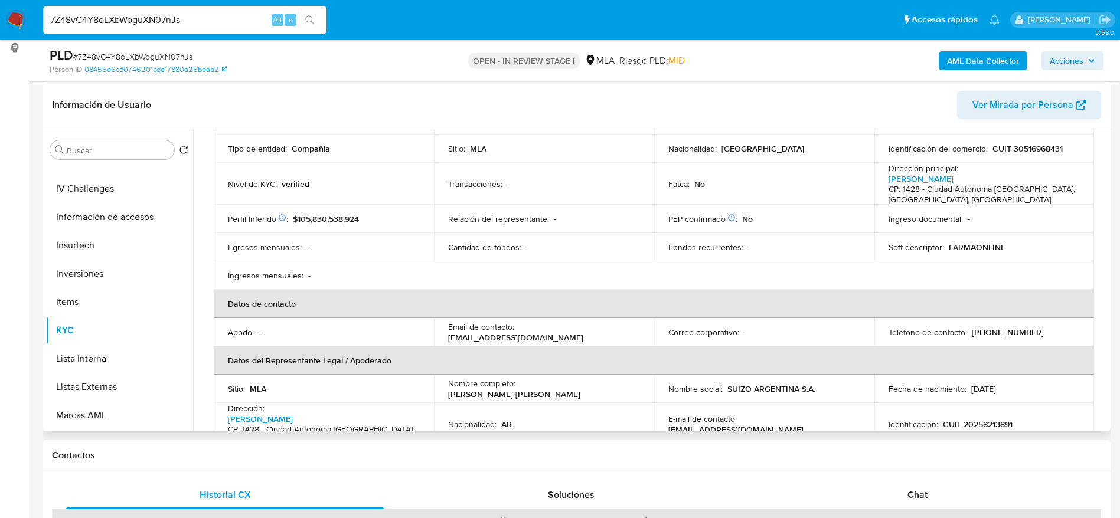
scroll to position [177, 0]
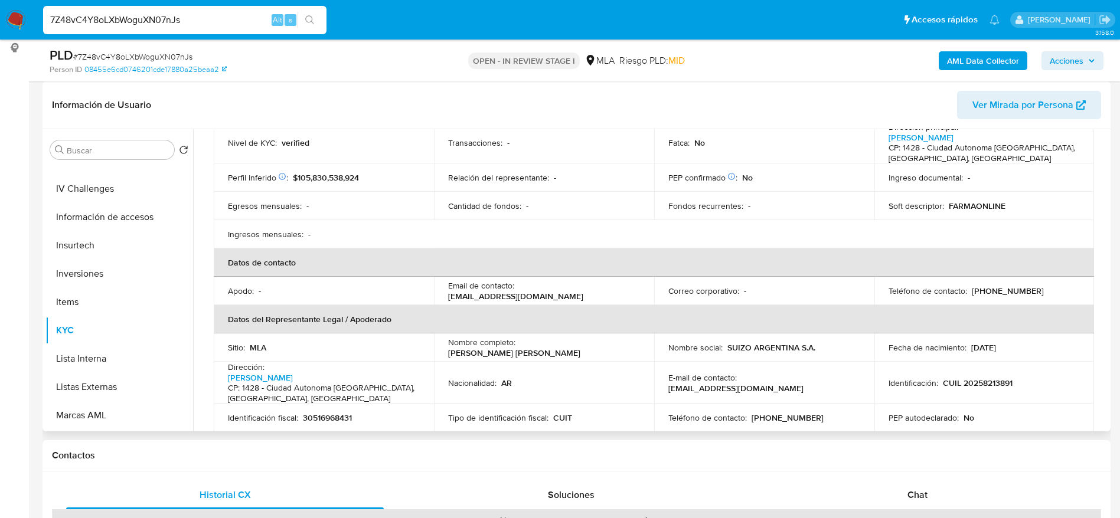
click at [600, 296] on div "Email de contacto : mediosdepago@farmaonline.com" at bounding box center [544, 290] width 192 height 21
click at [594, 293] on div "Email de contacto : mediosdepago@farmaonline.com" at bounding box center [544, 290] width 192 height 21
drag, startPoint x: 571, startPoint y: 297, endPoint x: 433, endPoint y: 292, distance: 137.7
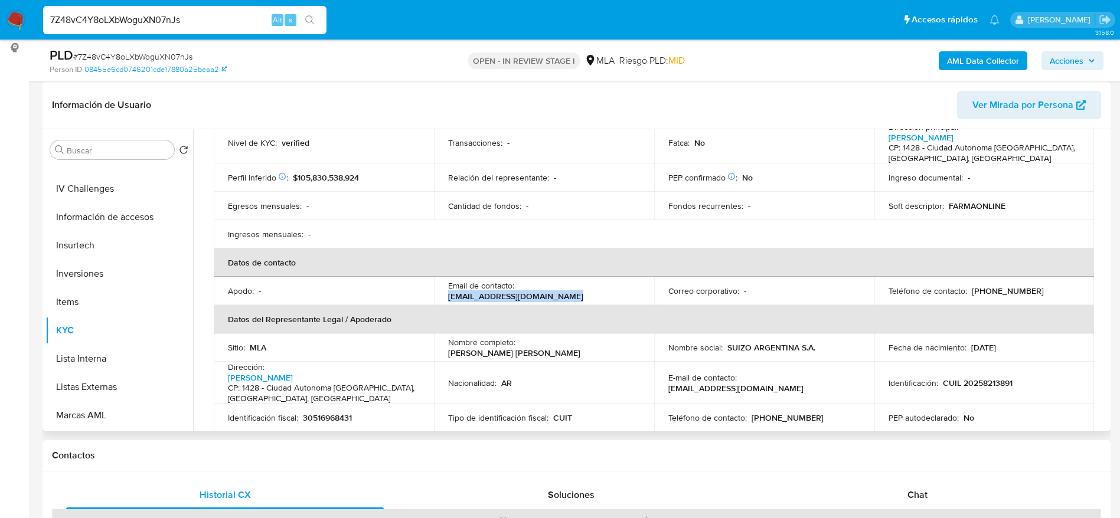
click at [434, 292] on td "Email de contacto : mediosdepago@farmaonline.com" at bounding box center [544, 291] width 220 height 28
copy p "mediosdepago@farmaonline.com"
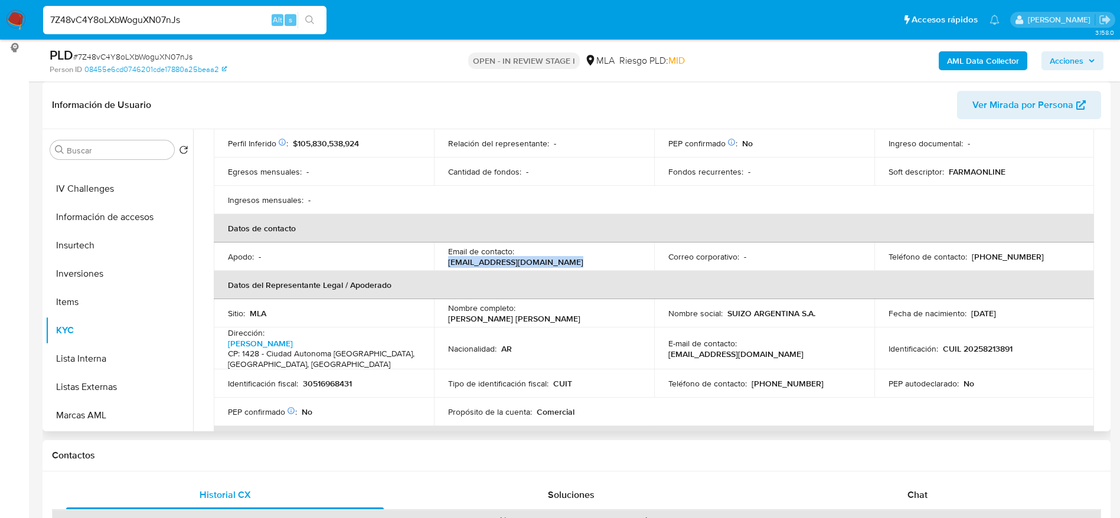
scroll to position [34, 0]
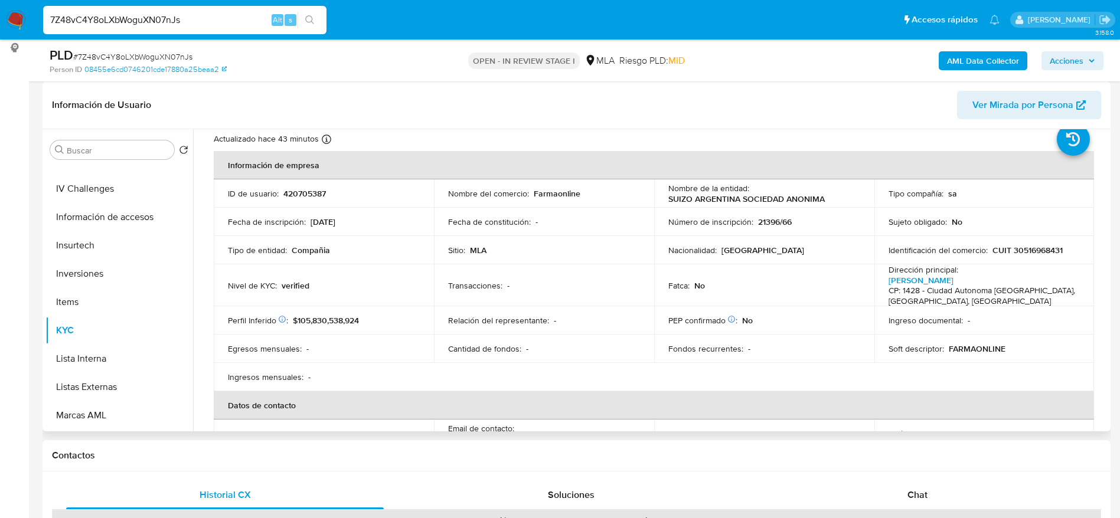
click at [311, 197] on p "420705387" at bounding box center [304, 193] width 43 height 11
copy p "420705387"
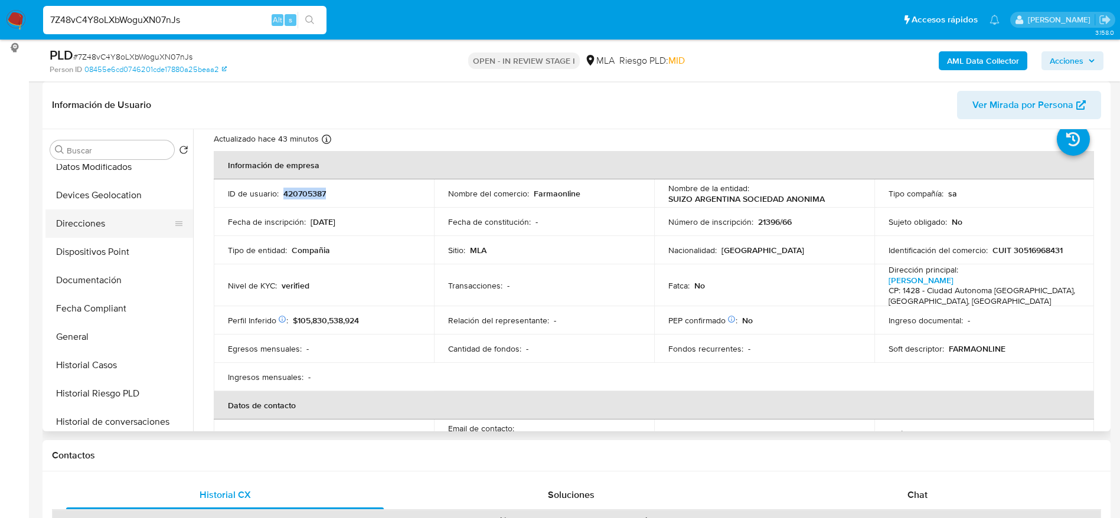
scroll to position [177, 0]
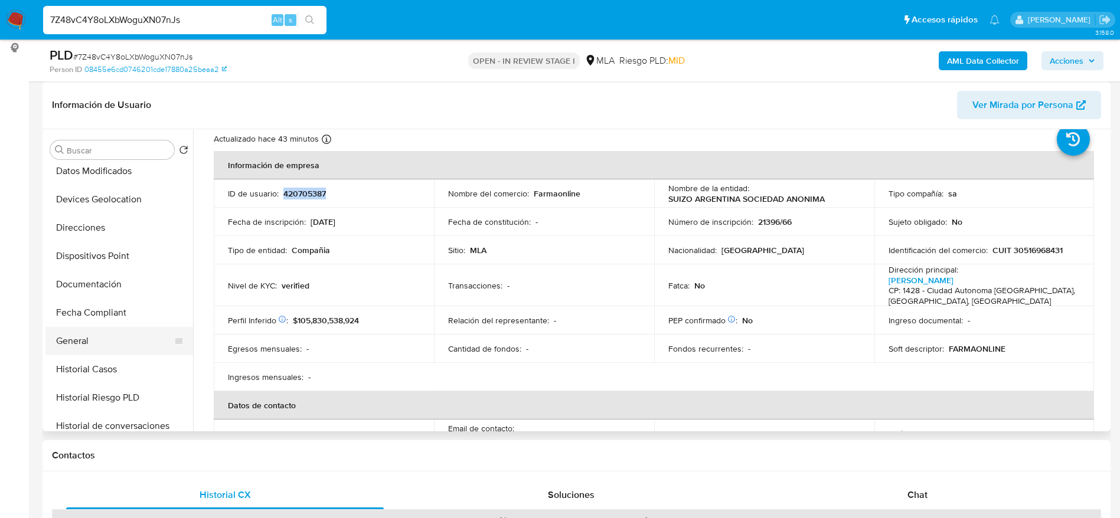
drag, startPoint x: 95, startPoint y: 364, endPoint x: 151, endPoint y: 335, distance: 62.9
click at [95, 364] on button "Historial Casos" at bounding box center [119, 369] width 148 height 28
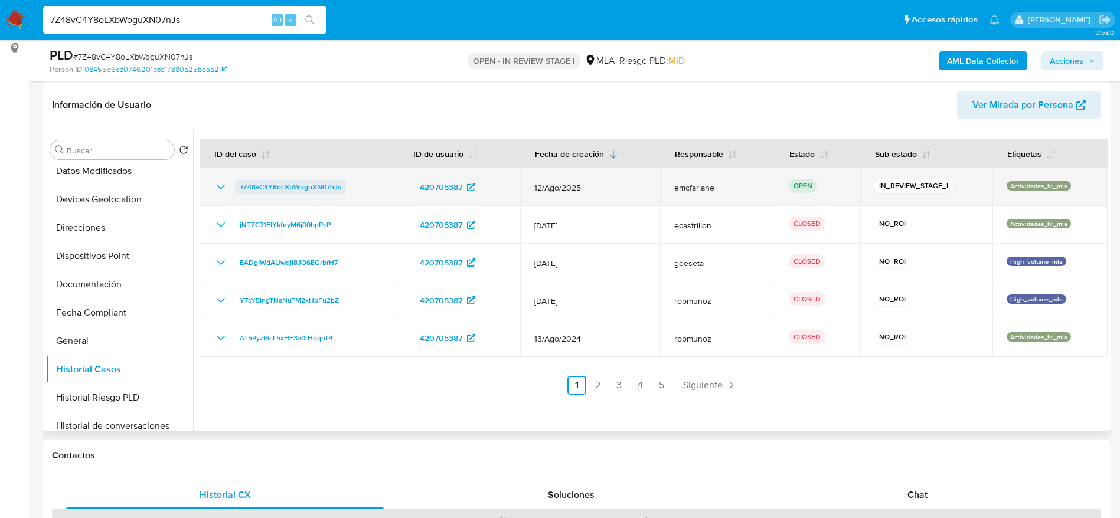
click at [323, 185] on span "7Z48vC4Y8oLXbWoguXN07nJs" at bounding box center [291, 187] width 102 height 14
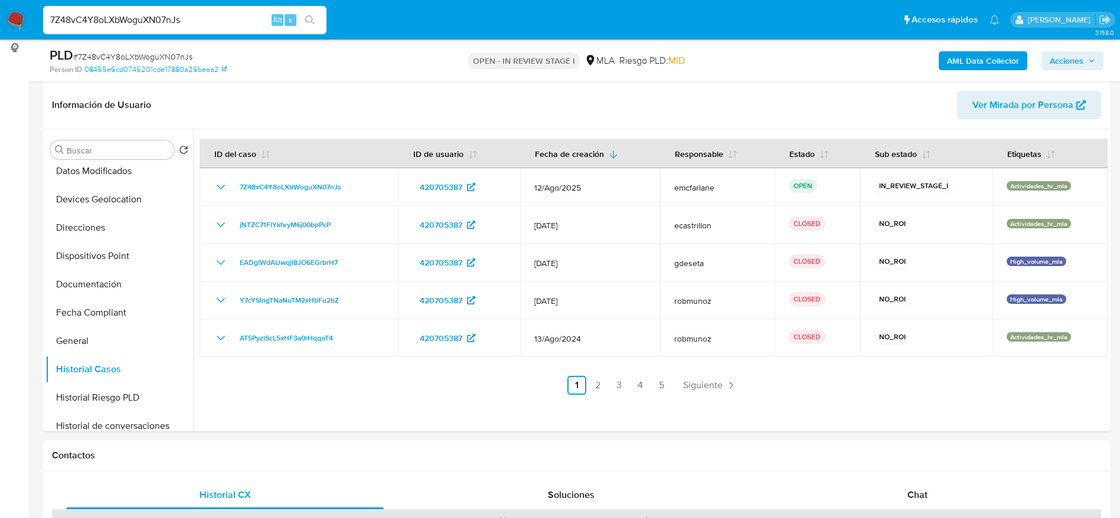
click at [195, 12] on input "7Z48vC4Y8oLXbWoguXN07nJs" at bounding box center [184, 19] width 283 height 15
paste input "XytvYLcEfm2gZeMtgfIm3EMI"
type input "XytvYLcEfm2gZeMtgfIm3EMI"
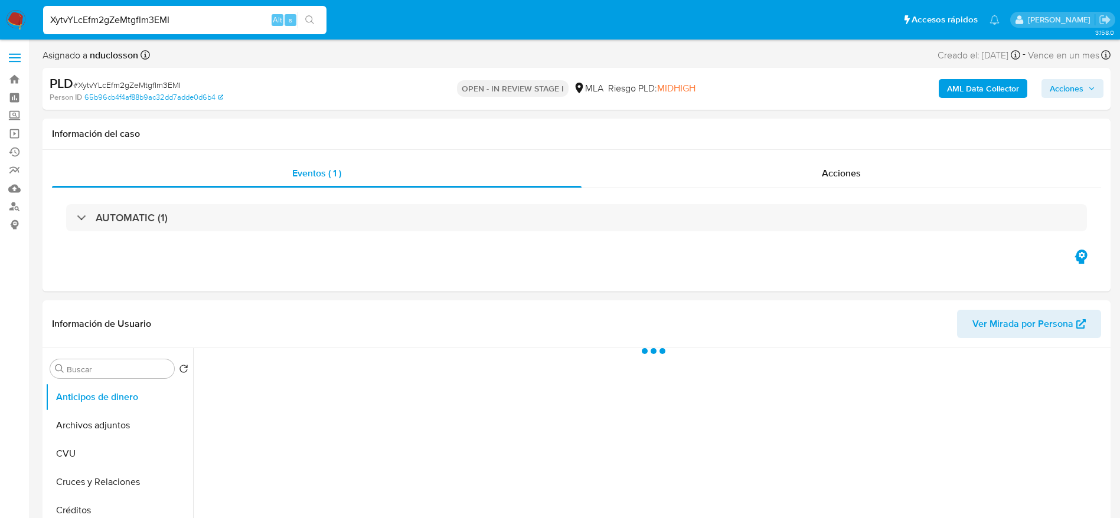
select select "10"
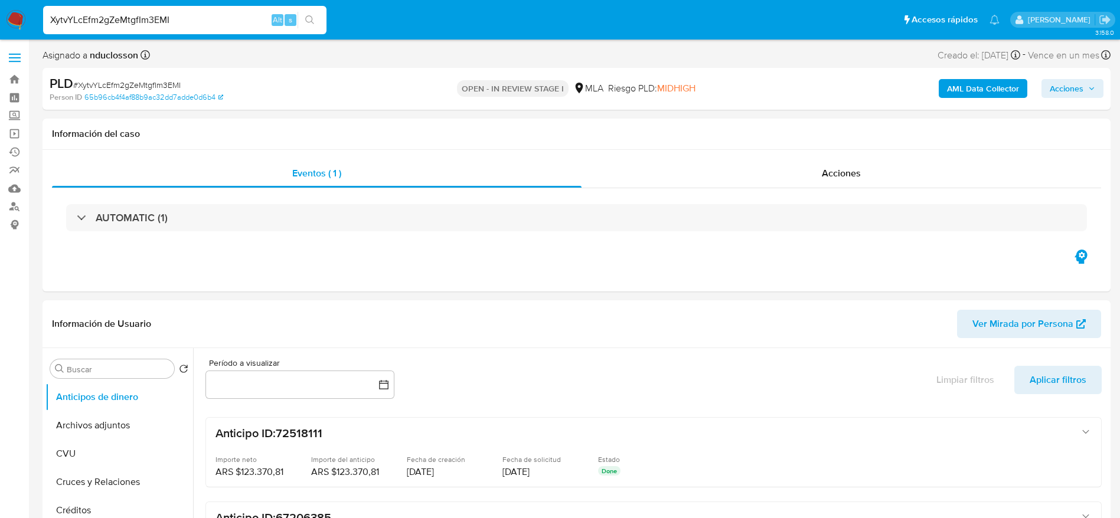
click at [149, 18] on input "XytvYLcEfm2gZeMtgfIm3EMI" at bounding box center [184, 19] width 283 height 15
paste input "gNeHvMhIo1gcljgoZWgdyGWV"
type input "gNeHvMhIo1gcljgoZWgdyGWV"
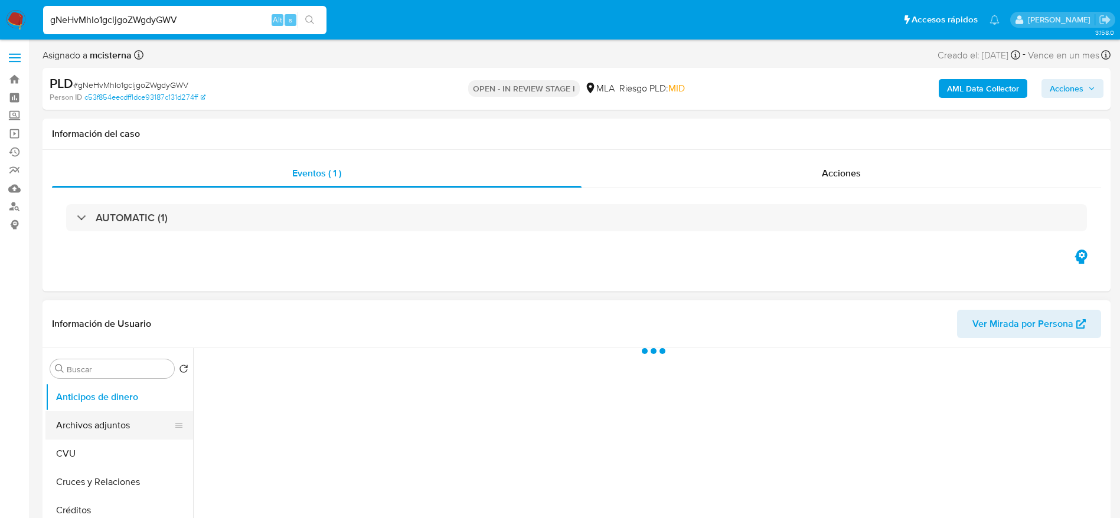
click at [113, 414] on button "Archivos adjuntos" at bounding box center [114, 426] width 138 height 28
select select "10"
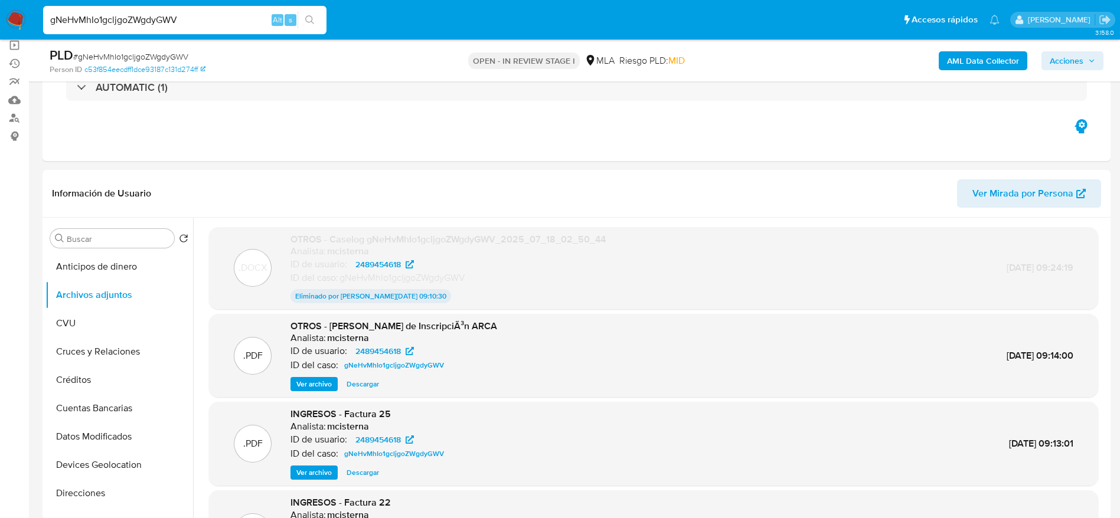
click at [12, 19] on img at bounding box center [16, 20] width 20 height 20
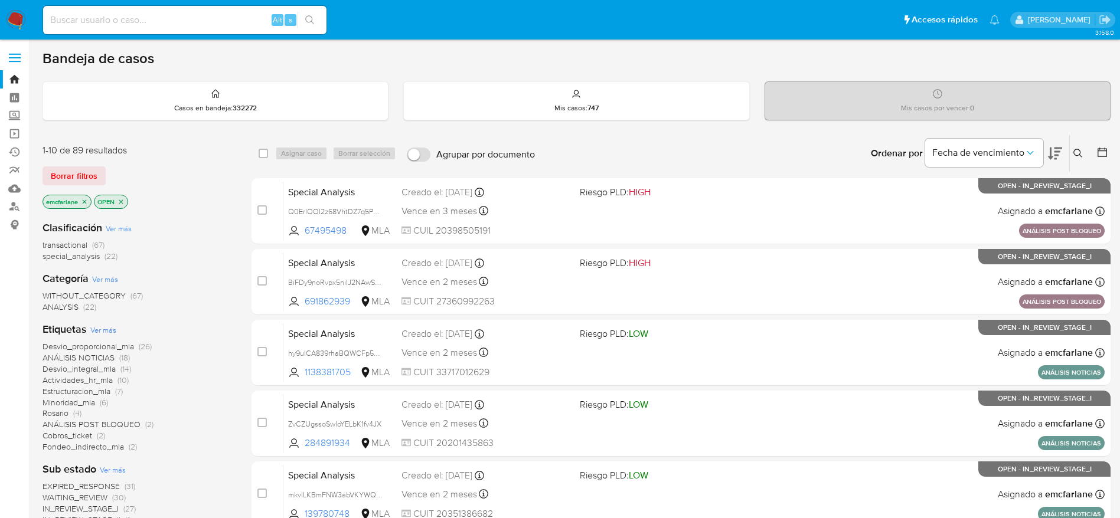
click at [90, 18] on input at bounding box center [184, 19] width 283 height 15
paste input "2489454618"
type input "2489454618"
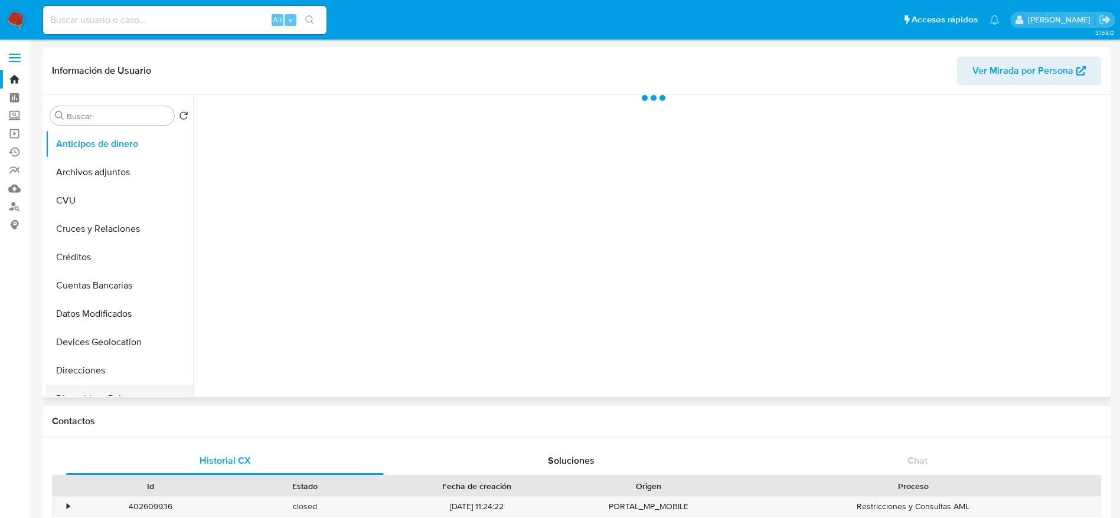
scroll to position [177, 0]
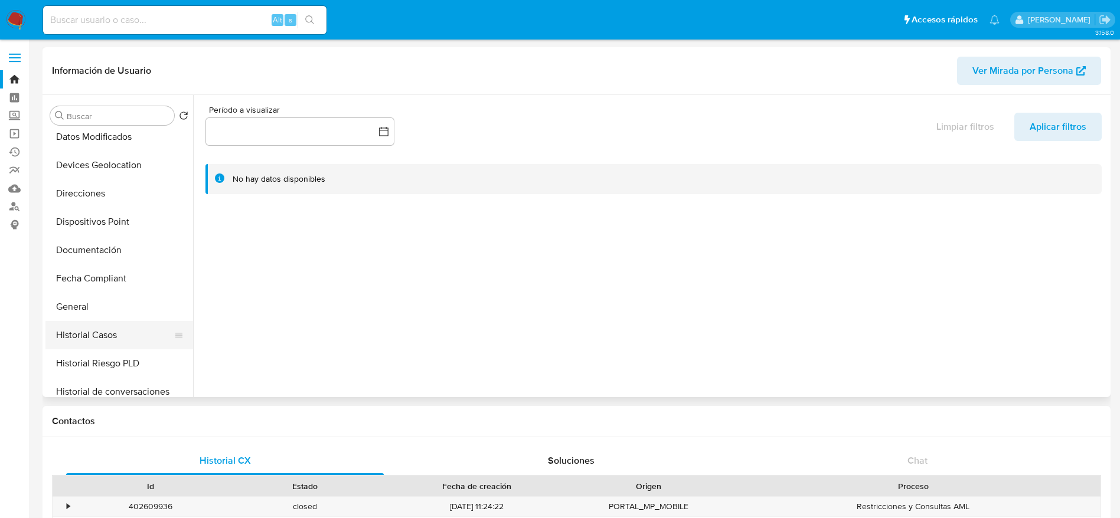
click at [103, 341] on button "Historial Casos" at bounding box center [114, 335] width 138 height 28
select select "10"
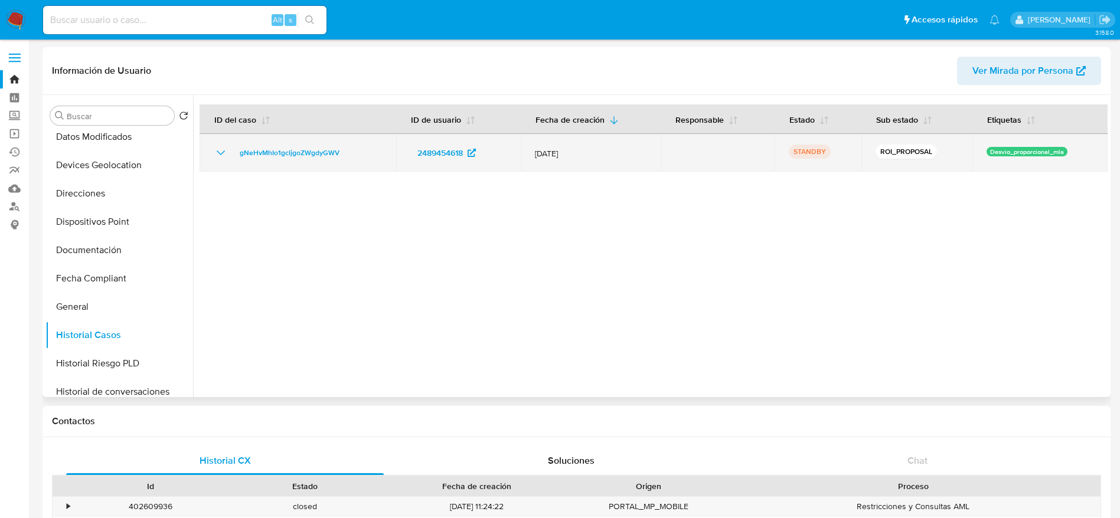
click at [355, 156] on div "gNeHvMhIo1gcljgoZWgdyGWV" at bounding box center [298, 153] width 168 height 14
click at [347, 155] on div "gNeHvMhIo1gcljgoZWgdyGWV" at bounding box center [298, 153] width 168 height 14
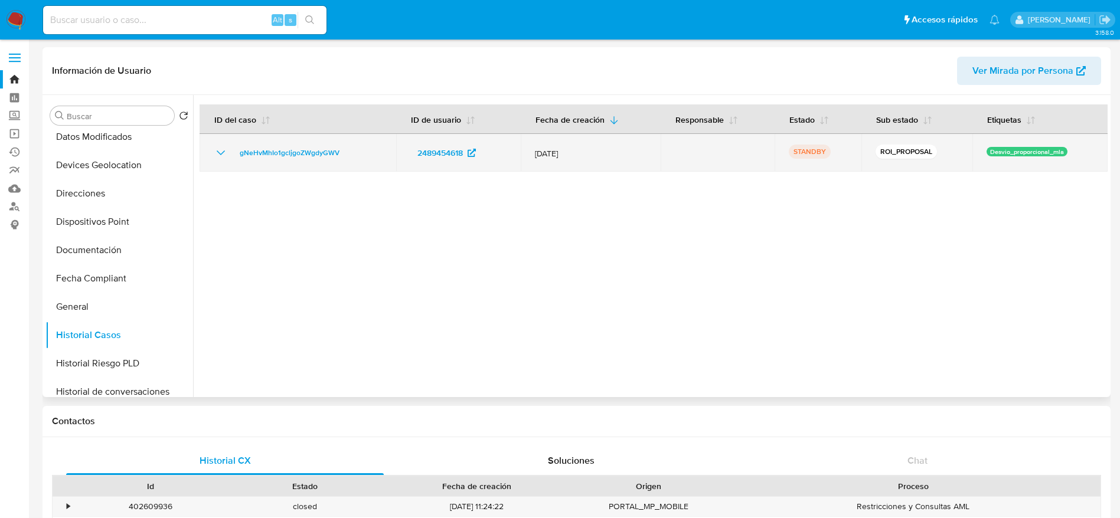
click at [347, 155] on div "gNeHvMhIo1gcljgoZWgdyGWV" at bounding box center [298, 153] width 168 height 14
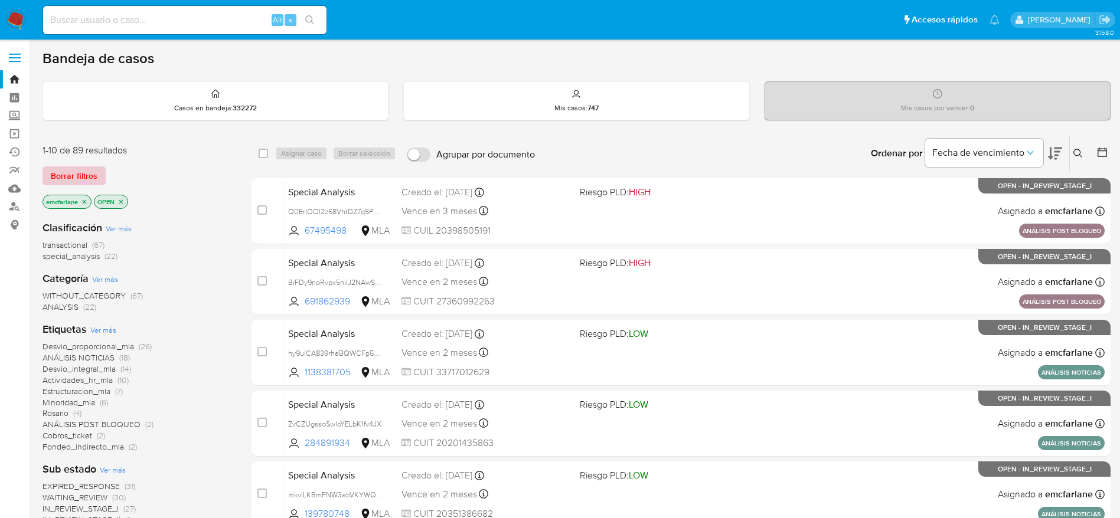
click at [69, 179] on span "Borrar filtros" at bounding box center [74, 176] width 47 height 17
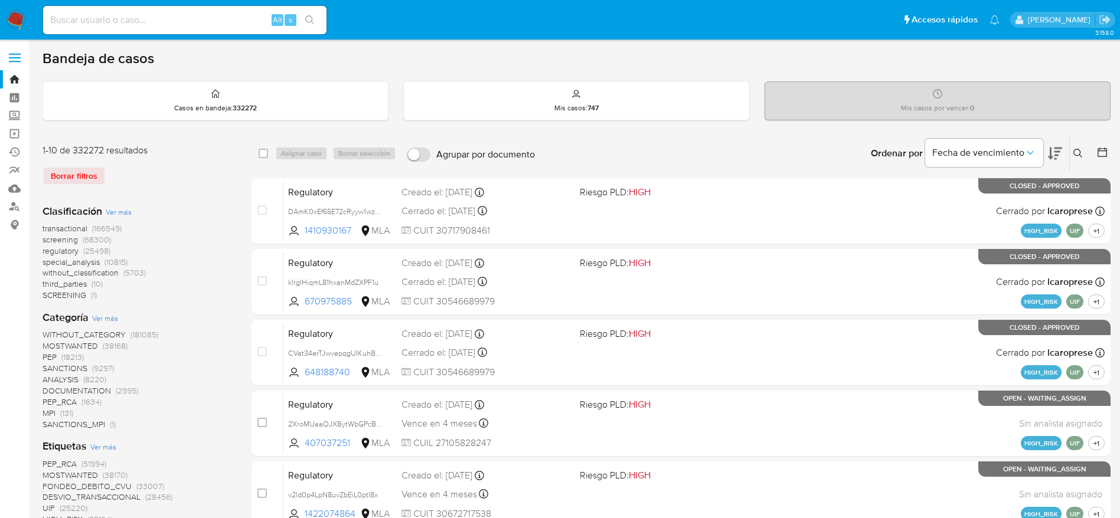
click at [1076, 155] on icon at bounding box center [1077, 153] width 9 height 9
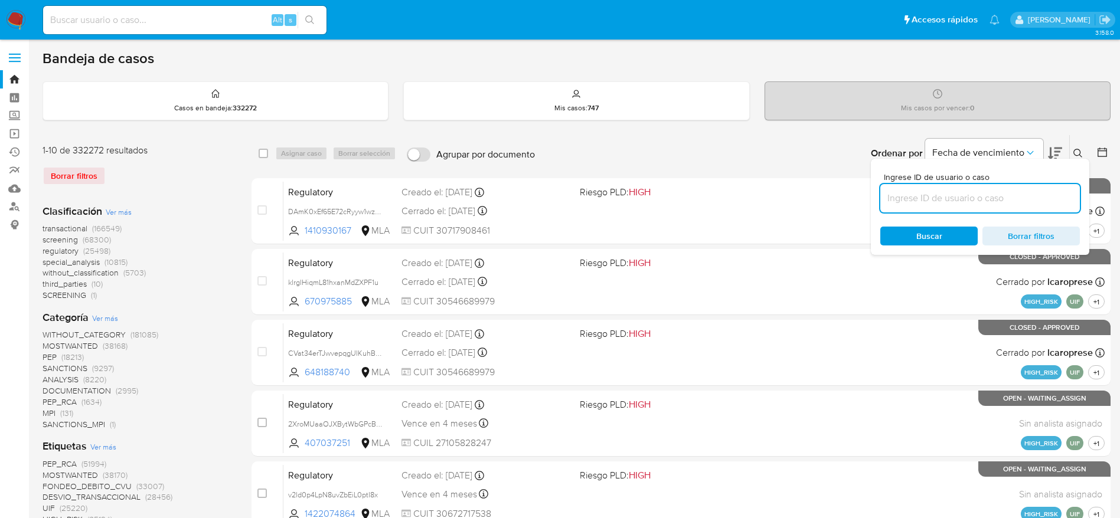
click at [947, 204] on input at bounding box center [980, 198] width 200 height 15
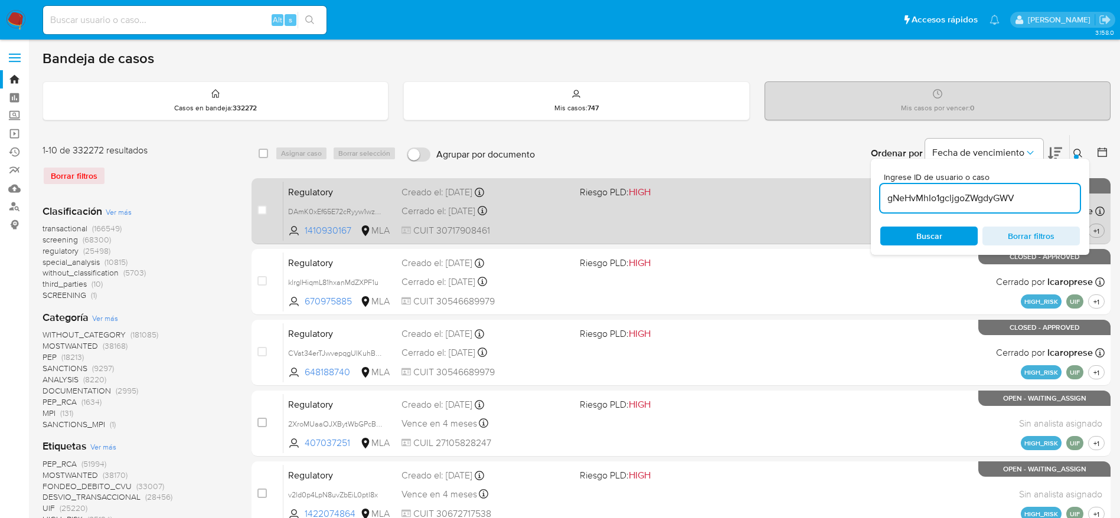
type input "gNeHvMhIo1gcljgoZWgdyGWV"
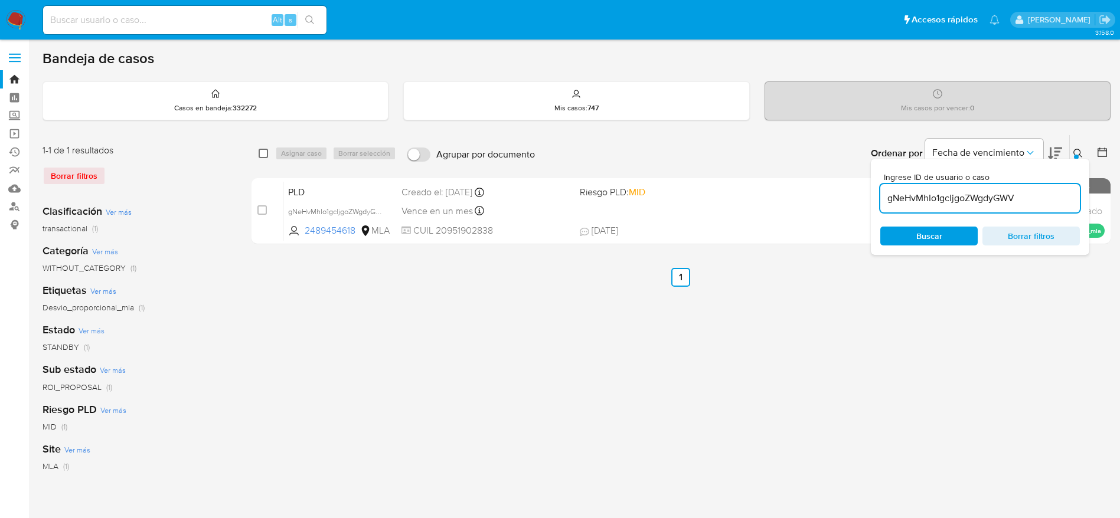
click at [259, 151] on input "checkbox" at bounding box center [263, 153] width 9 height 9
checkbox input "true"
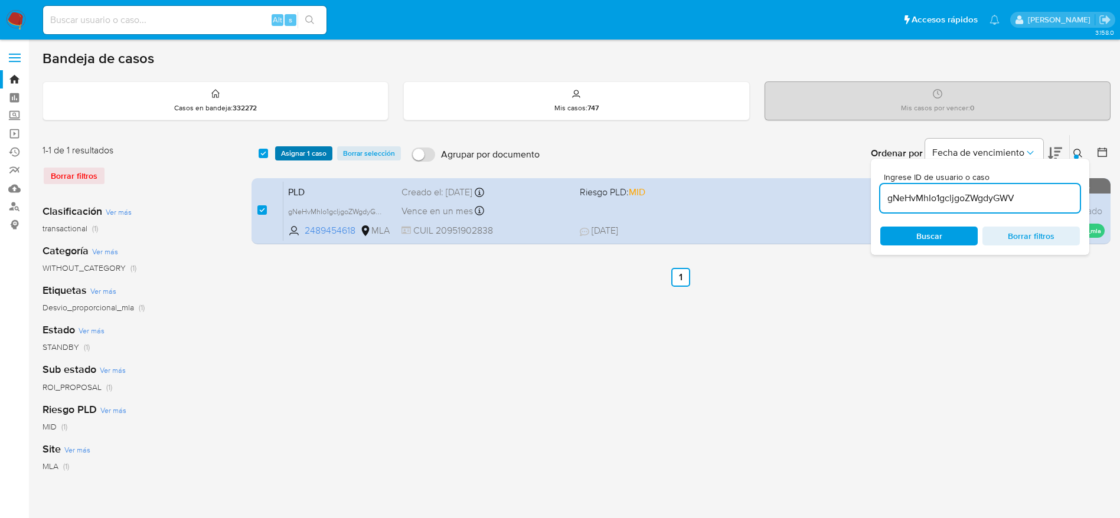
click at [291, 153] on span "Asignar 1 caso" at bounding box center [303, 154] width 45 height 12
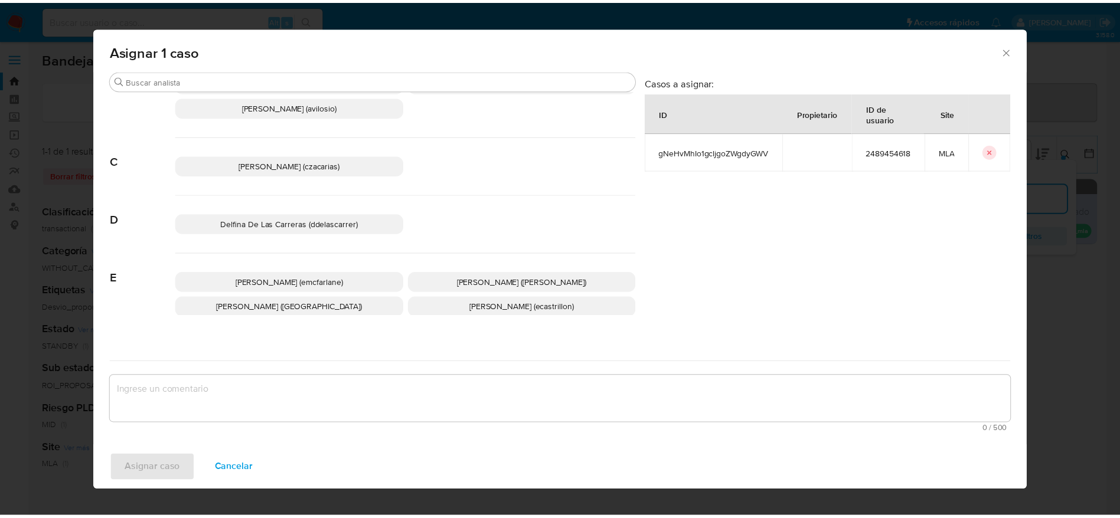
scroll to position [89, 0]
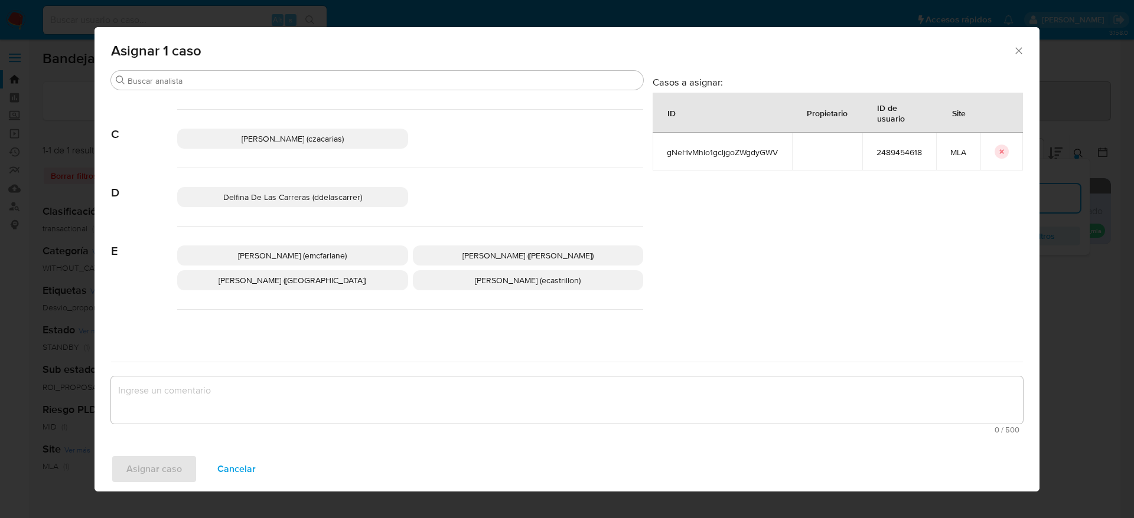
click at [349, 258] on p "[PERSON_NAME] (emcfarlane)" at bounding box center [292, 256] width 231 height 20
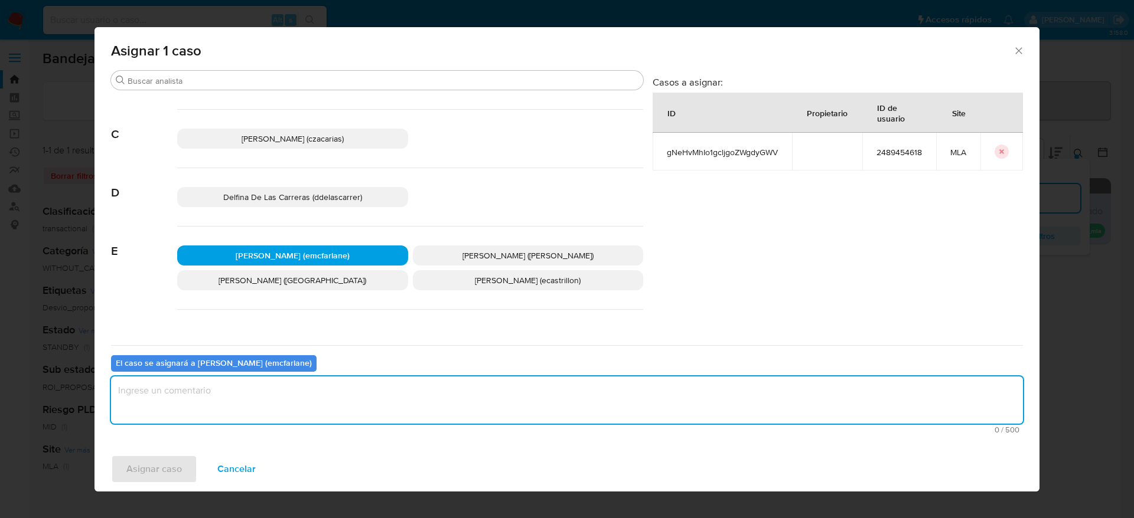
click at [295, 393] on textarea "assign-modal" at bounding box center [567, 400] width 912 height 47
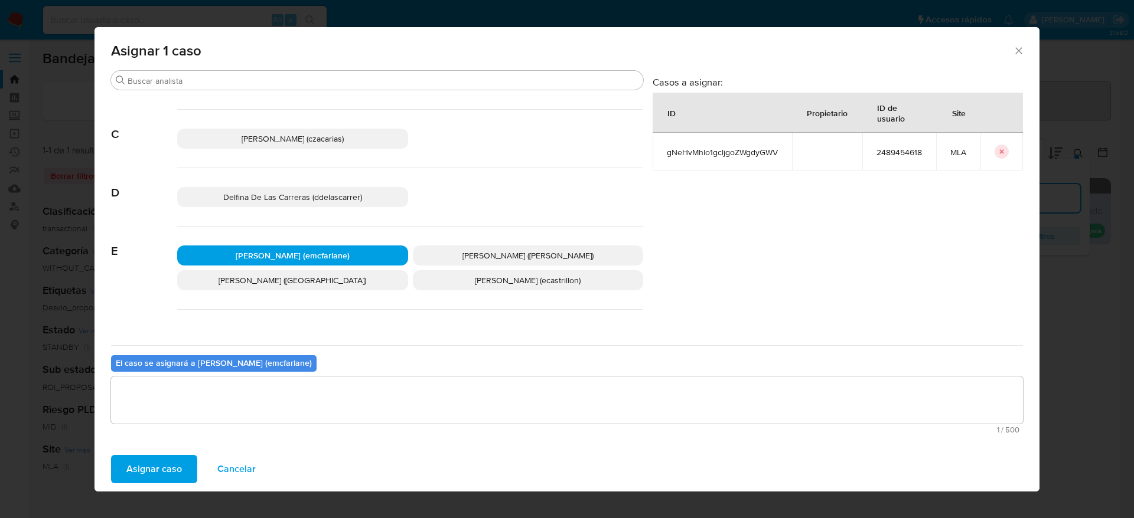
click at [140, 487] on div "Asignar caso Cancelar" at bounding box center [566, 469] width 945 height 45
click at [149, 475] on span "Asignar caso" at bounding box center [153, 469] width 55 height 26
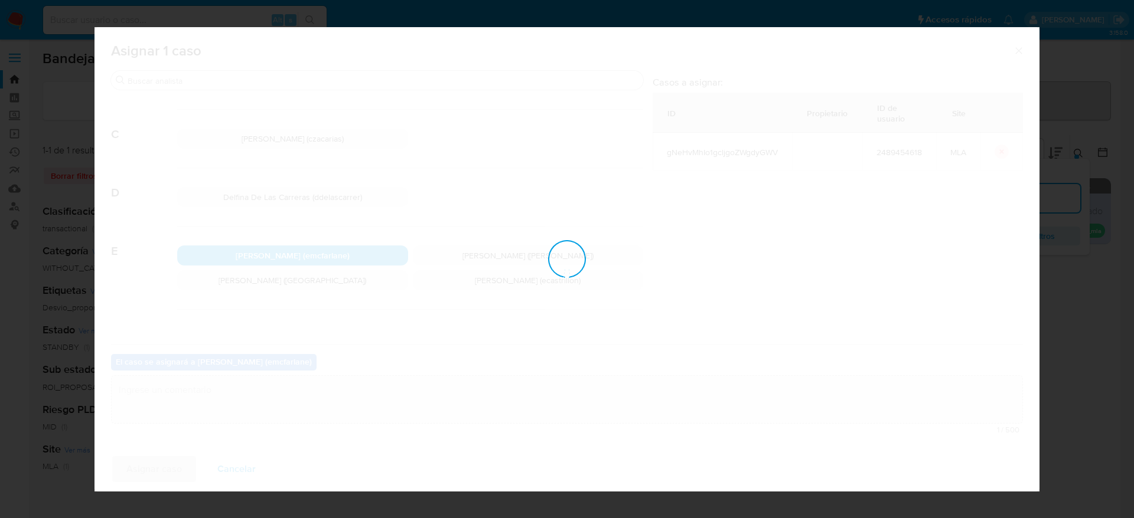
checkbox input "false"
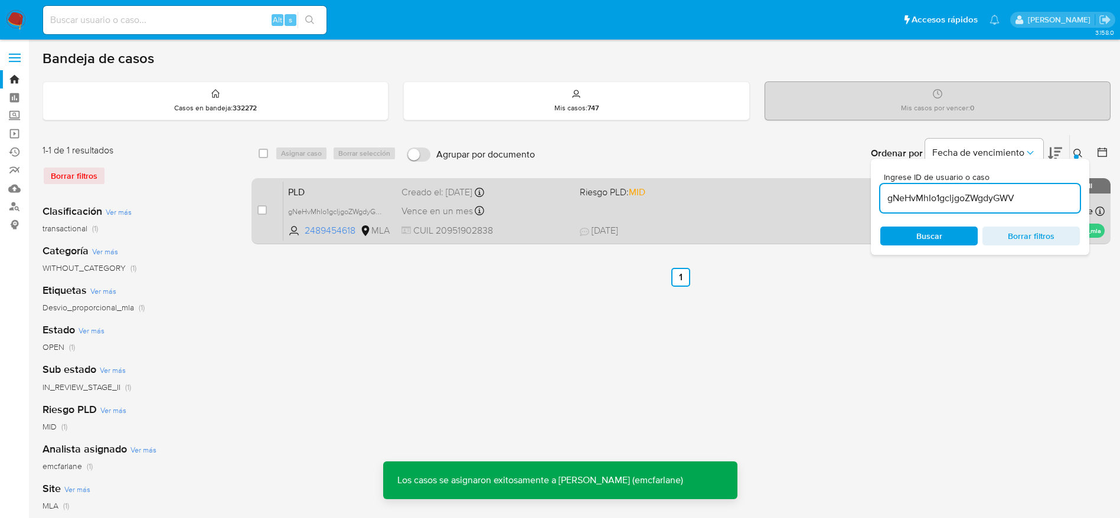
click at [726, 217] on div "PLD gNeHvMhIo1gcljgoZWgdyGWV 2489454618 MLA Riesgo PLD: MID Creado el: [DATE] C…" at bounding box center [693, 211] width 821 height 60
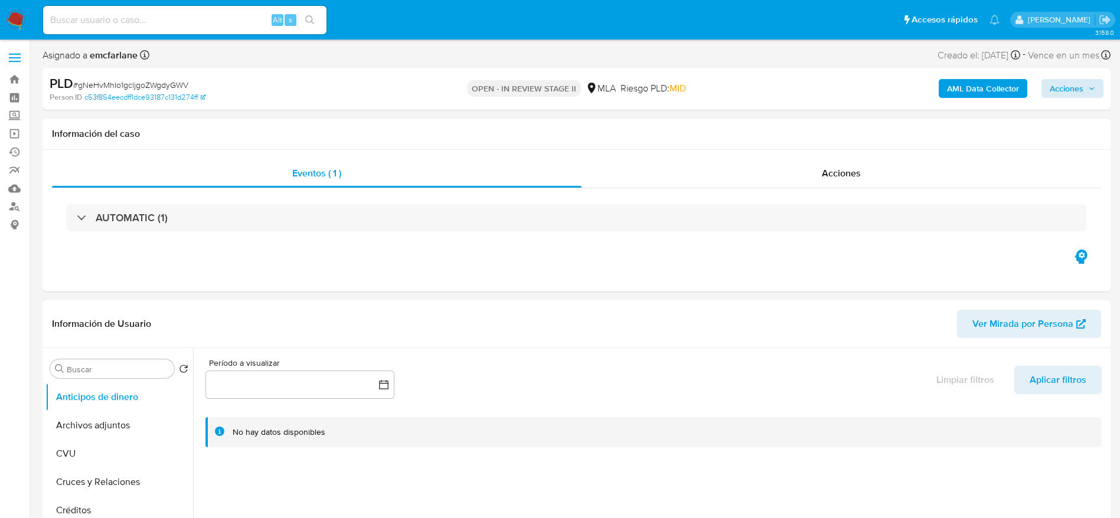
select select "10"
click at [1067, 86] on span "Acciones" at bounding box center [1067, 88] width 34 height 19
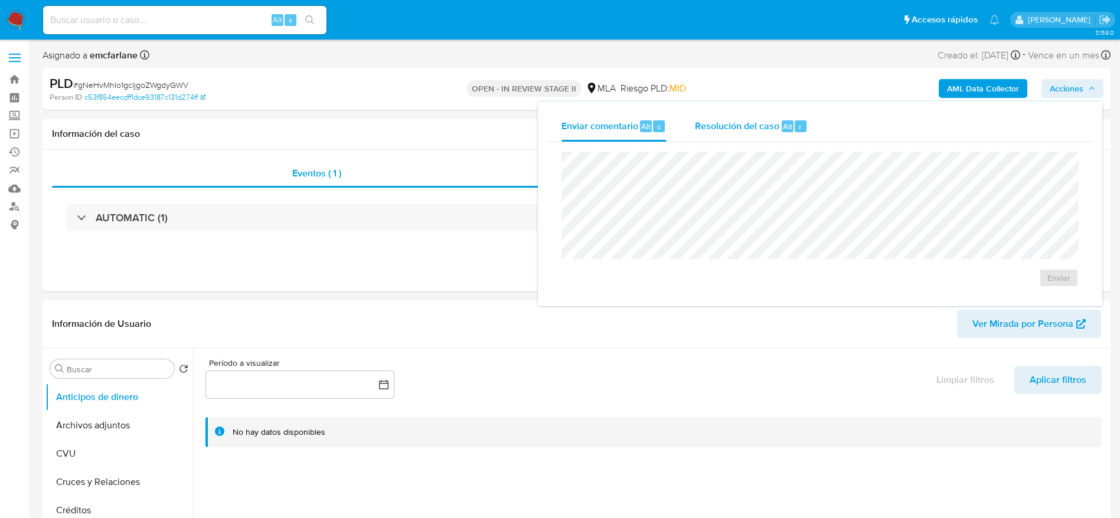
click at [723, 125] on span "Resolución del caso" at bounding box center [737, 126] width 84 height 14
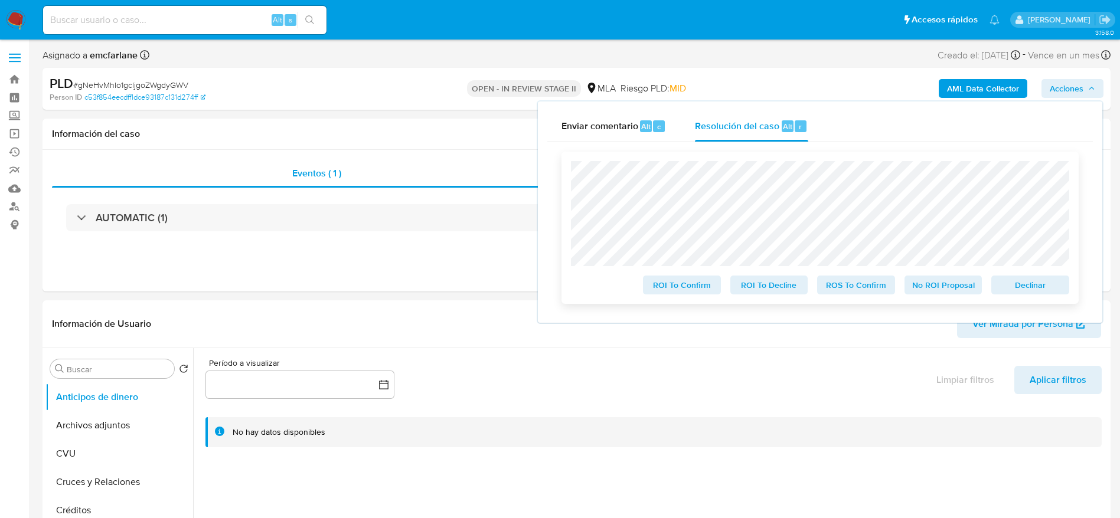
click at [1052, 281] on span "Declinar" at bounding box center [1030, 285] width 61 height 17
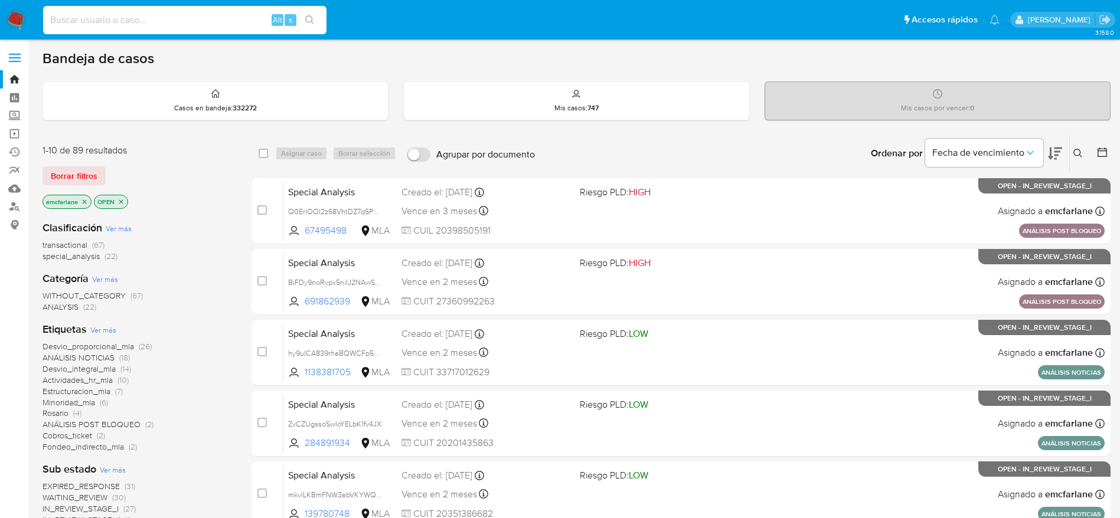
click at [103, 22] on input at bounding box center [184, 19] width 283 height 15
paste input "1363669631"
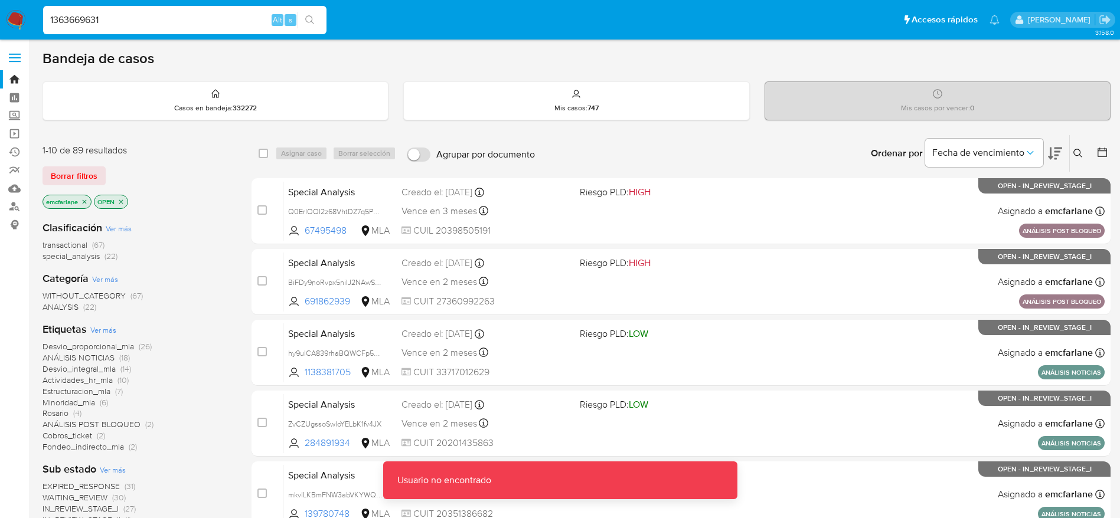
click at [103, 18] on input "1363669631" at bounding box center [184, 19] width 283 height 15
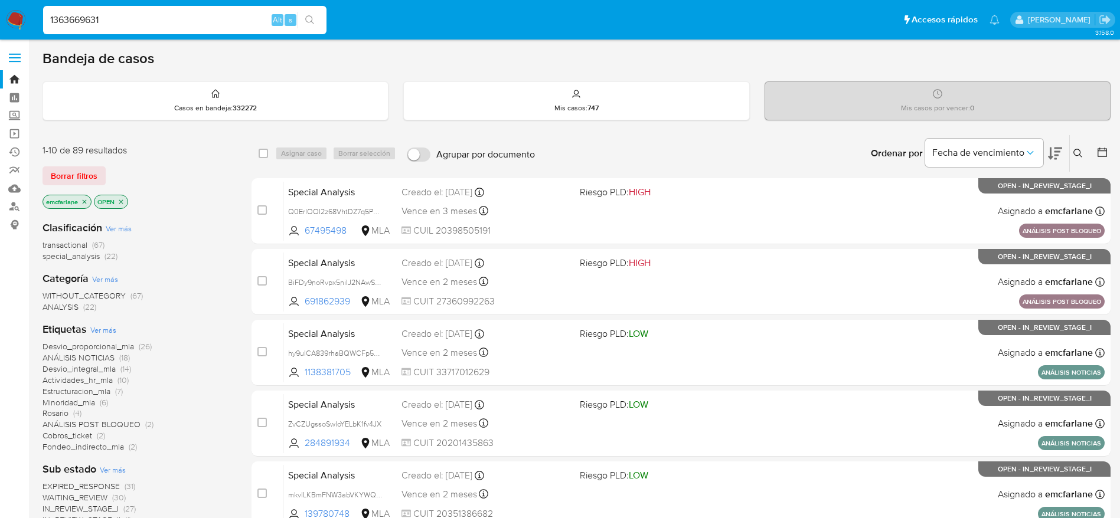
type input "1363669631"
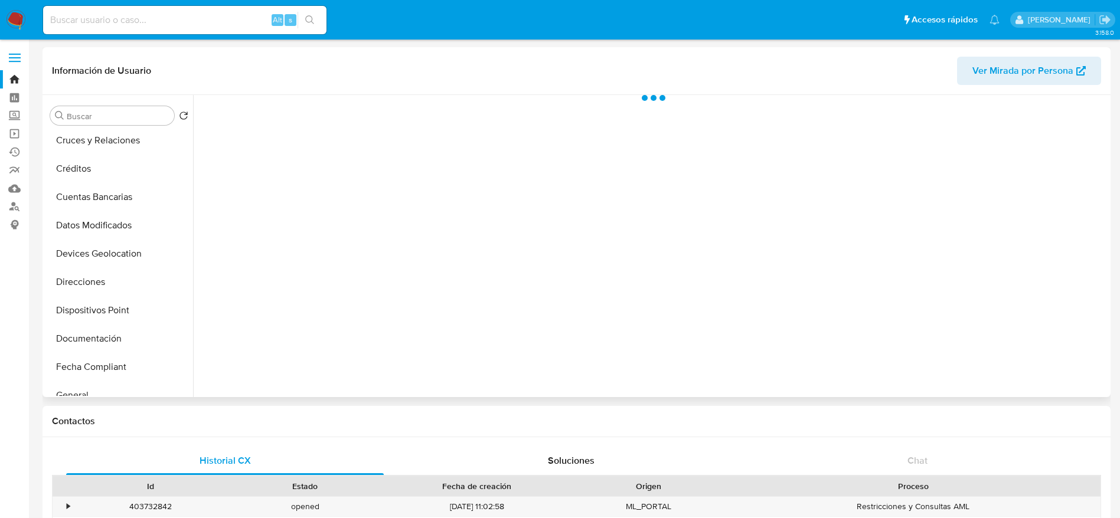
scroll to position [89, 0]
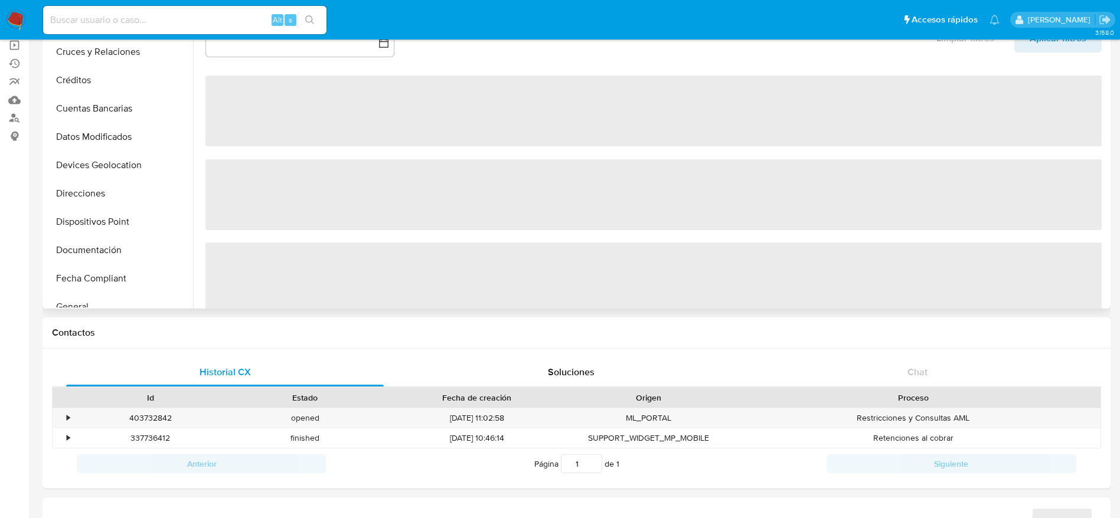
select select "10"
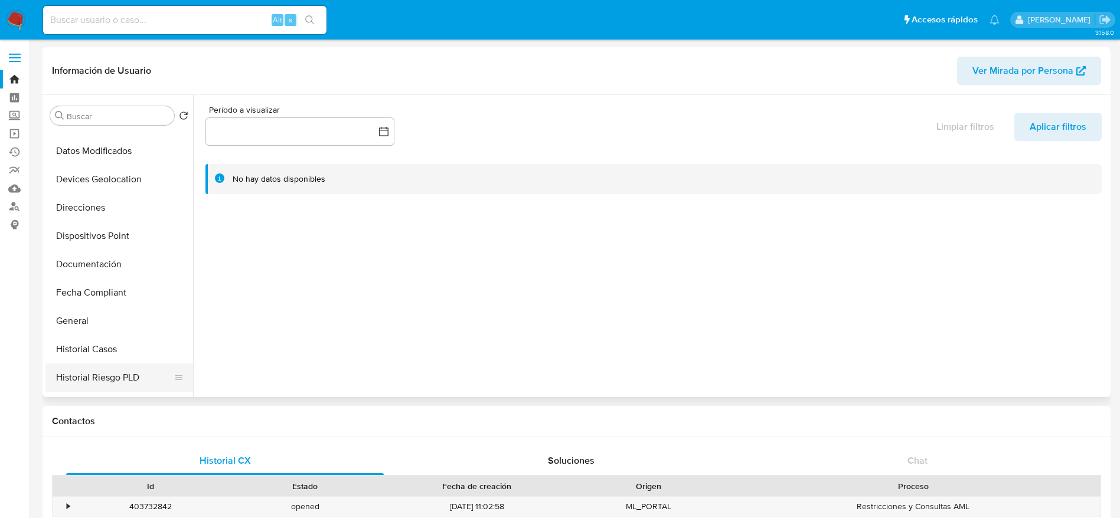
scroll to position [266, 0]
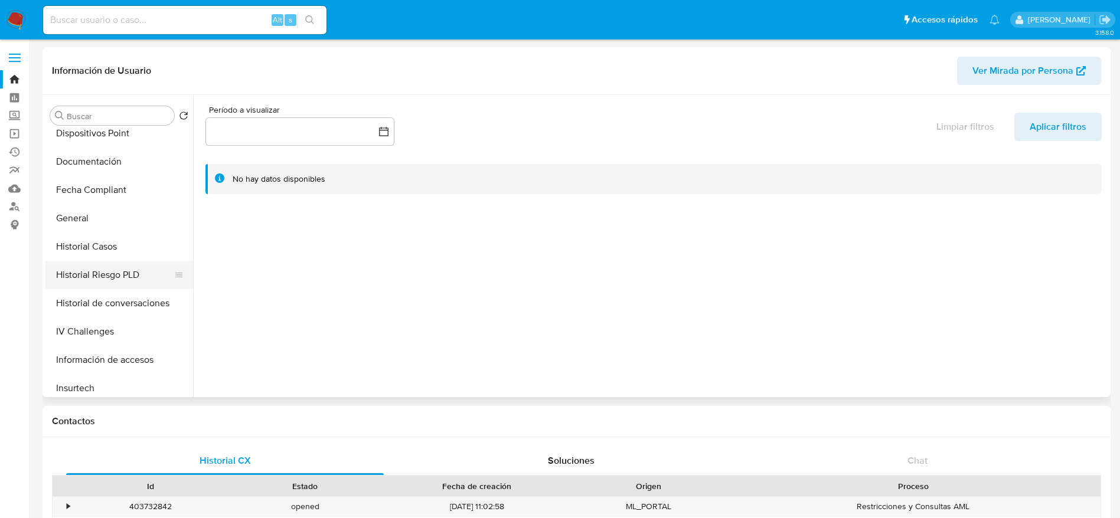
click at [92, 254] on button "Historial Casos" at bounding box center [119, 247] width 148 height 28
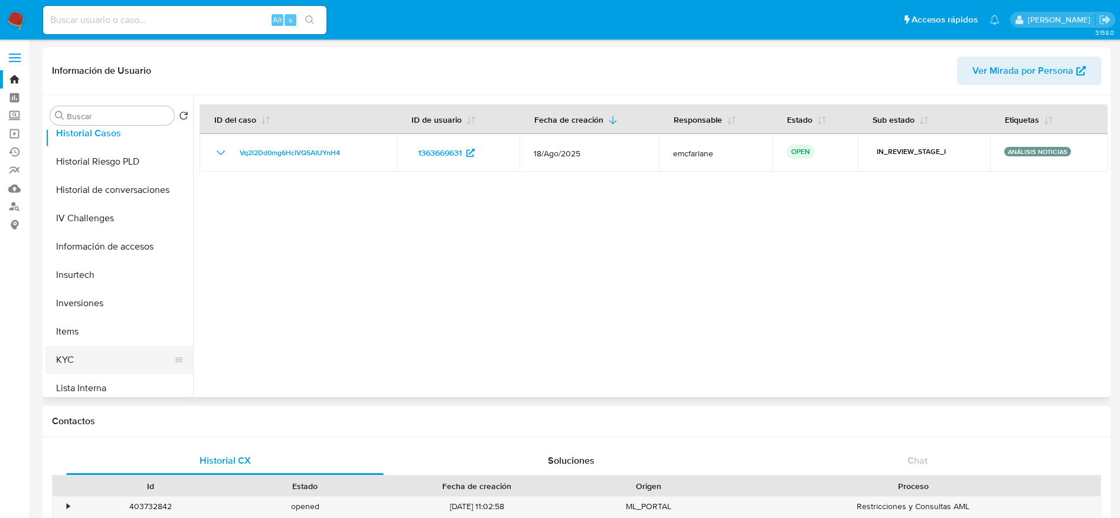
scroll to position [531, 0]
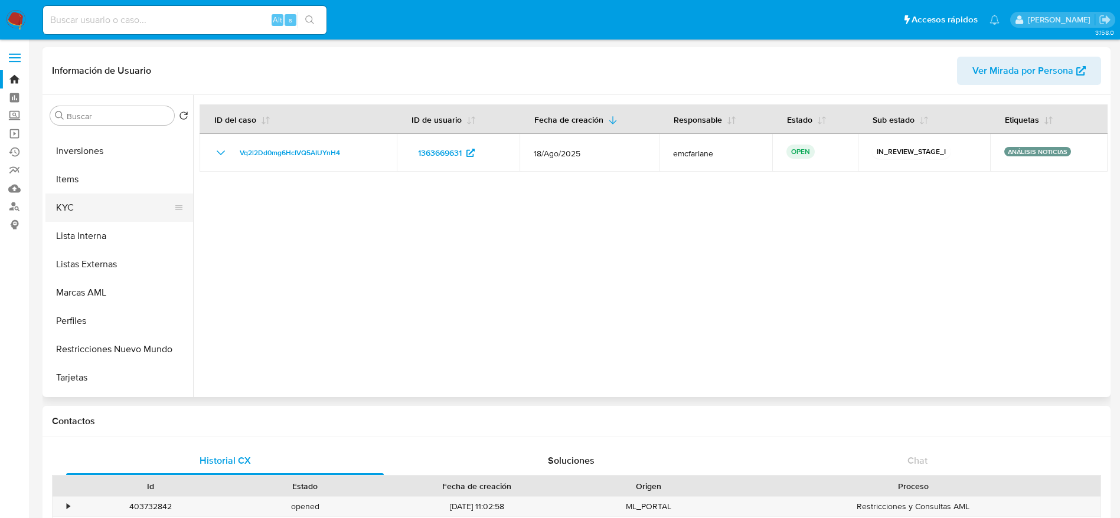
click at [84, 200] on button "KYC" at bounding box center [114, 208] width 138 height 28
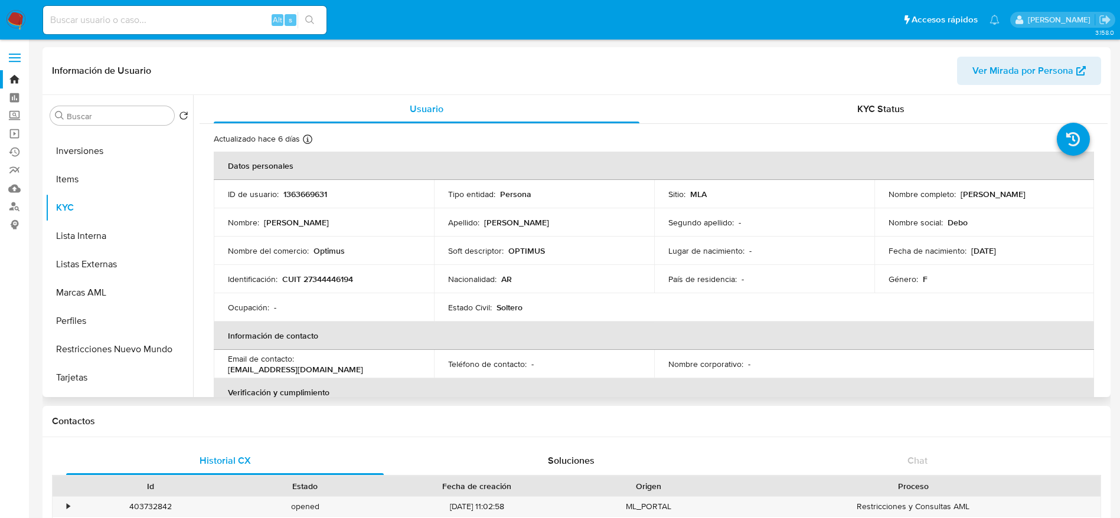
click at [302, 197] on p "1363669631" at bounding box center [305, 194] width 44 height 11
copy p "1363669631"
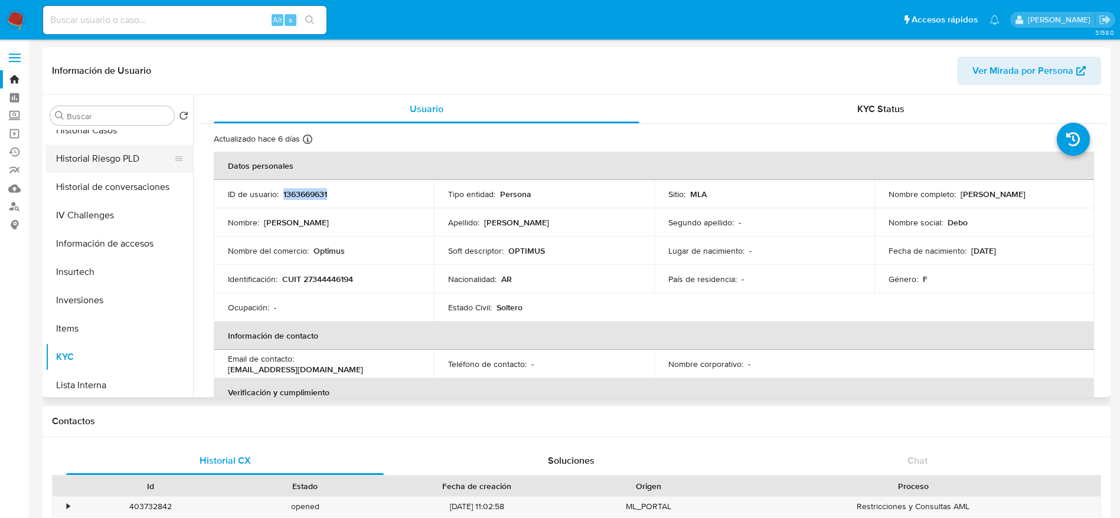
scroll to position [354, 0]
click at [107, 165] on button "Historial Casos" at bounding box center [114, 158] width 138 height 28
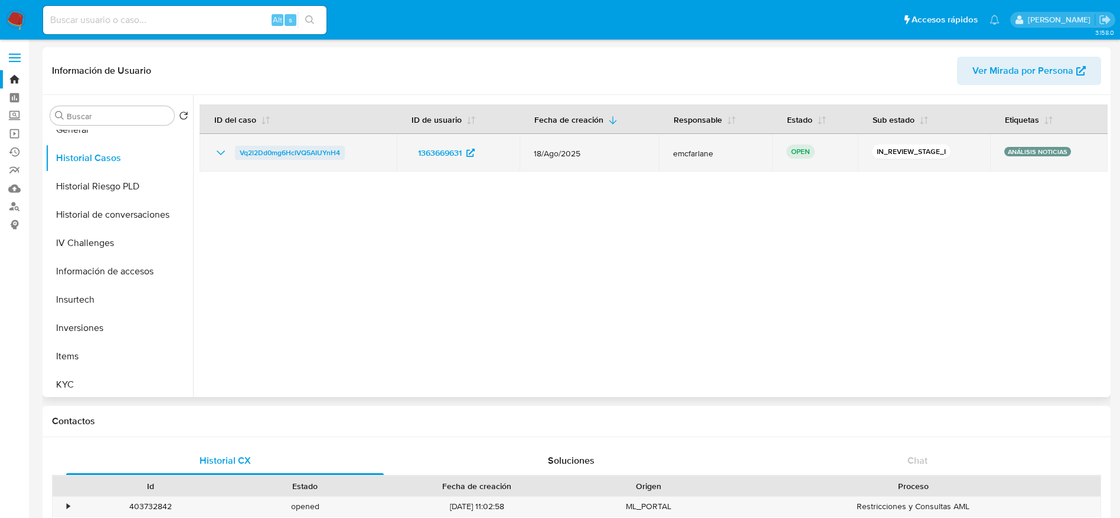
click at [295, 158] on span "Vq2l2Dd0mg6HcIVQ5AIUYnH4" at bounding box center [290, 153] width 100 height 14
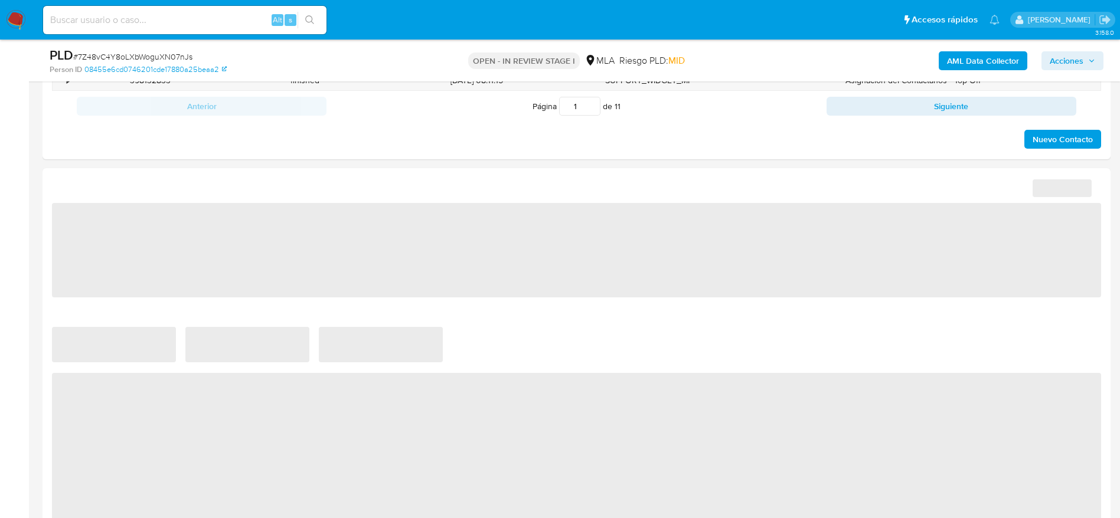
select select "10"
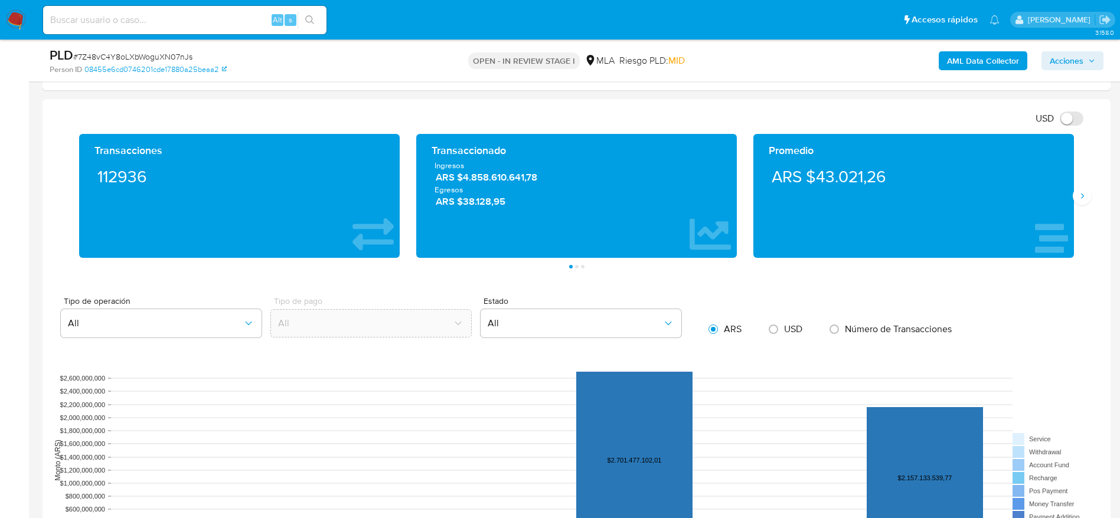
scroll to position [1229, 0]
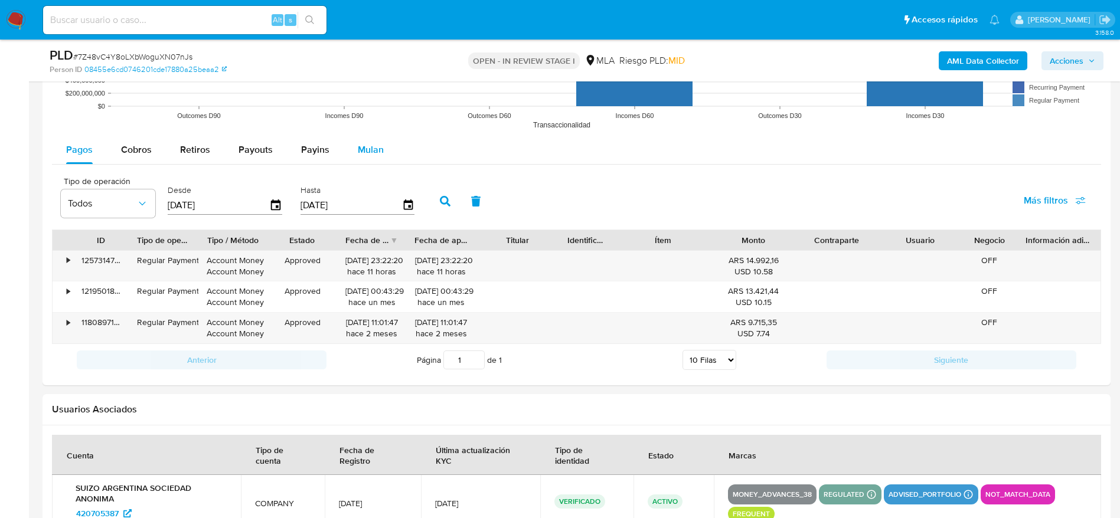
click at [368, 148] on span "Mulan" at bounding box center [371, 150] width 26 height 14
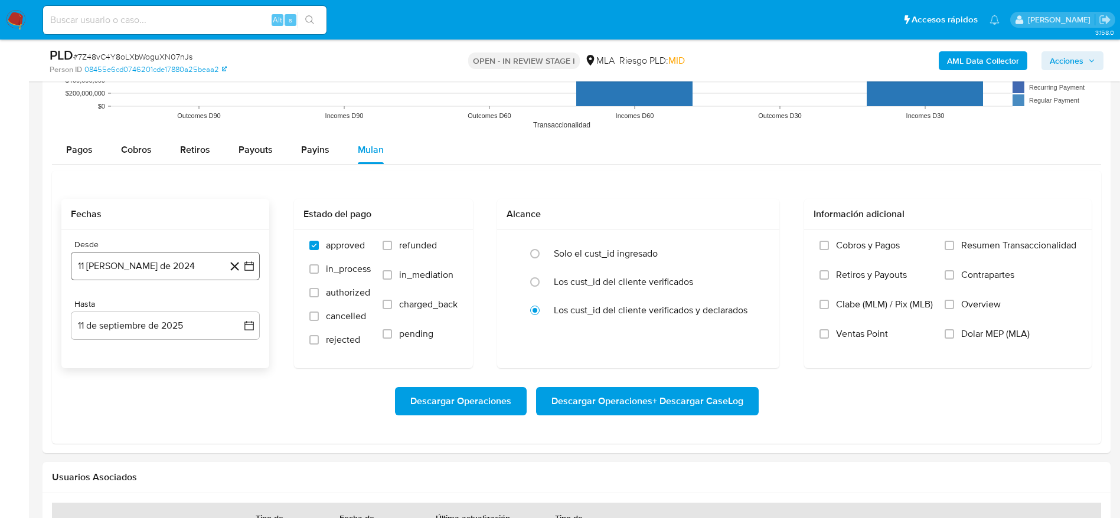
click at [141, 258] on button "11 [PERSON_NAME] de 2024" at bounding box center [165, 266] width 189 height 28
click at [153, 312] on span "agosto 2024" at bounding box center [160, 309] width 54 height 12
click at [233, 311] on icon "Año siguiente" at bounding box center [236, 309] width 14 height 14
click at [112, 421] on span "[DATE]" at bounding box center [113, 417] width 26 height 9
drag, startPoint x: 115, startPoint y: 354, endPoint x: 129, endPoint y: 339, distance: 20.5
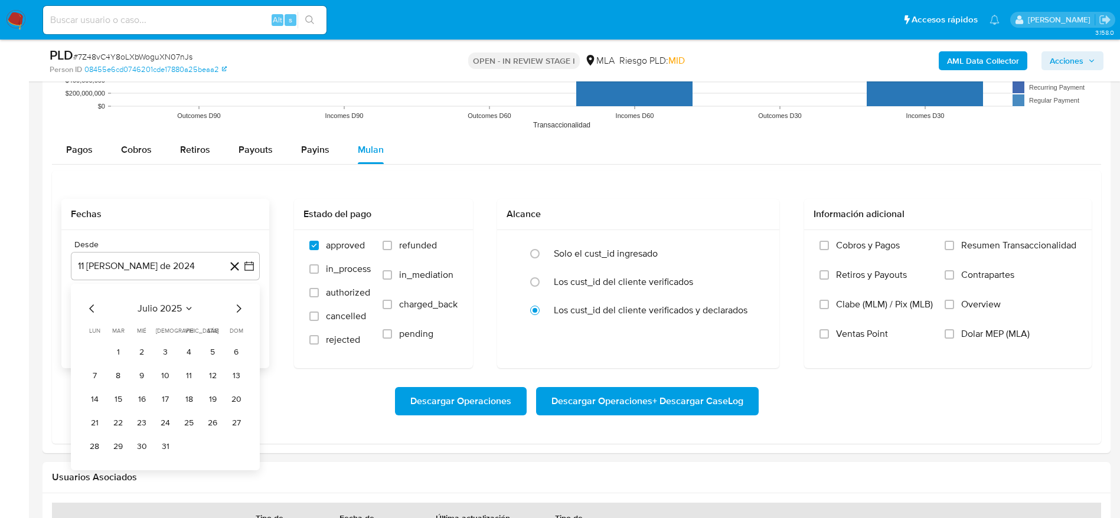
click at [115, 355] on button "1" at bounding box center [118, 352] width 19 height 19
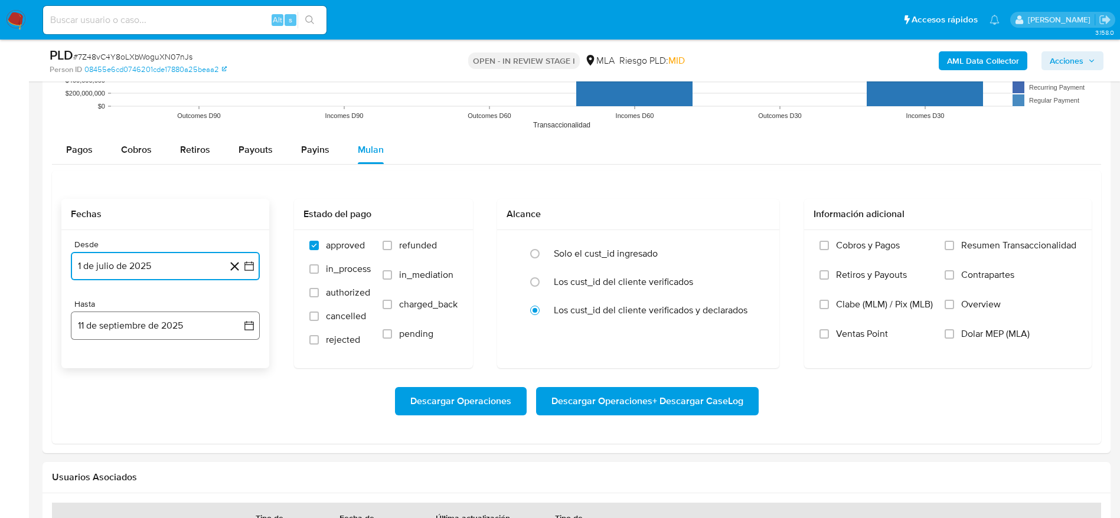
click at [128, 330] on button "11 de septiembre de 2025" at bounding box center [165, 326] width 189 height 28
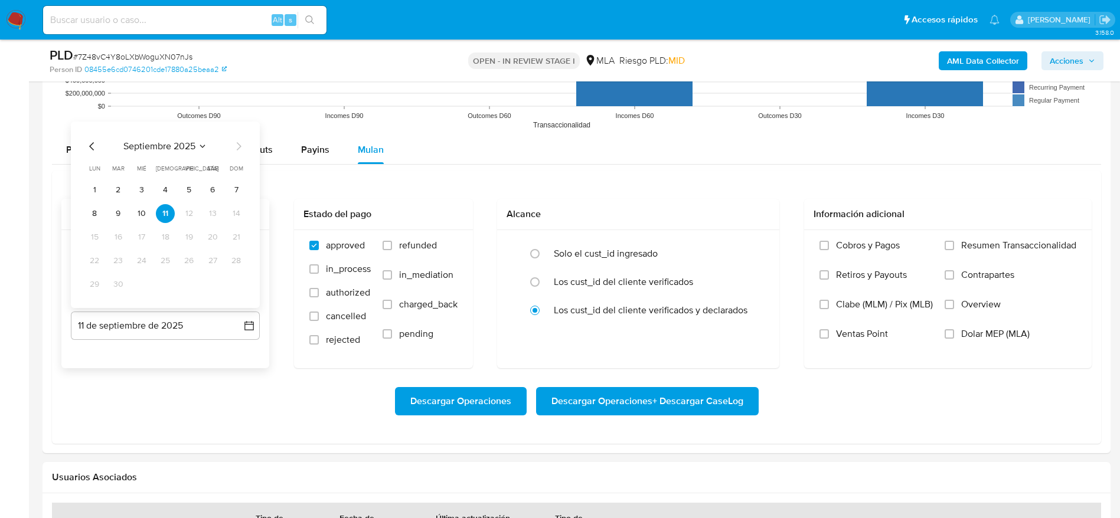
click at [99, 145] on icon "Mes anterior" at bounding box center [92, 146] width 14 height 14
click at [90, 151] on icon "Mes anterior" at bounding box center [92, 146] width 14 height 14
click at [164, 288] on button "31" at bounding box center [165, 284] width 19 height 19
click at [954, 332] on label "Dolar MEP (MLA)" at bounding box center [1011, 343] width 132 height 30
click at [954, 332] on input "Dolar MEP (MLA)" at bounding box center [949, 333] width 9 height 9
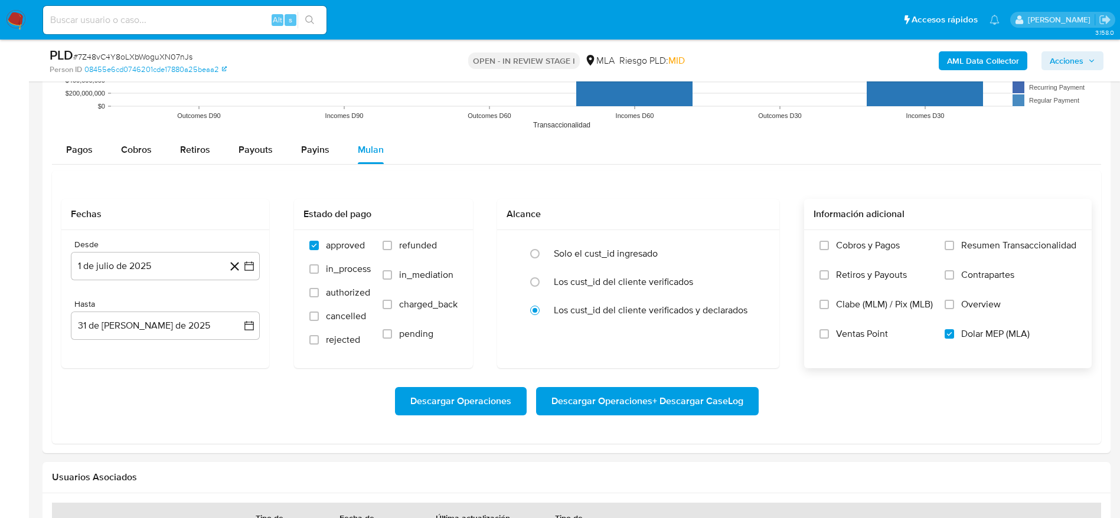
click at [683, 400] on span "Descargar Operaciones + Descargar CaseLog" at bounding box center [647, 401] width 192 height 26
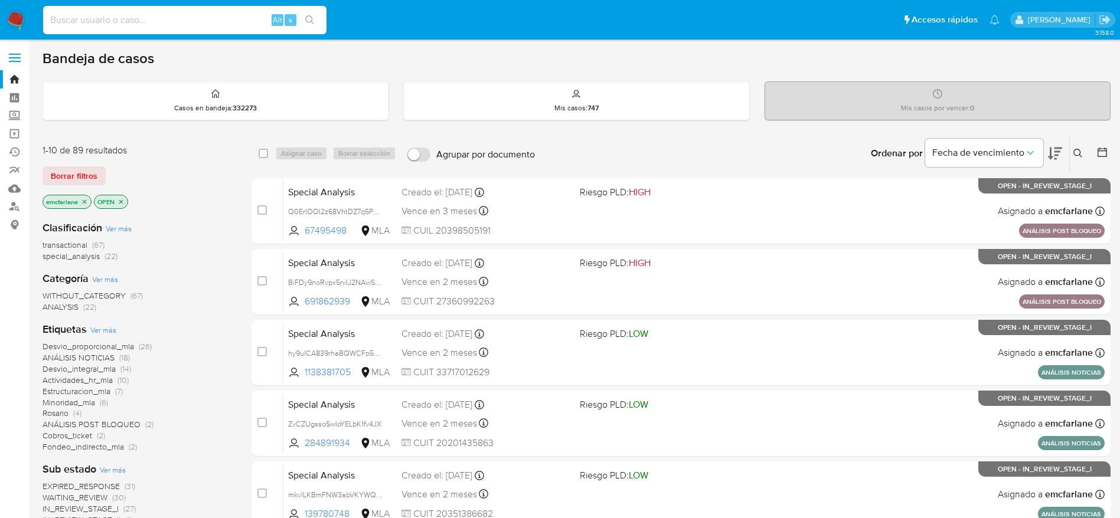
click at [125, 27] on input at bounding box center [184, 19] width 283 height 15
paste input "TovIoCCUDeiJX14wW8ZWyfzk"
type input "TovIoCCUDeiJX14wW8ZWyfzk"
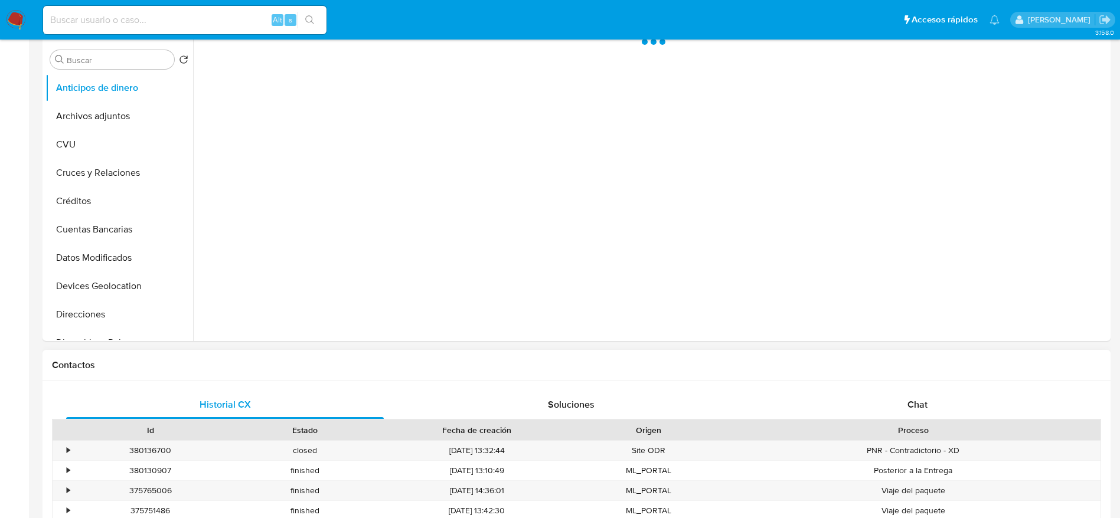
scroll to position [443, 0]
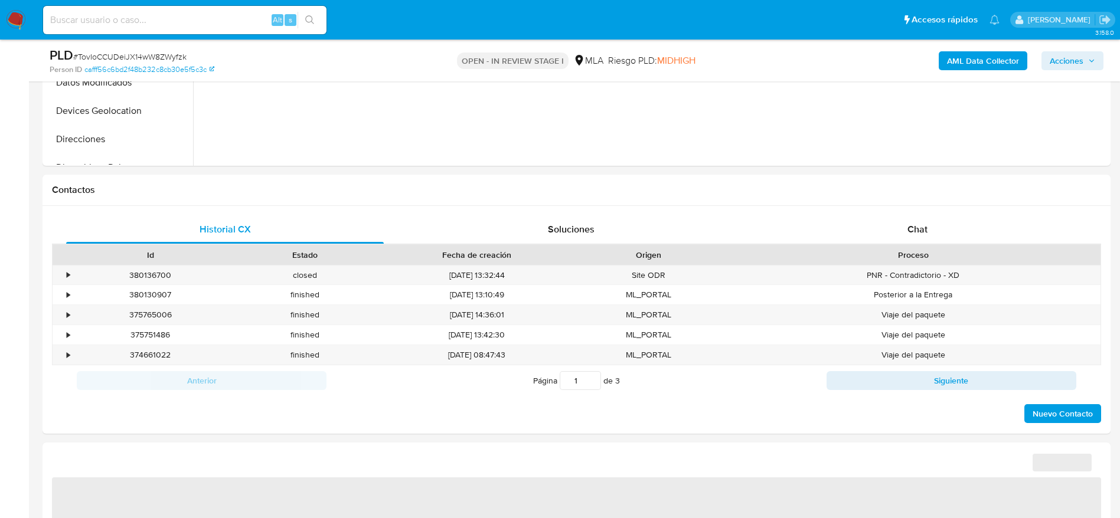
select select "10"
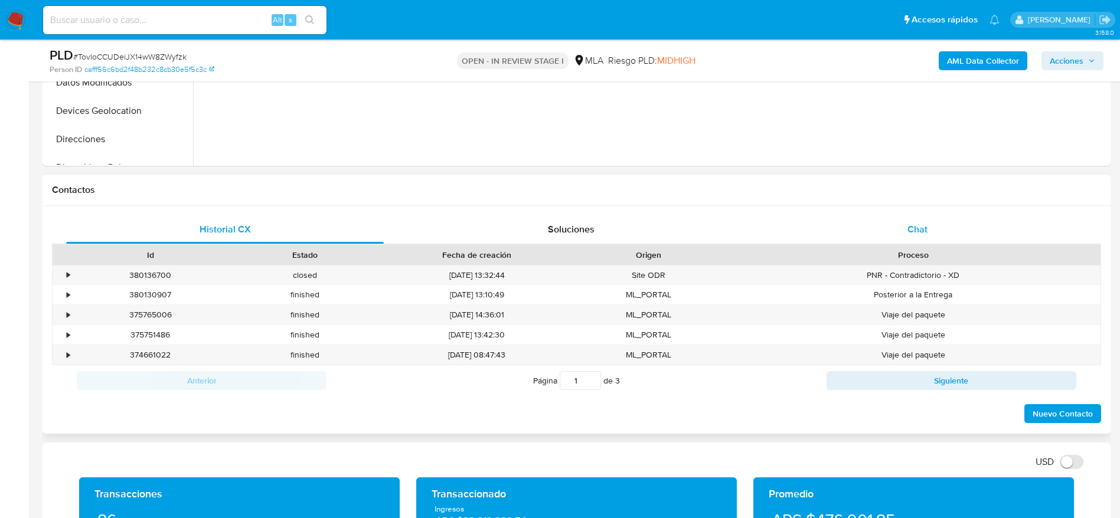
drag, startPoint x: 922, startPoint y: 234, endPoint x: 856, endPoint y: 247, distance: 66.9
click at [922, 234] on span "Chat" at bounding box center [917, 230] width 20 height 14
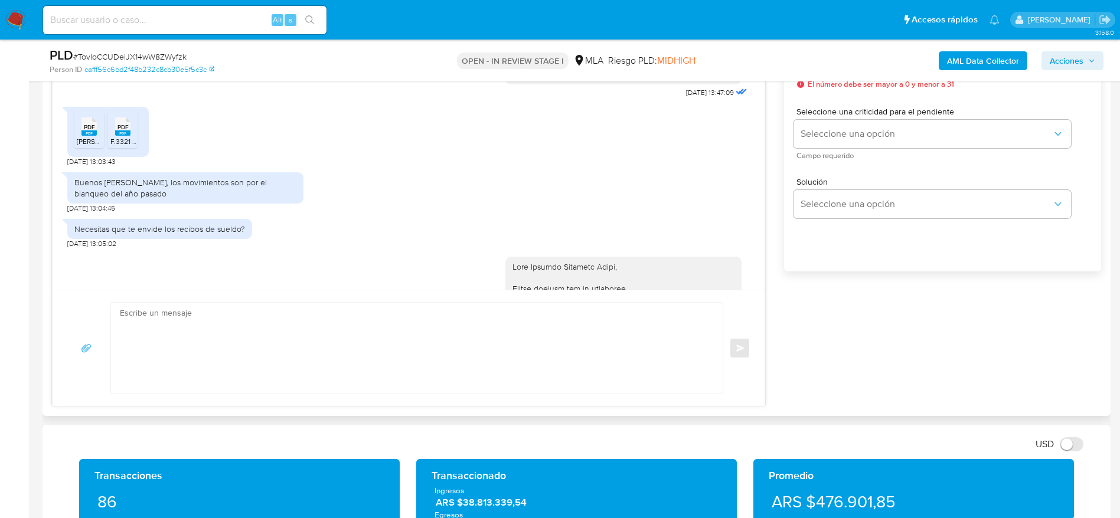
scroll to position [1431, 0]
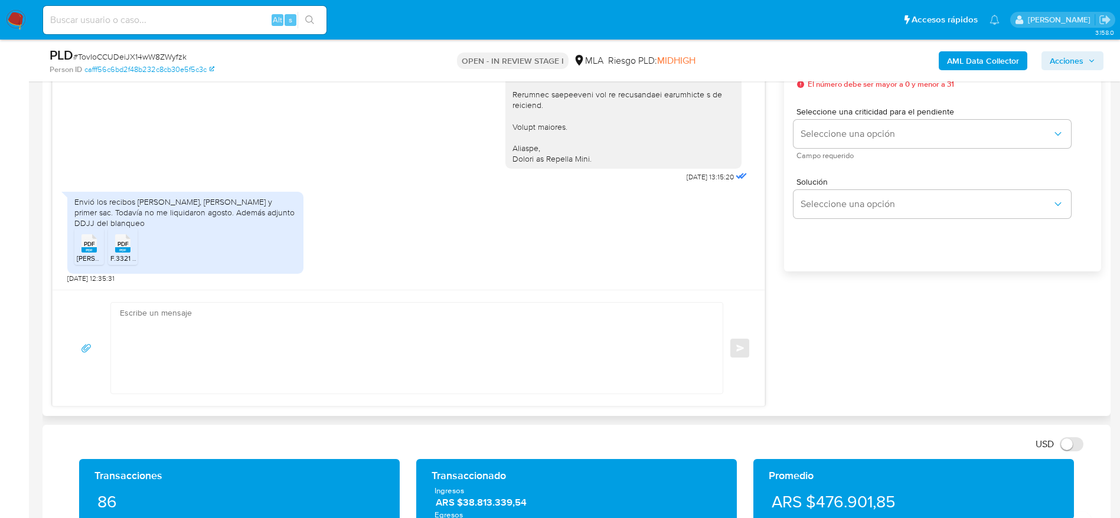
click at [89, 242] on span "PDF" at bounding box center [89, 244] width 11 height 8
drag, startPoint x: 122, startPoint y: 247, endPoint x: 243, endPoint y: 269, distance: 122.4
click at [122, 247] on span "PDF" at bounding box center [122, 244] width 11 height 8
click at [234, 19] on input at bounding box center [184, 19] width 283 height 15
paste input "9p6OPs7DcOhC7kbungWUcE4W"
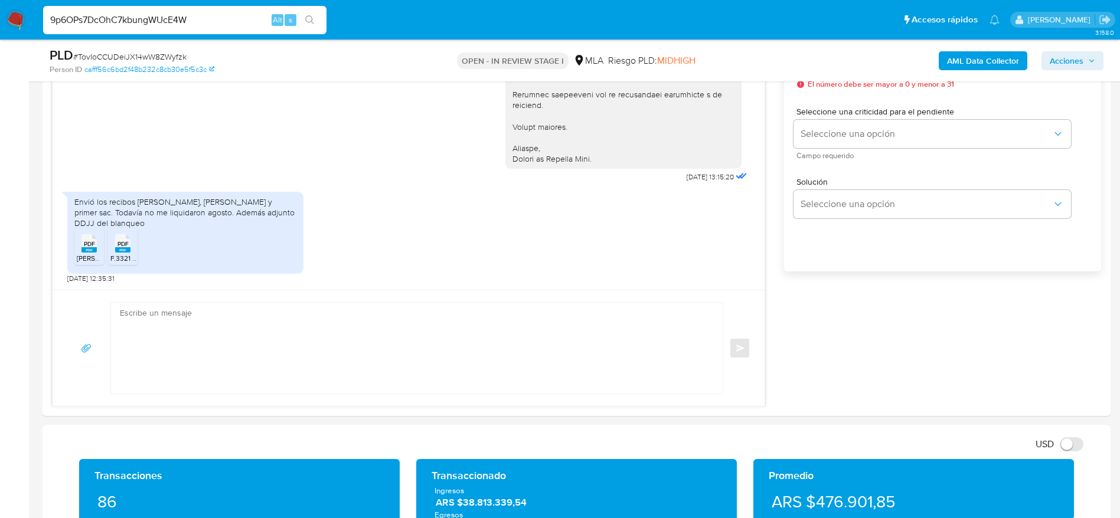
type input "9p6OPs7DcOhC7kbungWUcE4W"
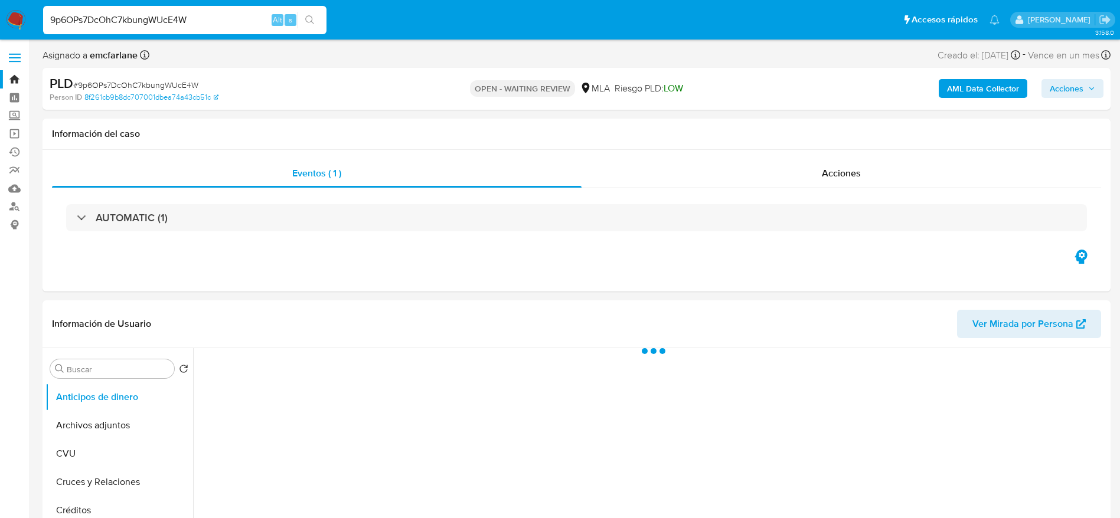
select select "10"
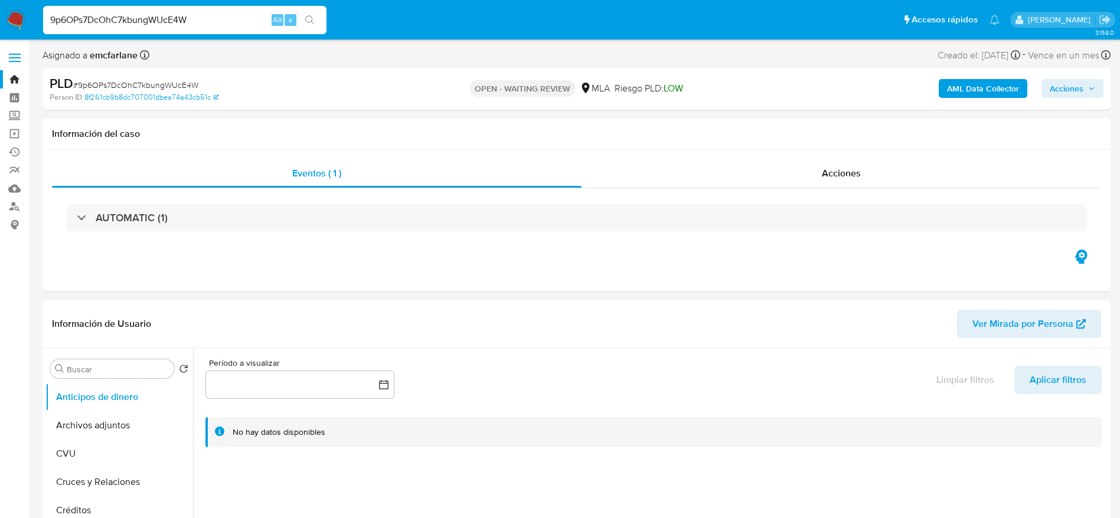
click at [242, 27] on input "9p6OPs7DcOhC7kbungWUcE4W" at bounding box center [184, 19] width 283 height 15
click at [237, 21] on input "9p6OPs7DcOhC7kbungWUcE4W" at bounding box center [184, 19] width 283 height 15
click at [237, 22] on input "9p6OPs7DcOhC7kbungWUcE4W" at bounding box center [184, 19] width 283 height 15
paste input "WLy26RmceNyzSVPedLeyyfpe"
type input "WLy26RmceNyzSVPedLeyyfpe"
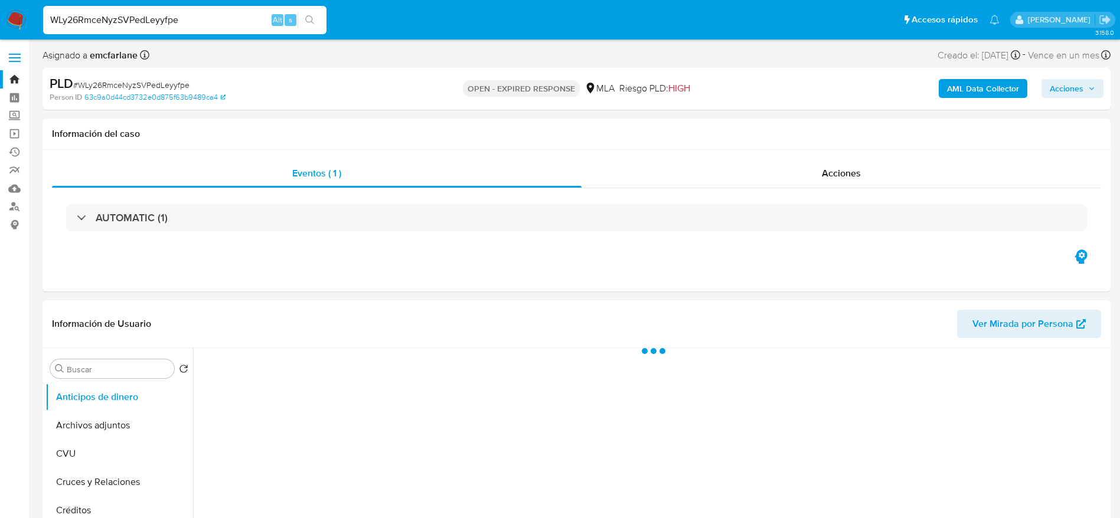
select select "10"
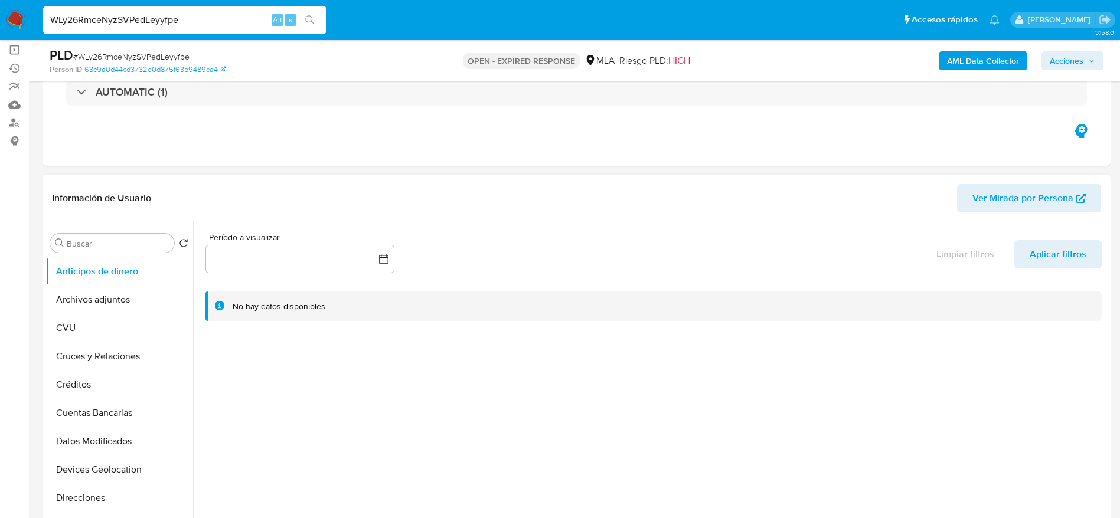
scroll to position [177, 0]
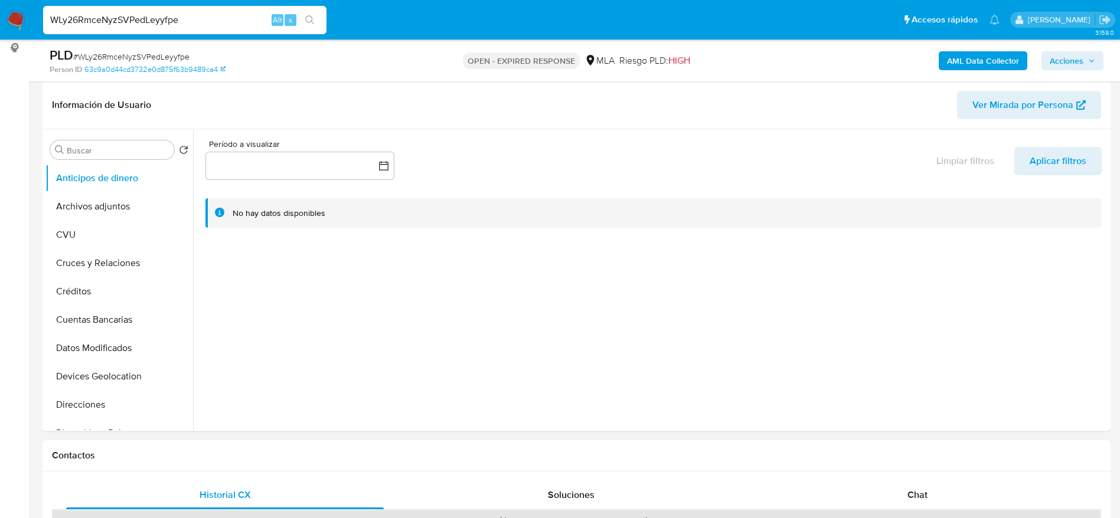
click at [166, 56] on span "# WLy26RmceNyzSVPedLeyyfpe" at bounding box center [131, 57] width 116 height 12
copy span "WLy26RmceNyzSVPedLeyyfpe"
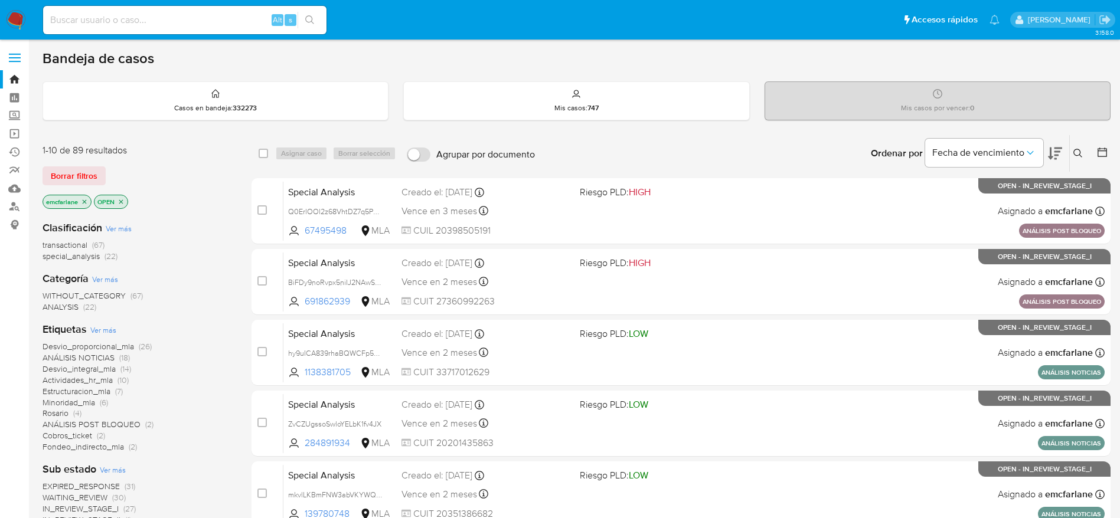
click at [54, 168] on span "Borrar filtros" at bounding box center [74, 176] width 47 height 17
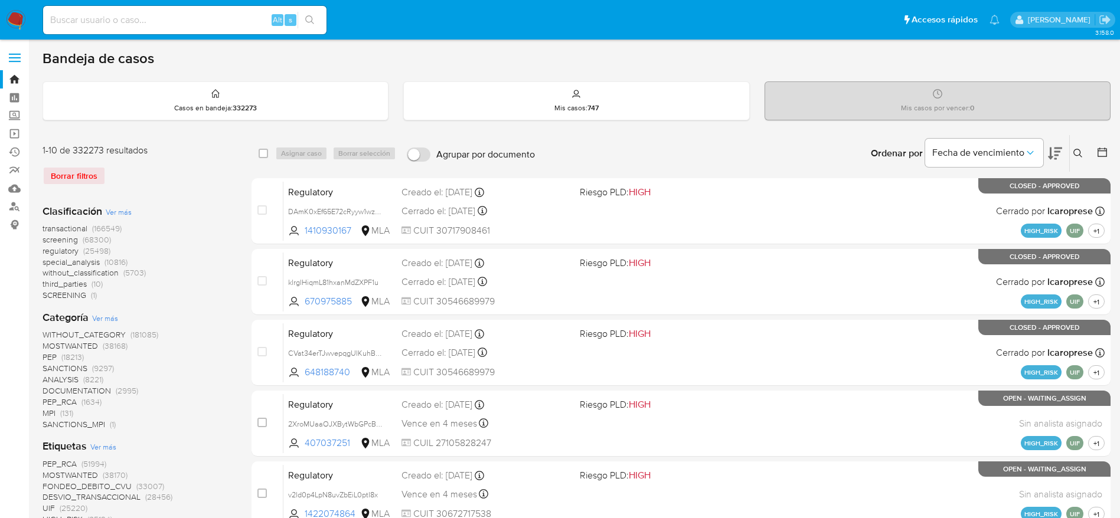
click at [1082, 150] on icon at bounding box center [1077, 153] width 9 height 9
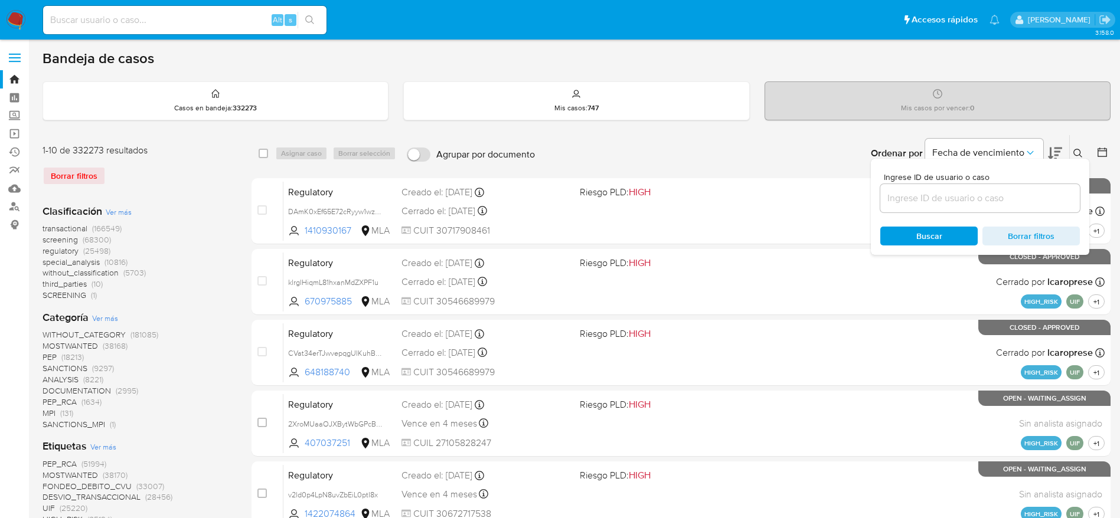
click at [996, 207] on div at bounding box center [980, 198] width 200 height 28
click at [990, 199] on input at bounding box center [980, 198] width 200 height 15
paste input "WLy26RmceNyzSVPedLeyyfpe"
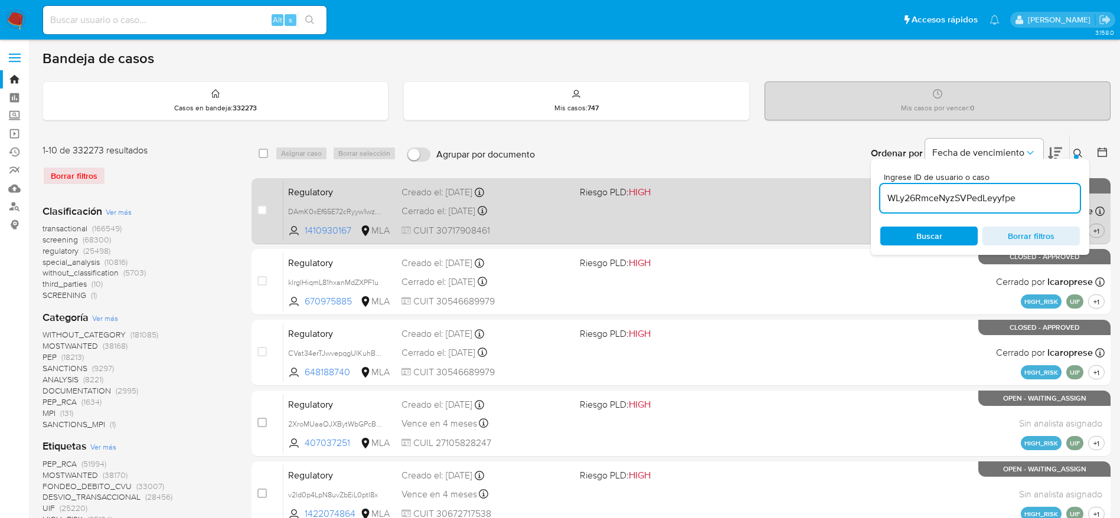
type input "WLy26RmceNyzSVPedLeyyfpe"
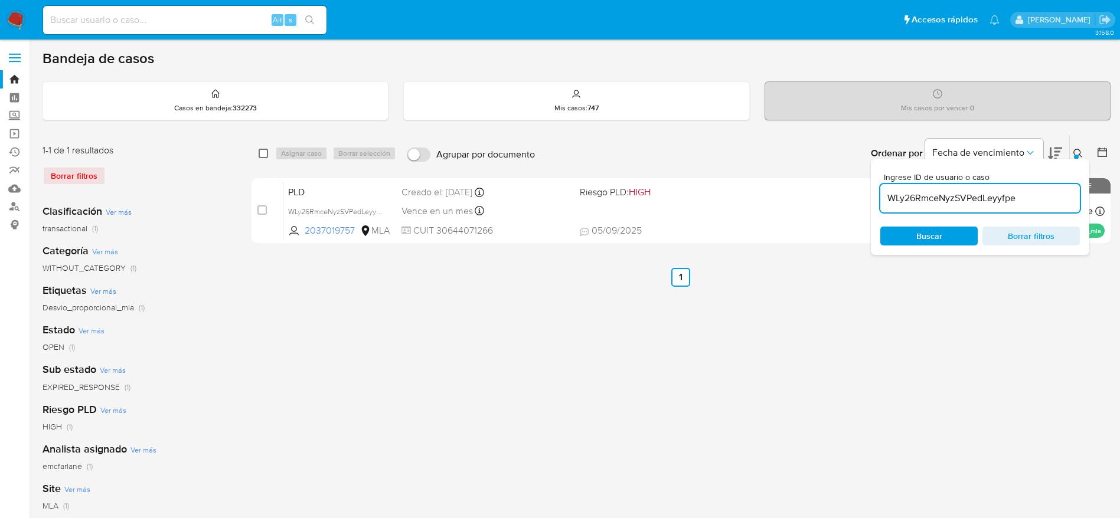
click at [260, 156] on input "checkbox" at bounding box center [263, 153] width 9 height 9
checkbox input "true"
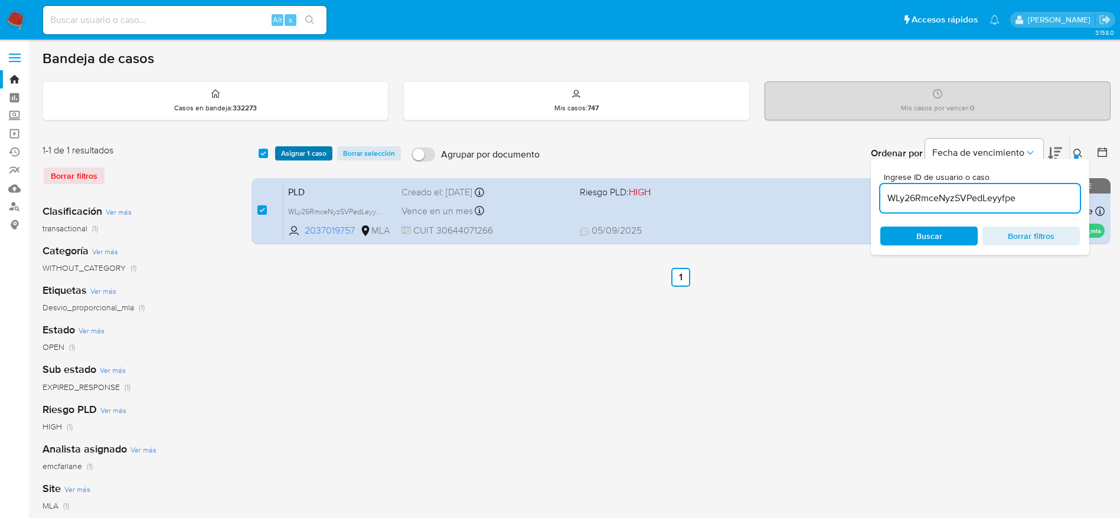
click at [293, 151] on span "Asignar 1 caso" at bounding box center [303, 154] width 45 height 12
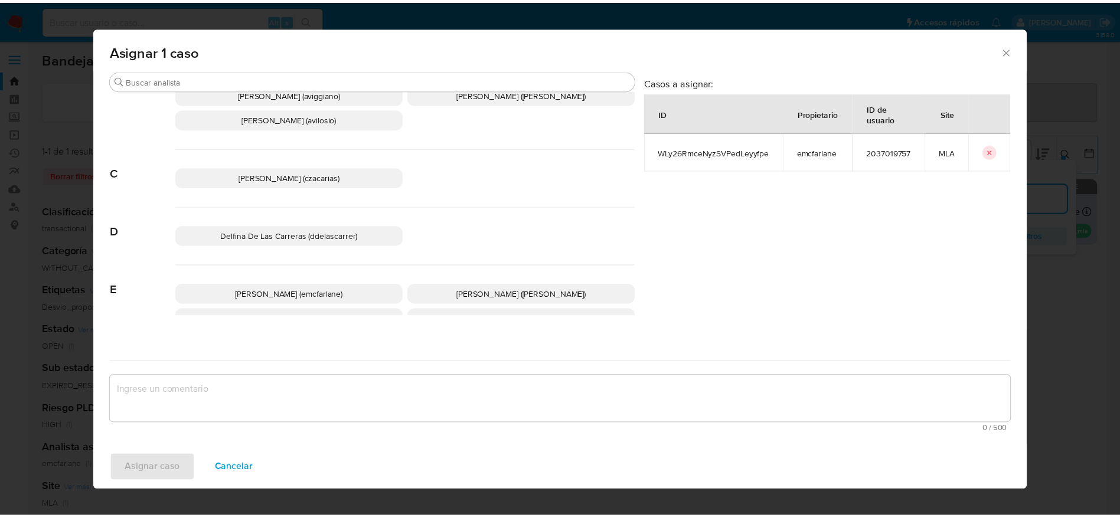
scroll to position [89, 0]
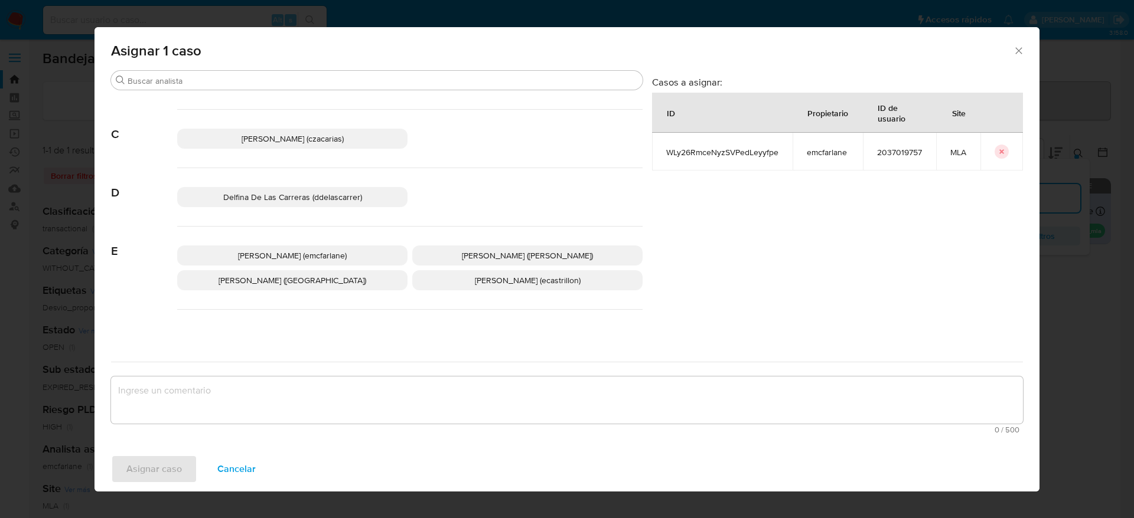
click at [307, 246] on p "[PERSON_NAME] (emcfarlane)" at bounding box center [292, 256] width 230 height 20
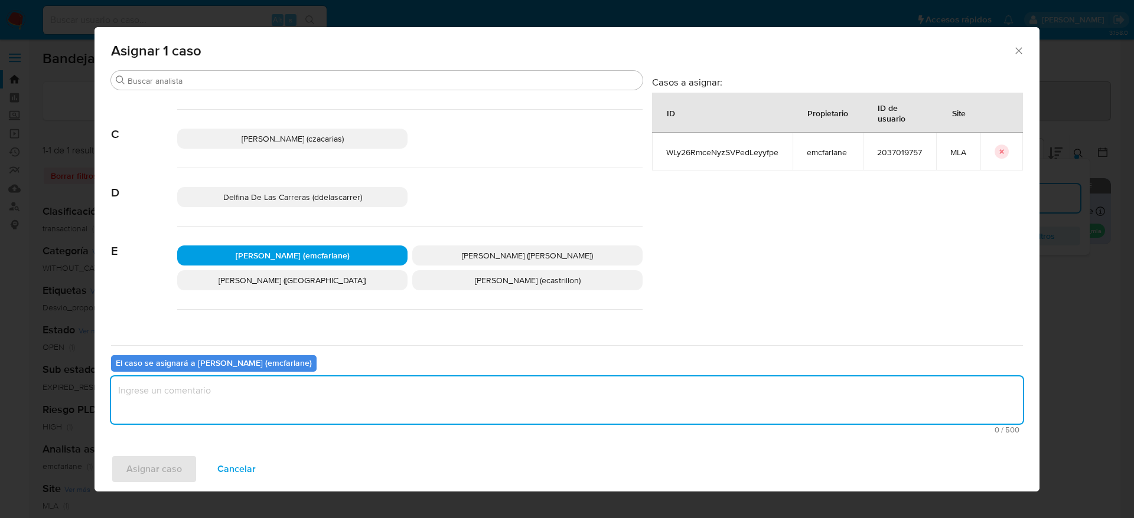
click at [264, 403] on textarea "assign-modal" at bounding box center [567, 400] width 912 height 47
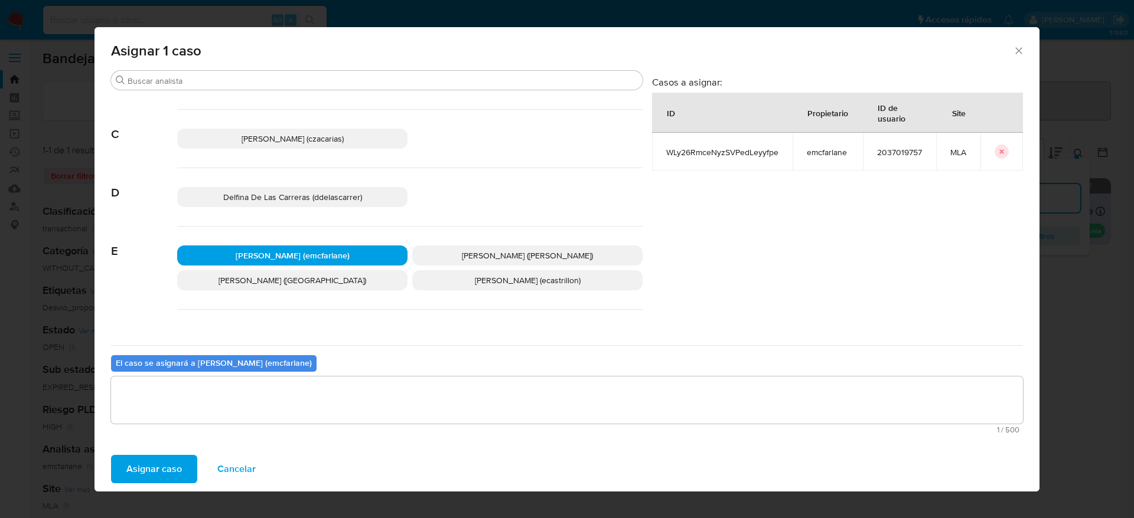
click at [145, 472] on span "Asignar caso" at bounding box center [153, 469] width 55 height 26
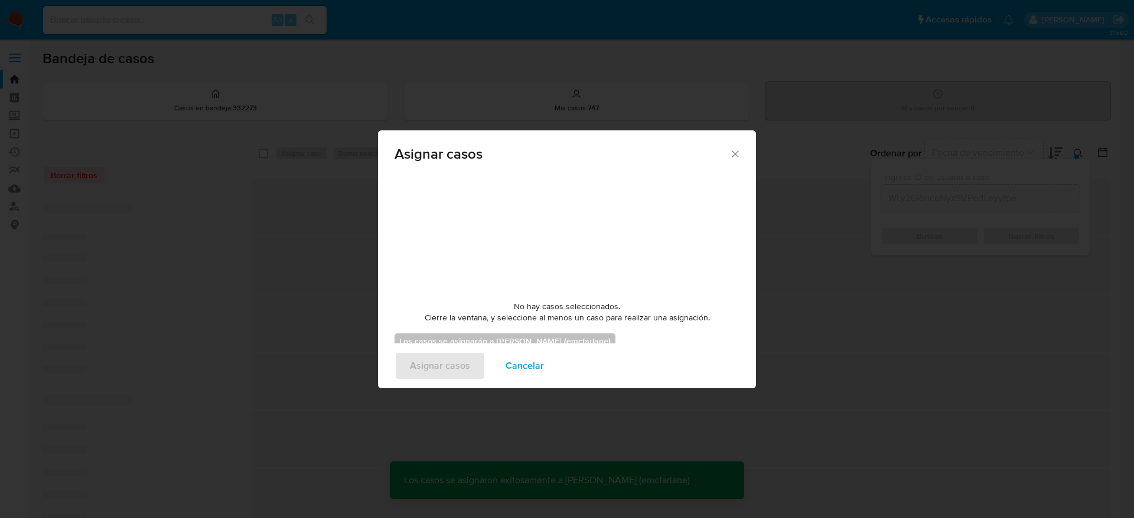
checkbox input "false"
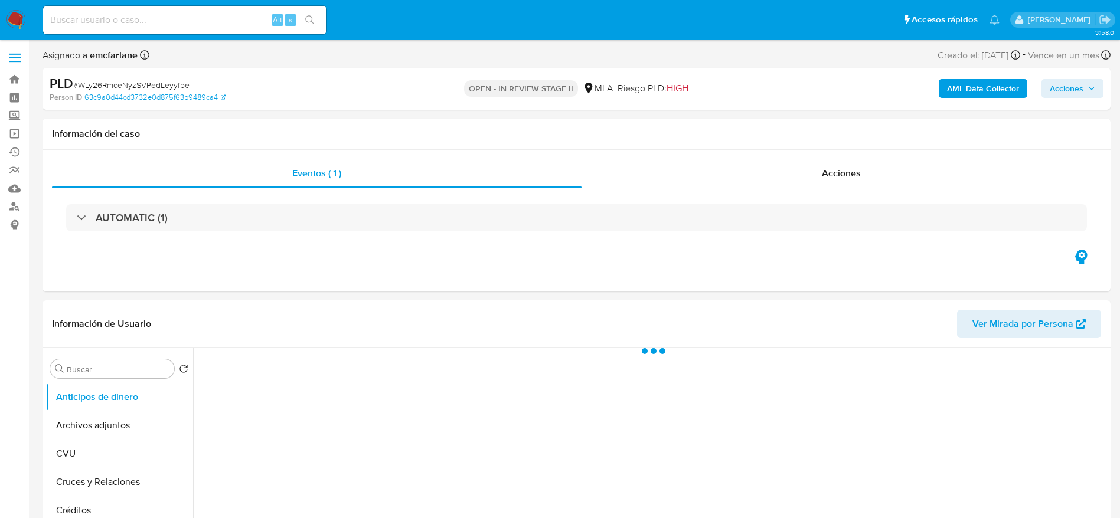
click at [1083, 90] on span "Acciones" at bounding box center [1072, 88] width 45 height 17
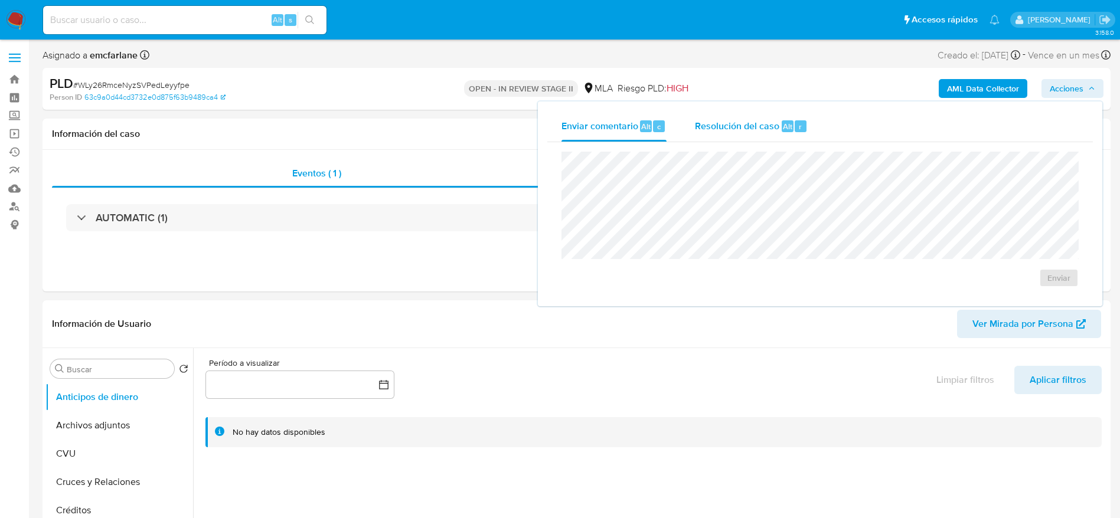
drag, startPoint x: 742, startPoint y: 122, endPoint x: 747, endPoint y: 146, distance: 24.1
click at [743, 128] on span "Resolución del caso" at bounding box center [737, 126] width 84 height 14
select select "10"
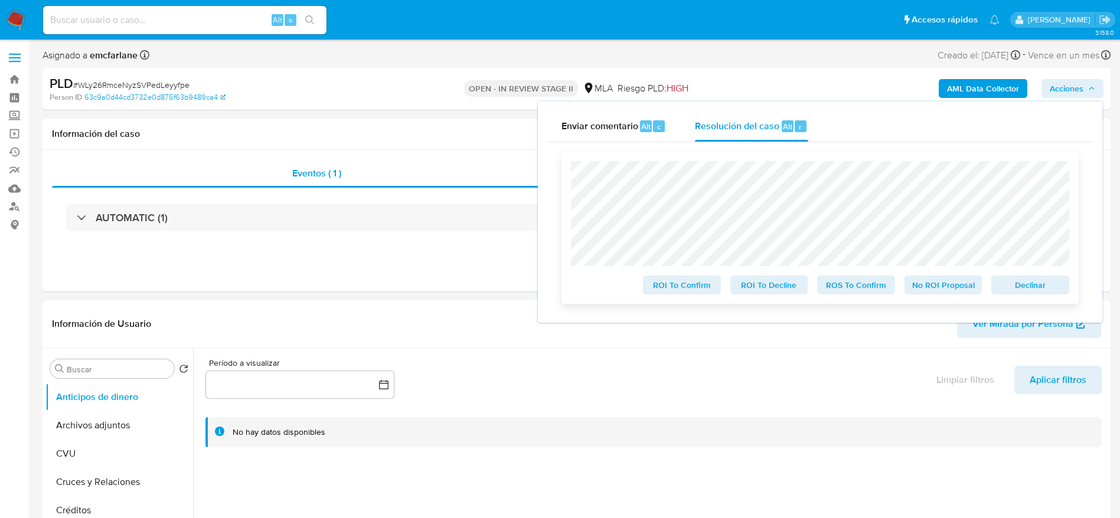
click at [1033, 287] on span "Declinar" at bounding box center [1030, 285] width 61 height 17
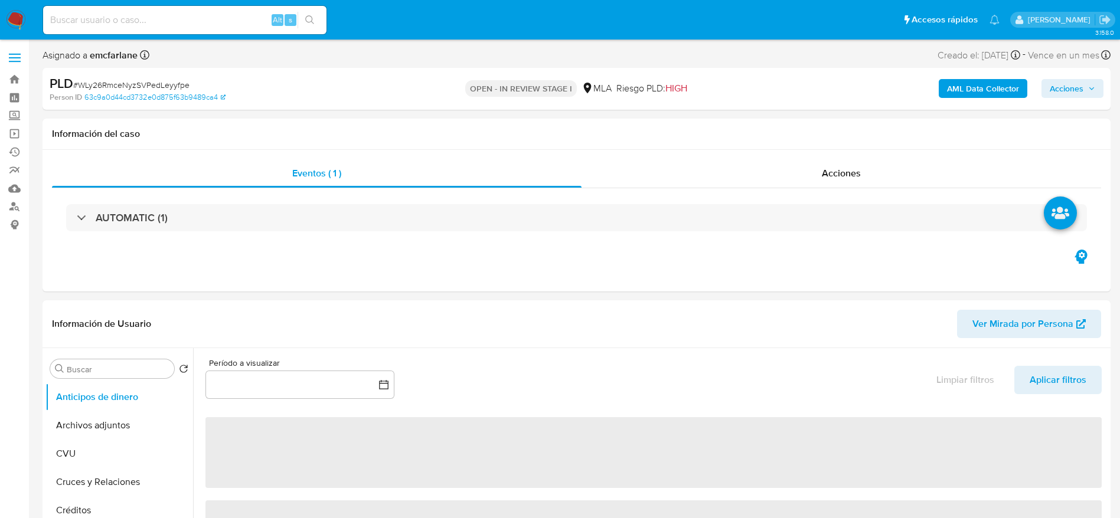
select select "10"
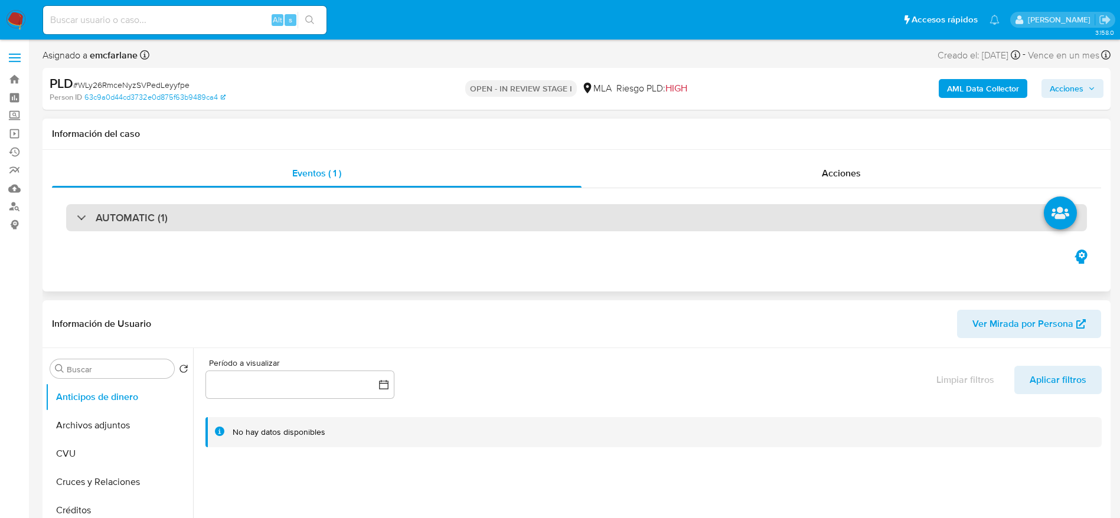
drag, startPoint x: 60, startPoint y: 431, endPoint x: 574, endPoint y: 222, distance: 555.1
click at [60, 432] on button "Archivos adjuntos" at bounding box center [119, 426] width 148 height 28
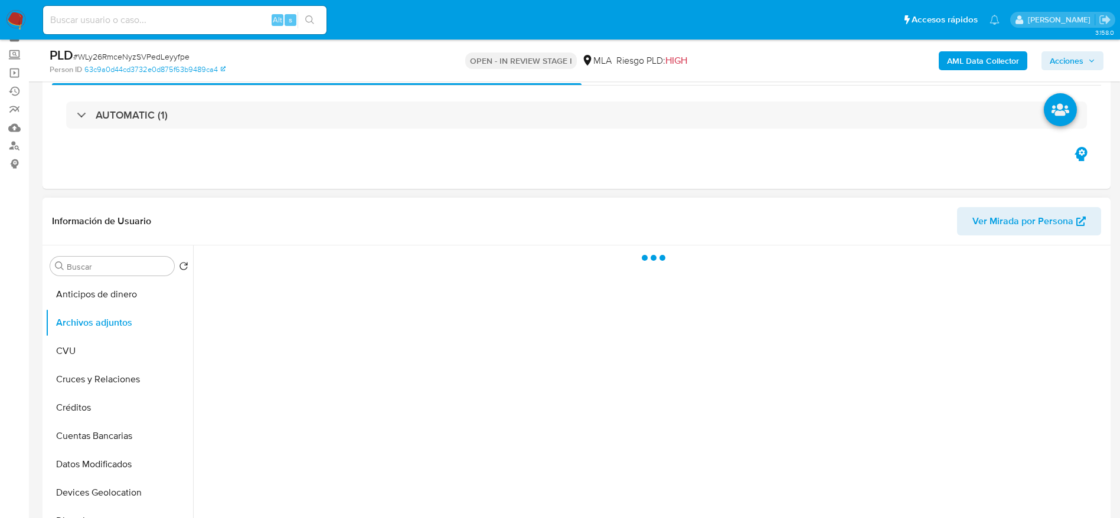
scroll to position [177, 0]
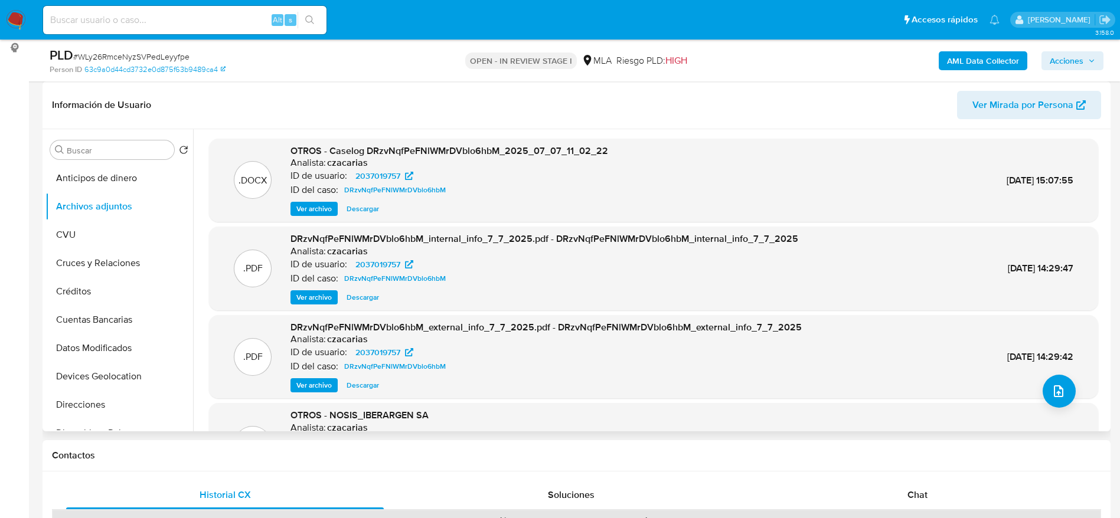
click at [1037, 101] on span "Ver Mirada por Persona" at bounding box center [1022, 105] width 101 height 28
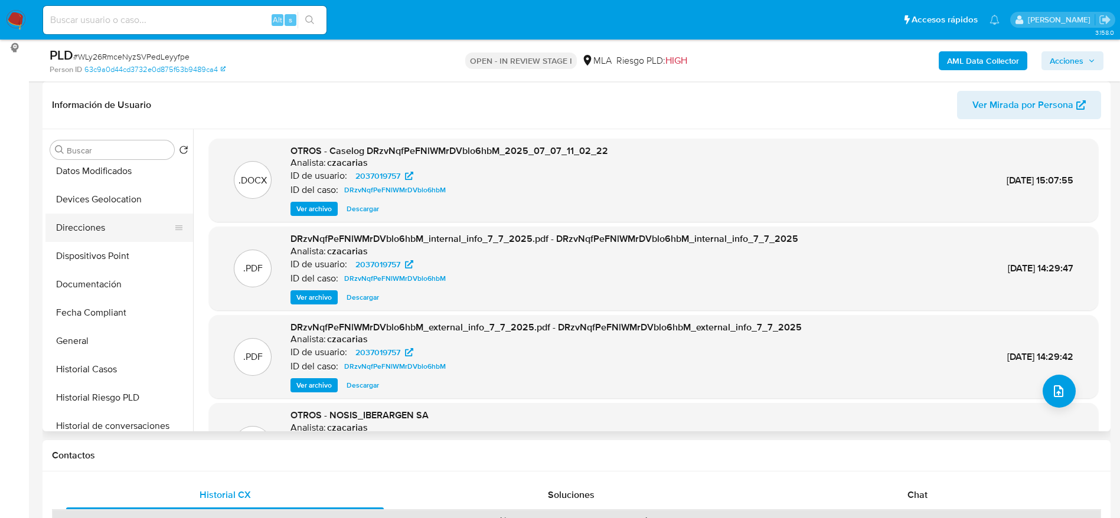
click at [88, 225] on button "Direcciones" at bounding box center [114, 228] width 138 height 28
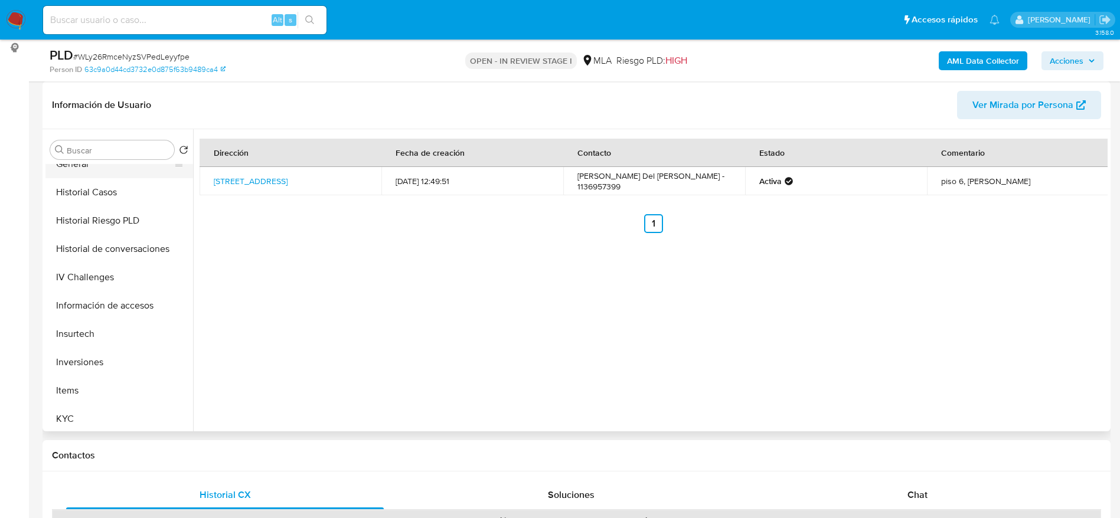
scroll to position [443, 0]
drag, startPoint x: 71, startPoint y: 326, endPoint x: 620, endPoint y: 32, distance: 622.3
click at [70, 325] on button "KYC" at bounding box center [119, 330] width 148 height 28
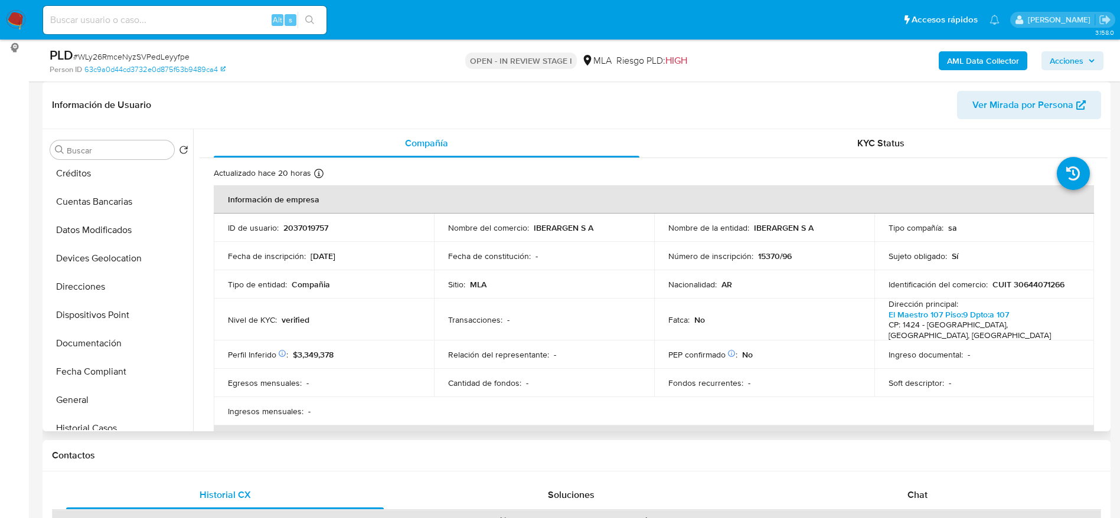
scroll to position [0, 0]
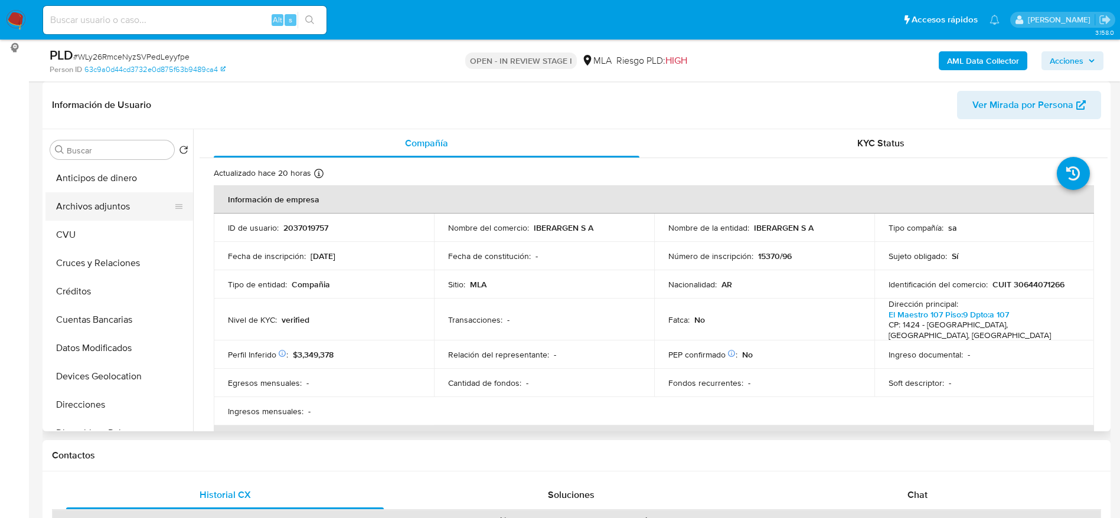
click at [113, 216] on button "Archivos adjuntos" at bounding box center [114, 206] width 138 height 28
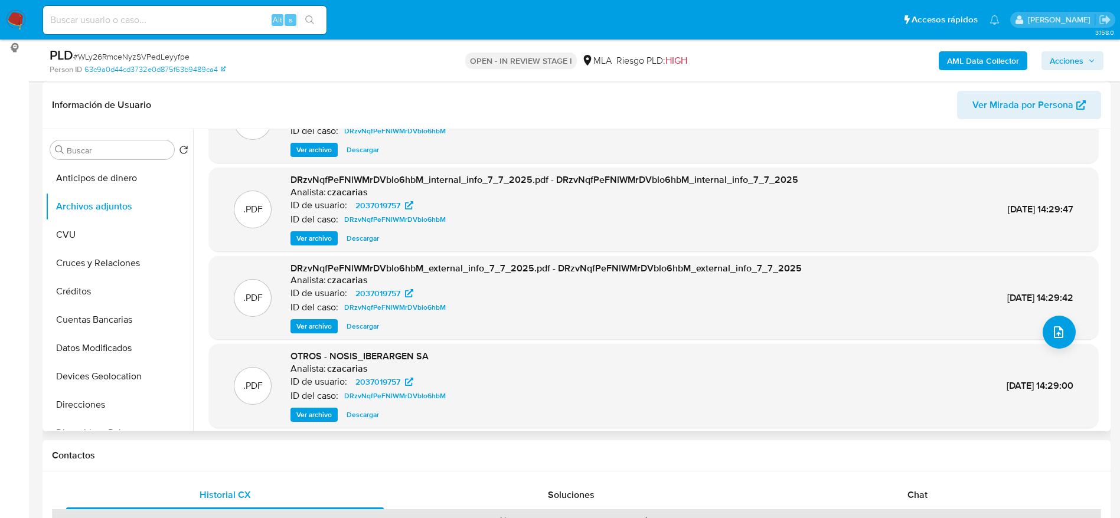
scroll to position [99, 0]
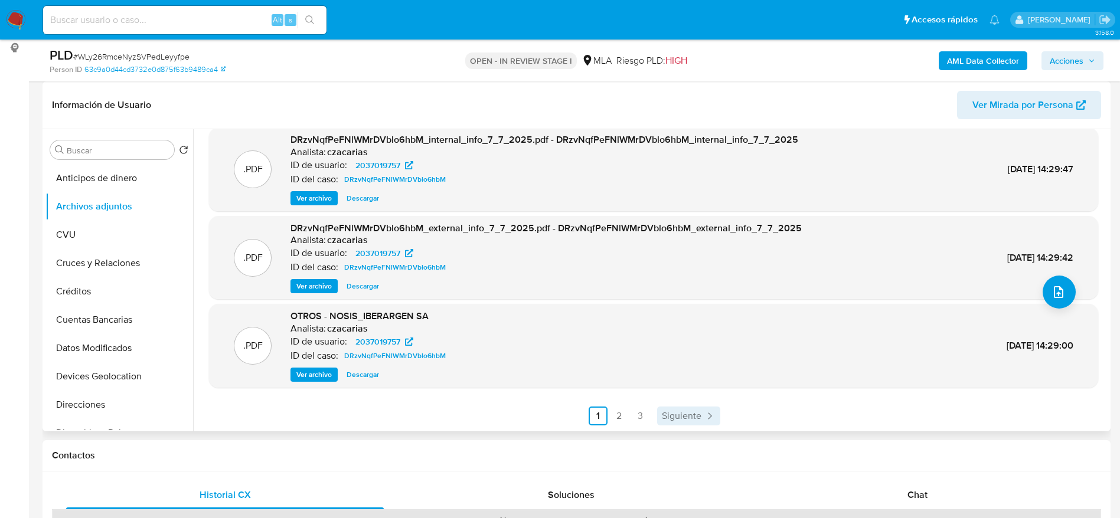
click at [669, 415] on span "Siguiente" at bounding box center [682, 416] width 40 height 9
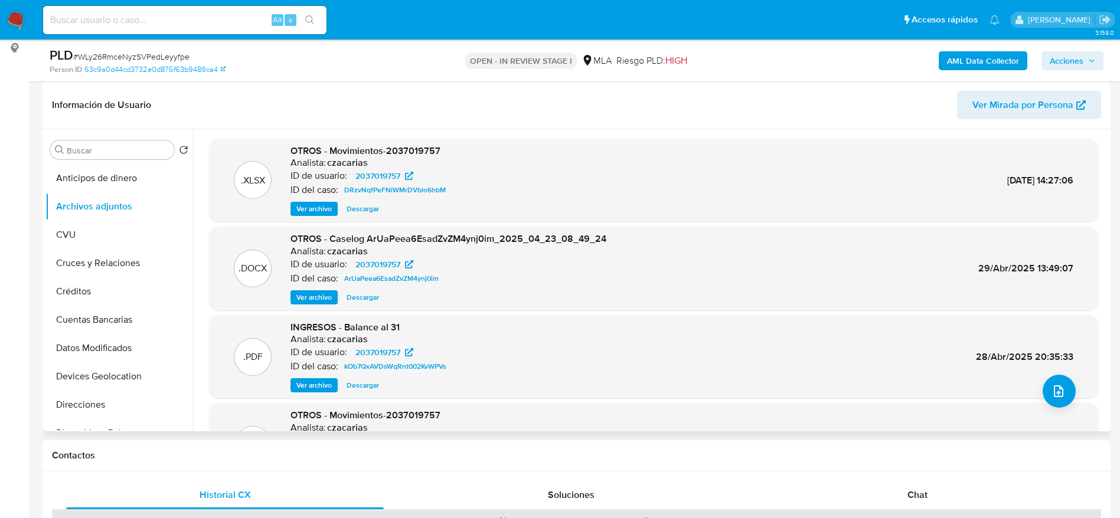
click at [319, 380] on span "Ver archivo" at bounding box center [313, 386] width 35 height 12
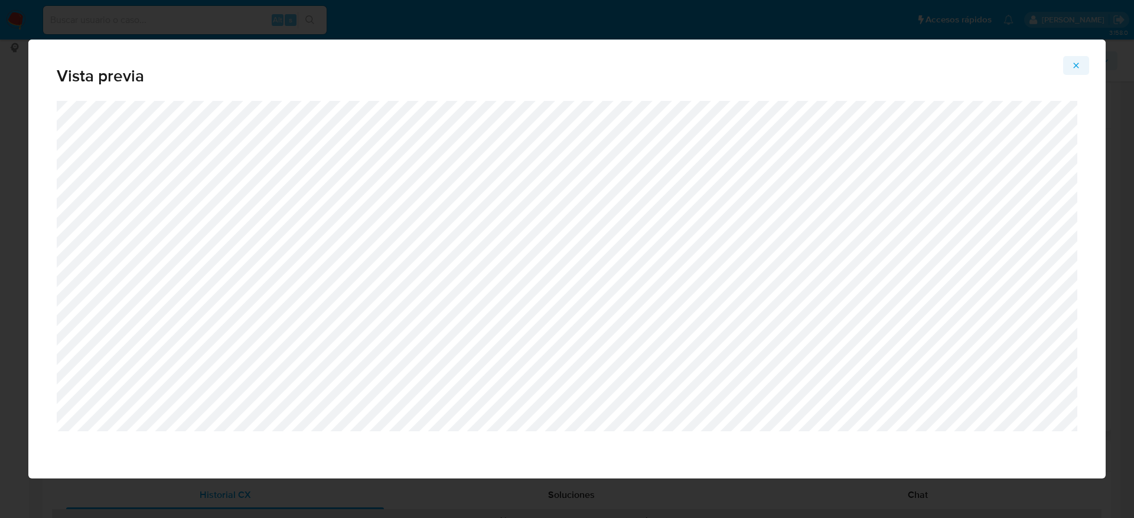
click at [1076, 58] on span "Attachment preview" at bounding box center [1075, 65] width 9 height 17
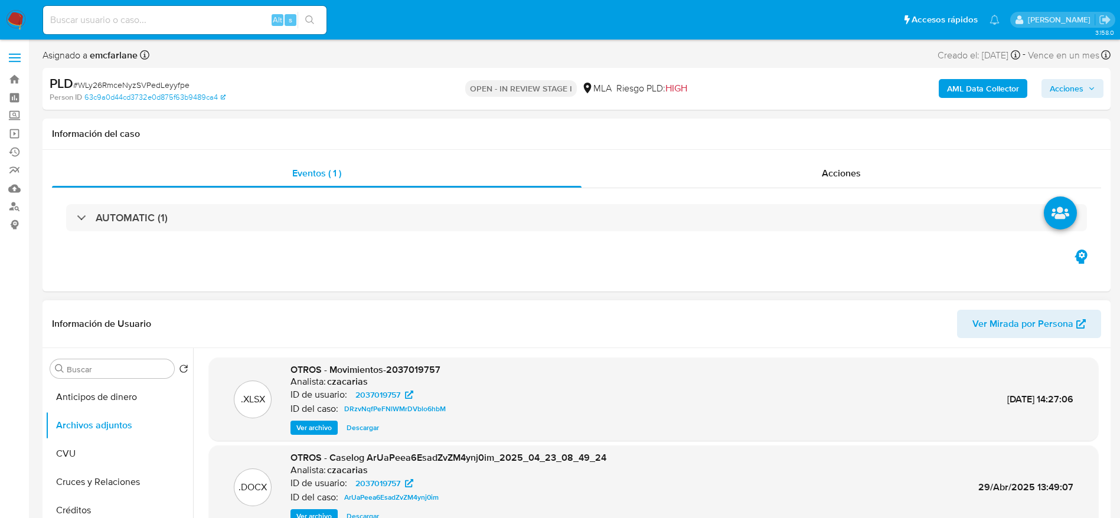
click at [125, 21] on input at bounding box center [184, 19] width 283 height 15
paste input "9p6OPs7DcOhC7kbungWUcE4W"
type input "9p6OPs7DcOhC7kbungWUcE4W"
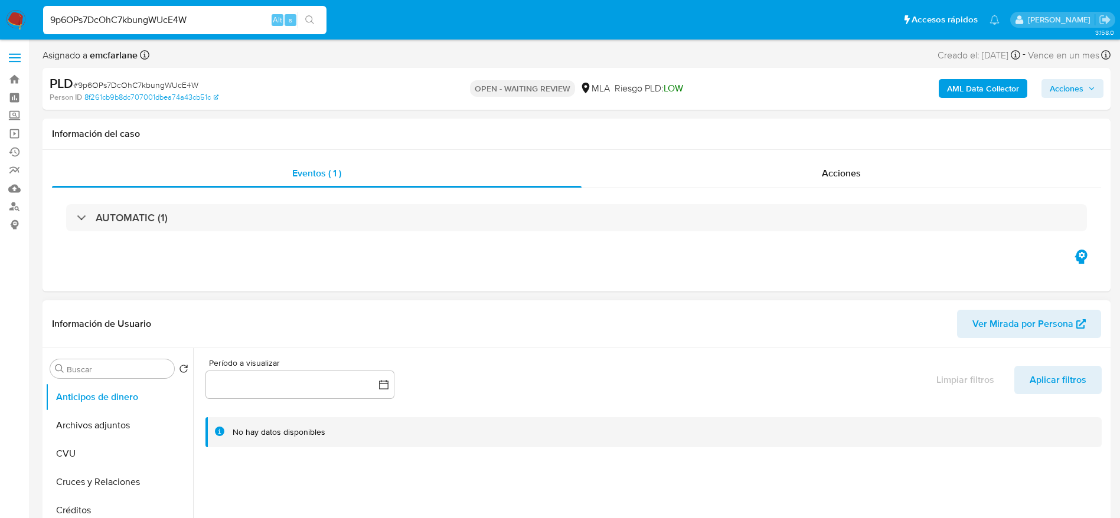
select select "10"
click at [90, 439] on button "KYC" at bounding box center [114, 437] width 138 height 28
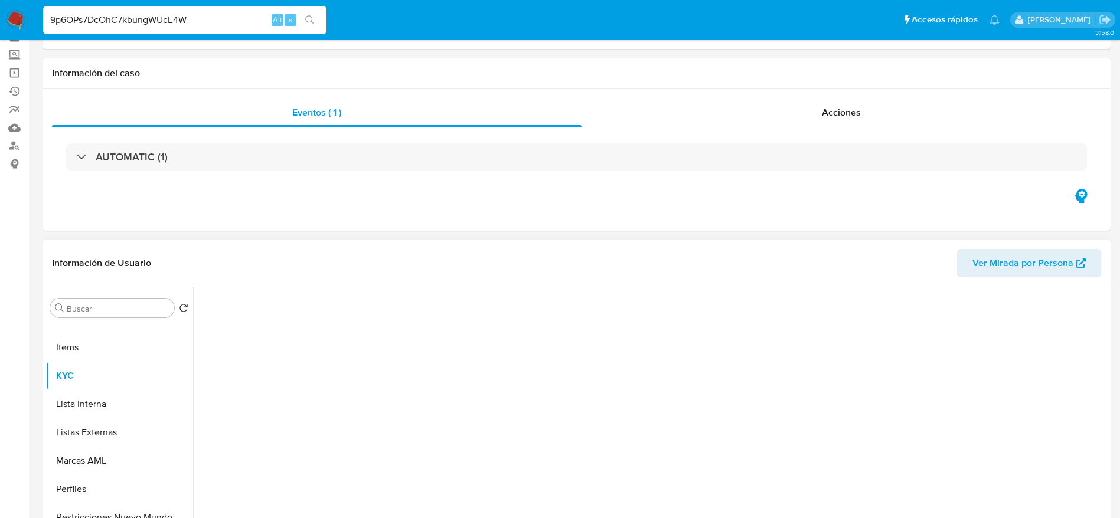
scroll to position [89, 0]
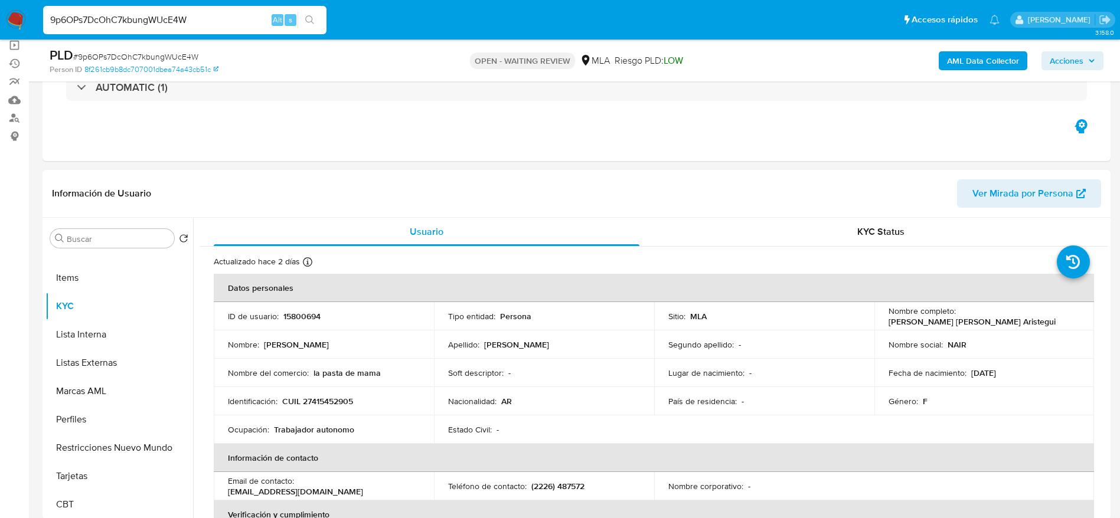
click at [327, 402] on p "CUIL 27415452905" at bounding box center [317, 401] width 71 height 11
copy p "27415452905"
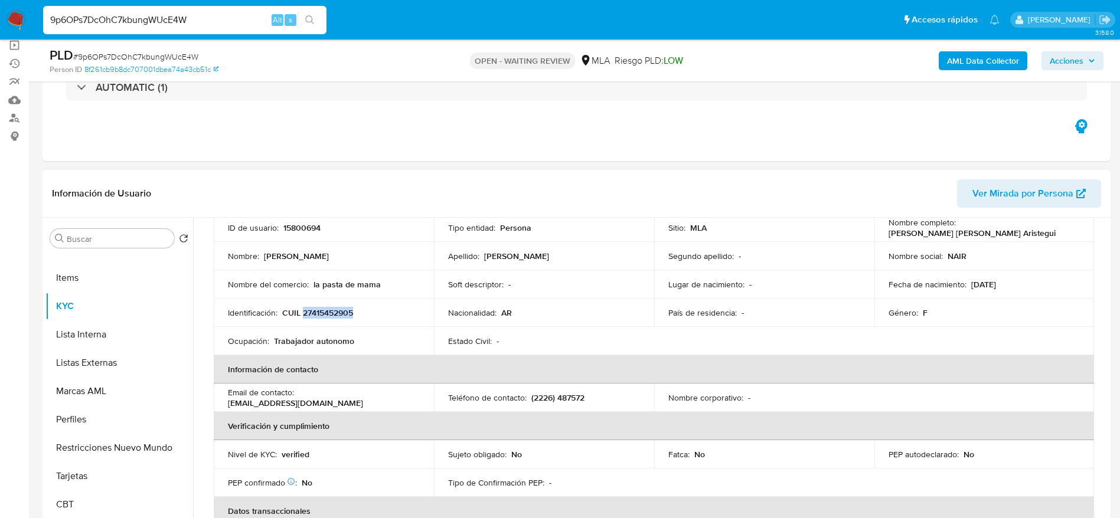
scroll to position [177, 0]
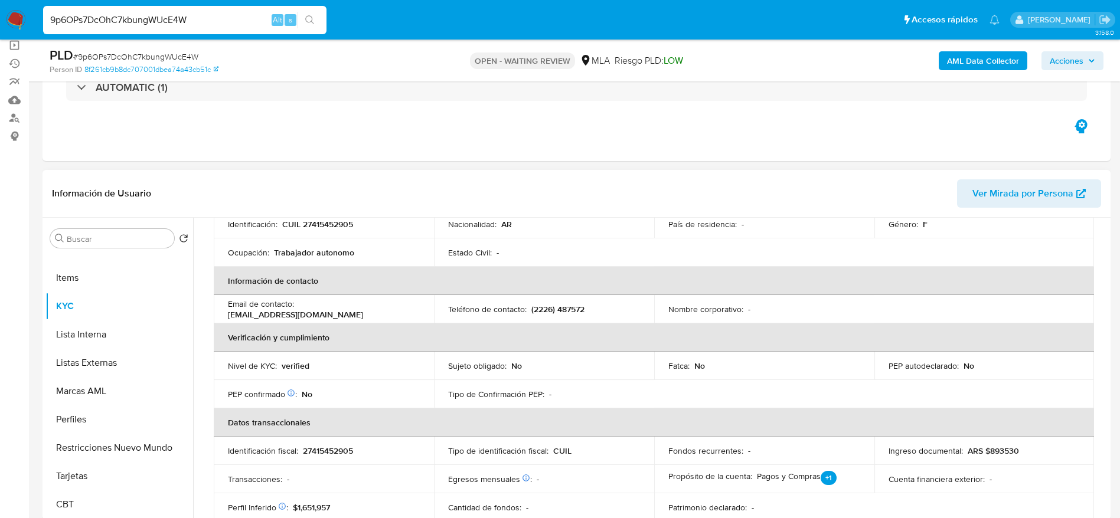
click at [547, 305] on p "(2226) 487572" at bounding box center [557, 309] width 53 height 11
copy p "2226"
drag, startPoint x: 299, startPoint y: 309, endPoint x: 396, endPoint y: 312, distance: 96.9
click at [363, 312] on p "nano_07aa_@hotmail.com" at bounding box center [295, 314] width 135 height 11
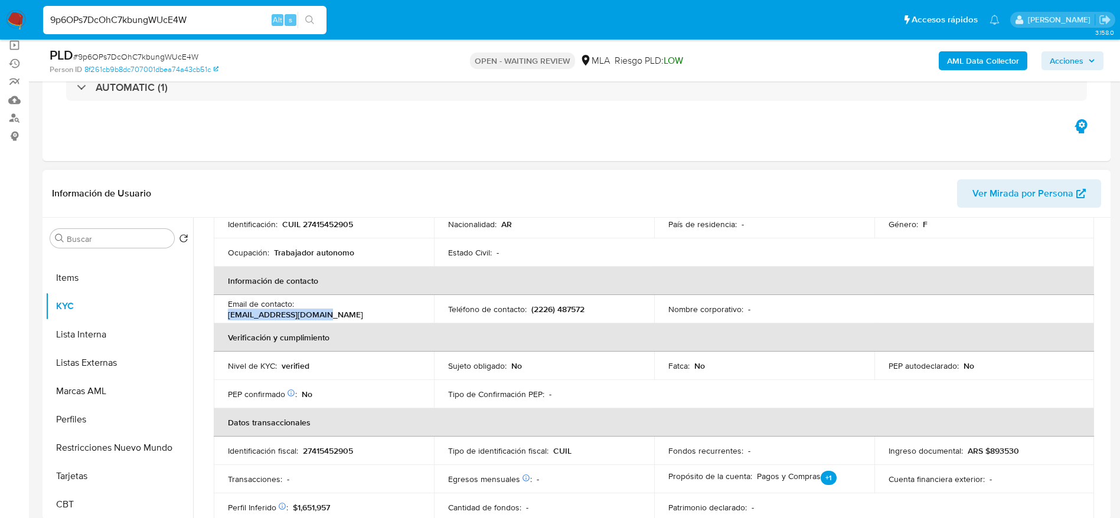
copy p "nano_07aa_@hotmail.com"
click at [136, 53] on span "# 9p6OPs7DcOhC7kbungWUcE4W" at bounding box center [135, 57] width 125 height 12
copy span "9p6OPs7DcOhC7kbungWUcE4W"
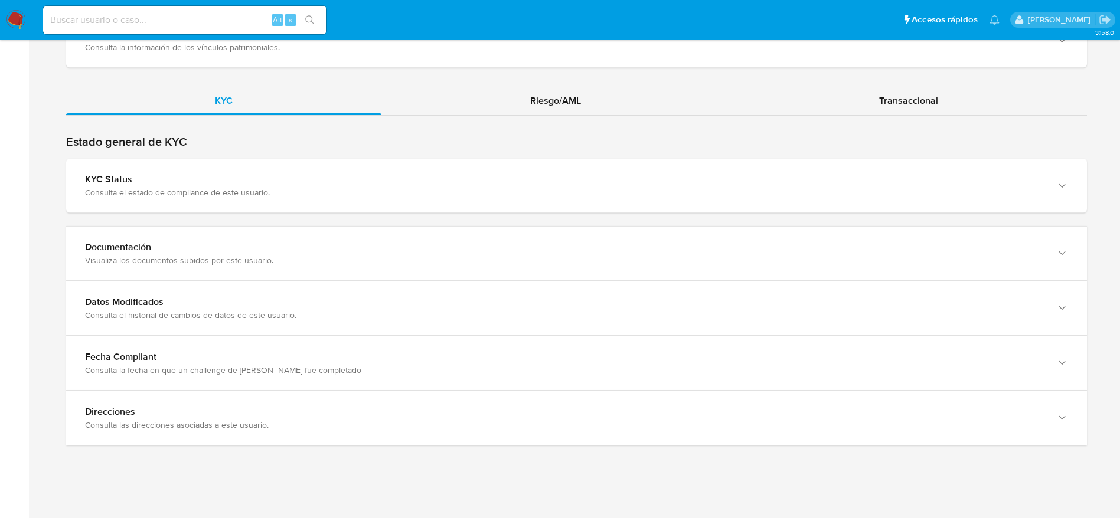
scroll to position [1172, 0]
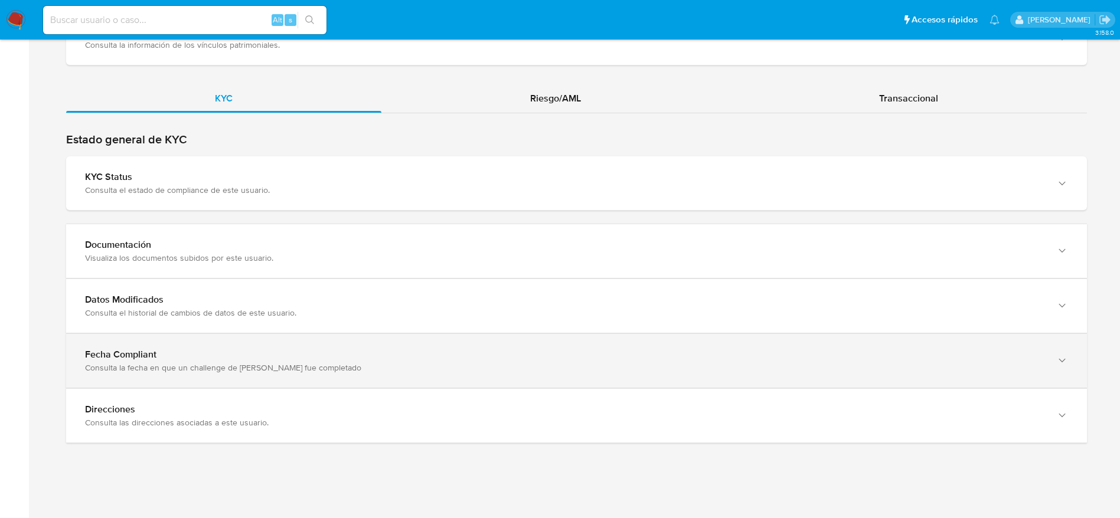
drag, startPoint x: 234, startPoint y: 434, endPoint x: 397, endPoint y: 370, distance: 175.0
click at [234, 435] on div "Direcciones Consulta las direcciones asociadas a este usuario." at bounding box center [576, 416] width 1021 height 54
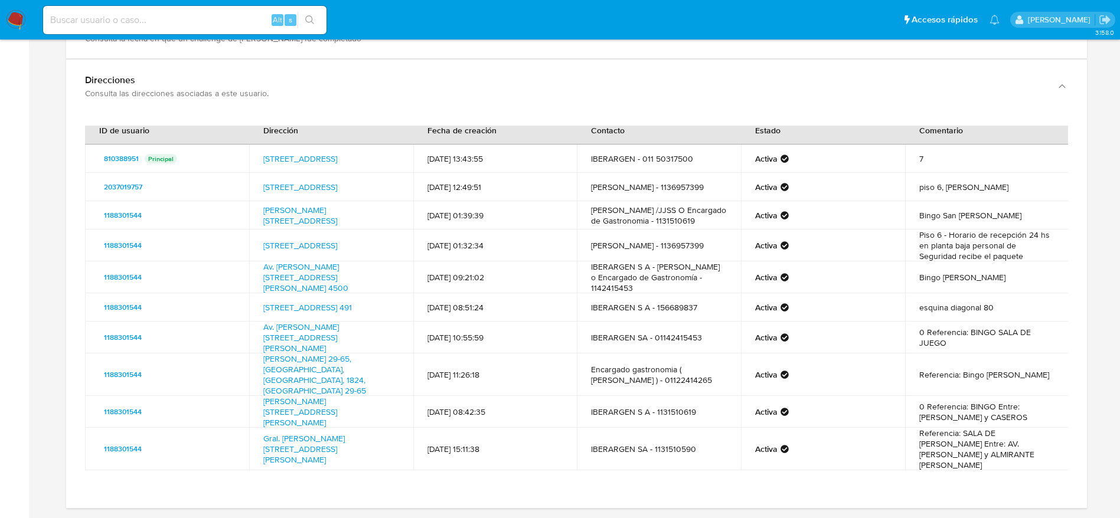
scroll to position [1526, 0]
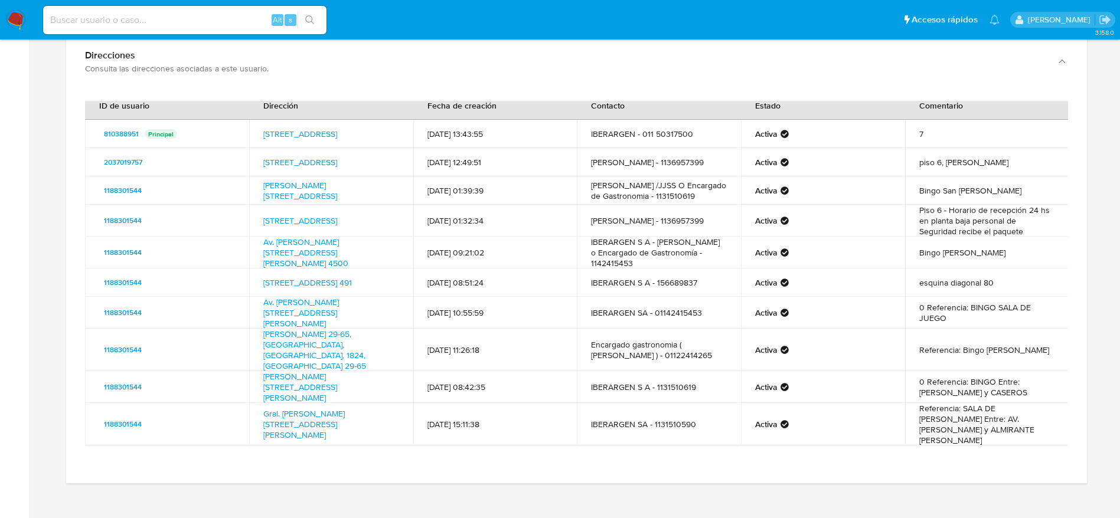
click at [583, 469] on span "Siguiente" at bounding box center [594, 473] width 40 height 9
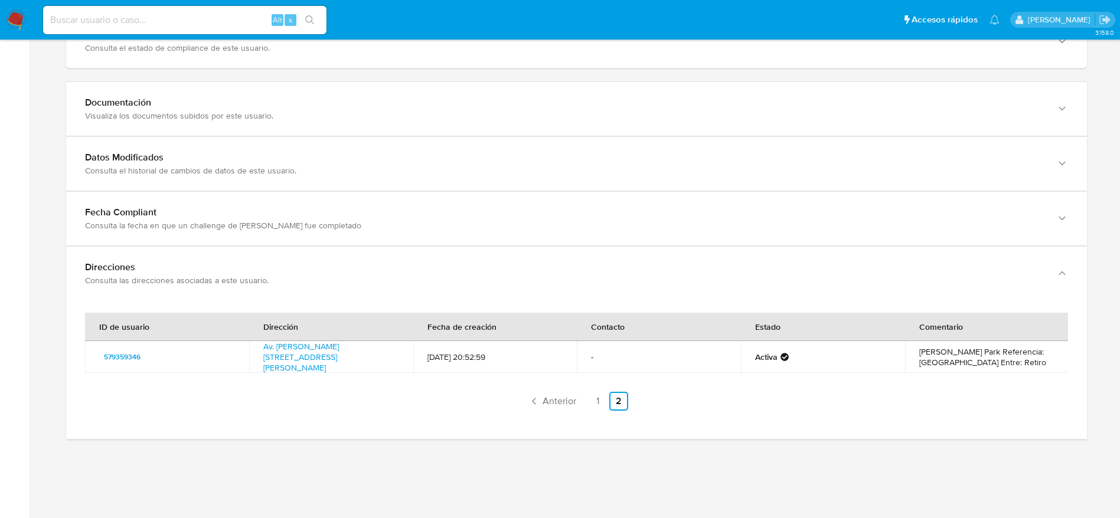
scroll to position [0, 0]
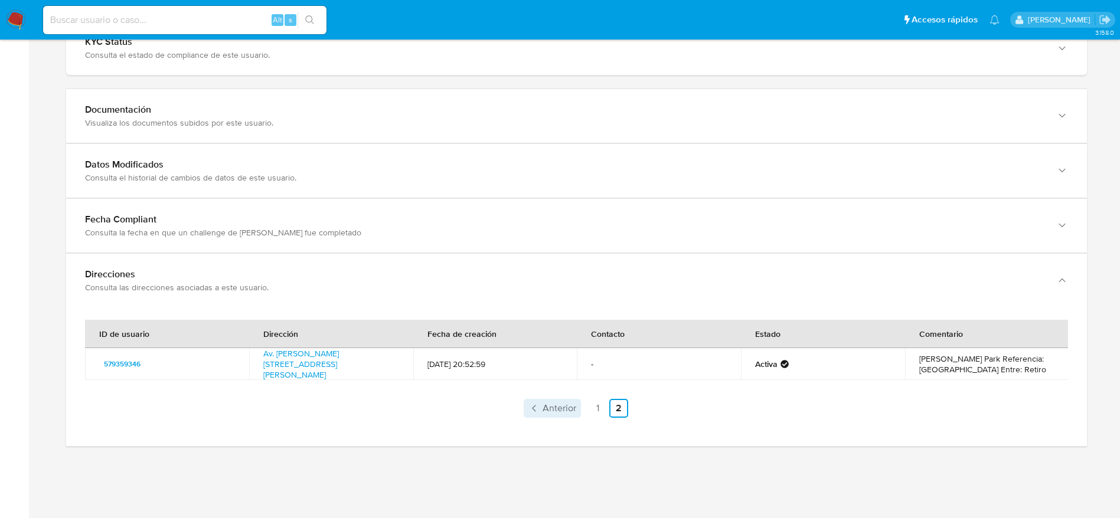
click at [550, 404] on span "Anterior" at bounding box center [560, 408] width 34 height 9
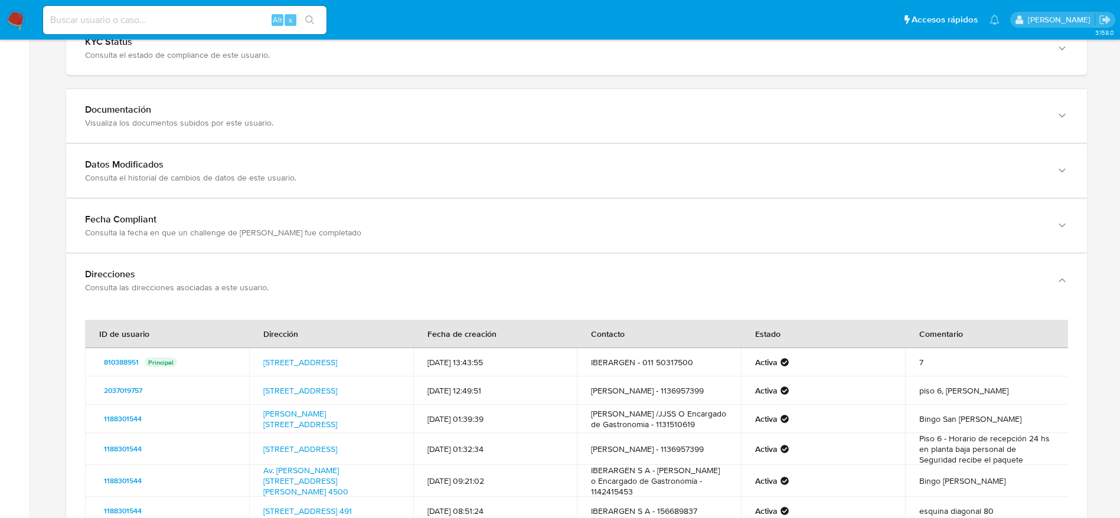
drag, startPoint x: 578, startPoint y: 462, endPoint x: 647, endPoint y: 462, distance: 69.1
click at [647, 465] on td "IBERARGEN S A - [PERSON_NAME] o Encargado de Gastronomía - 1142415453" at bounding box center [659, 481] width 164 height 32
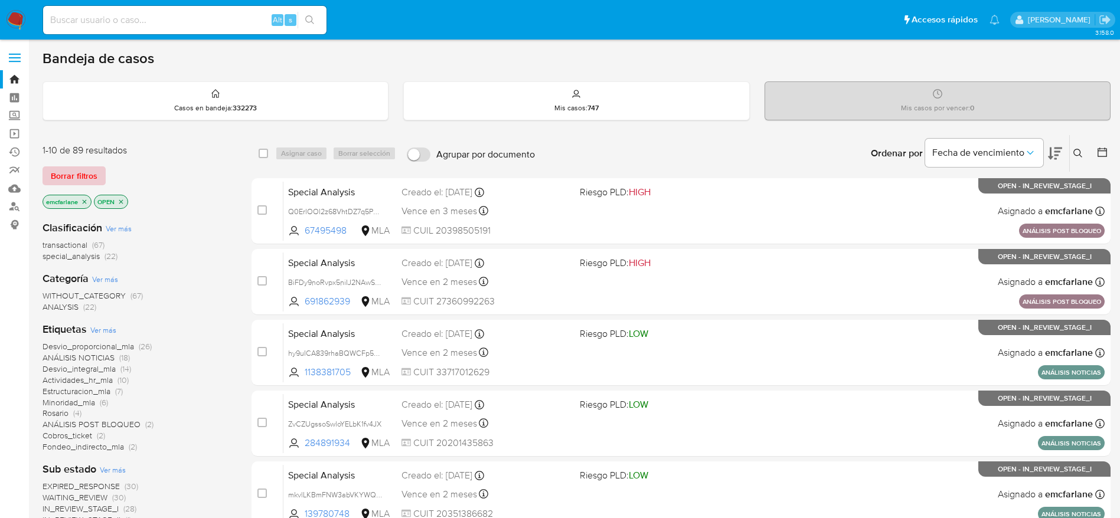
click at [66, 171] on span "Borrar filtros" at bounding box center [74, 176] width 47 height 17
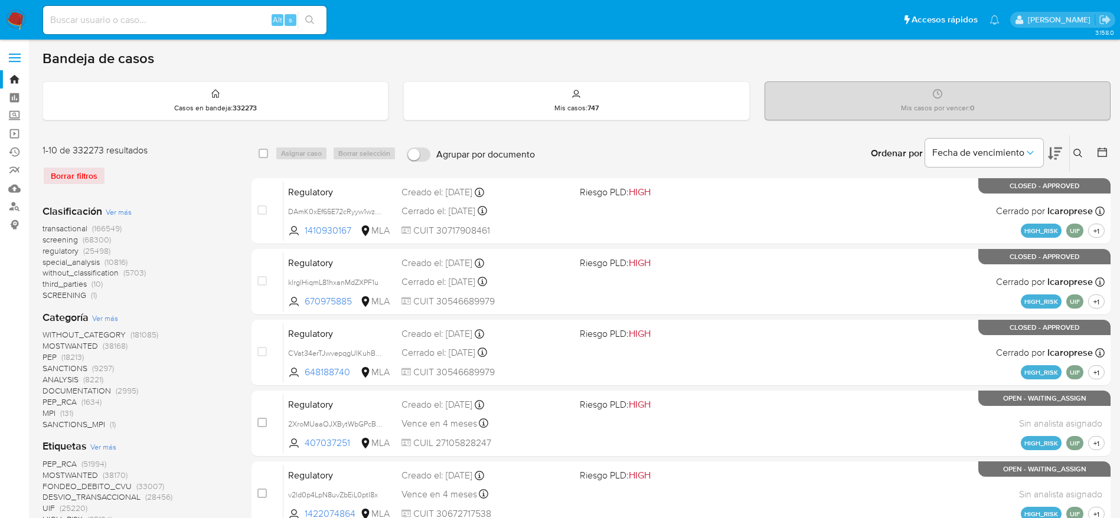
click at [1079, 152] on icon at bounding box center [1077, 153] width 9 height 9
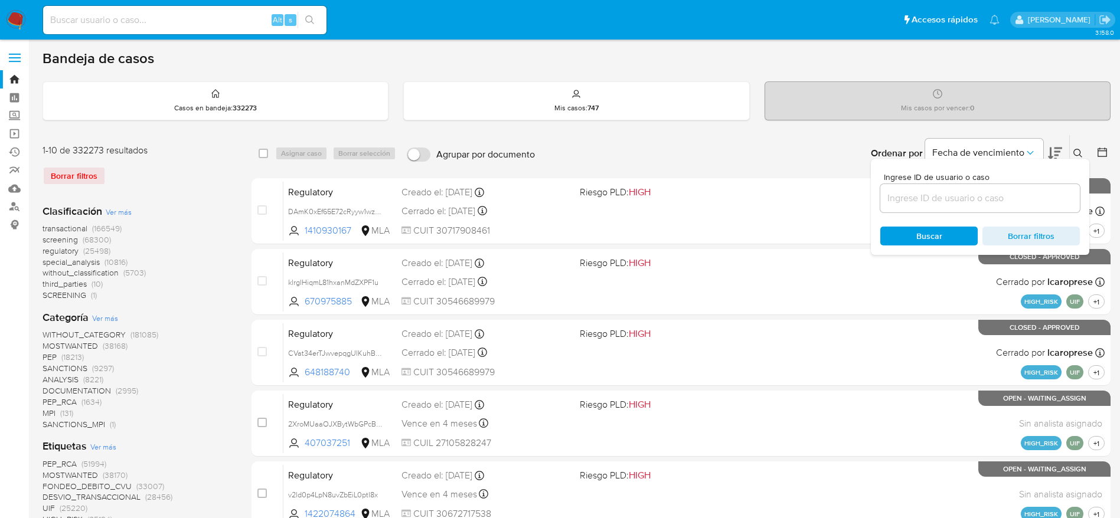
drag, startPoint x: 997, startPoint y: 196, endPoint x: 981, endPoint y: 203, distance: 17.2
click at [997, 195] on input at bounding box center [980, 198] width 200 height 15
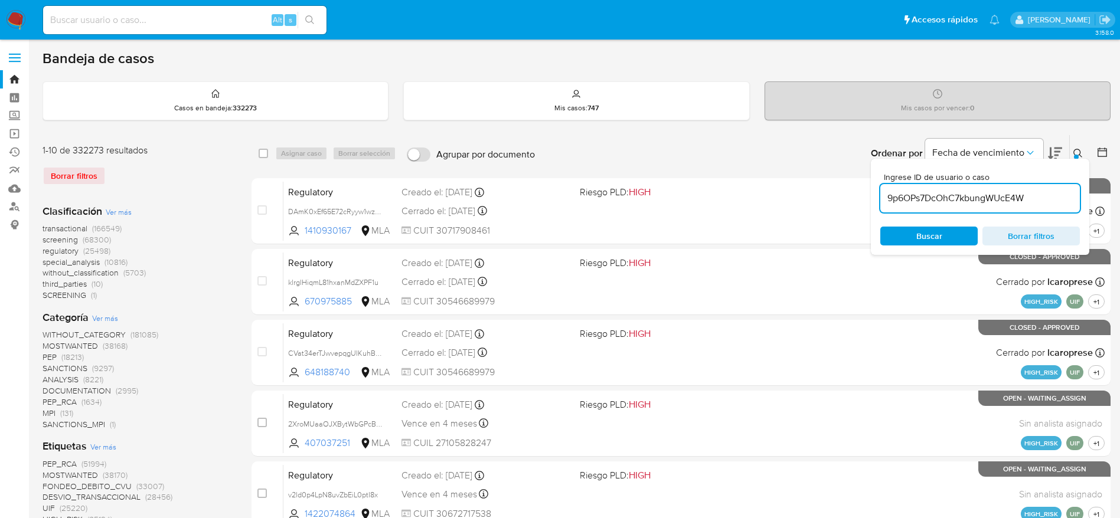
type input "9p6OPs7DcOhC7kbungWUcE4W"
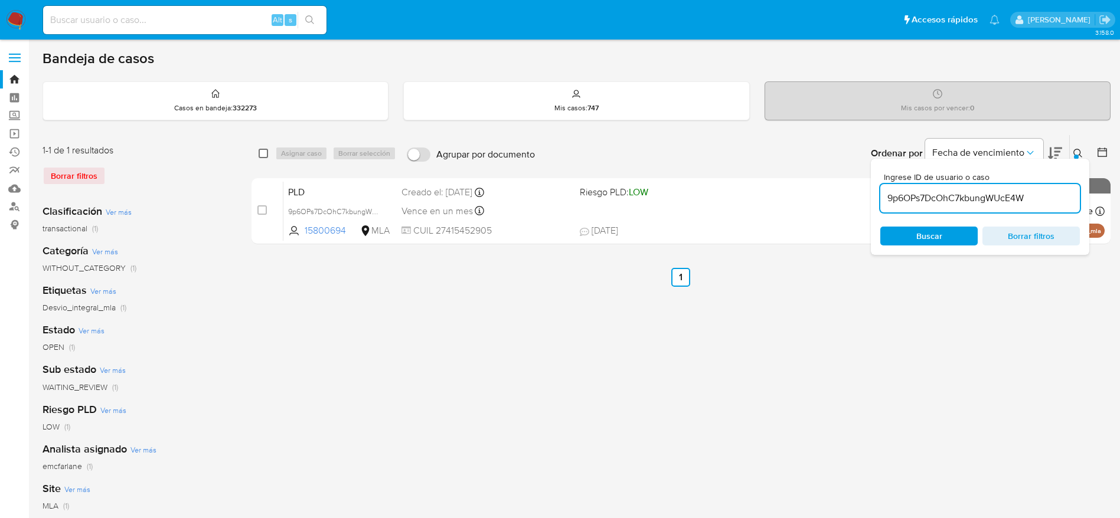
click at [263, 150] on input "checkbox" at bounding box center [263, 153] width 9 height 9
checkbox input "true"
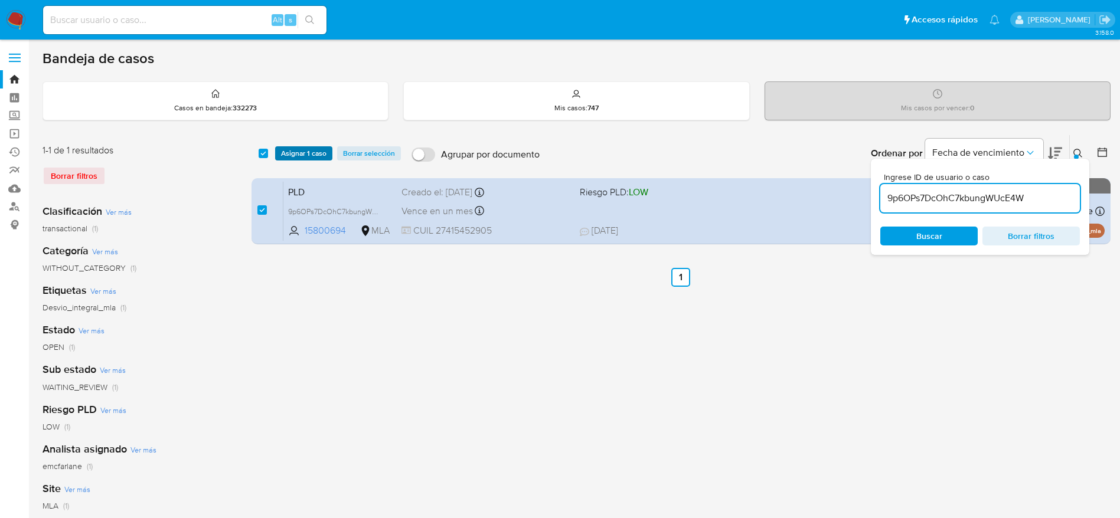
click at [308, 156] on span "Asignar 1 caso" at bounding box center [303, 154] width 45 height 12
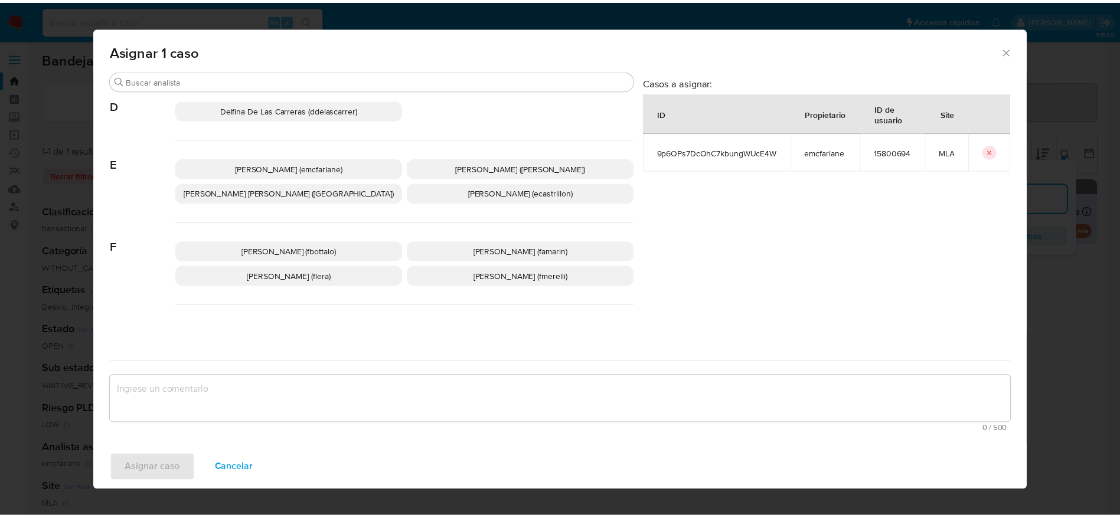
scroll to position [177, 0]
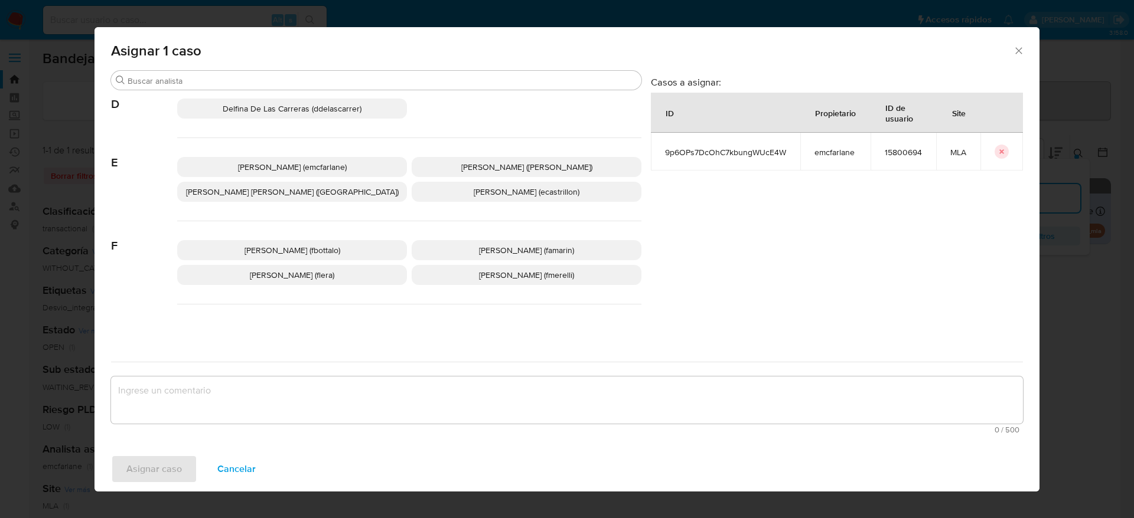
click at [309, 171] on span "[PERSON_NAME] (emcfarlane)" at bounding box center [292, 167] width 109 height 12
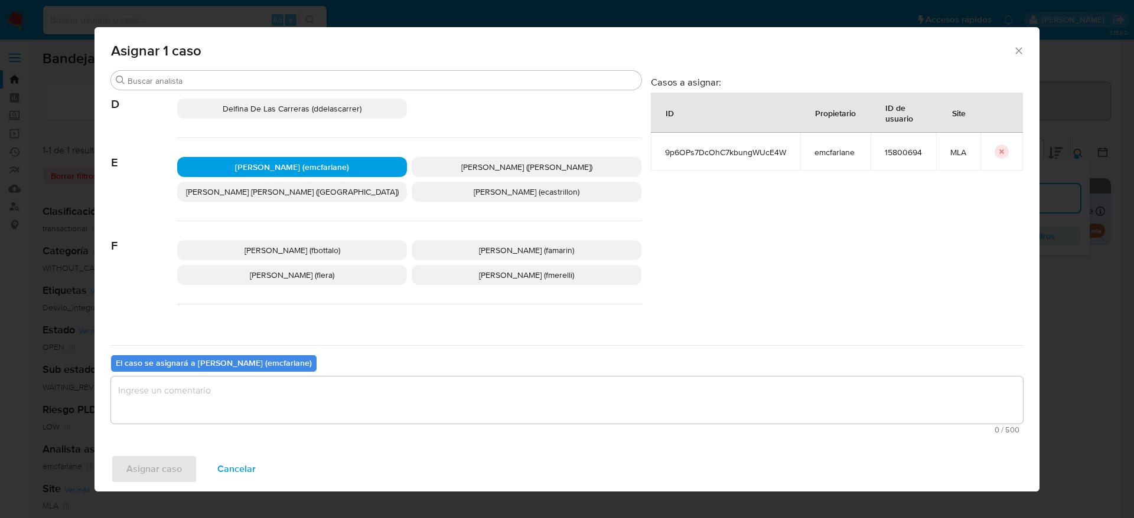
drag, startPoint x: 245, startPoint y: 426, endPoint x: 241, endPoint y: 416, distance: 10.6
click at [244, 426] on span "0 / 500" at bounding box center [567, 430] width 905 height 8
click at [241, 412] on textarea "assign-modal" at bounding box center [567, 400] width 912 height 47
click at [181, 464] on span "Asignar caso" at bounding box center [153, 469] width 55 height 26
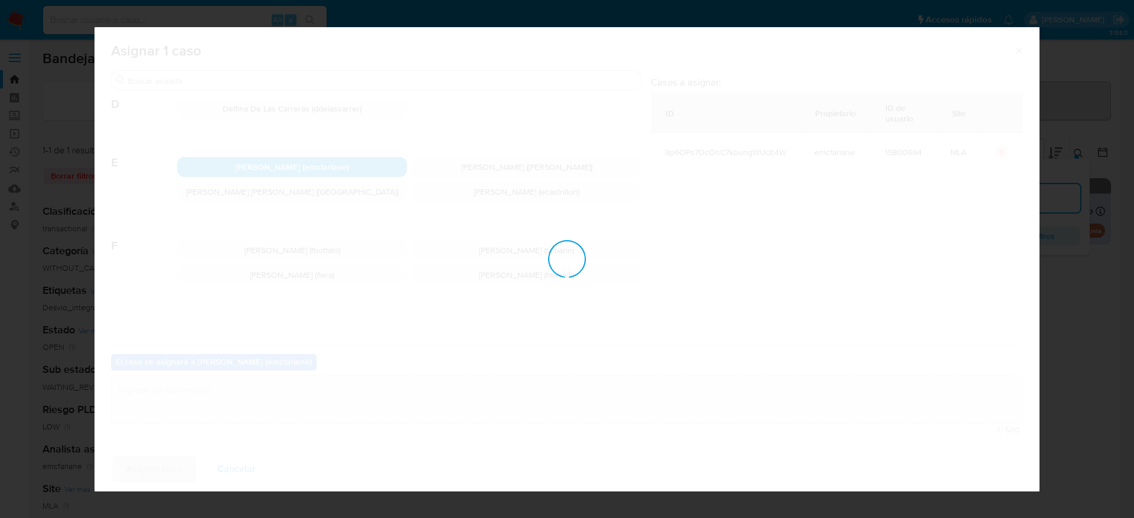
checkbox input "false"
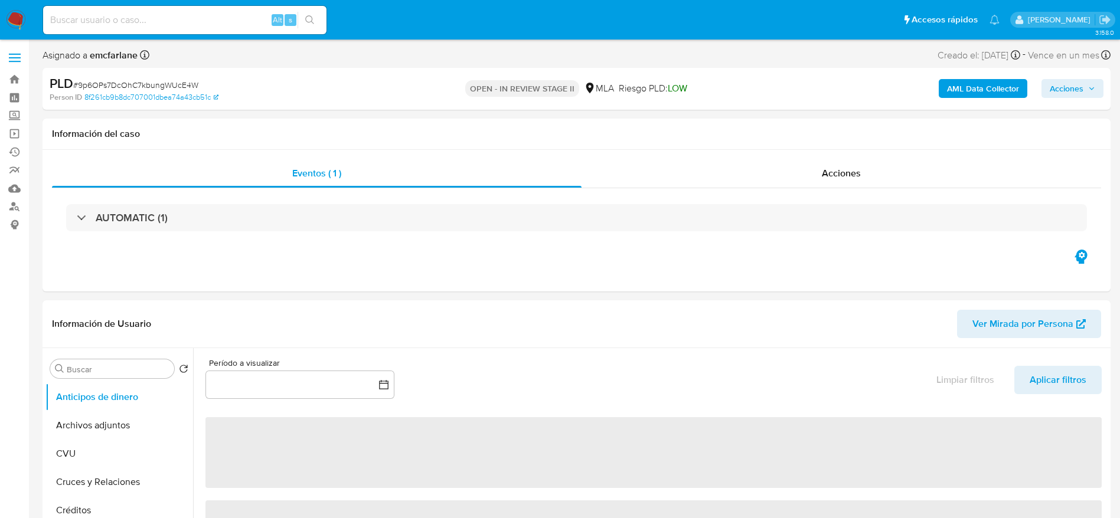
click at [1060, 96] on span "Acciones" at bounding box center [1067, 88] width 34 height 19
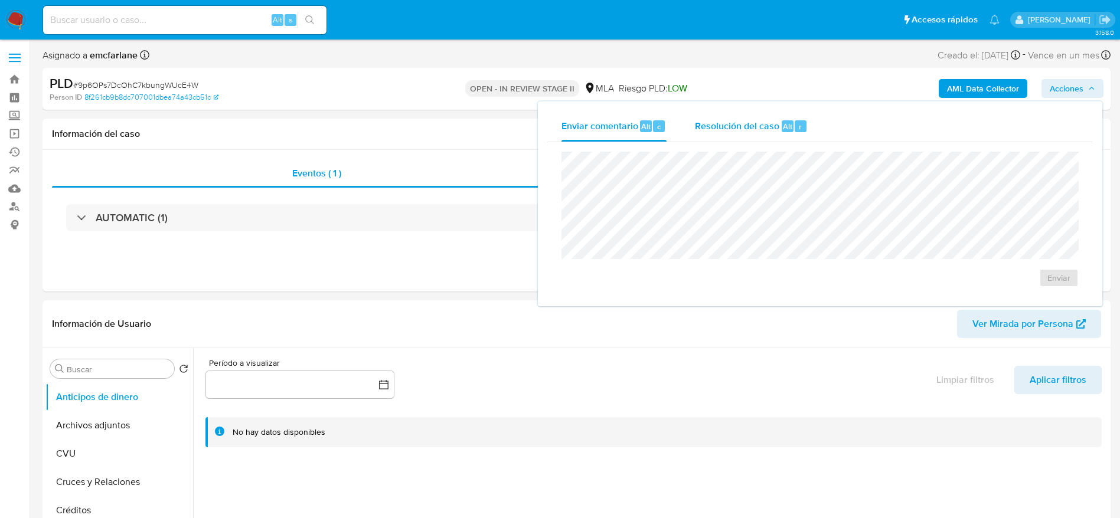
select select "10"
click at [727, 136] on div "Resolución del caso Alt r" at bounding box center [751, 126] width 113 height 31
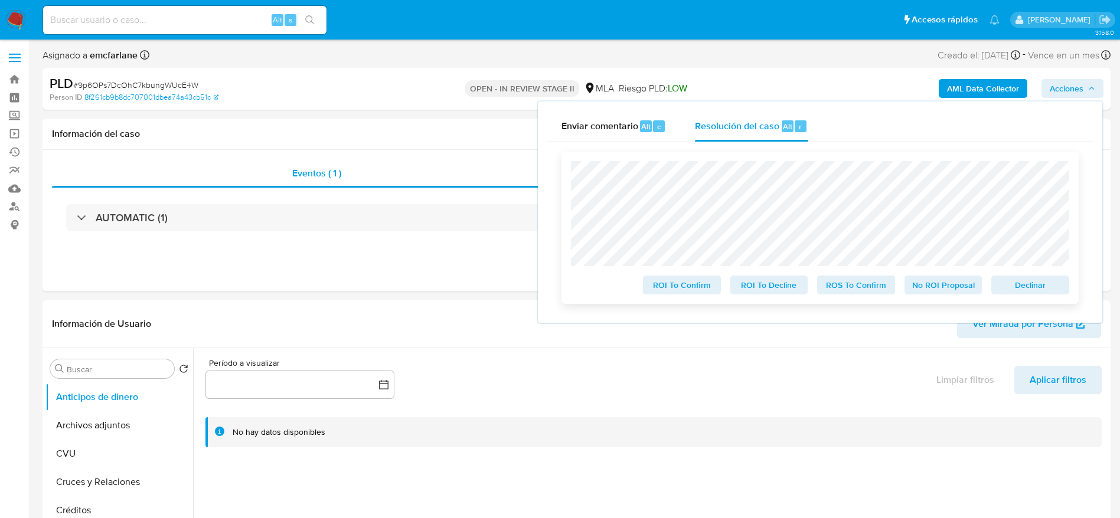
click at [1031, 276] on div "Declinar" at bounding box center [1028, 283] width 83 height 24
click at [1038, 292] on span "Declinar" at bounding box center [1030, 285] width 61 height 17
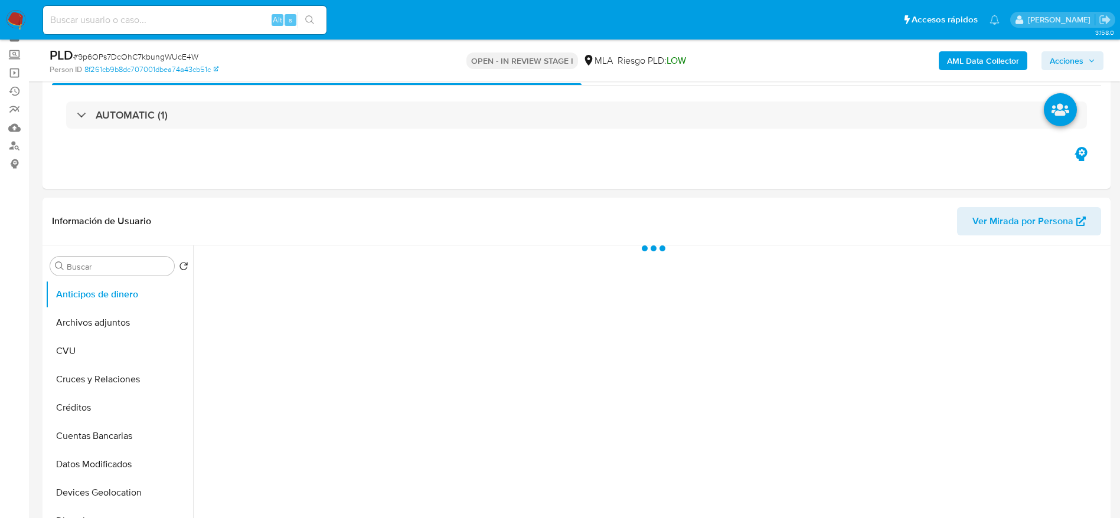
scroll to position [89, 0]
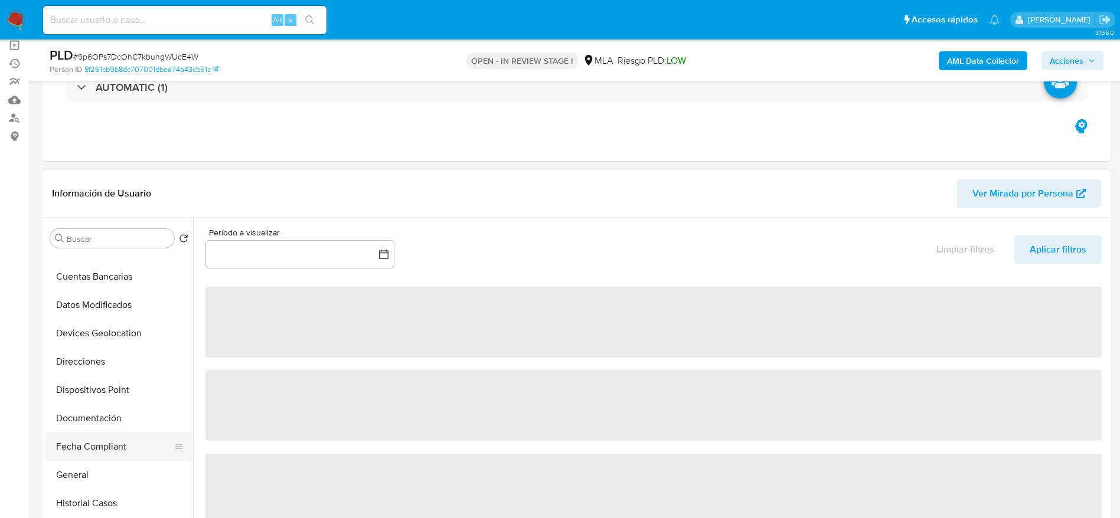
select select "10"
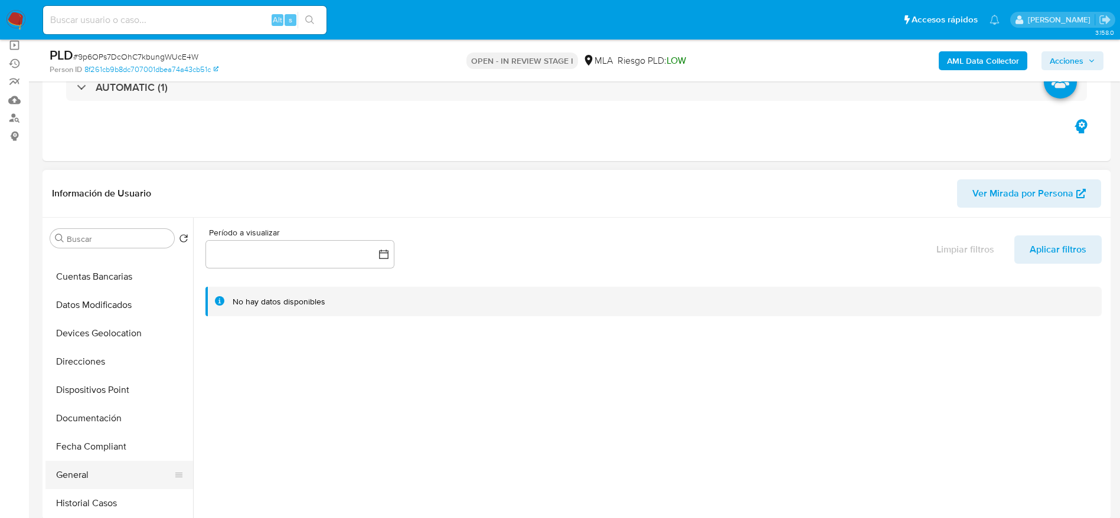
scroll to position [177, 0]
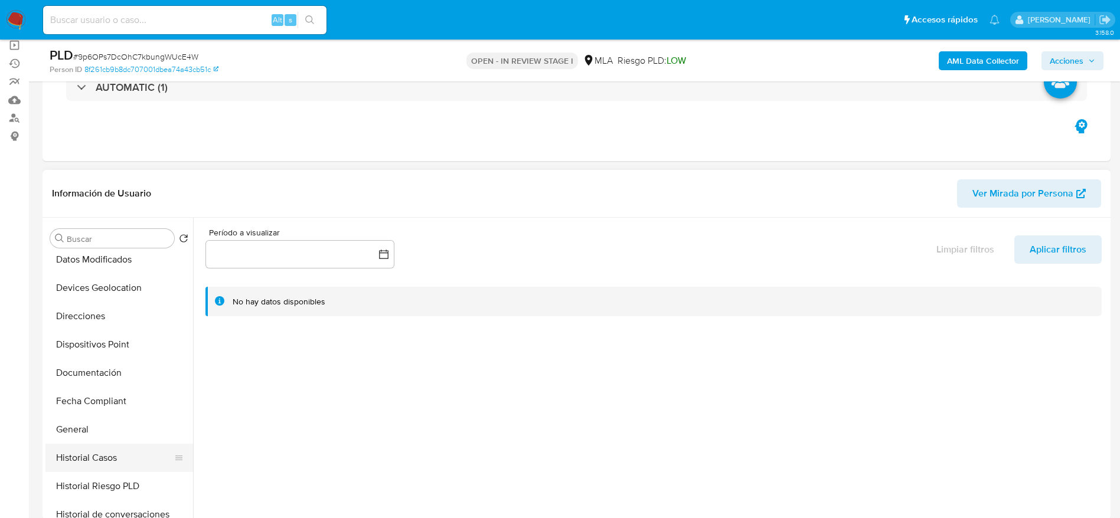
click at [90, 452] on button "Historial Casos" at bounding box center [114, 458] width 138 height 28
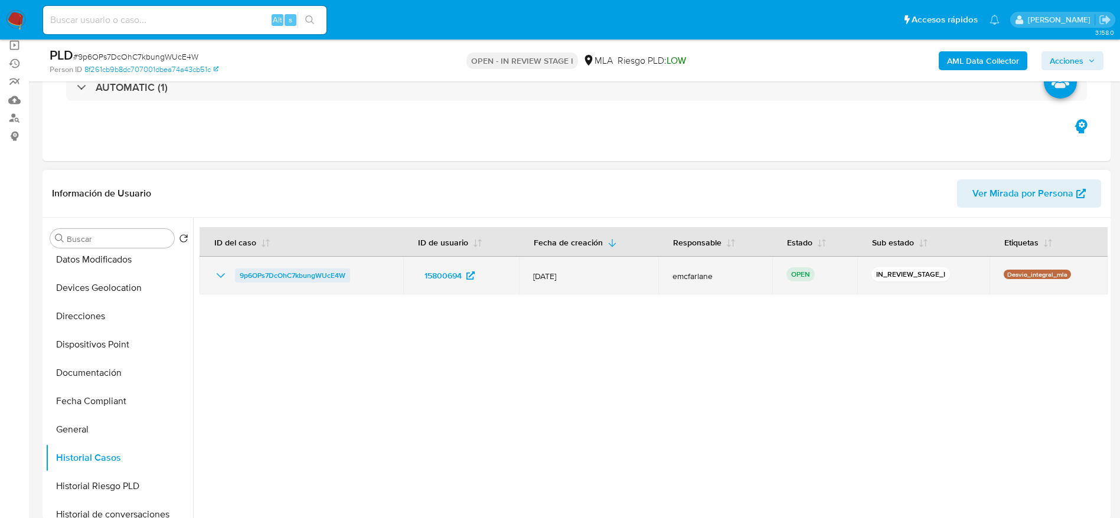
click at [277, 270] on span "9p6OPs7DcOhC7kbungWUcE4W" at bounding box center [293, 276] width 106 height 14
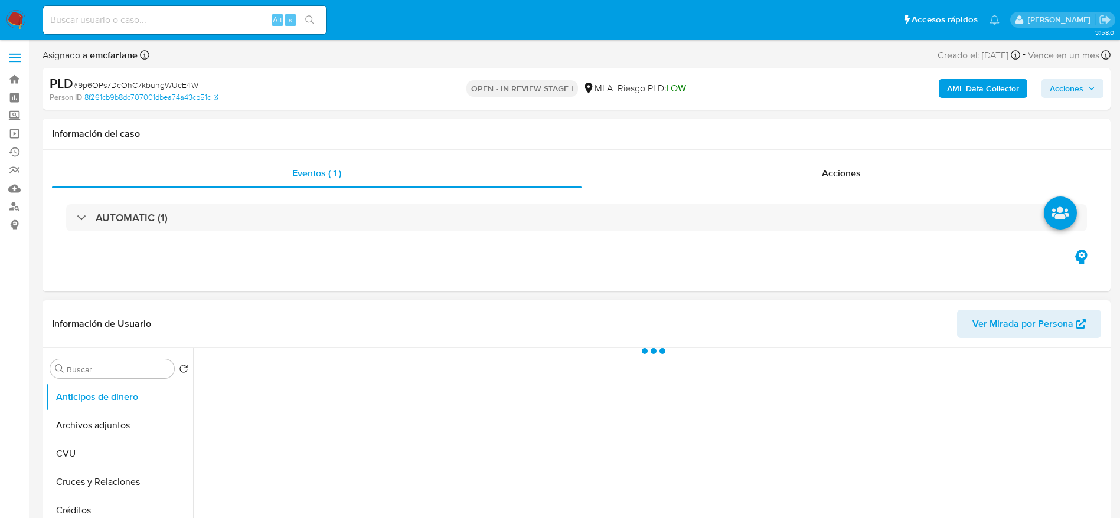
click at [116, 419] on button "Archivos adjuntos" at bounding box center [119, 426] width 148 height 28
select select "10"
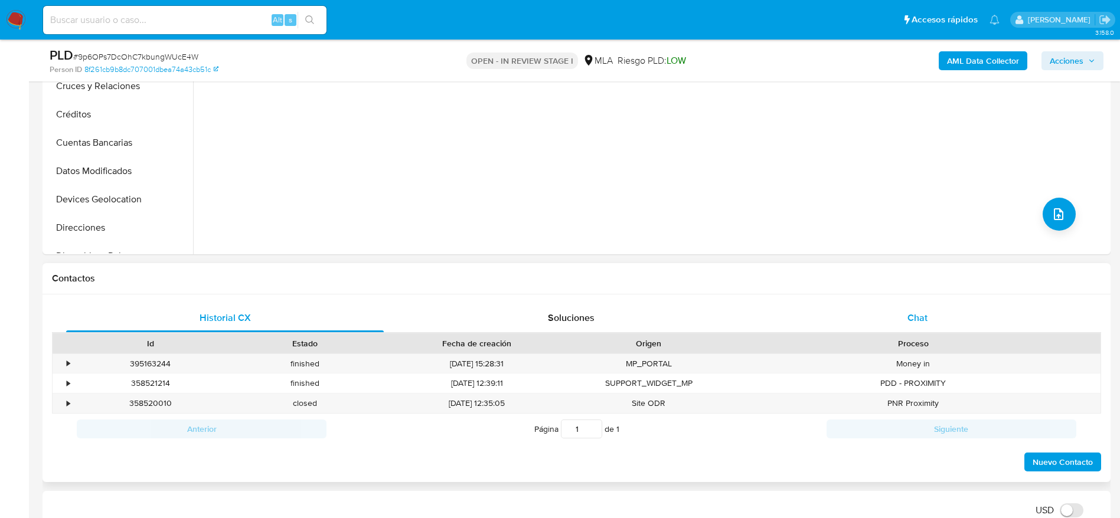
drag, startPoint x: 901, startPoint y: 326, endPoint x: 785, endPoint y: 306, distance: 117.4
click at [900, 326] on div "Chat" at bounding box center [918, 318] width 318 height 28
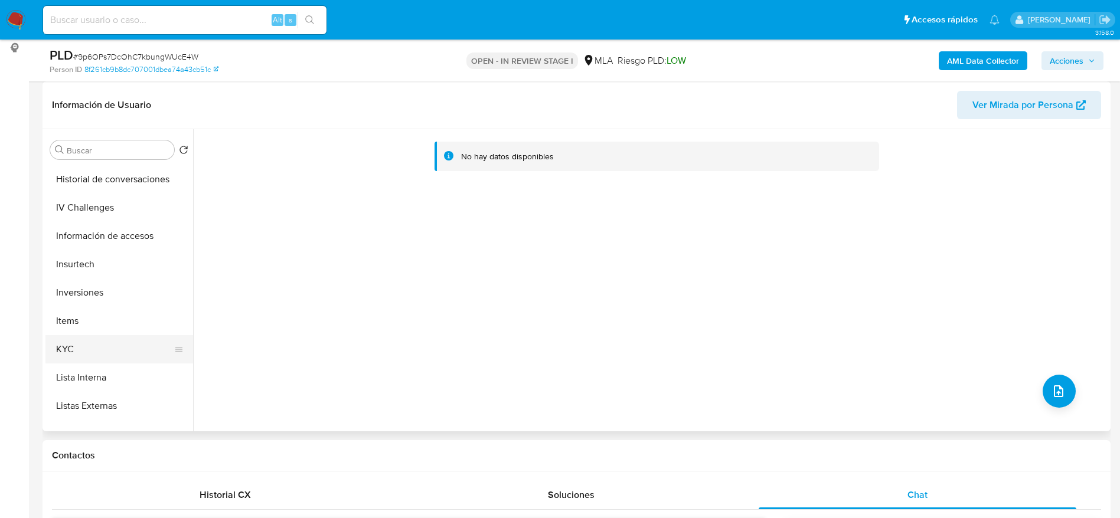
scroll to position [443, 0]
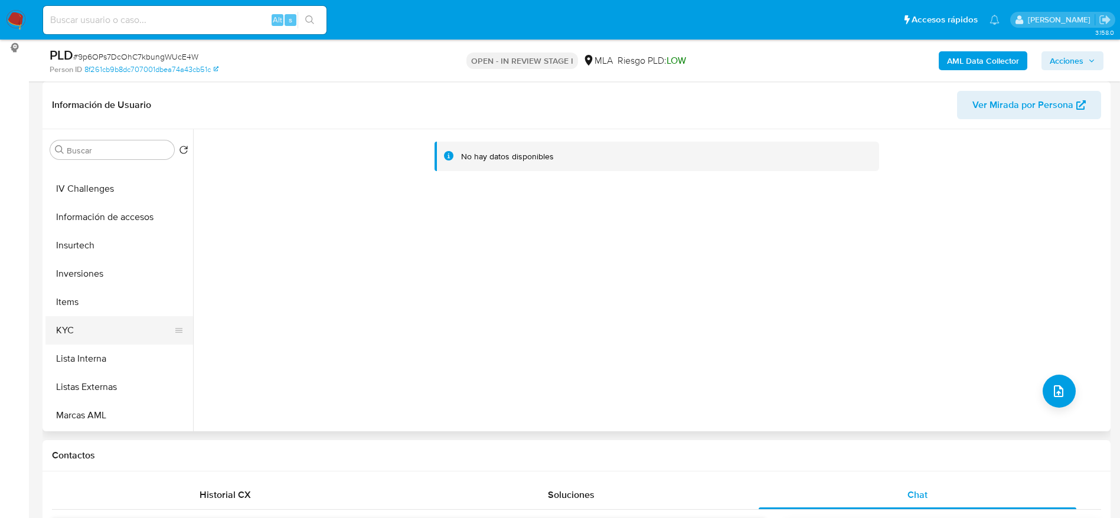
click at [93, 341] on button "KYC" at bounding box center [114, 330] width 138 height 28
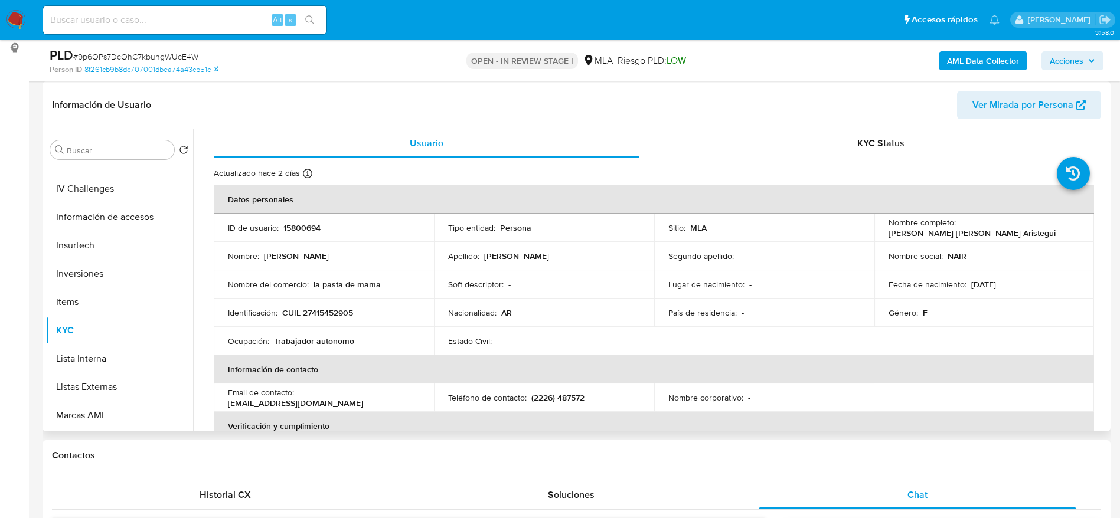
click at [331, 315] on p "CUIL 27415452905" at bounding box center [317, 313] width 71 height 11
copy p "27415452905"
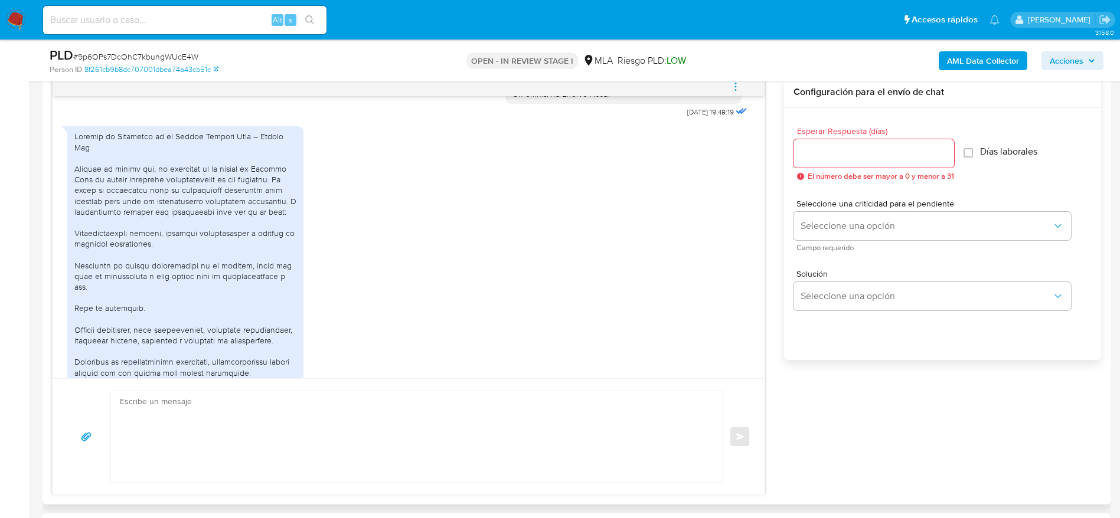
scroll to position [600, 0]
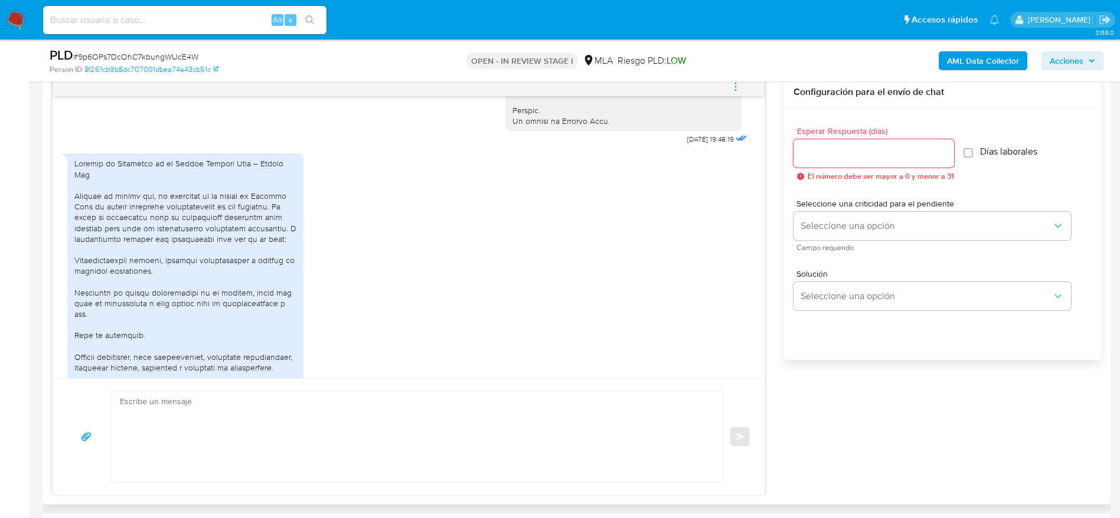
click at [151, 292] on div at bounding box center [185, 442] width 222 height 569
drag, startPoint x: 152, startPoint y: 292, endPoint x: 70, endPoint y: 281, distance: 82.2
click at [70, 281] on div "PDF PDF 00000092_ALVARADO_ARISTEGUI_NAIR (4).pdf PDF PDF 00000092_ALVARADO_ARIS…" at bounding box center [185, 463] width 236 height 619
copy div "Entretenimiento digital, mediante suscripciones o compras en diversas plataform…"
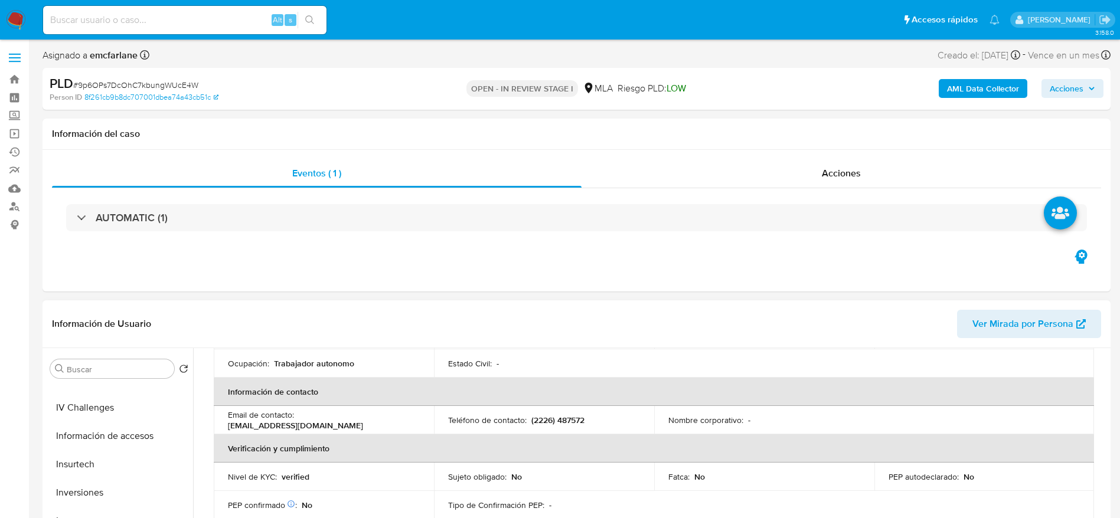
scroll to position [89, 0]
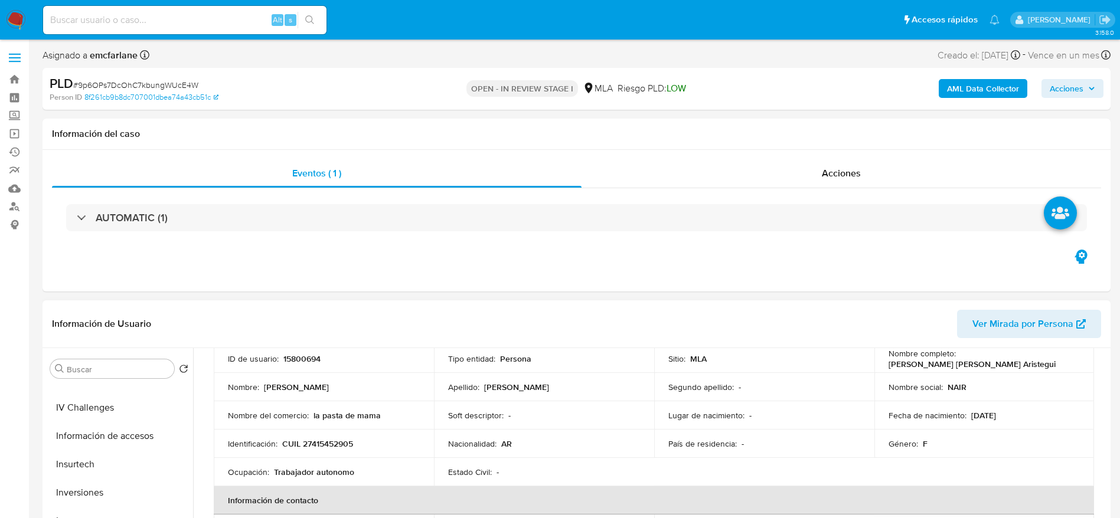
click at [329, 440] on p "CUIL 27415452905" at bounding box center [317, 444] width 71 height 11
drag, startPoint x: 329, startPoint y: 440, endPoint x: 832, endPoint y: 137, distance: 588.0
click at [329, 441] on p "CUIL 27415452905" at bounding box center [317, 444] width 71 height 11
copy p "27415452905"
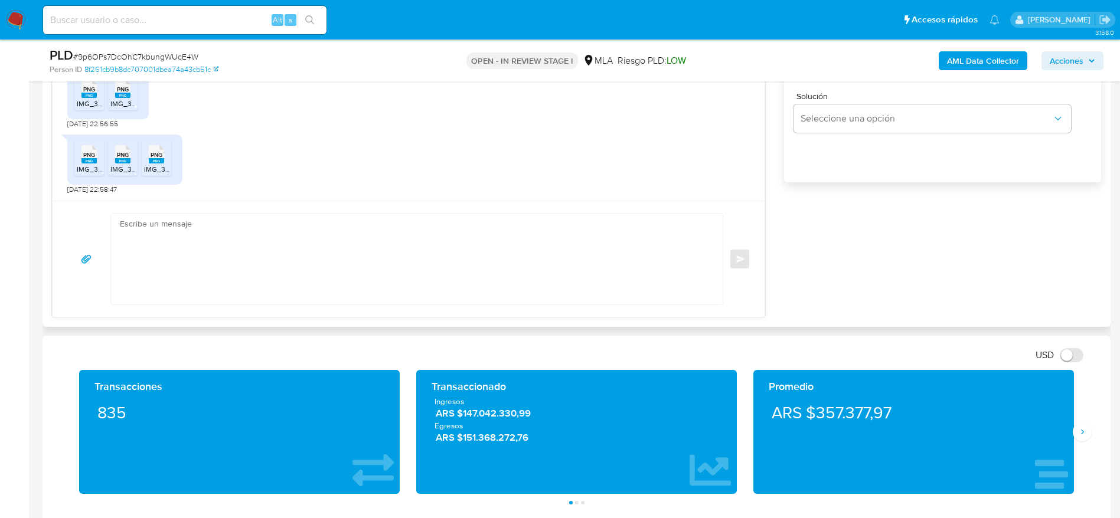
scroll to position [797, 0]
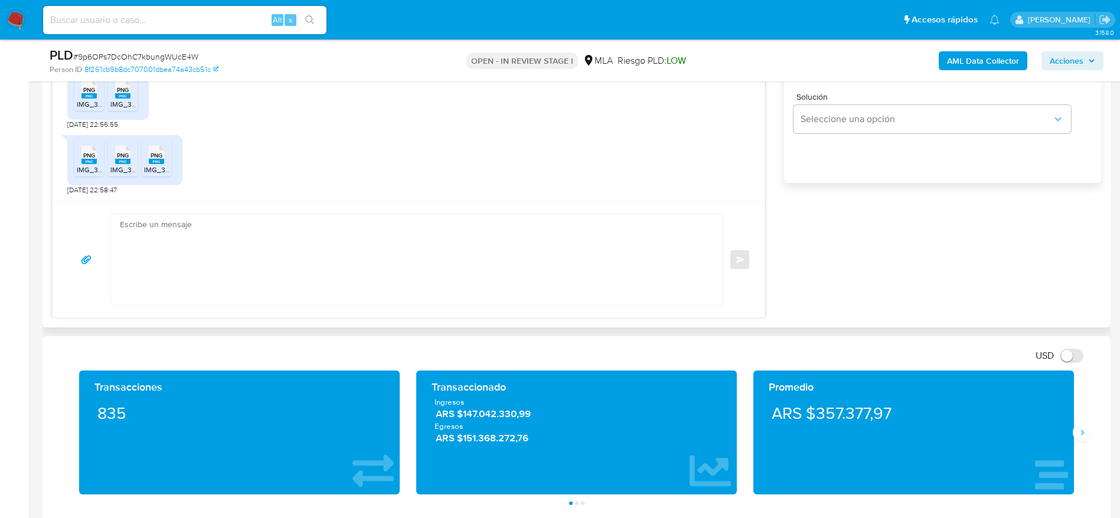
click at [215, 232] on textarea at bounding box center [414, 259] width 588 height 91
paste textarea "Hola, ¡Muchas gracias por tu respuesta! Confirmamos la recepción de la document…"
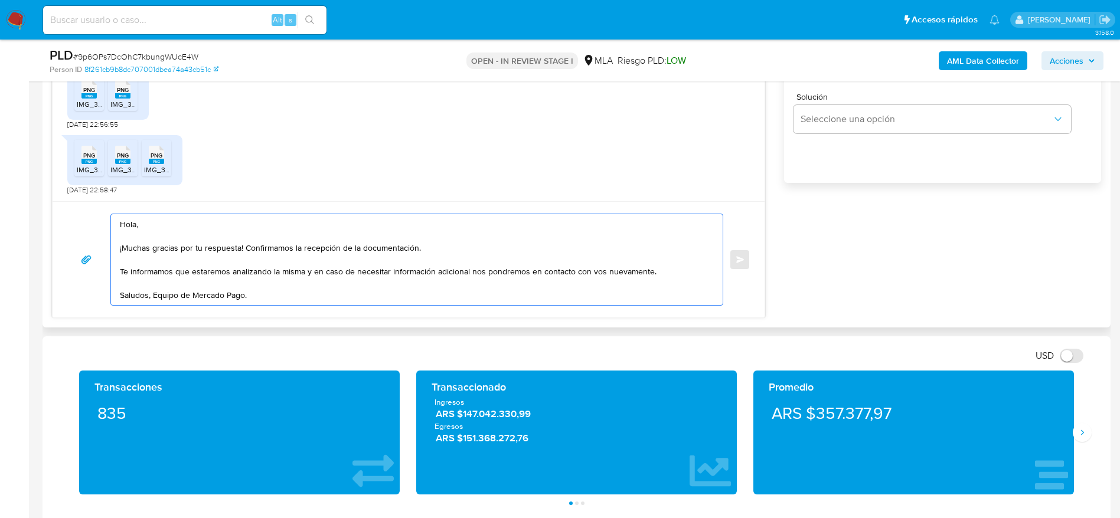
scroll to position [443, 0]
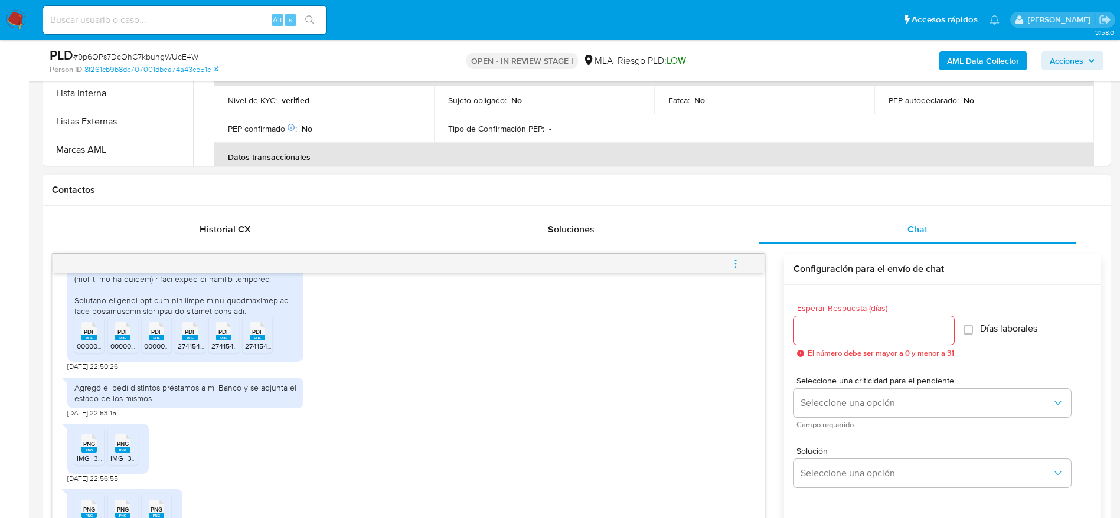
type textarea "Hola, ¡Muchas gracias por tu respuesta! Confirmamos la recepción de la document…"
click at [813, 338] on input "Esperar Respuesta (días)" at bounding box center [874, 330] width 161 height 15
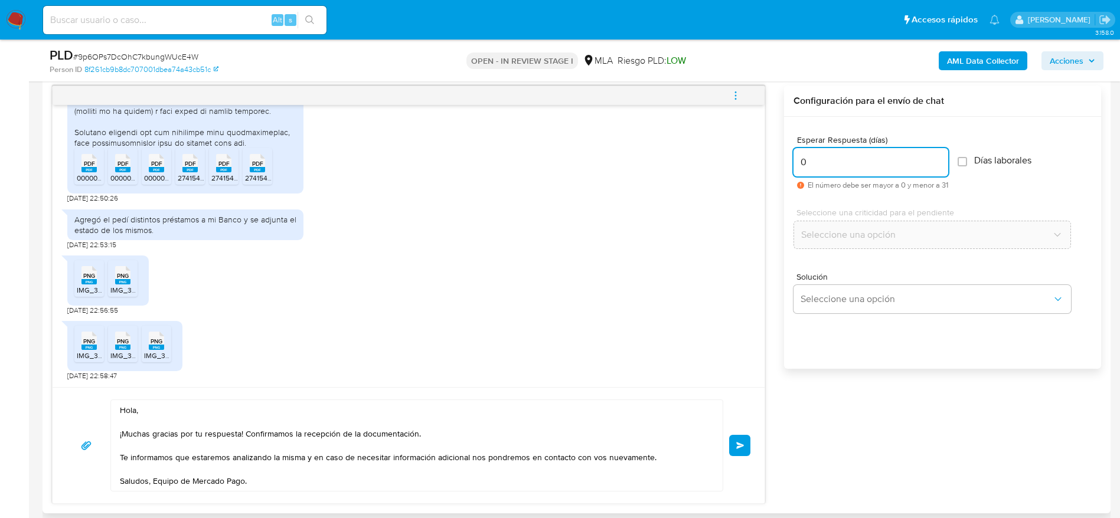
scroll to position [708, 0]
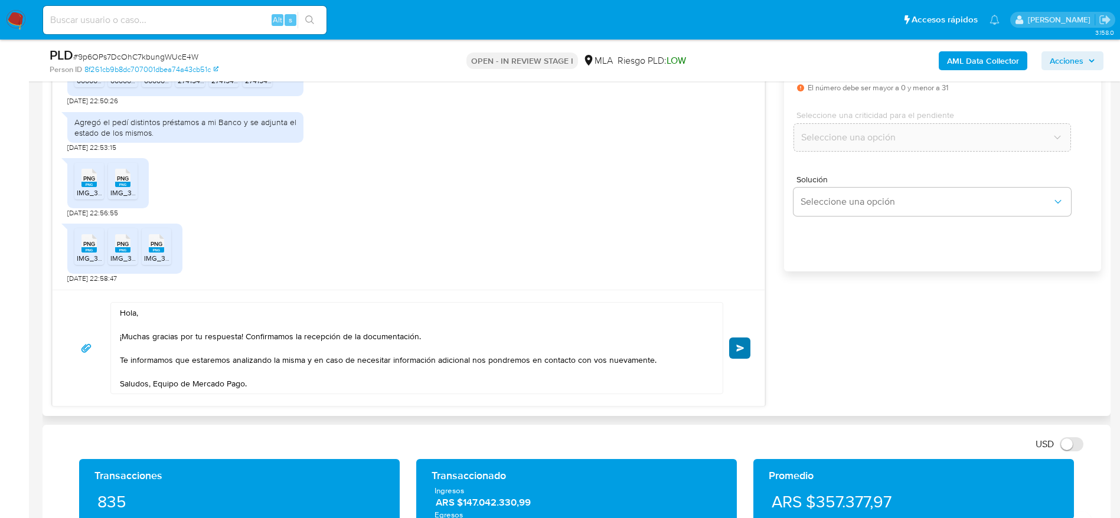
type input "0"
click at [741, 348] on span "Enviar" at bounding box center [740, 348] width 8 height 7
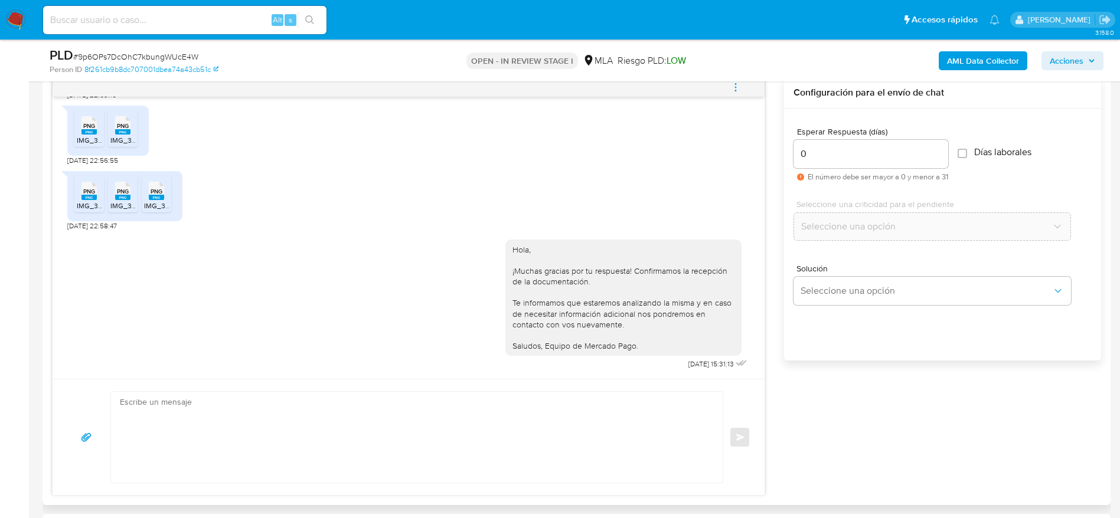
scroll to position [531, 0]
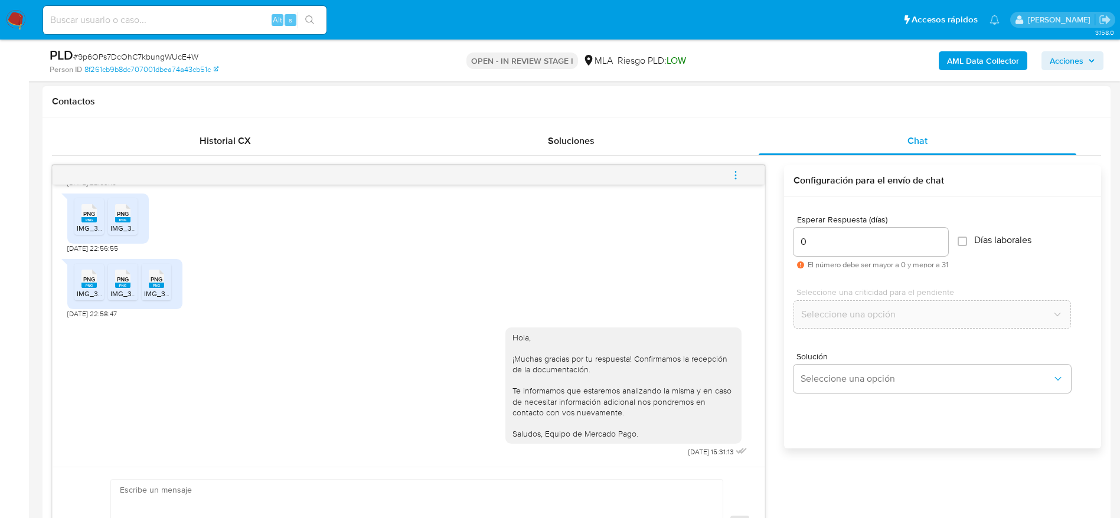
click at [732, 175] on icon "menu-action" at bounding box center [735, 175] width 11 height 11
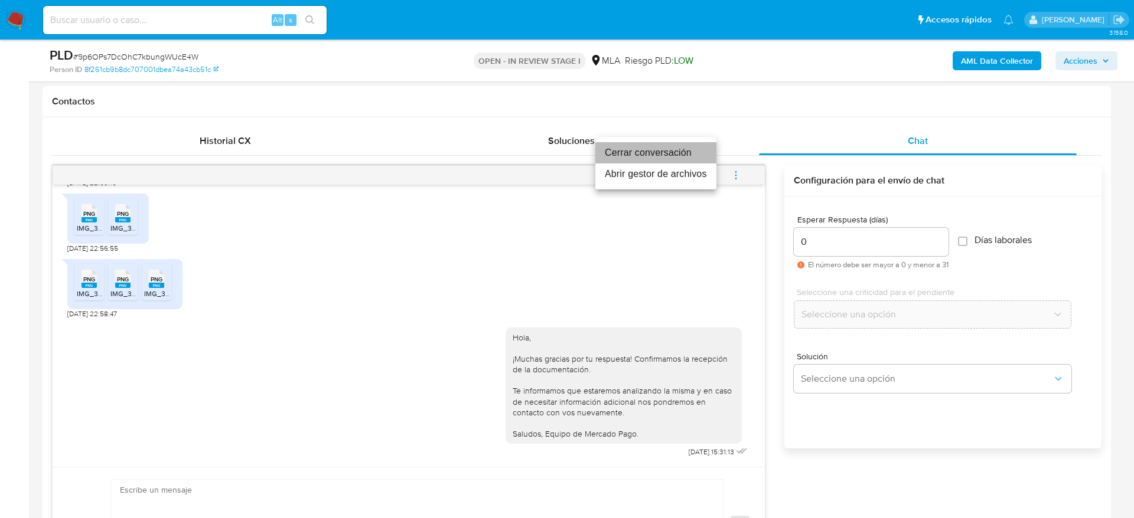
click at [673, 155] on li "Cerrar conversación" at bounding box center [655, 152] width 121 height 21
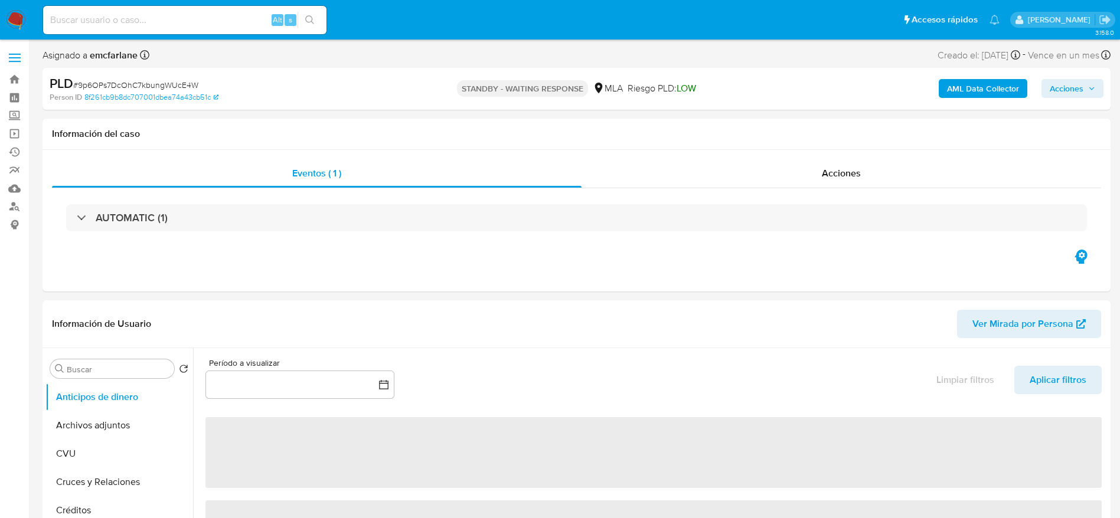
select select "10"
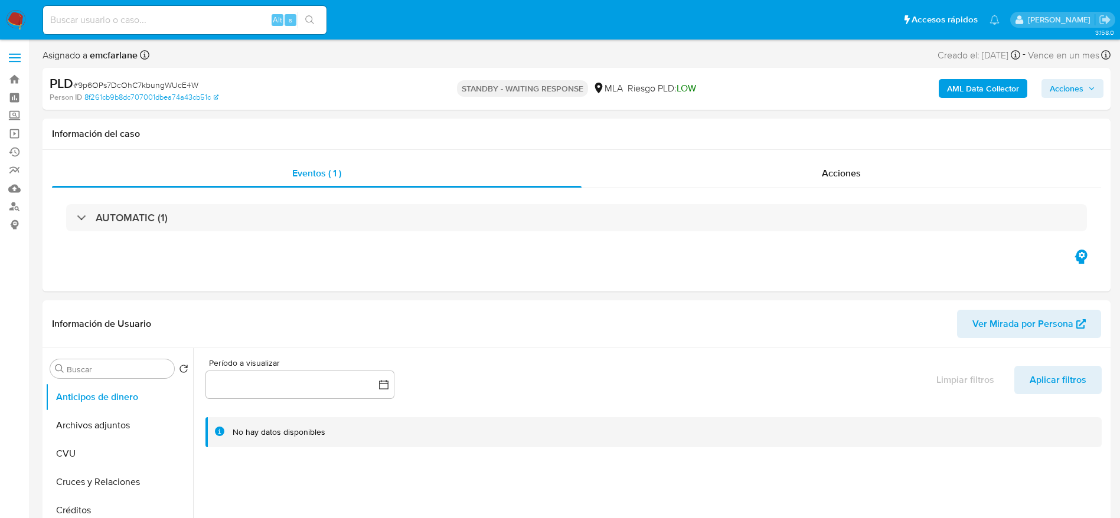
click at [110, 84] on span "# 9p6OPs7DcOhC7kbungWUcE4W" at bounding box center [135, 85] width 125 height 12
copy span "9p6OPs7DcOhC7kbungWUcE4W"
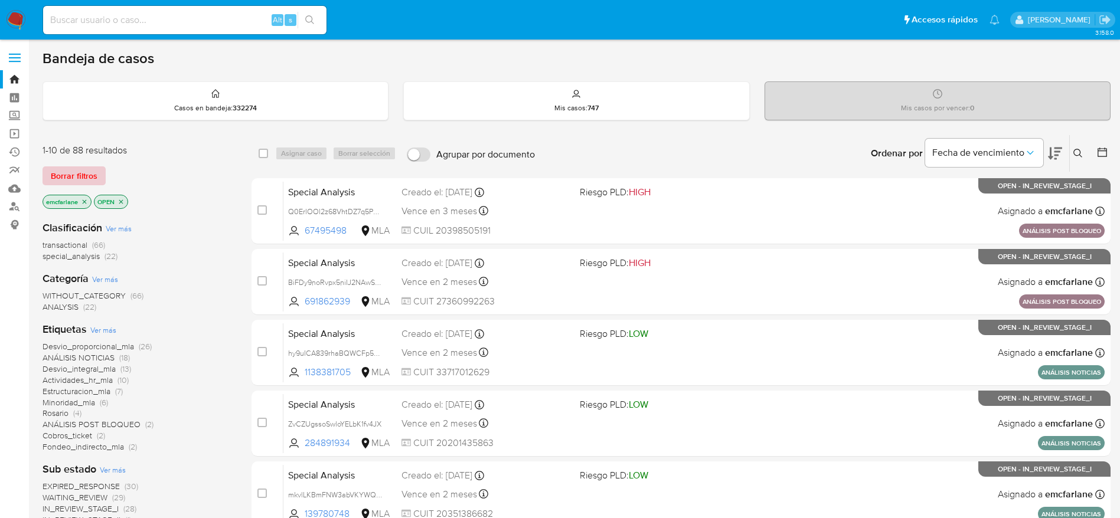
click at [80, 168] on span "Borrar filtros" at bounding box center [74, 176] width 47 height 17
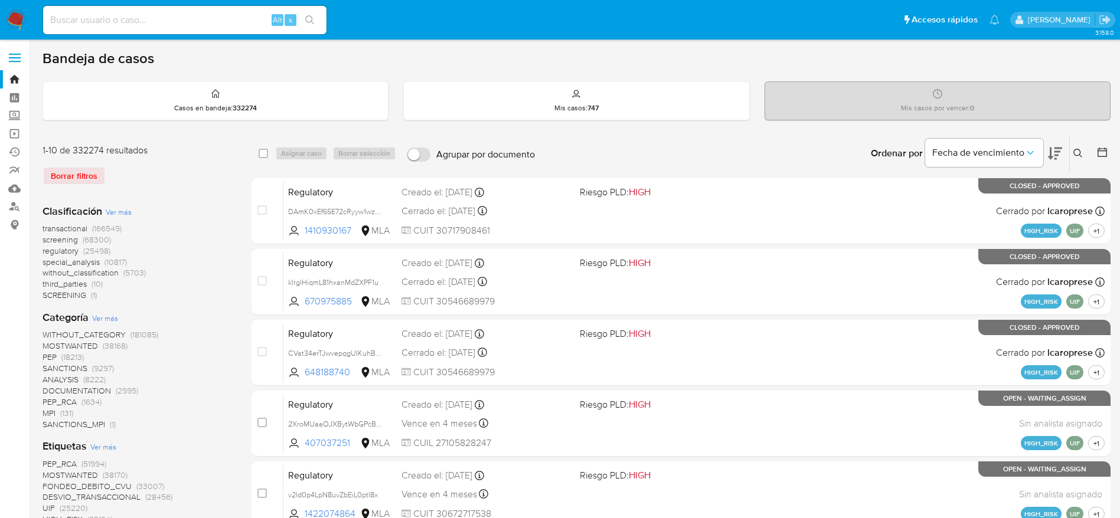
click at [1086, 155] on button at bounding box center [1079, 153] width 19 height 14
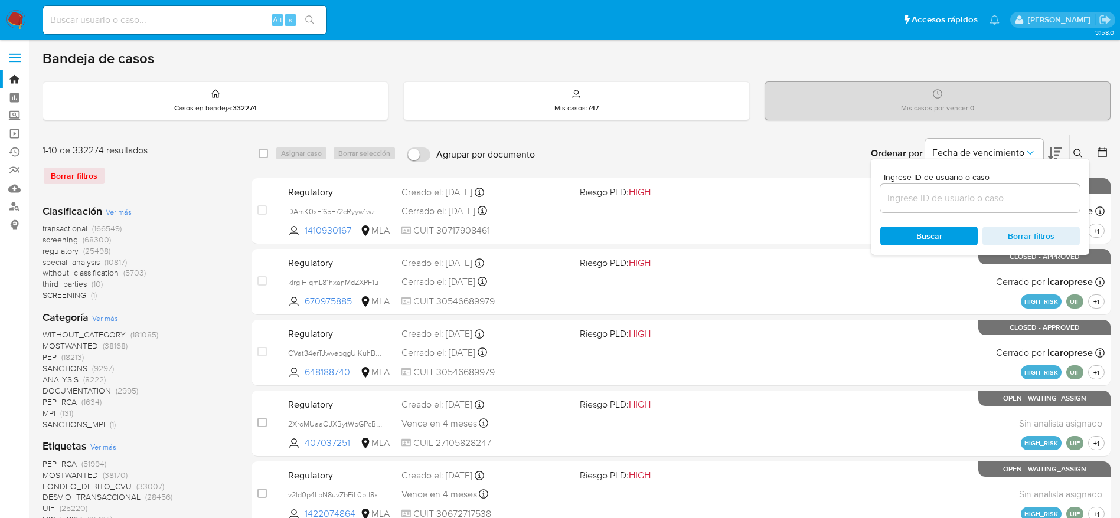
drag, startPoint x: 1020, startPoint y: 209, endPoint x: 1015, endPoint y: 201, distance: 8.7
click at [1017, 203] on div at bounding box center [980, 198] width 200 height 28
click at [1014, 198] on input at bounding box center [980, 198] width 200 height 15
paste input "9p6OPs7DcOhC7kbungWUcE4W"
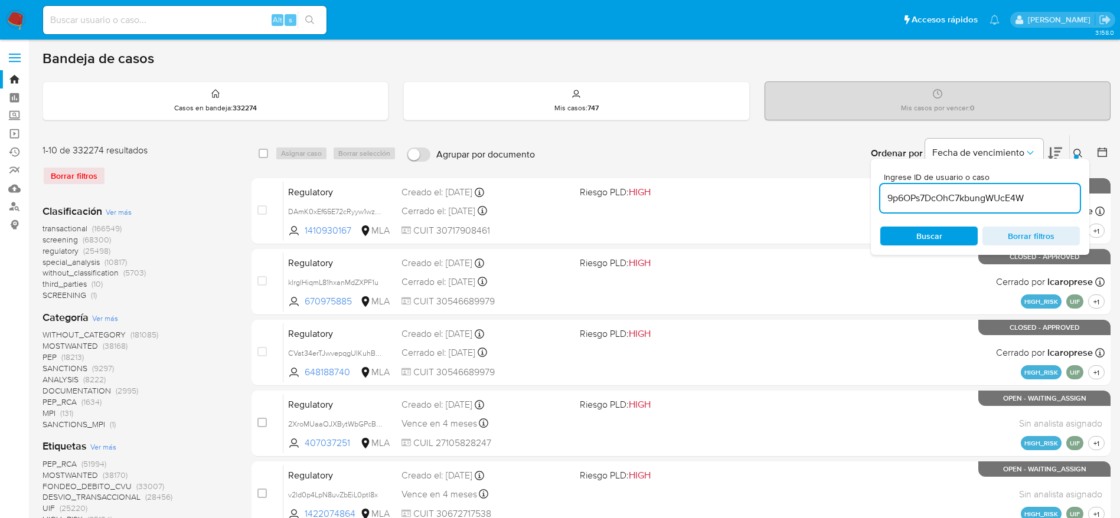
type input "9p6OPs7DcOhC7kbungWUcE4W"
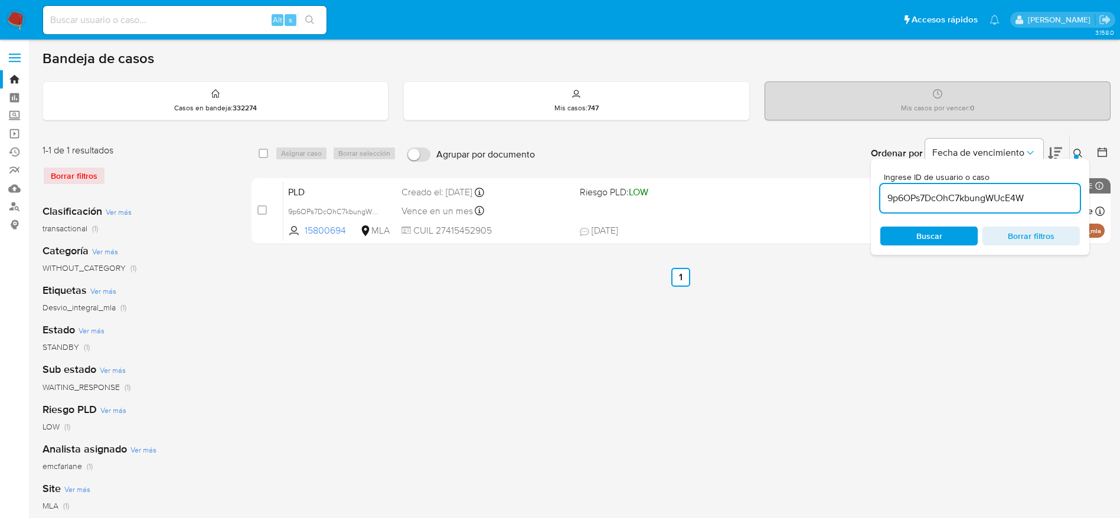
drag, startPoint x: 263, startPoint y: 149, endPoint x: 276, endPoint y: 155, distance: 14.3
click at [263, 149] on input "checkbox" at bounding box center [263, 153] width 9 height 9
checkbox input "true"
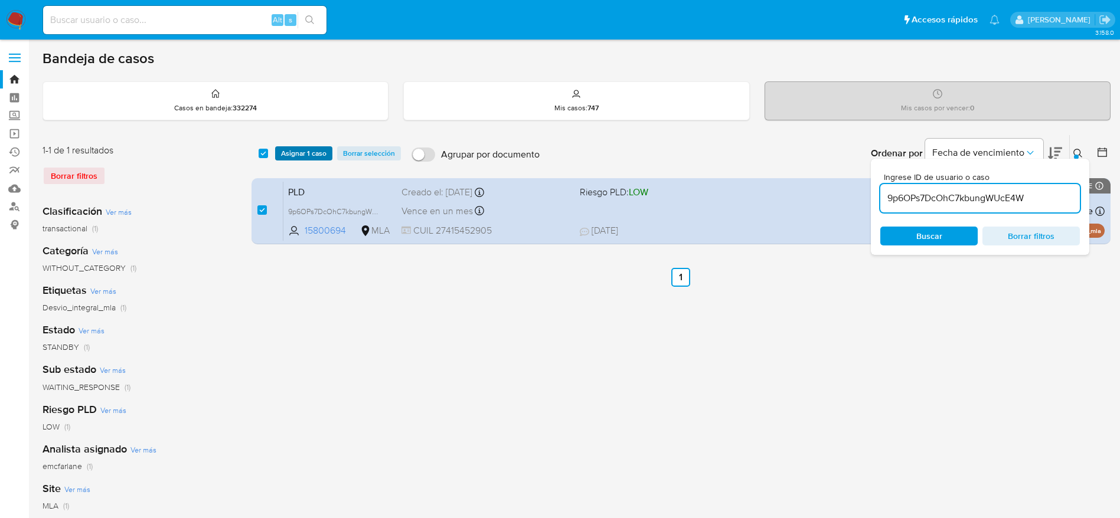
click at [289, 151] on span "Asignar 1 caso" at bounding box center [303, 154] width 45 height 12
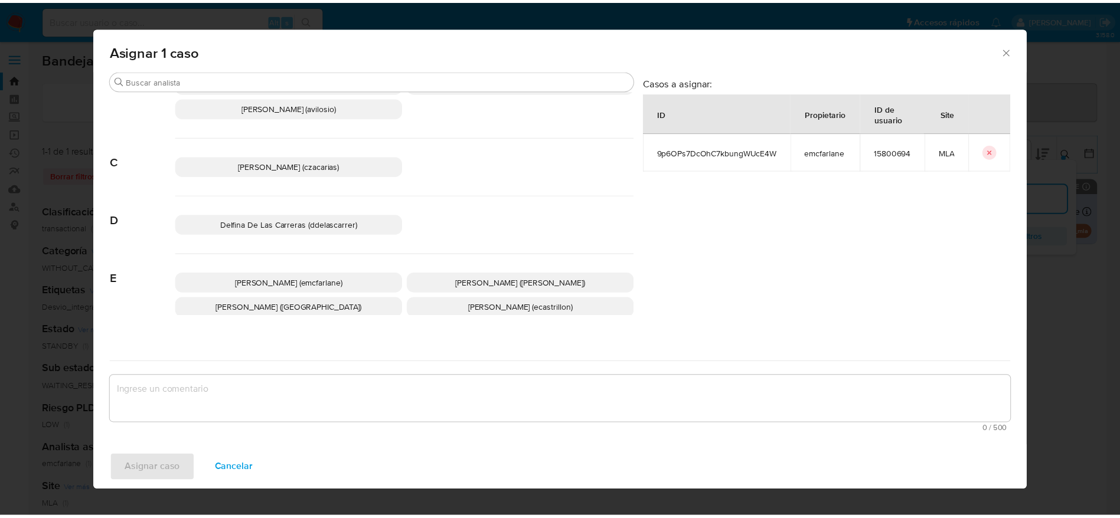
scroll to position [89, 0]
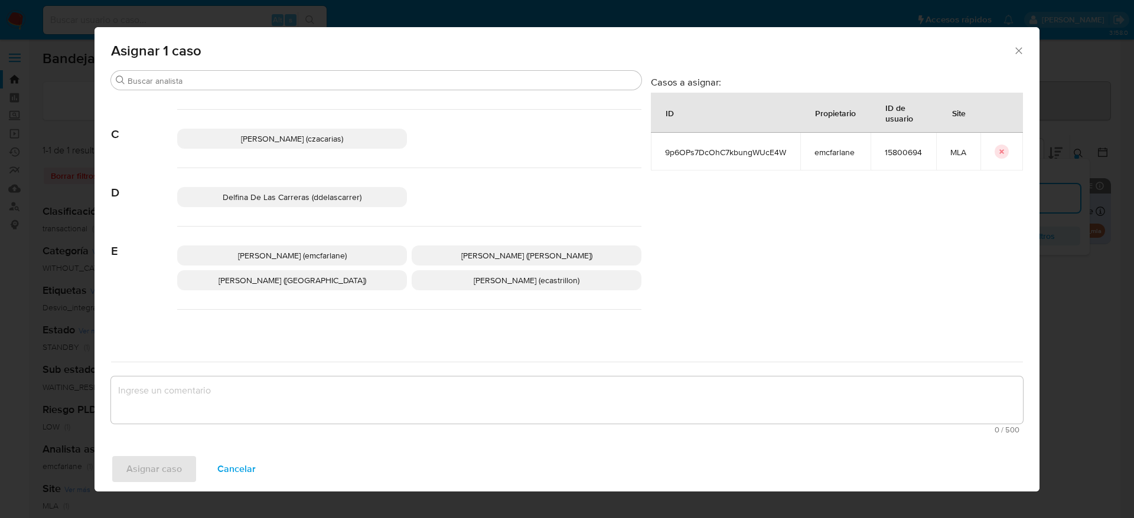
click at [321, 244] on div "Elaine Mc Farlane (emcfarlane) Eliana Guerrero (eliguerrero) Emmanuel Hernan Vi…" at bounding box center [409, 268] width 464 height 83
drag, startPoint x: 319, startPoint y: 257, endPoint x: 315, endPoint y: 263, distance: 7.6
click at [318, 258] on span "Elaine Mc Farlane (emcfarlane)" at bounding box center [292, 256] width 109 height 12
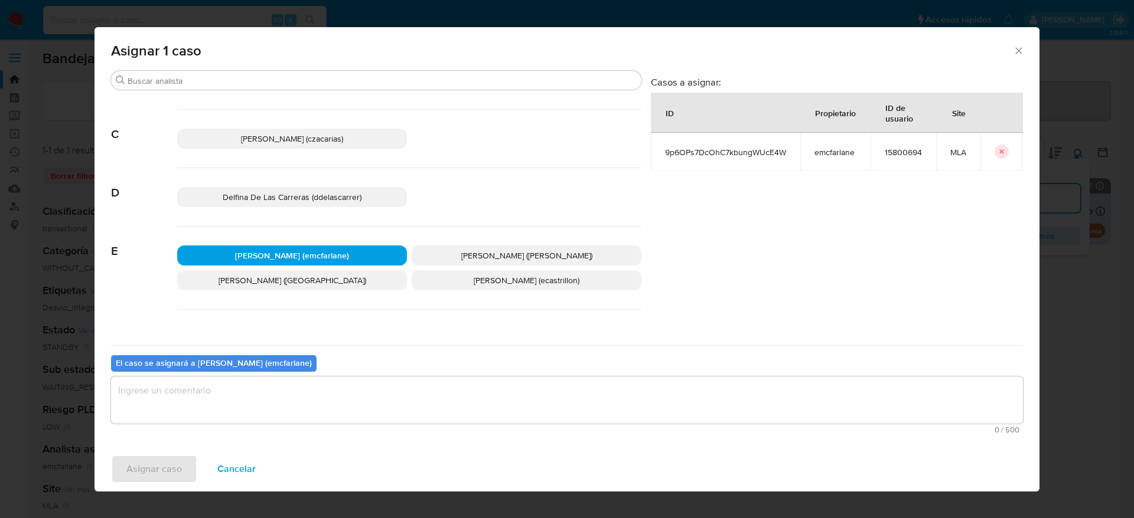
click at [213, 426] on span "0 / 500" at bounding box center [567, 430] width 905 height 8
click at [209, 416] on textarea "assign-modal" at bounding box center [567, 400] width 912 height 47
click at [174, 464] on span "Asignar caso" at bounding box center [153, 469] width 55 height 26
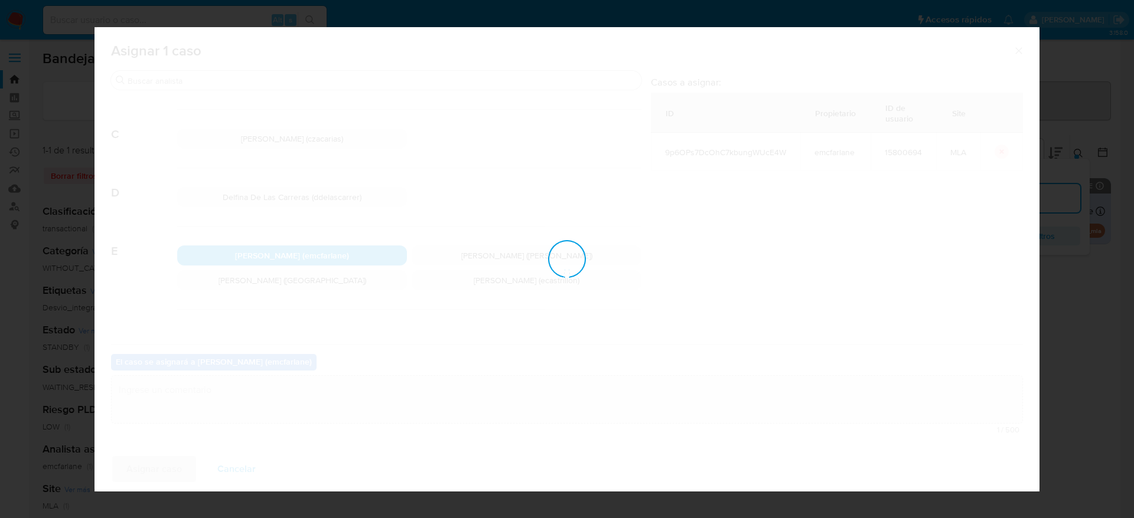
checkbox input "false"
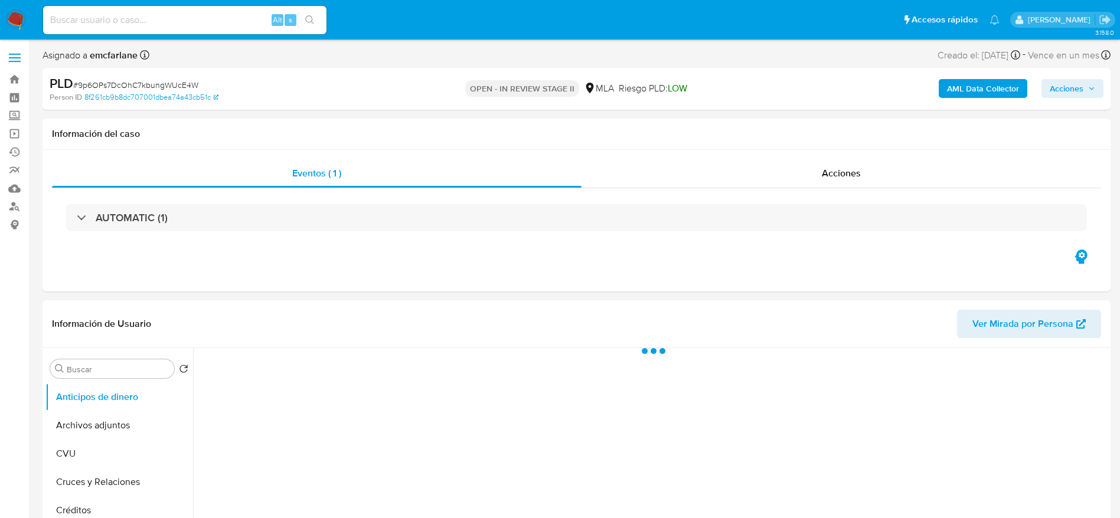
click at [1057, 87] on span "Acciones" at bounding box center [1067, 88] width 34 height 19
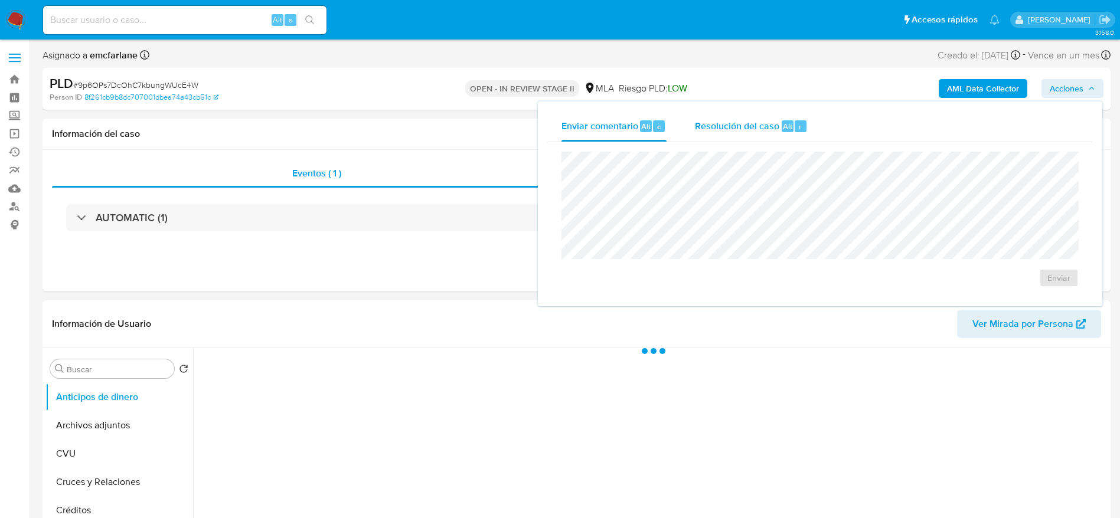
drag, startPoint x: 717, startPoint y: 116, endPoint x: 713, endPoint y: 150, distance: 33.9
click at [716, 126] on div "Resolución del caso Alt r" at bounding box center [751, 126] width 113 height 31
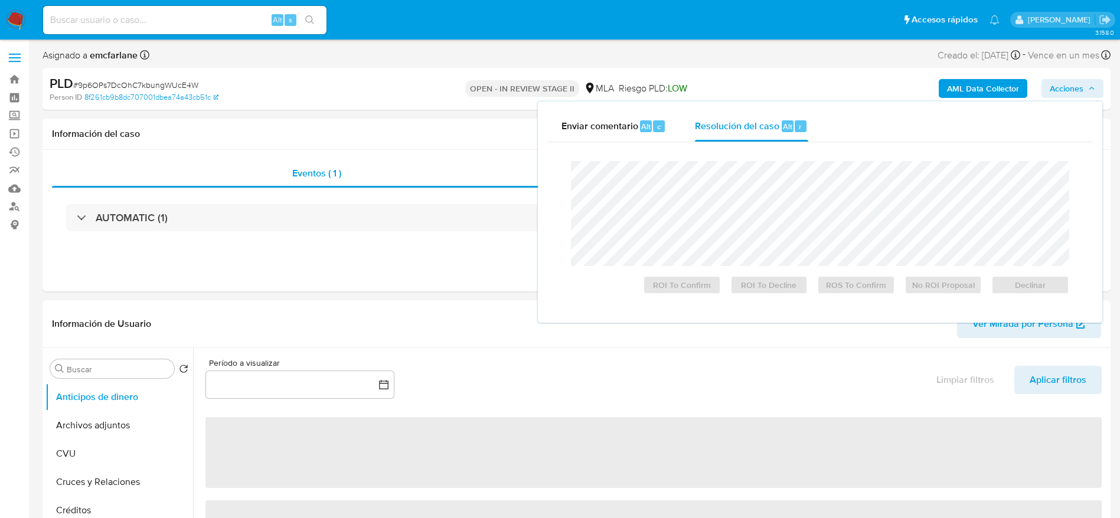
select select "10"
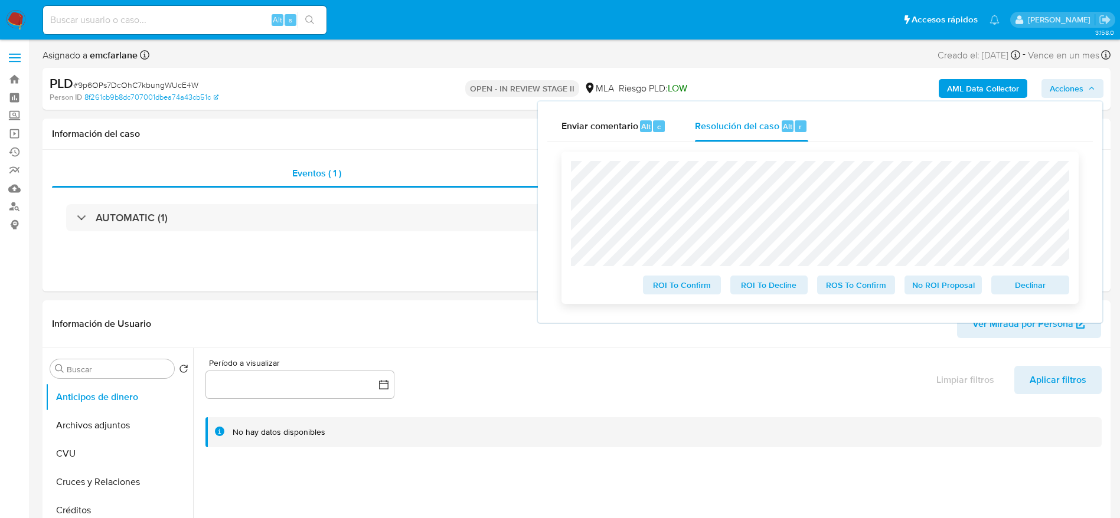
click at [1004, 286] on span "Declinar" at bounding box center [1030, 285] width 61 height 17
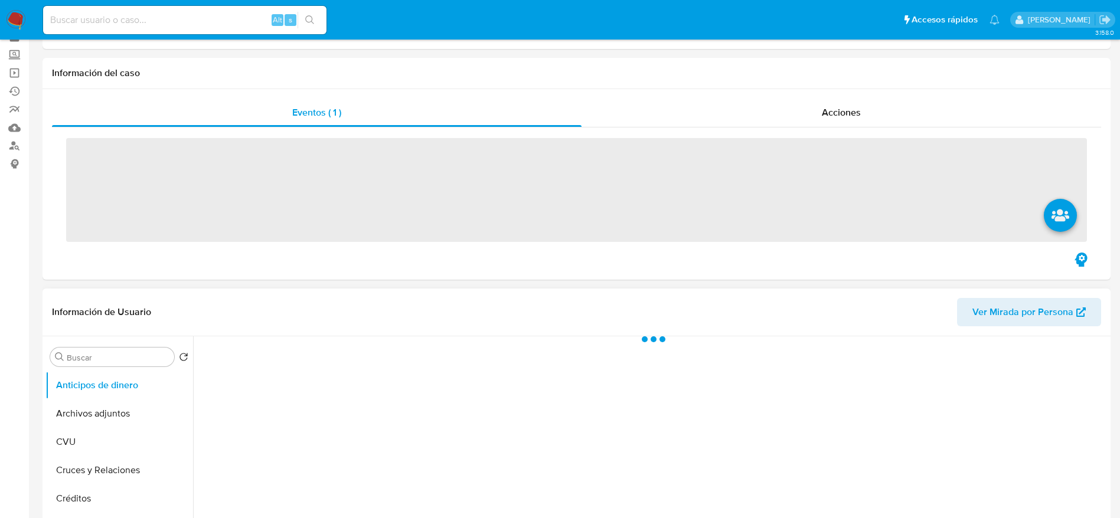
scroll to position [89, 0]
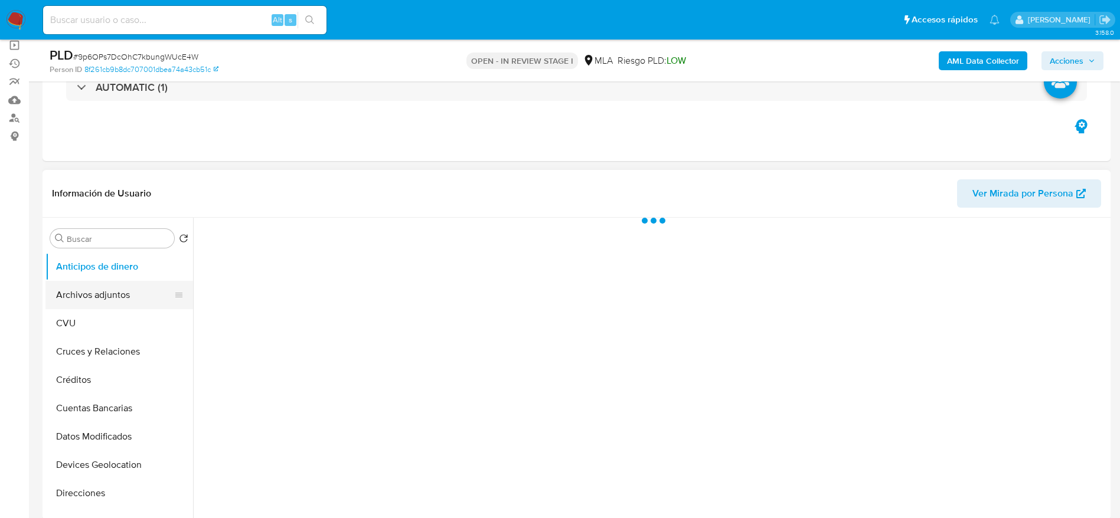
click at [109, 292] on button "Archivos adjuntos" at bounding box center [114, 295] width 138 height 28
select select "10"
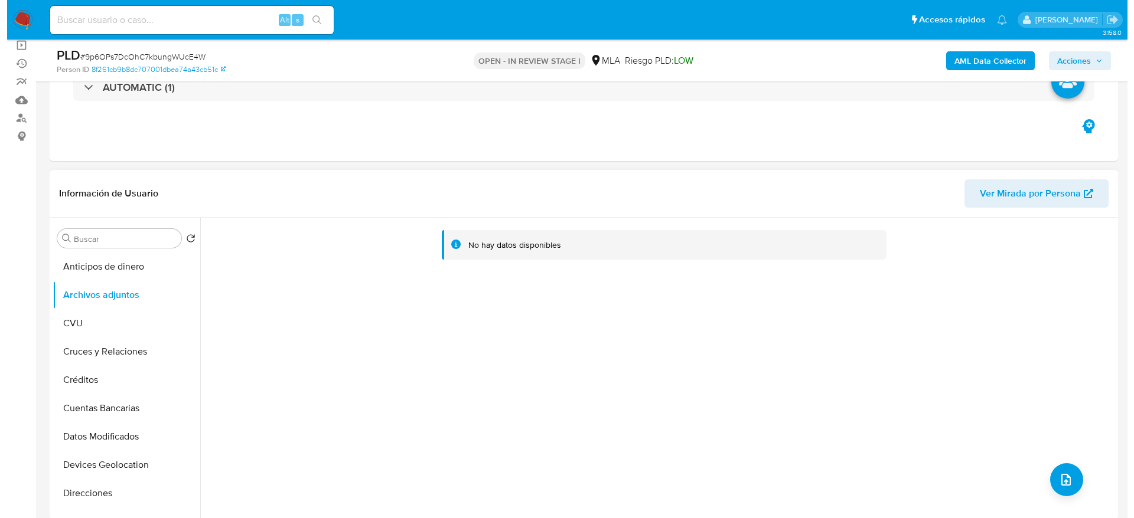
scroll to position [0, 0]
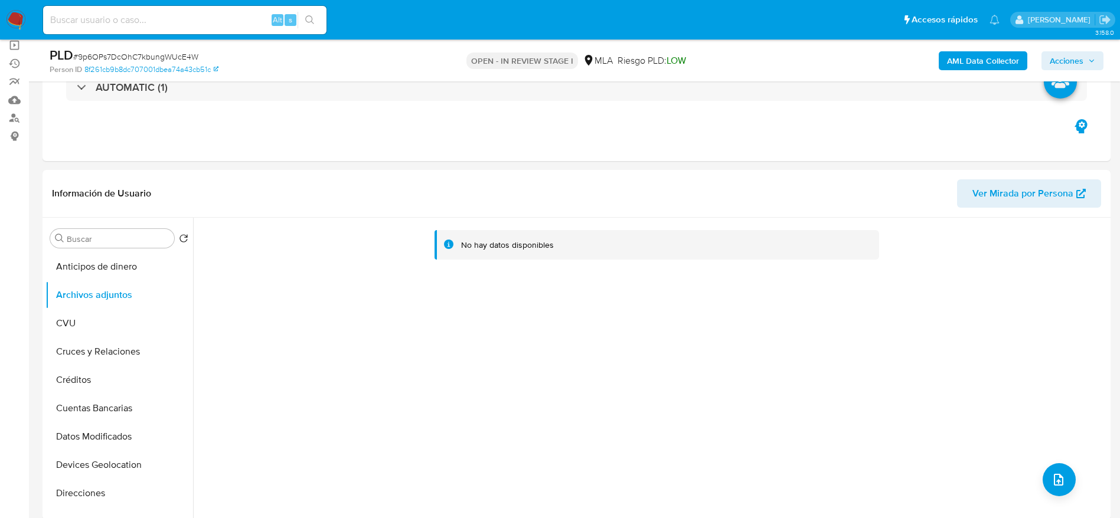
click at [971, 72] on div "AML Data Collector Acciones" at bounding box center [929, 61] width 348 height 28
click at [968, 64] on b "AML Data Collector" at bounding box center [983, 60] width 72 height 19
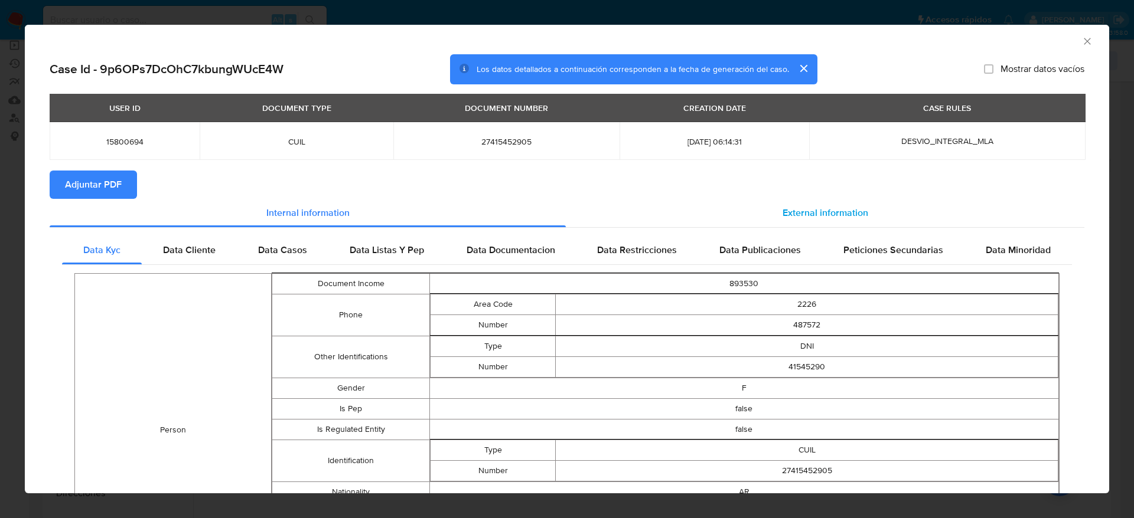
click at [782, 214] on span "External information" at bounding box center [825, 213] width 86 height 14
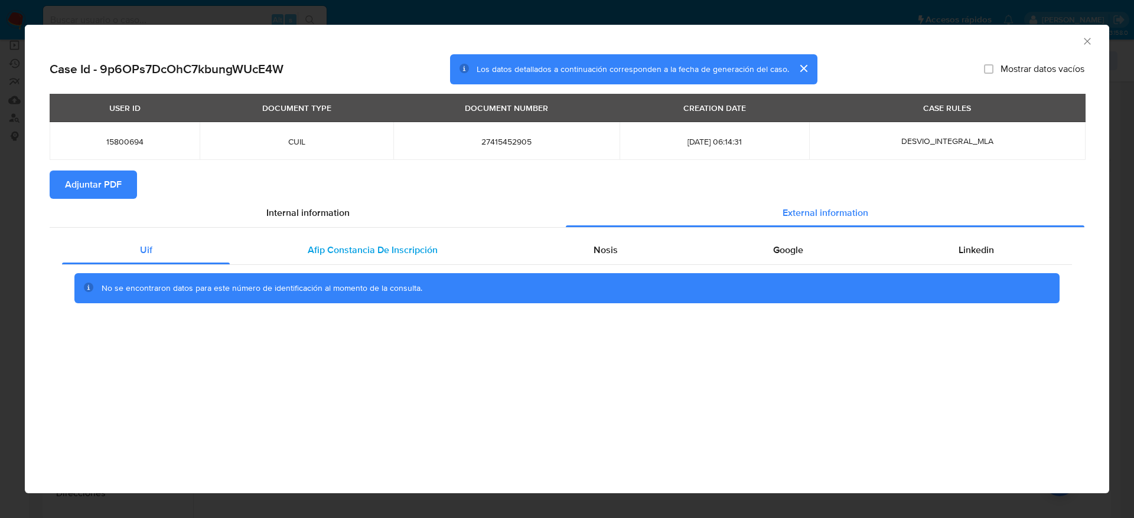
click at [325, 250] on span "Afip Constancia De Inscripción" at bounding box center [373, 250] width 130 height 14
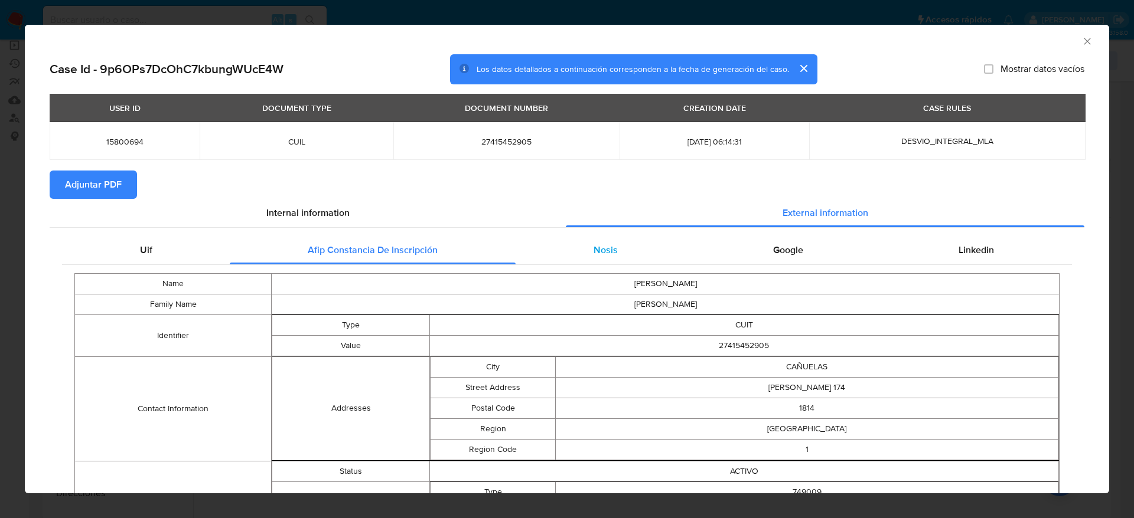
drag, startPoint x: 579, startPoint y: 247, endPoint x: 605, endPoint y: 251, distance: 26.2
click at [580, 247] on div "Nosis" at bounding box center [604, 250] width 179 height 28
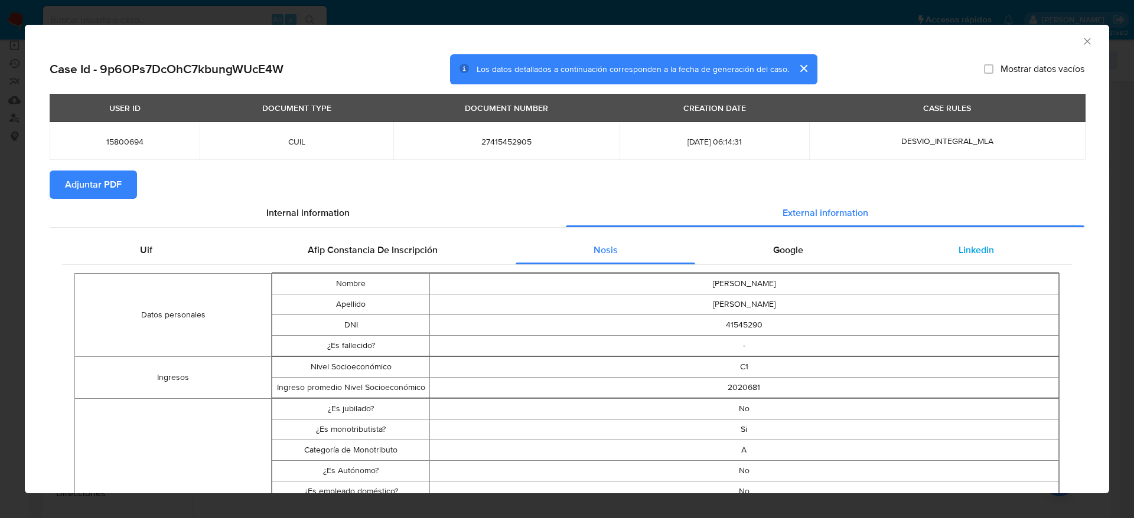
drag, startPoint x: 768, startPoint y: 235, endPoint x: 906, endPoint y: 255, distance: 140.2
click at [975, 240] on div "Linkedin" at bounding box center [976, 250] width 191 height 28
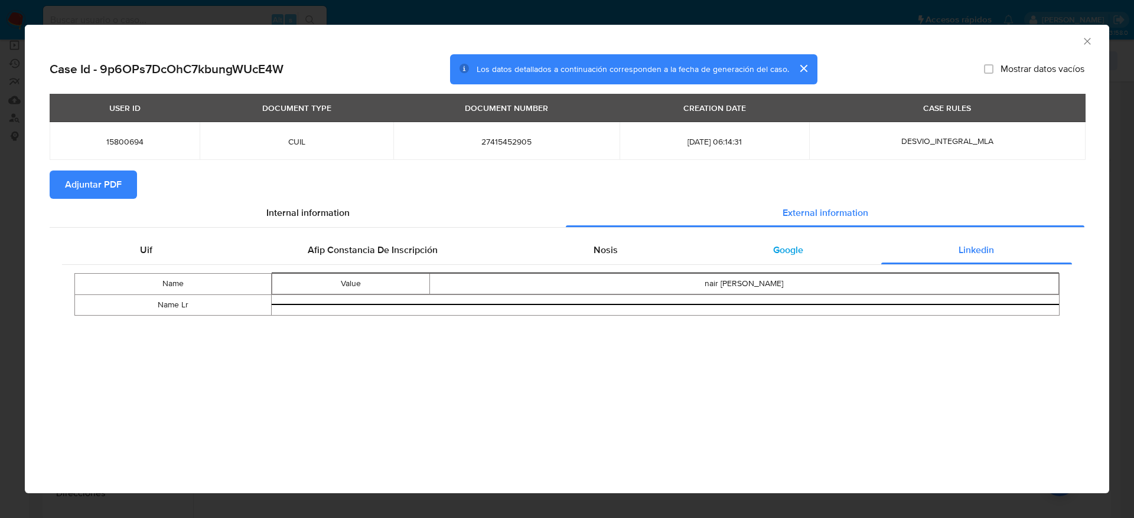
click at [786, 247] on span "Google" at bounding box center [788, 250] width 30 height 14
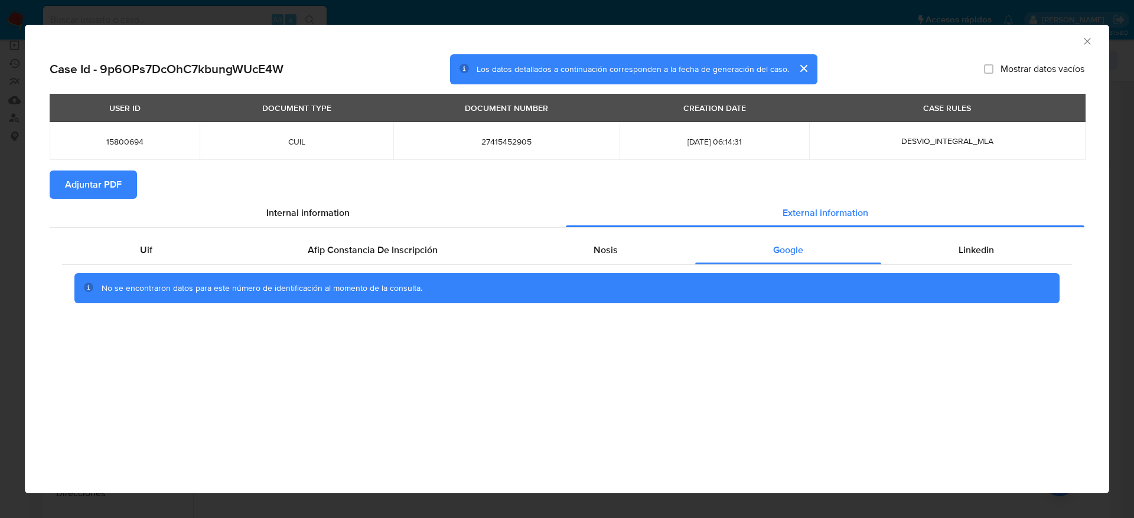
click at [109, 172] on span "Adjuntar PDF" at bounding box center [93, 185] width 57 height 26
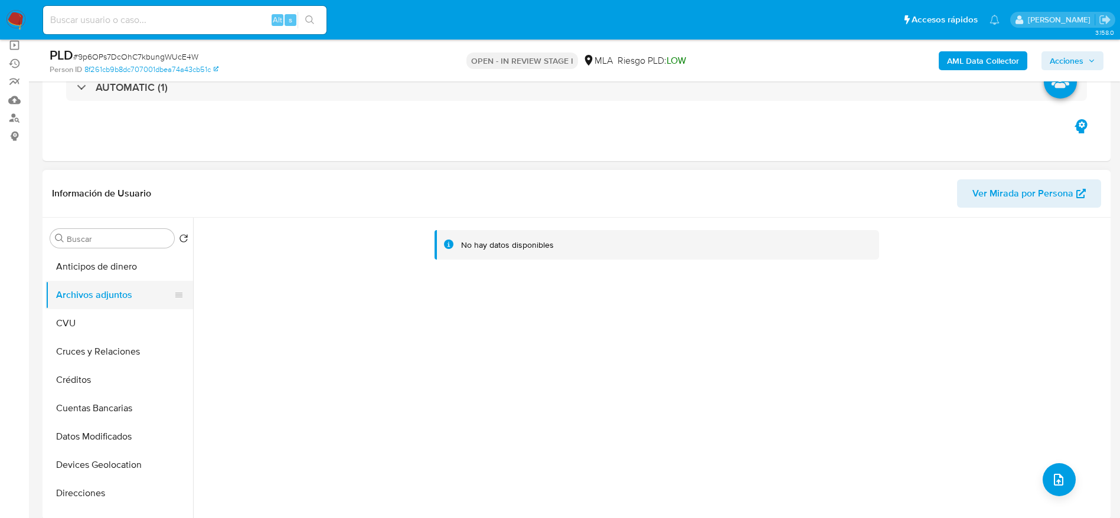
drag, startPoint x: 68, startPoint y: 323, endPoint x: 92, endPoint y: 290, distance: 40.6
click at [69, 323] on button "CVU" at bounding box center [119, 323] width 148 height 28
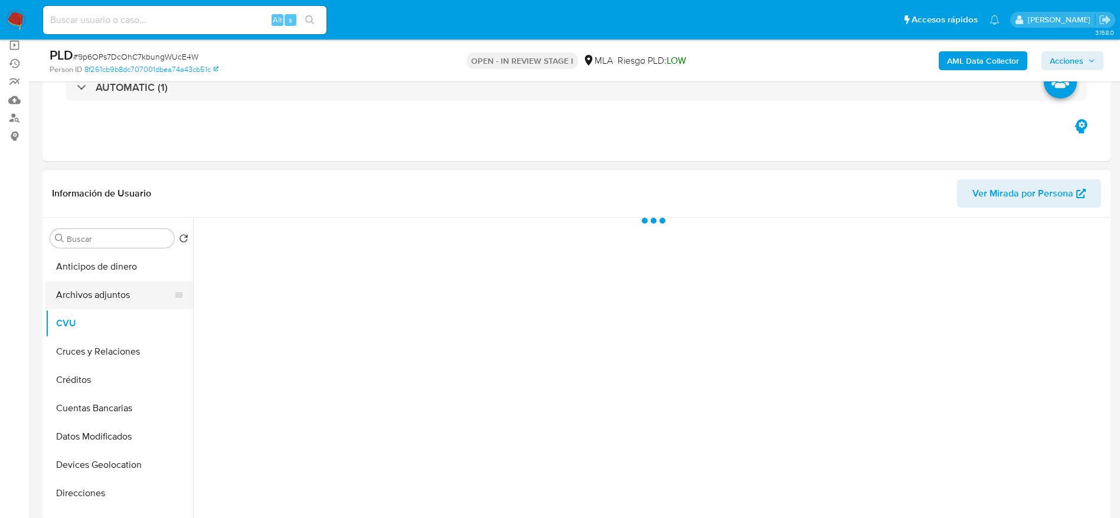
click at [92, 290] on button "Archivos adjuntos" at bounding box center [114, 295] width 138 height 28
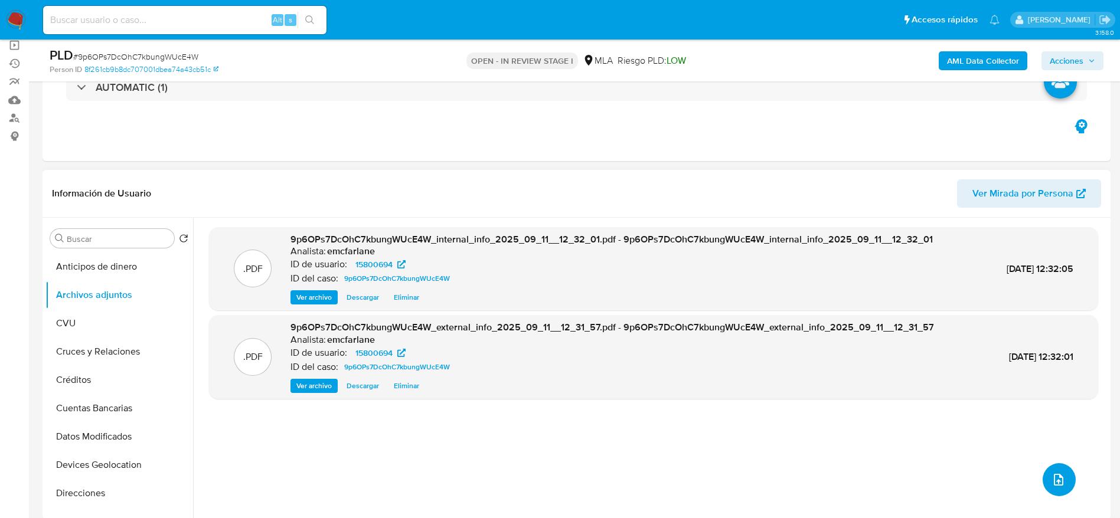
click at [1052, 474] on icon "upload-file" at bounding box center [1059, 480] width 14 height 14
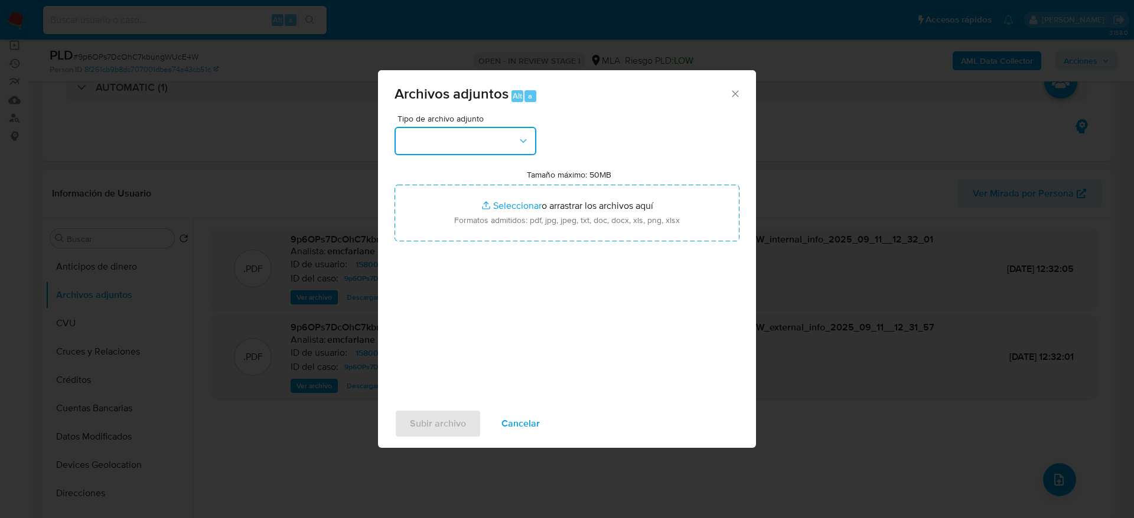
click at [474, 148] on button "button" at bounding box center [465, 141] width 142 height 28
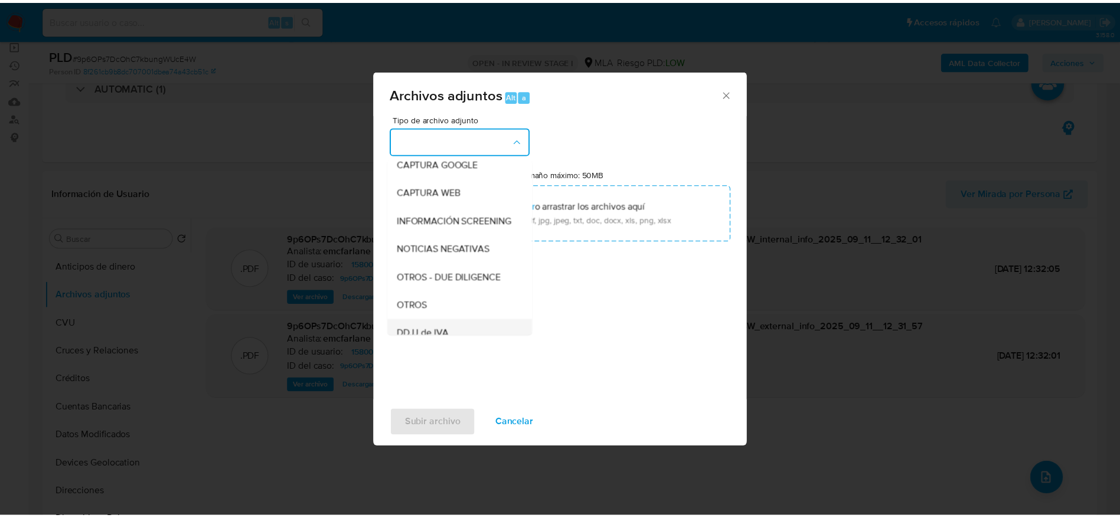
scroll to position [177, 0]
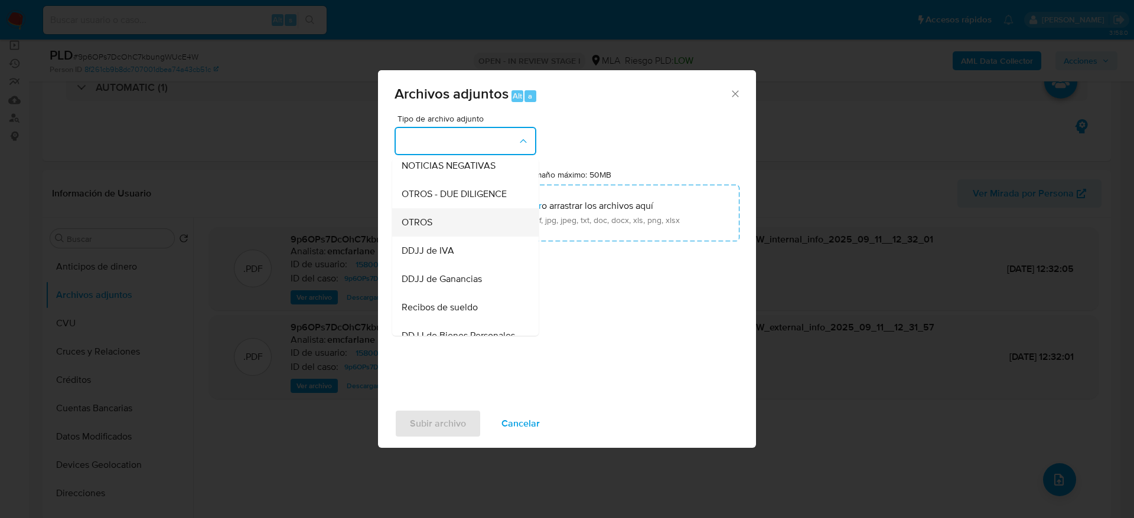
click at [417, 227] on span "OTROS" at bounding box center [416, 223] width 31 height 12
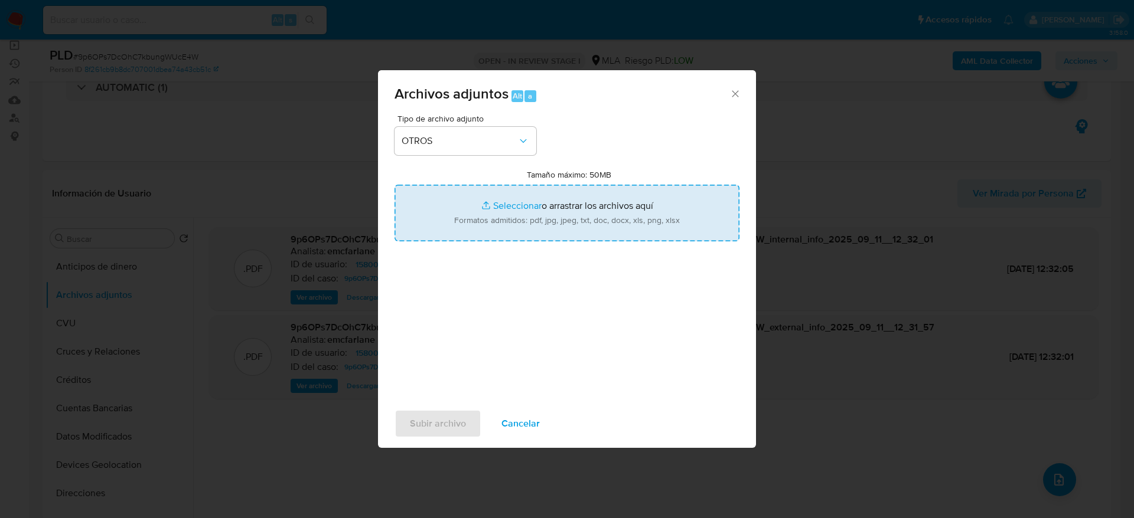
type input "C:\fakepath\15800694_documentacion (3).pdf"
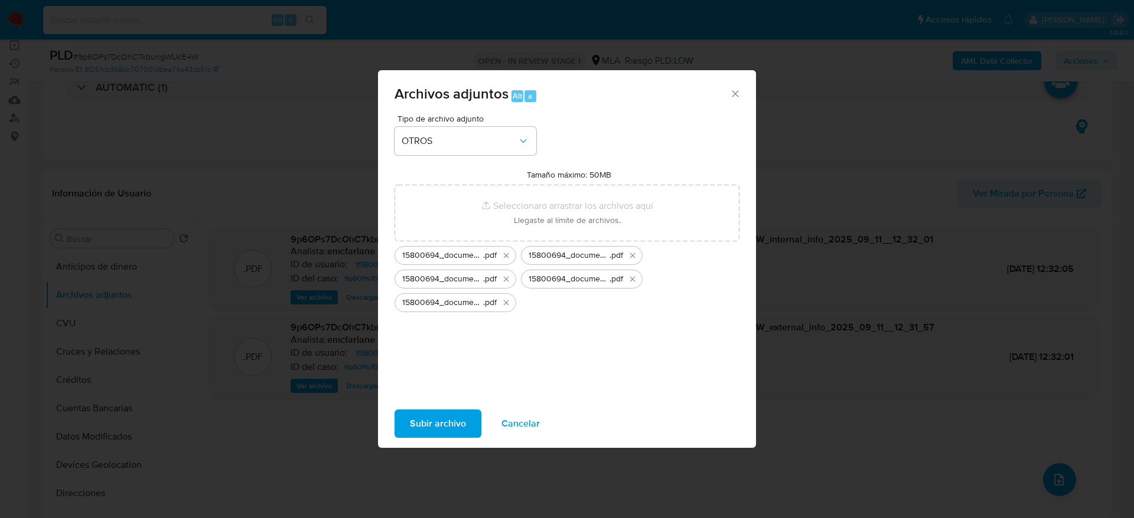
click at [432, 425] on span "Subir archivo" at bounding box center [438, 424] width 56 height 26
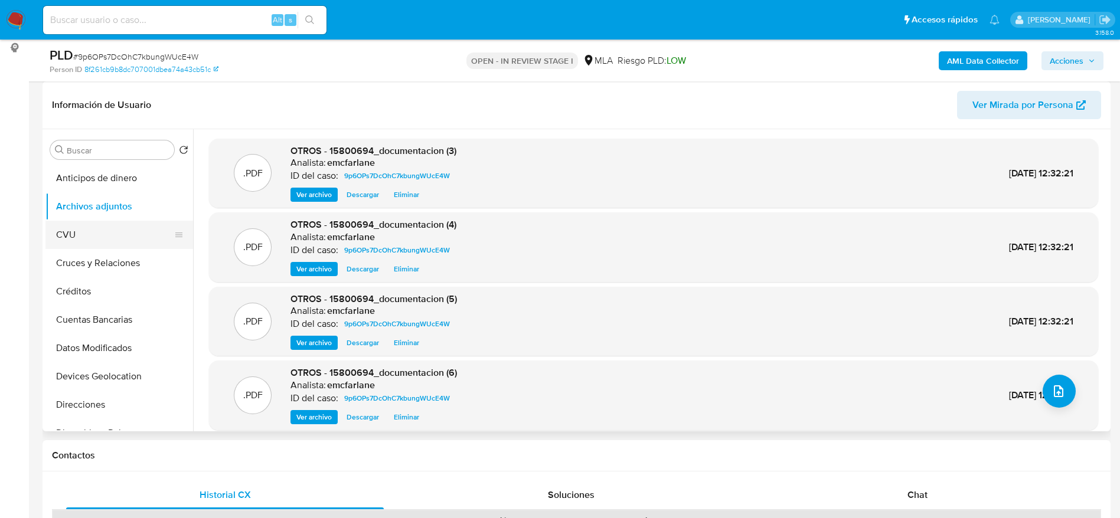
click at [74, 227] on button "CVU" at bounding box center [114, 235] width 138 height 28
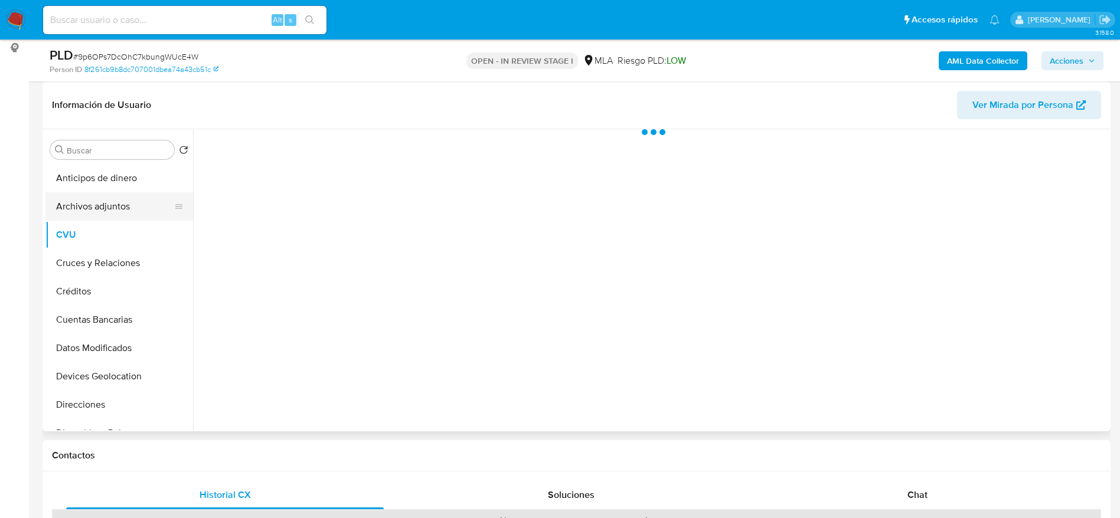
click at [85, 204] on button "Archivos adjuntos" at bounding box center [114, 206] width 138 height 28
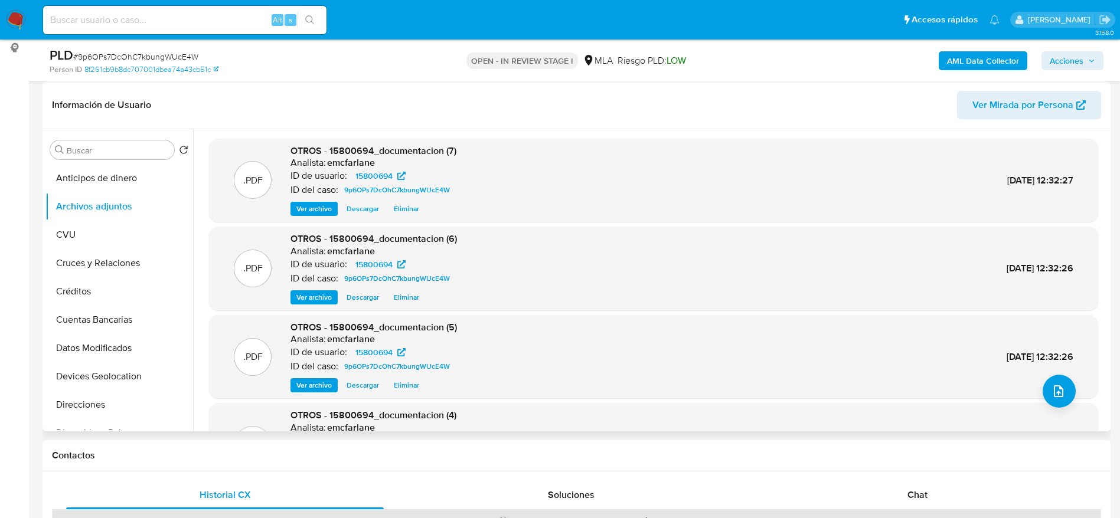
scroll to position [99, 0]
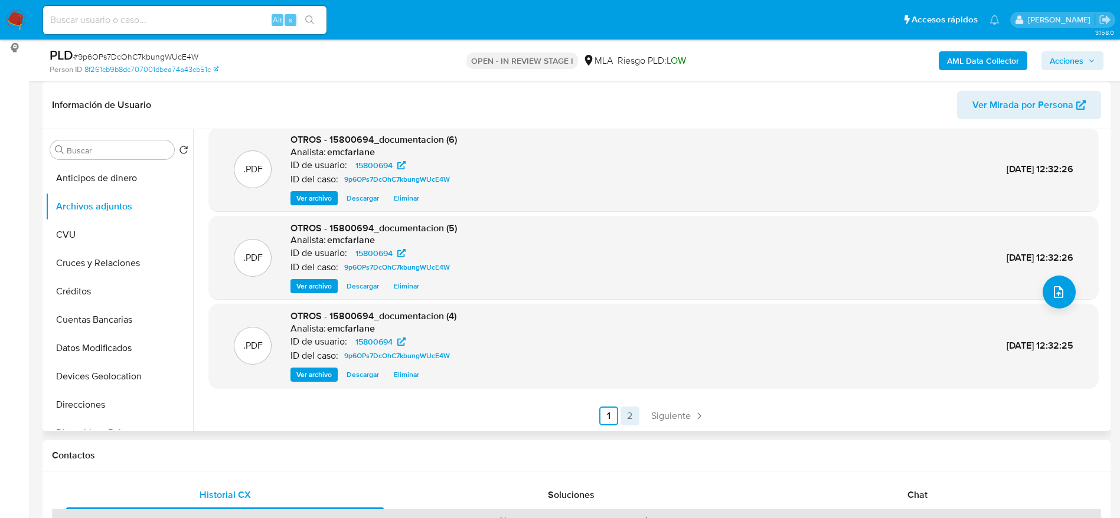
click at [685, 412] on span "Siguiente" at bounding box center [671, 416] width 40 height 9
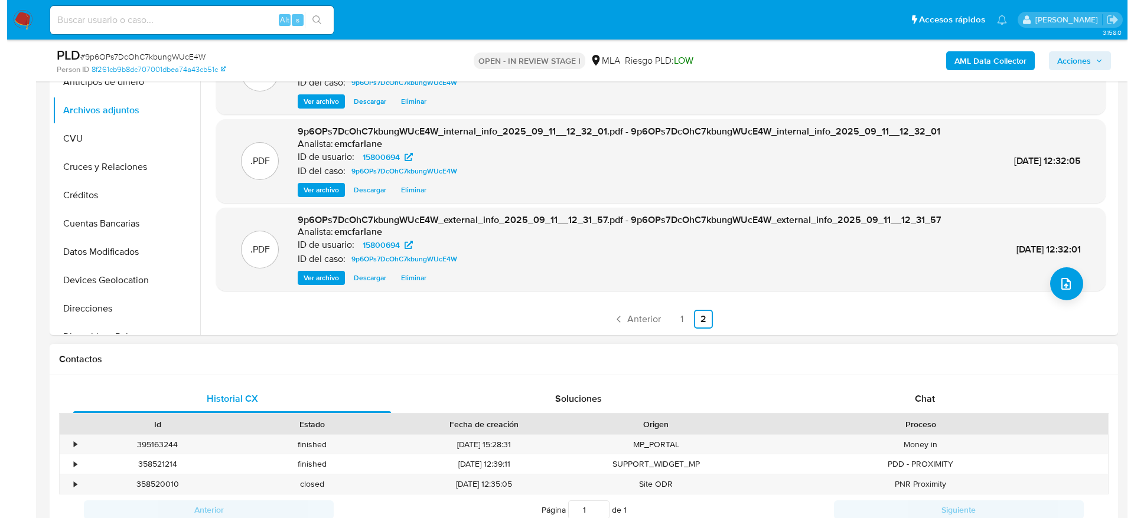
scroll to position [354, 0]
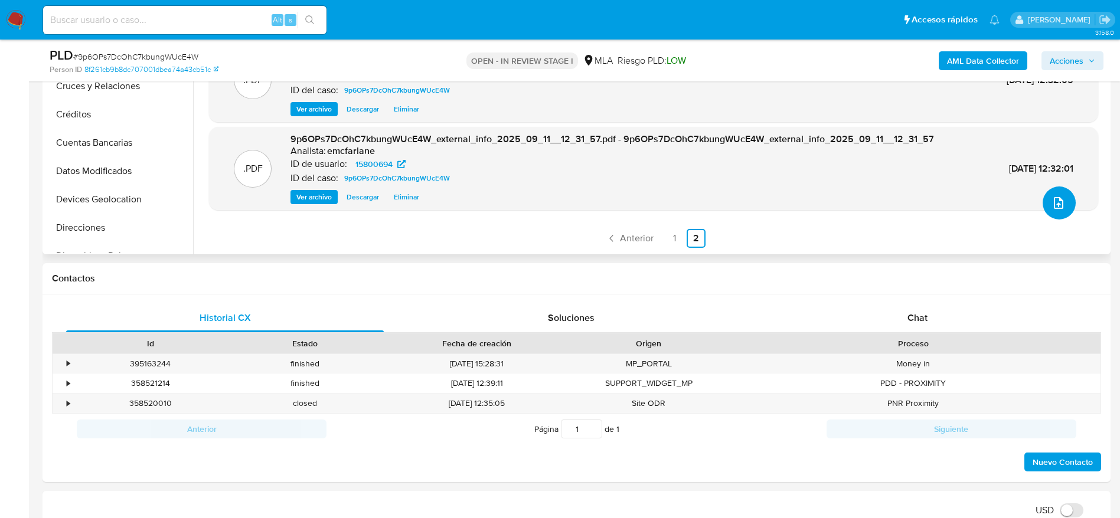
click at [1054, 212] on button "upload-file" at bounding box center [1059, 203] width 33 height 33
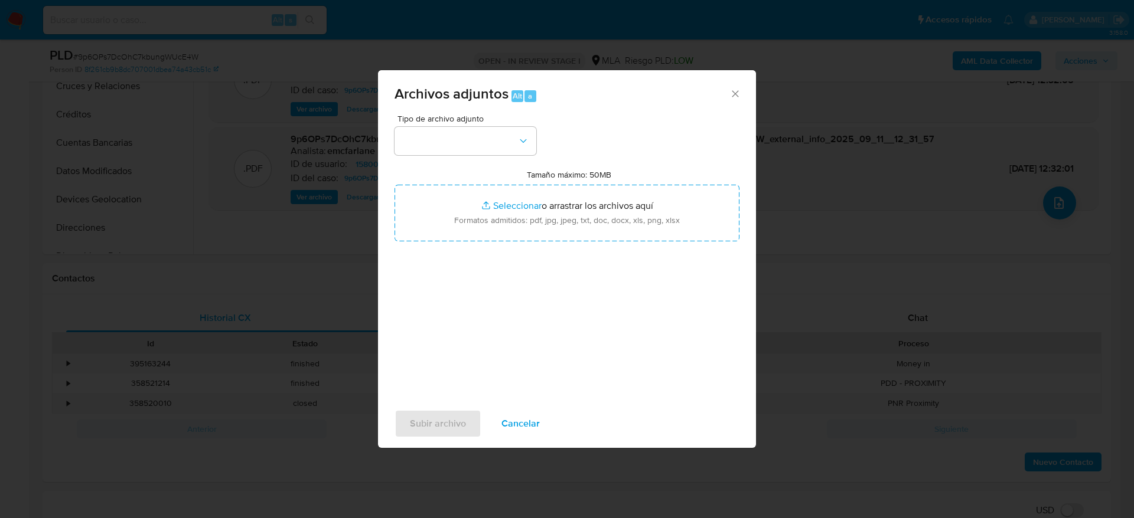
click at [471, 159] on div "Tipo de archivo adjunto Tamaño máximo: 50MB Seleccionar archivos Seleccionar o …" at bounding box center [566, 254] width 345 height 279
click at [468, 148] on button "button" at bounding box center [465, 141] width 142 height 28
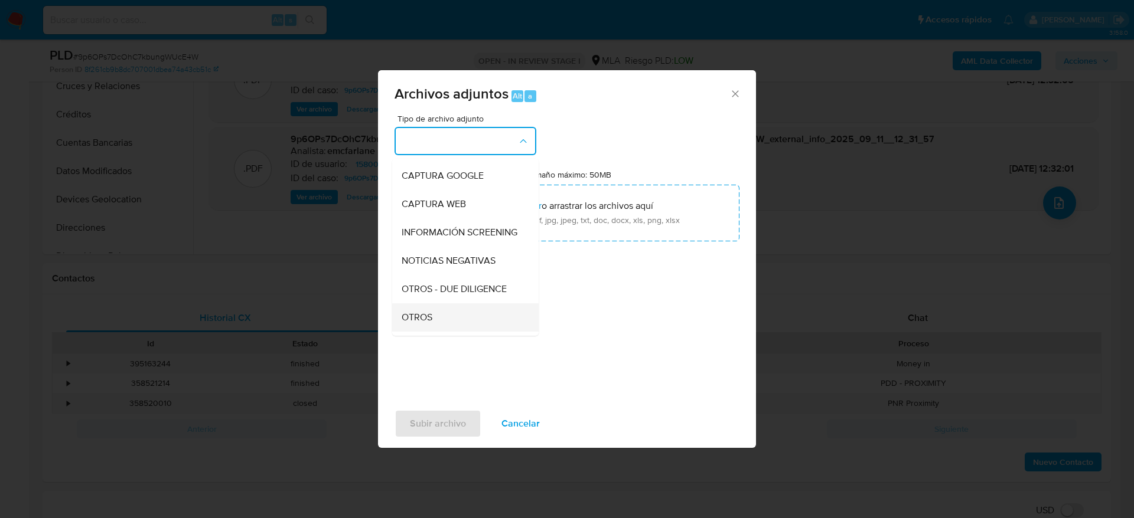
scroll to position [177, 0]
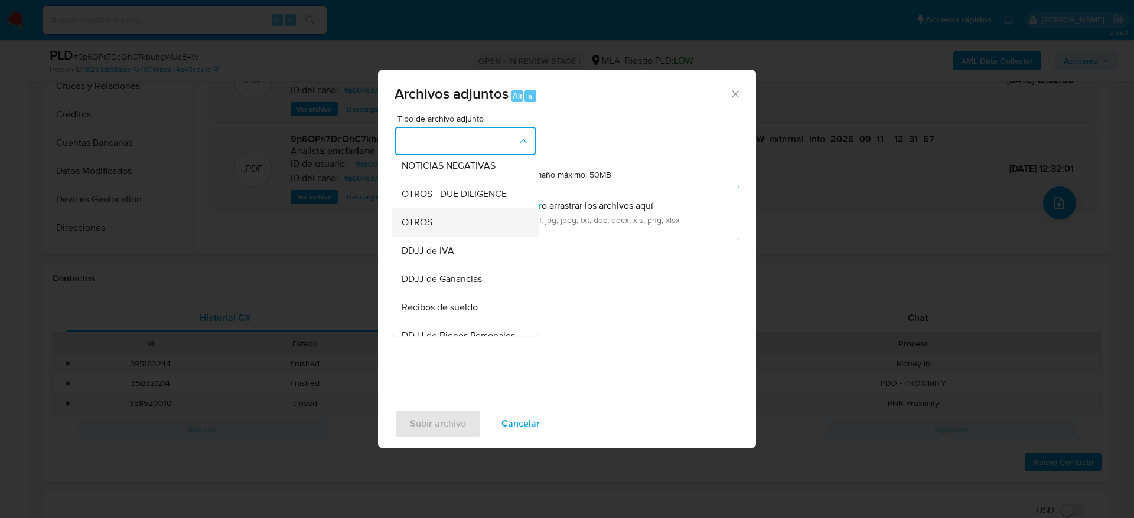
click at [440, 234] on div "OTROS" at bounding box center [461, 222] width 120 height 28
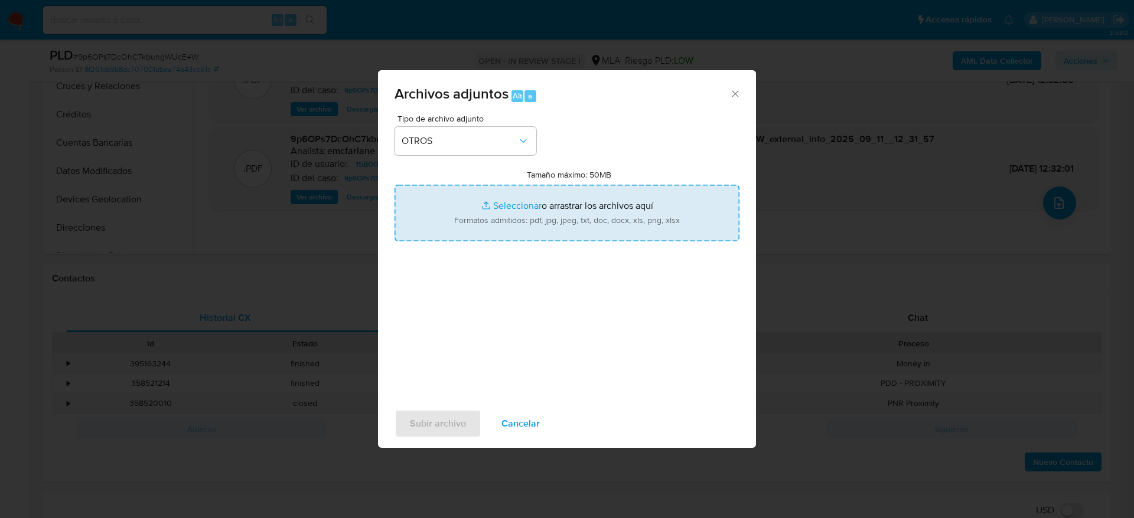
type input "C:\fakepath\15800694_documentacion (1).pdf"
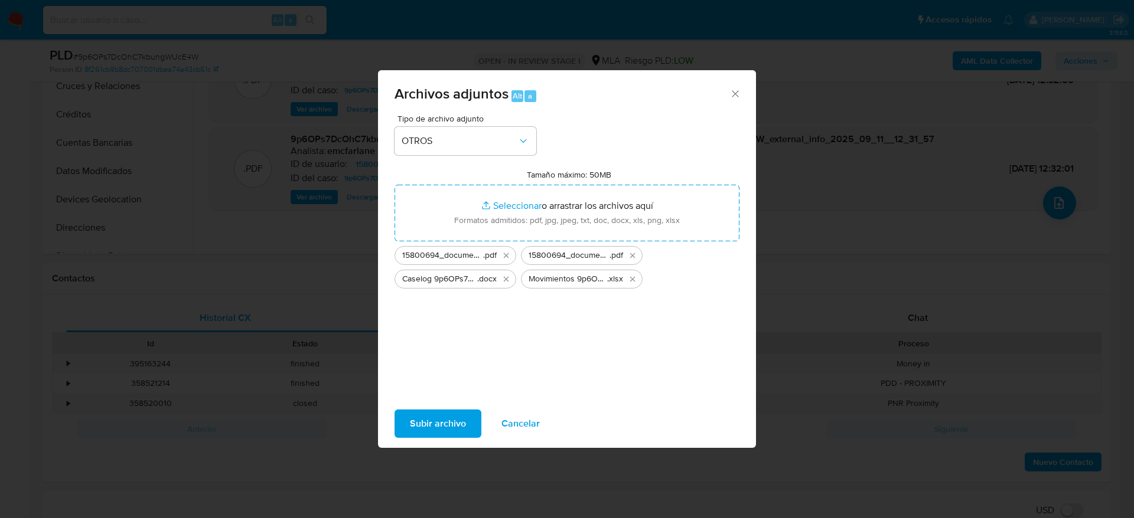
click at [450, 412] on span "Subir archivo" at bounding box center [438, 424] width 56 height 26
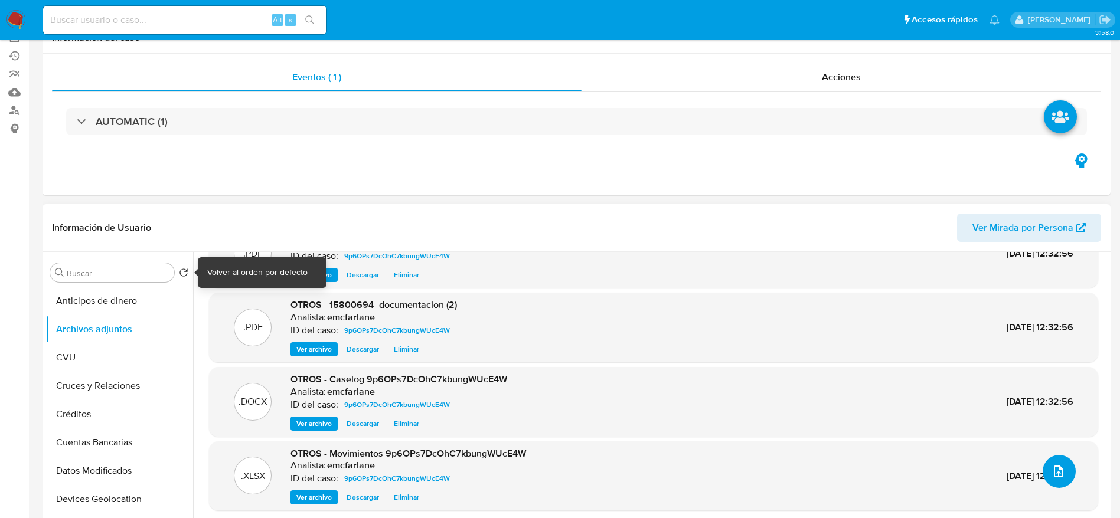
scroll to position [0, 0]
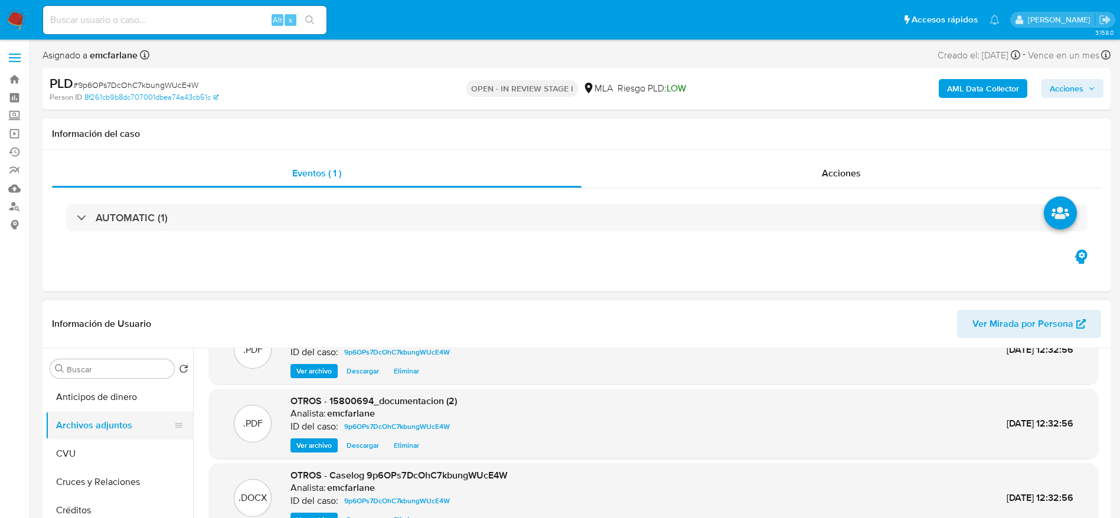
drag, startPoint x: 76, startPoint y: 439, endPoint x: 84, endPoint y: 430, distance: 12.6
click at [77, 440] on button "CVU" at bounding box center [119, 454] width 148 height 28
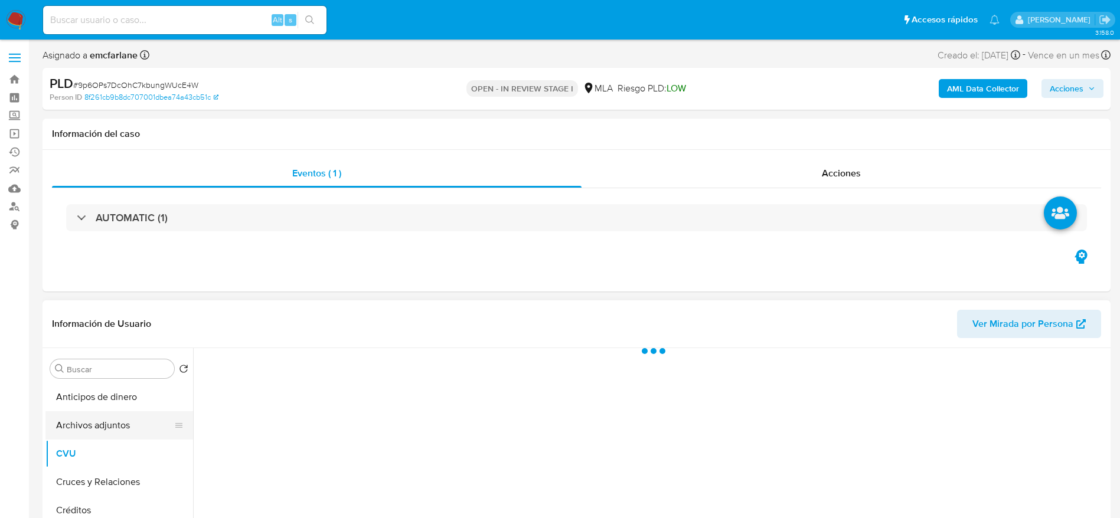
click at [85, 429] on button "Archivos adjuntos" at bounding box center [114, 426] width 138 height 28
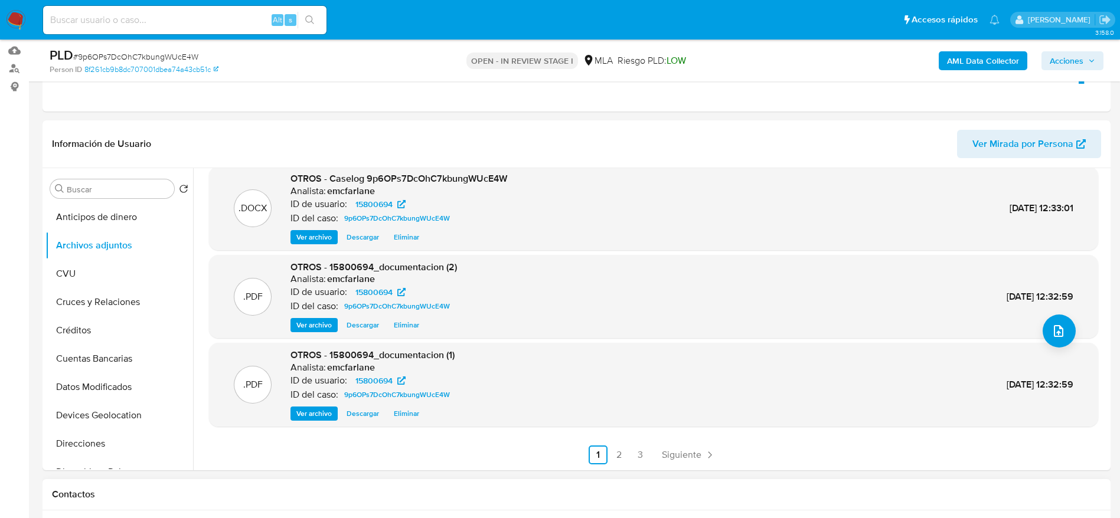
scroll to position [177, 0]
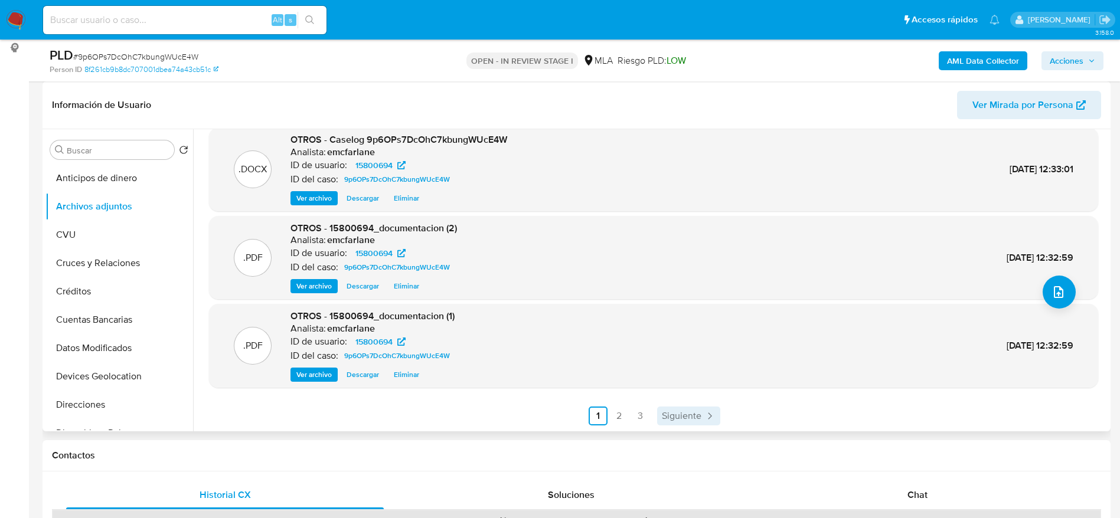
click at [688, 417] on span "Siguiente" at bounding box center [682, 416] width 40 height 9
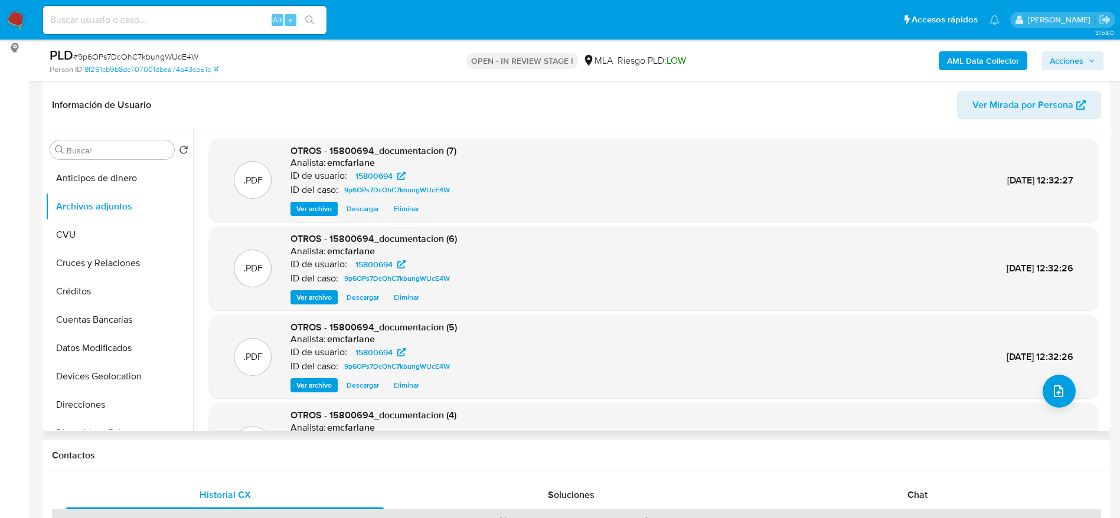
scroll to position [99, 0]
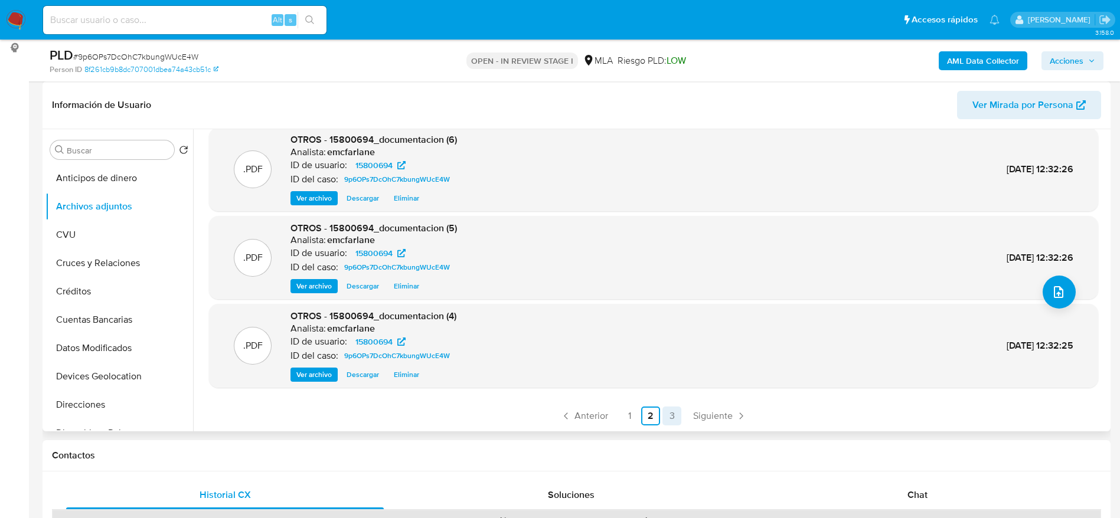
click at [701, 423] on link "Siguiente" at bounding box center [719, 416] width 63 height 19
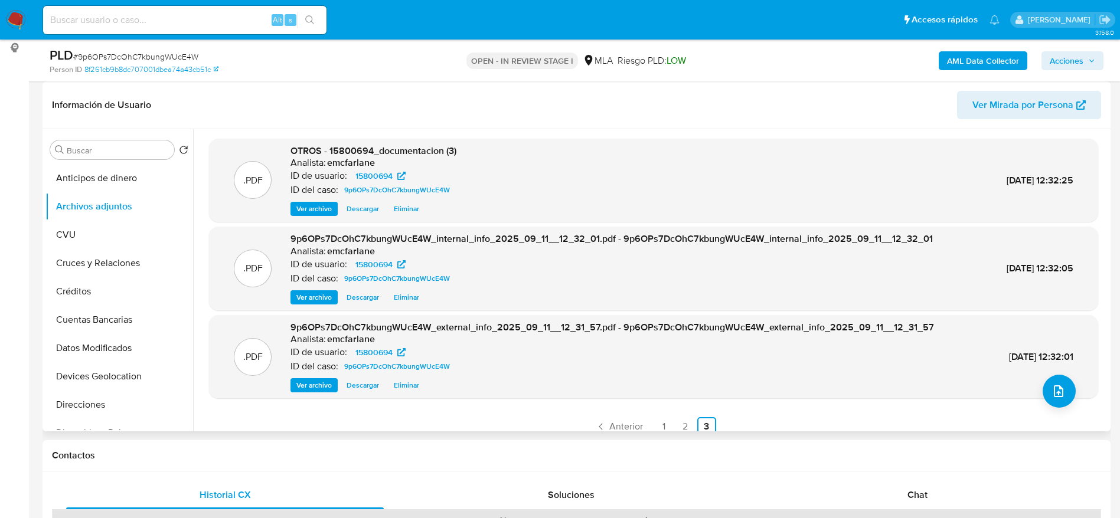
scroll to position [0, 0]
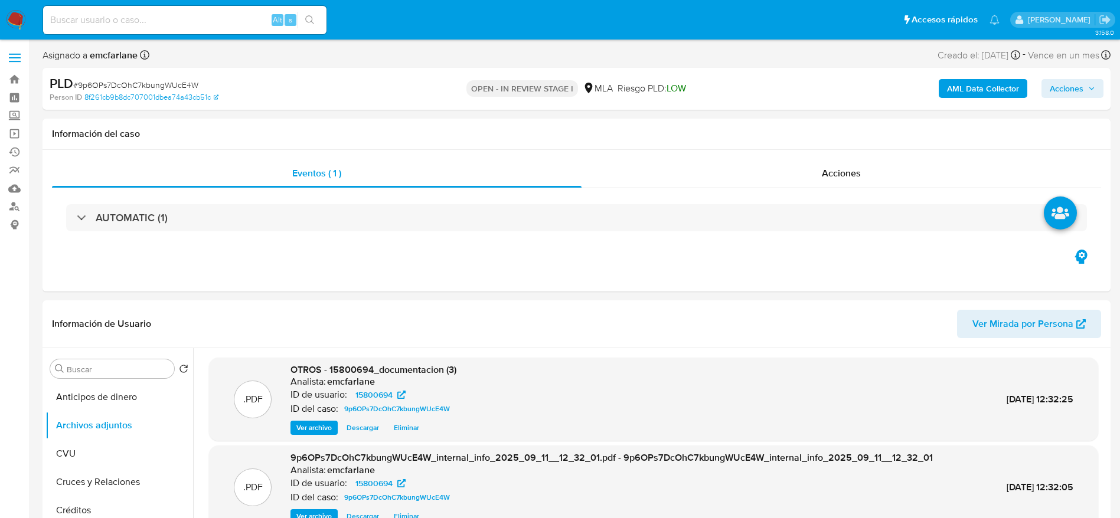
click at [1073, 99] on div "AML Data Collector Acciones" at bounding box center [929, 89] width 348 height 28
click at [1076, 90] on span "Acciones" at bounding box center [1067, 88] width 34 height 19
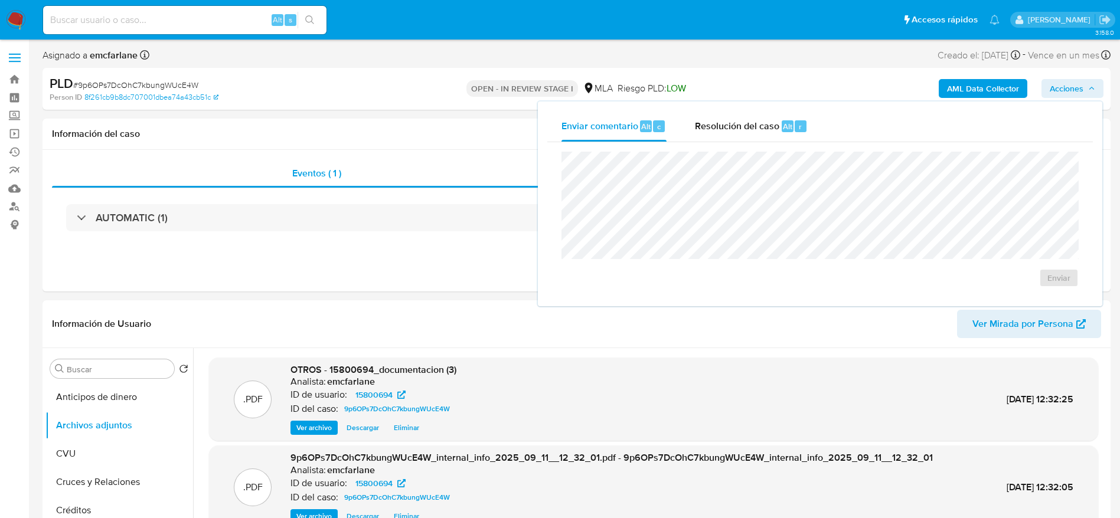
click at [768, 142] on div "Enviar" at bounding box center [820, 219] width 546 height 155
click at [759, 127] on span "Resolución del caso" at bounding box center [737, 126] width 84 height 14
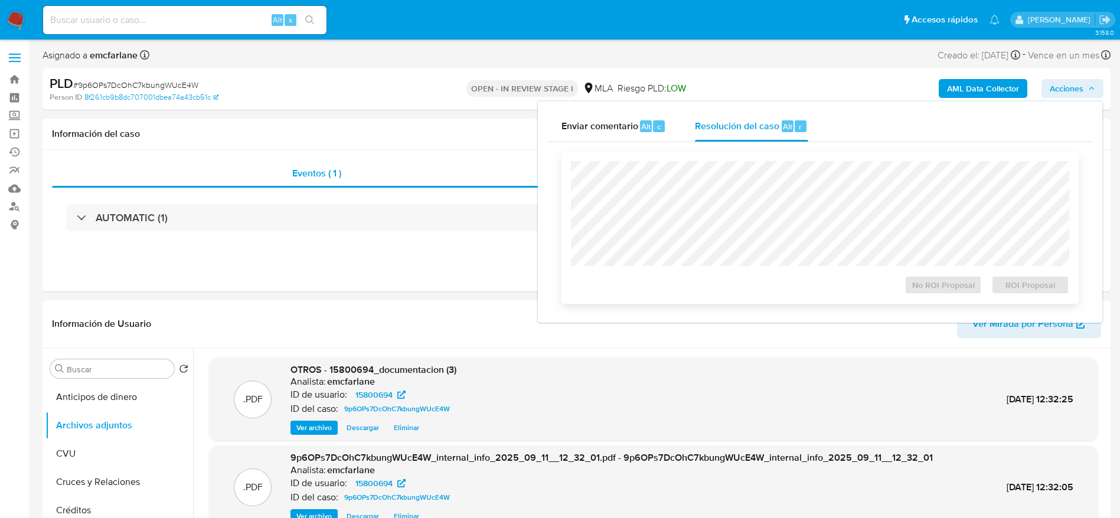
click at [762, 161] on div at bounding box center [820, 213] width 498 height 105
click at [922, 292] on span "No ROI Proposal" at bounding box center [943, 285] width 61 height 17
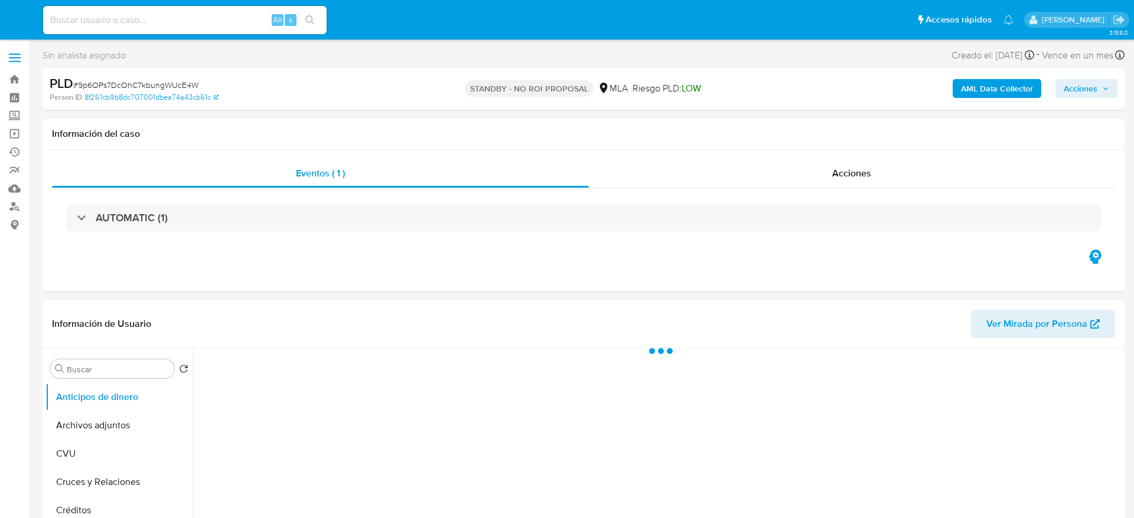
select select "10"
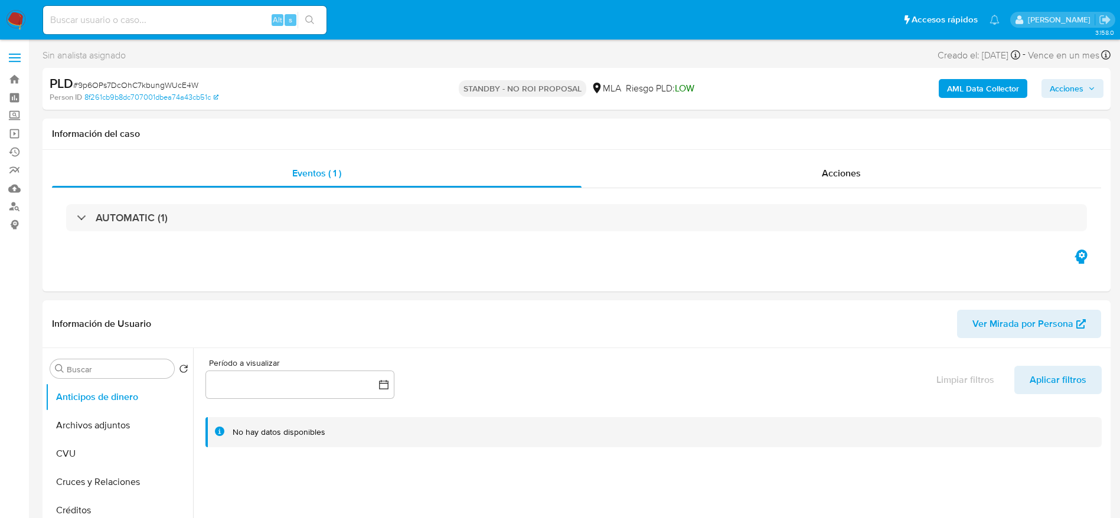
drag, startPoint x: 20, startPoint y: 10, endPoint x: 109, endPoint y: 38, distance: 92.8
click at [20, 10] on img at bounding box center [16, 20] width 20 height 20
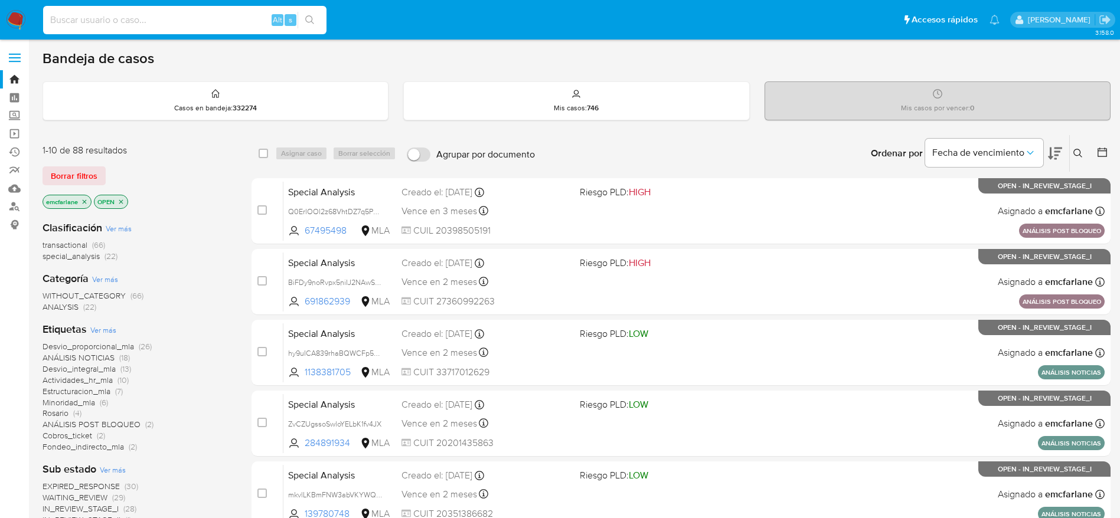
click at [158, 14] on input at bounding box center [184, 19] width 283 height 15
paste input "qNxgetjvzjm8AwgeN9ffWdyt"
type input "qNxgetjvzjm8AwgeN9ffWdyt"
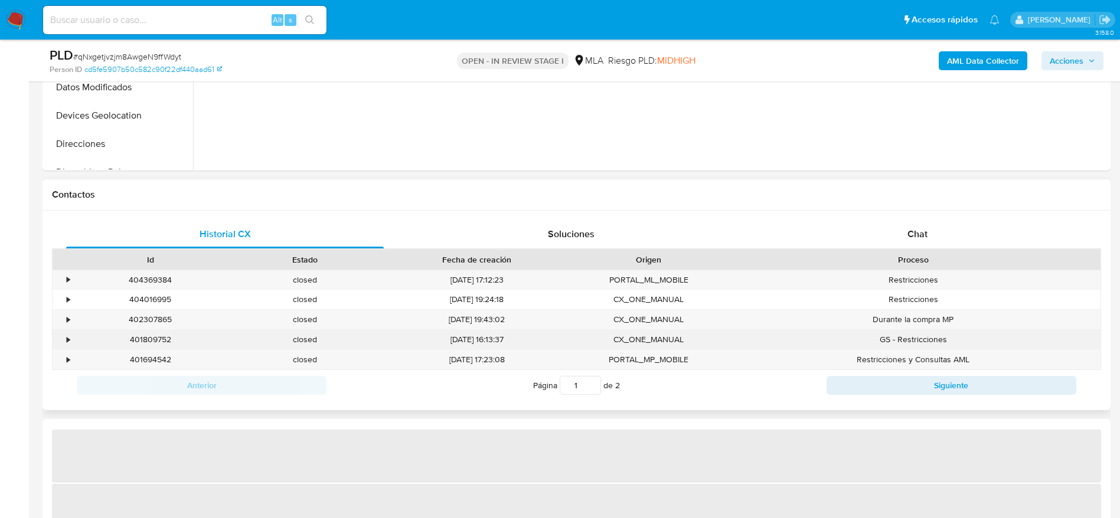
scroll to position [443, 0]
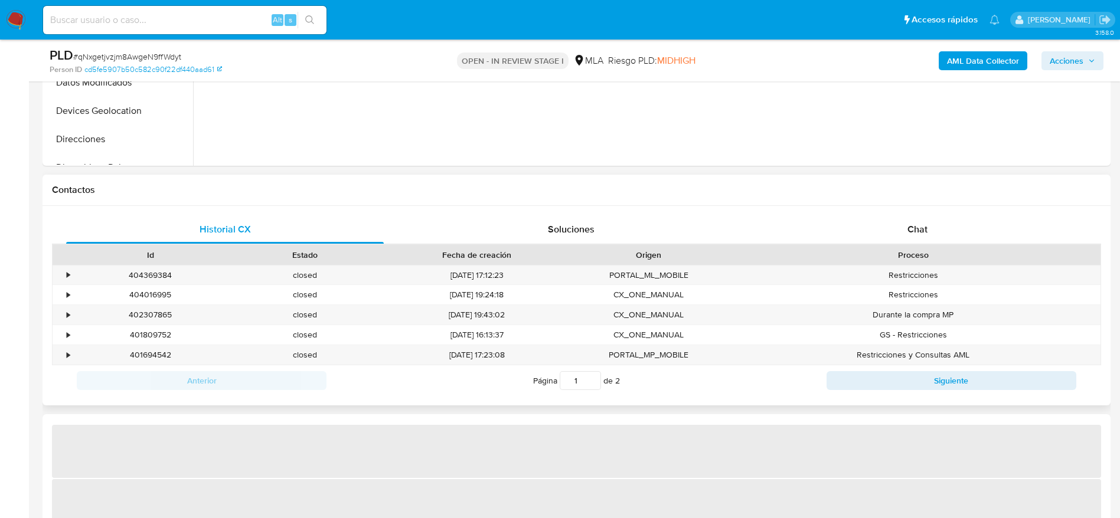
click at [945, 247] on div "Proceso" at bounding box center [913, 255] width 374 height 20
click at [931, 232] on div "Chat" at bounding box center [918, 229] width 318 height 28
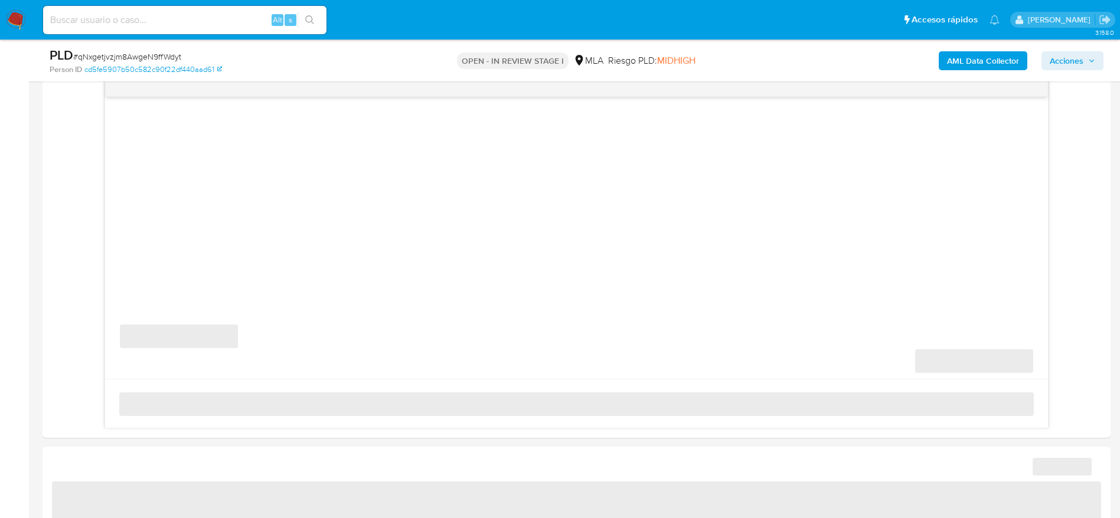
scroll to position [620, 0]
select select "10"
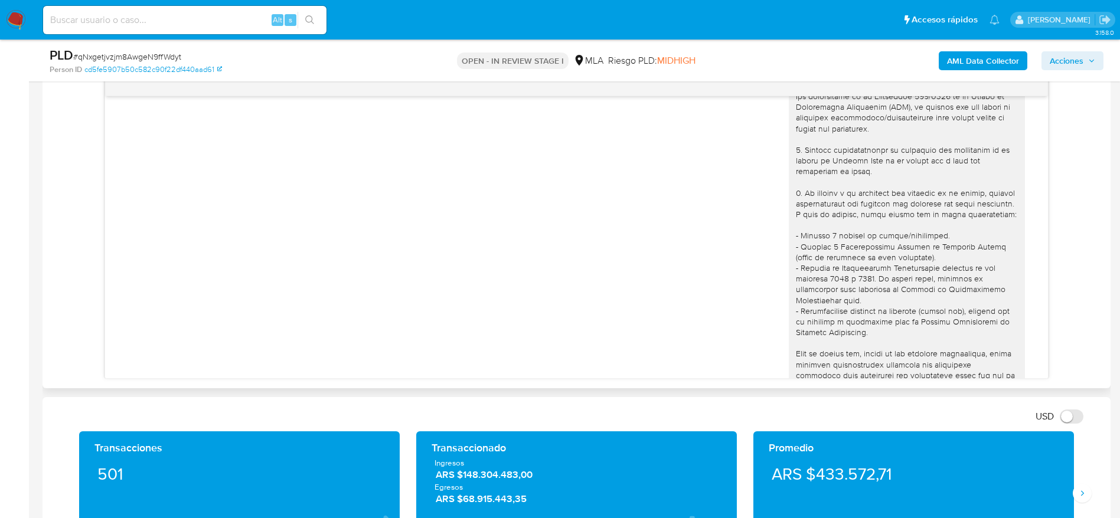
scroll to position [0, 0]
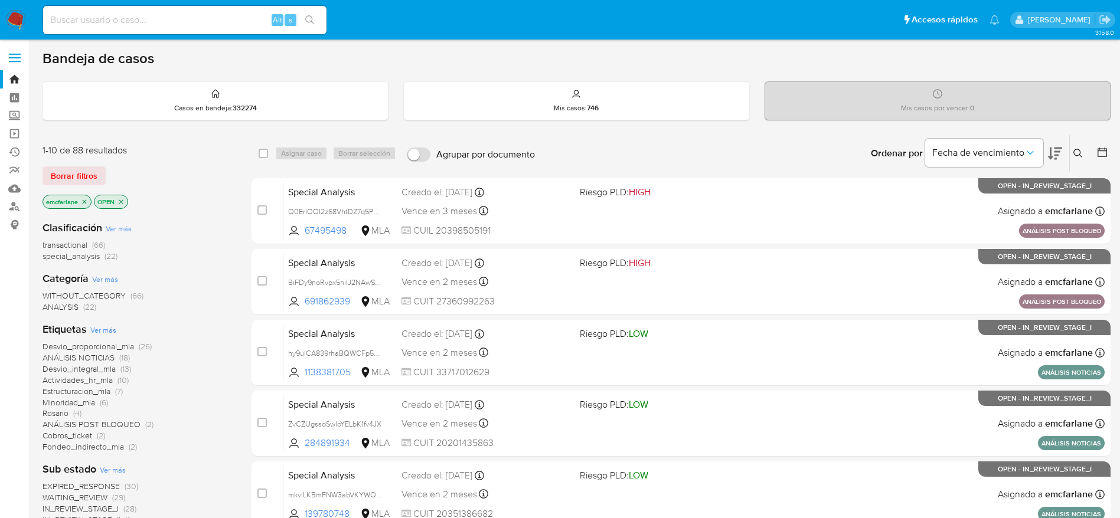
click at [230, 22] on input at bounding box center [184, 19] width 283 height 15
paste input "WLy26RmceNyzSVPedLeyyfpe"
type input "WLy26RmceNyzSVPedLeyyfpe"
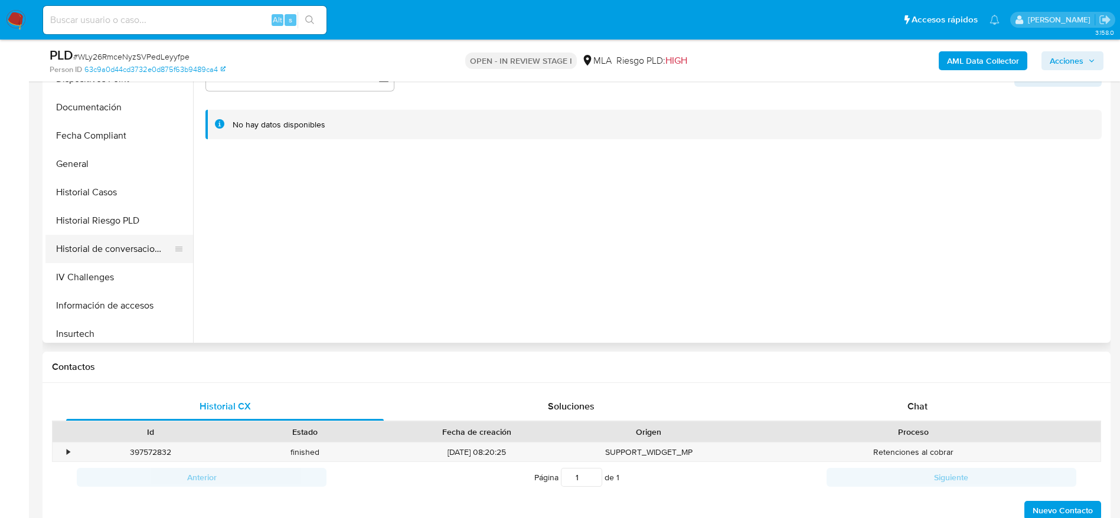
scroll to position [531, 0]
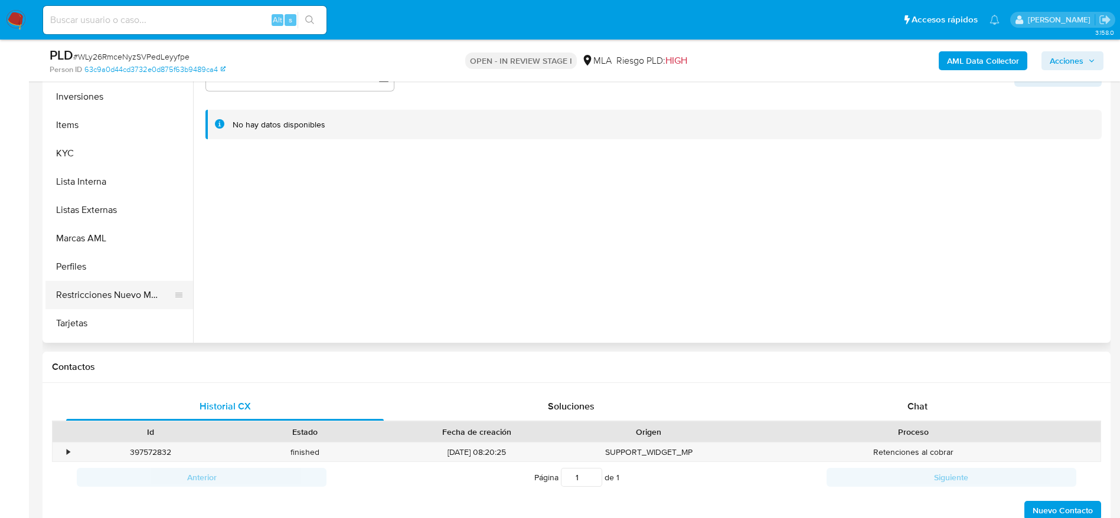
select select "10"
click at [60, 136] on button "Items" at bounding box center [114, 125] width 138 height 28
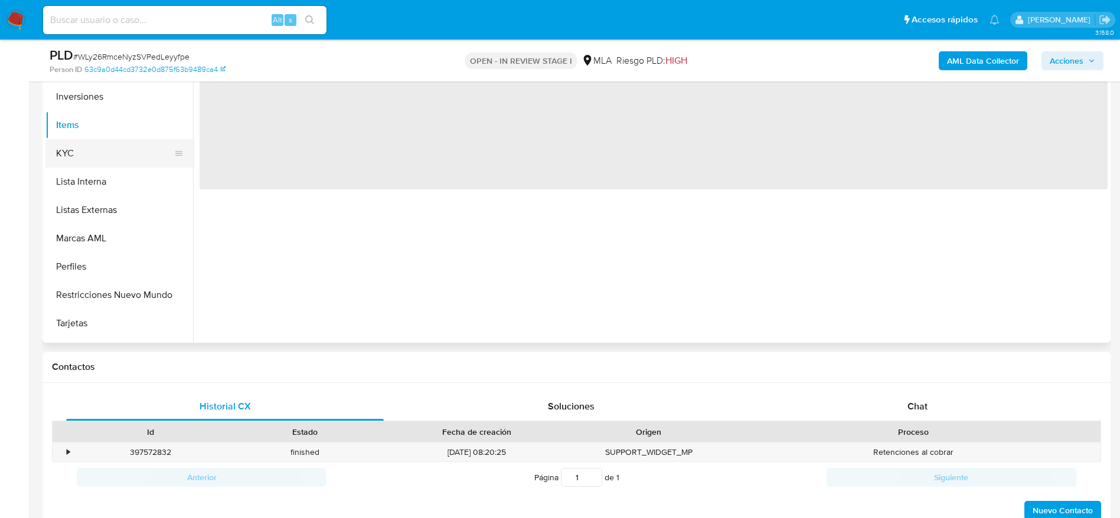
click at [68, 155] on button "KYC" at bounding box center [114, 153] width 138 height 28
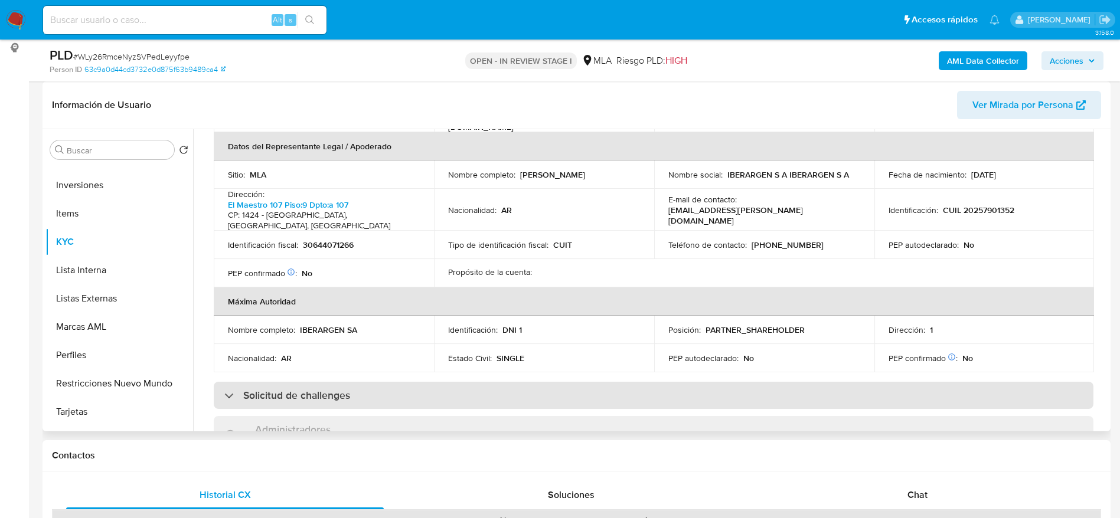
scroll to position [354, 0]
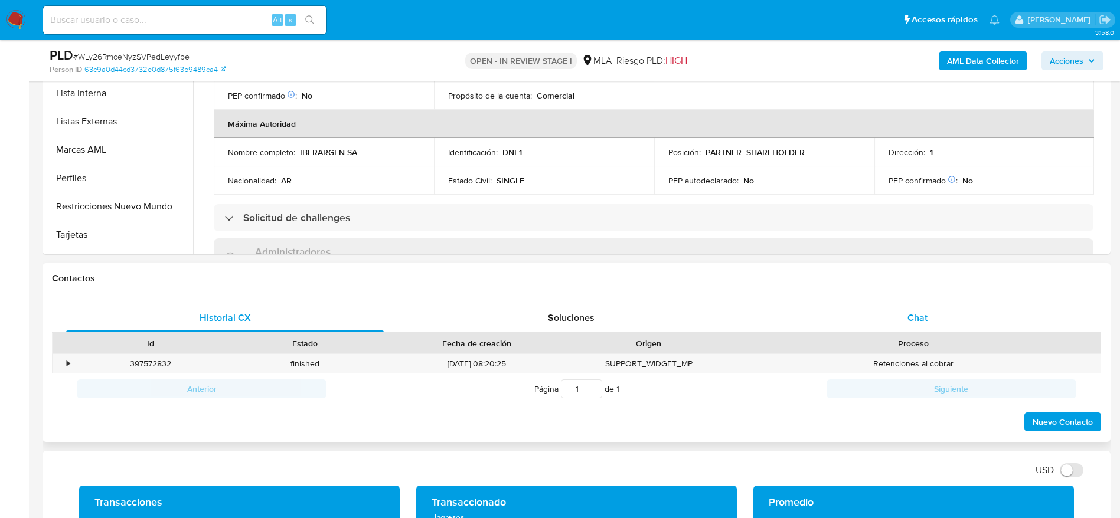
click at [917, 322] on span "Chat" at bounding box center [917, 318] width 20 height 14
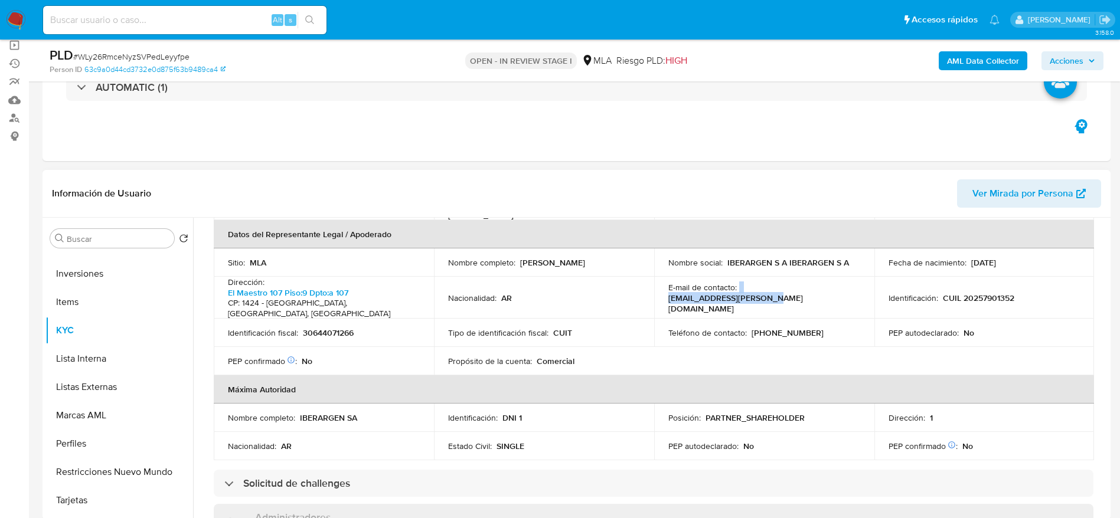
drag, startPoint x: 814, startPoint y: 300, endPoint x: 737, endPoint y: 309, distance: 77.3
click at [737, 309] on td "E-mail de contacto : [EMAIL_ADDRESS][PERSON_NAME][DOMAIN_NAME]" at bounding box center [764, 298] width 220 height 42
copy div "[EMAIL_ADDRESS][PERSON_NAME][DOMAIN_NAME]"
